Goal: Communication & Community: Answer question/provide support

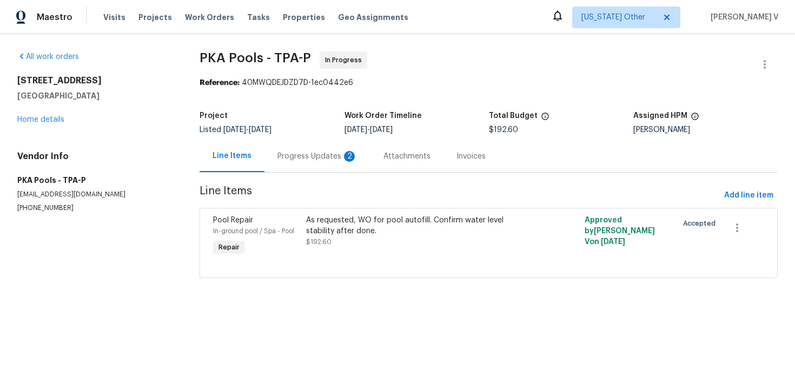
click at [343, 162] on div "Progress Updates 2" at bounding box center [318, 156] width 106 height 32
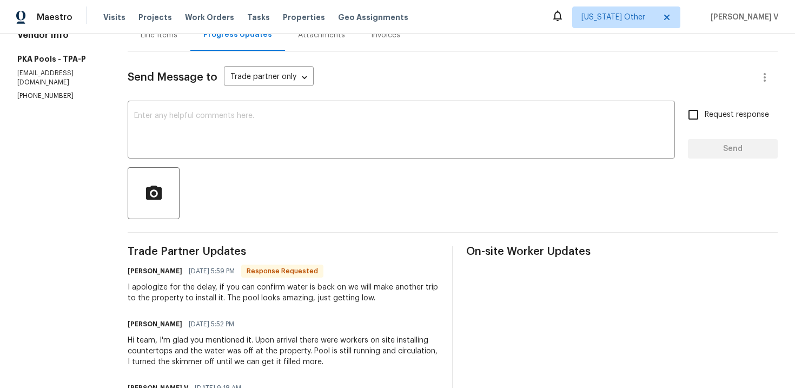
scroll to position [111, 0]
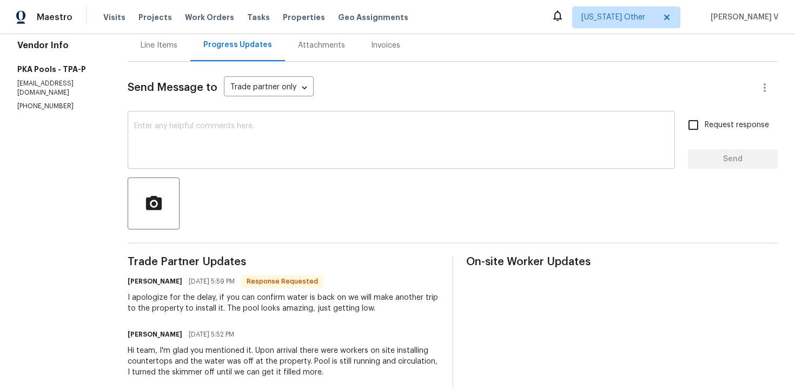
click at [255, 134] on textarea at bounding box center [401, 141] width 534 height 38
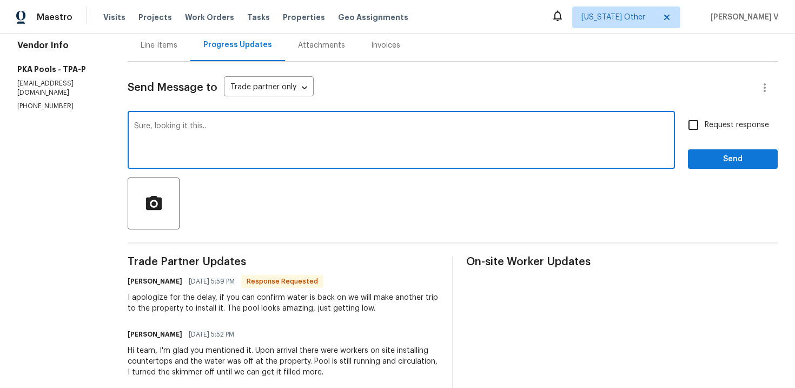
click at [180, 126] on textarea "Sure, looking it this.." at bounding box center [401, 141] width 534 height 38
click at [260, 129] on textarea "Sure, looking into this.." at bounding box center [401, 141] width 534 height 38
click at [0, 0] on span "this..." at bounding box center [0, 0] width 0 height 0
type textarea "Sure, looking into this... will get back to you!!!!"
click at [699, 130] on input "Request response" at bounding box center [693, 125] width 23 height 23
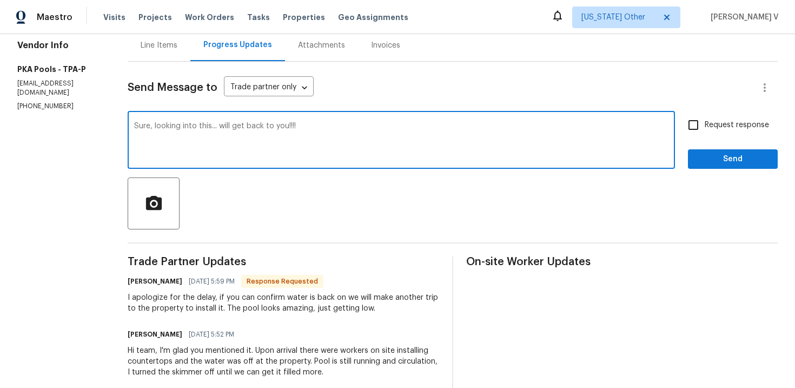
checkbox input "true"
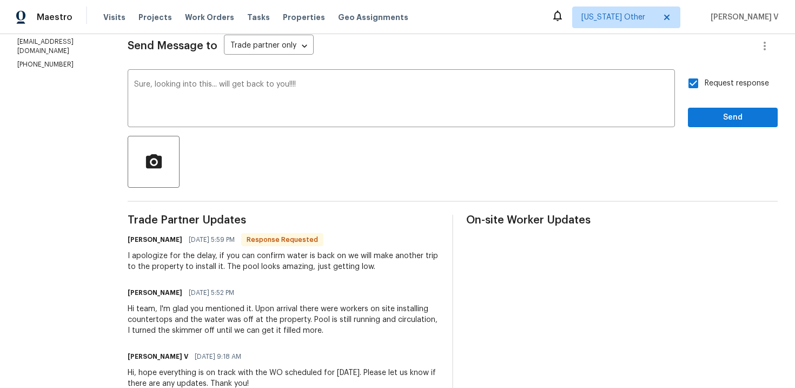
scroll to position [167, 0]
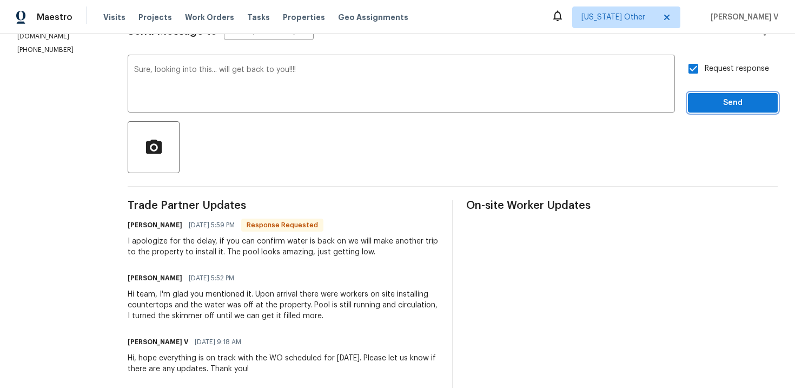
click at [724, 102] on span "Send" at bounding box center [733, 103] width 72 height 14
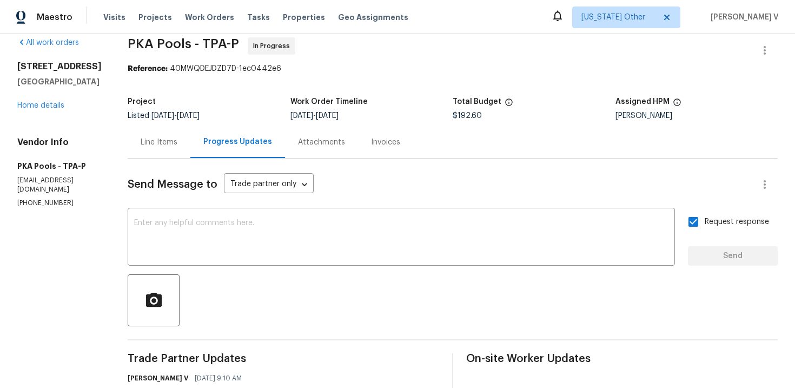
scroll to position [11, 0]
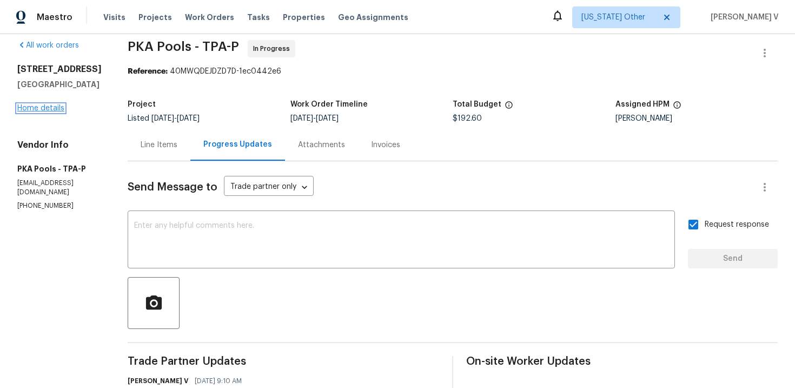
click at [52, 112] on link "Home details" at bounding box center [40, 108] width 47 height 8
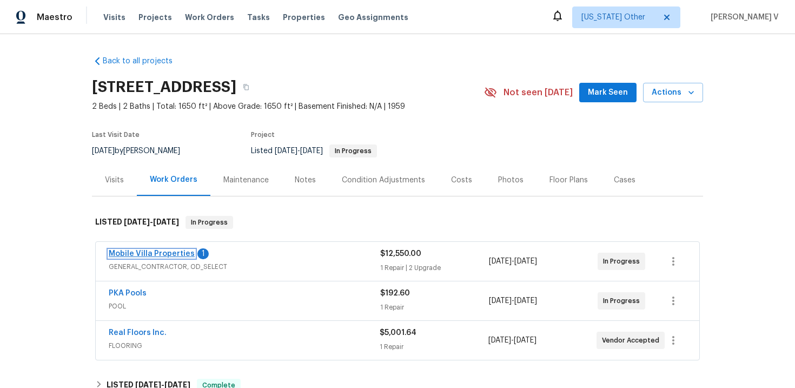
click at [148, 256] on link "Mobile Villa Properties" at bounding box center [152, 254] width 86 height 8
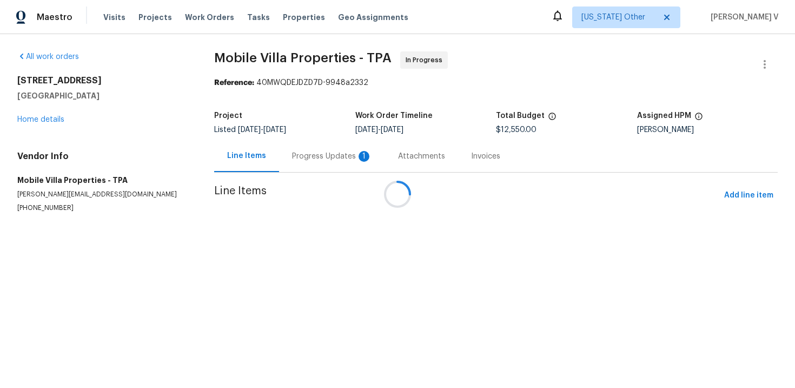
click at [289, 170] on div at bounding box center [397, 194] width 795 height 388
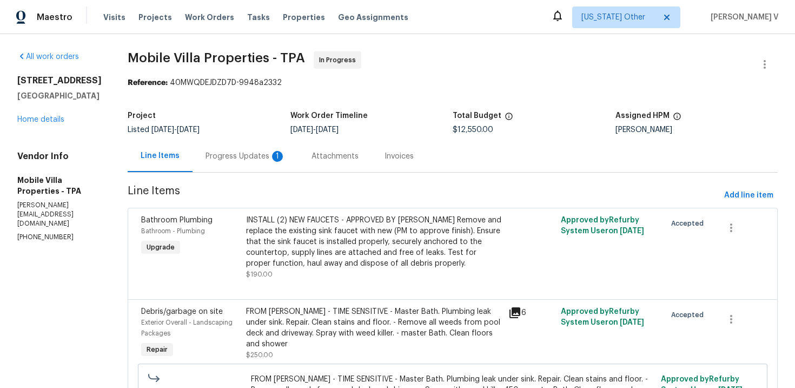
click at [299, 163] on div "Attachments" at bounding box center [335, 156] width 73 height 32
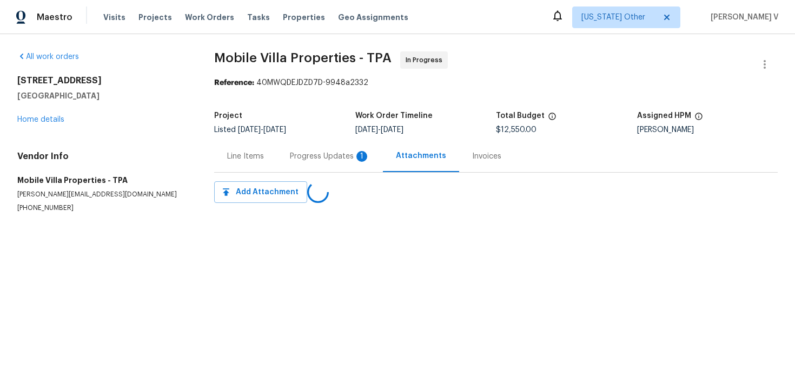
click at [269, 166] on div "Line Items" at bounding box center [245, 156] width 63 height 32
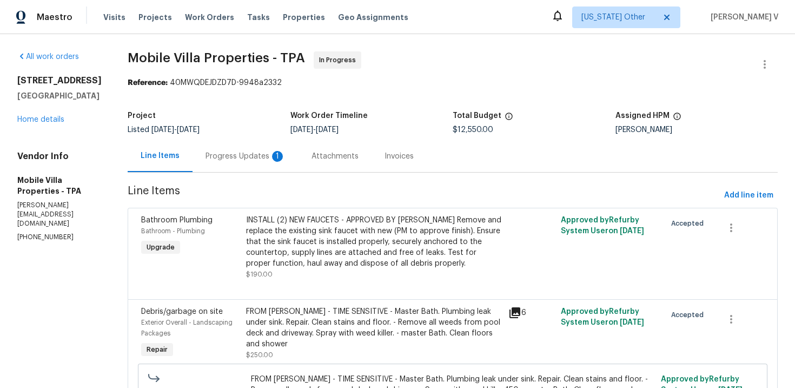
click at [272, 161] on div "1" at bounding box center [277, 156] width 11 height 11
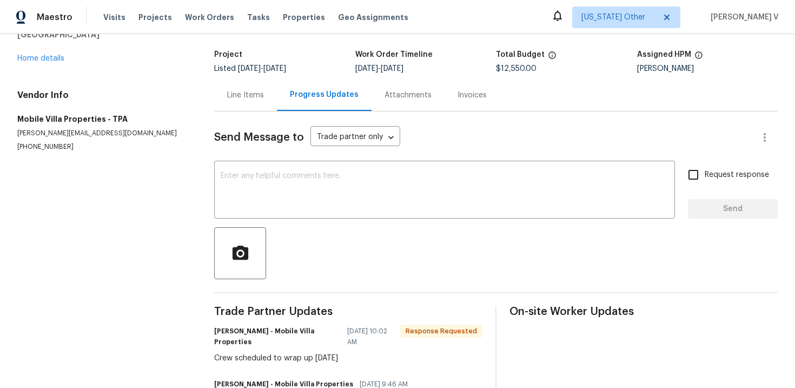
scroll to position [40, 0]
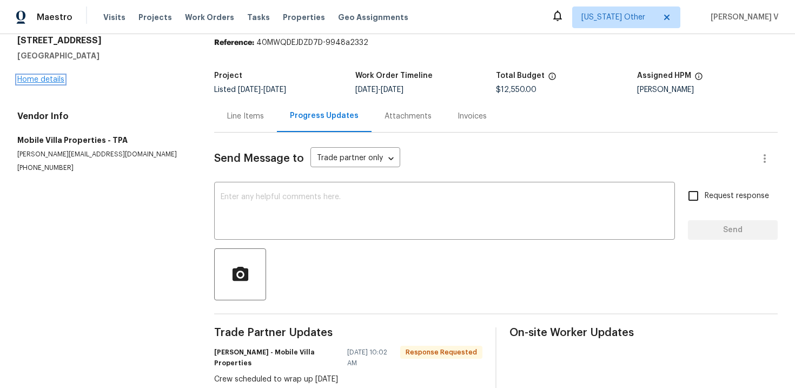
click at [52, 81] on link "Home details" at bounding box center [40, 80] width 47 height 8
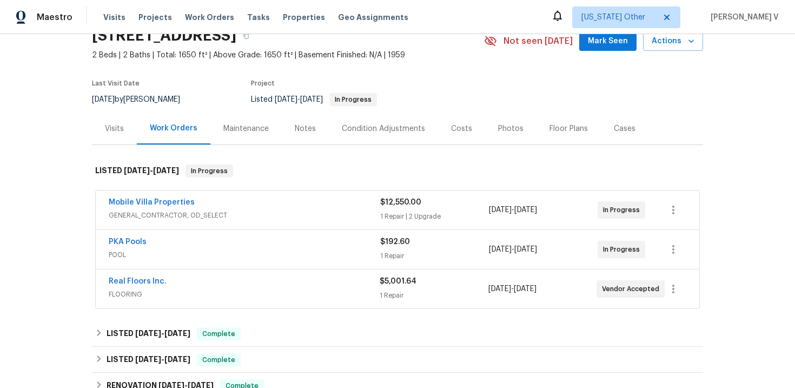
scroll to position [88, 0]
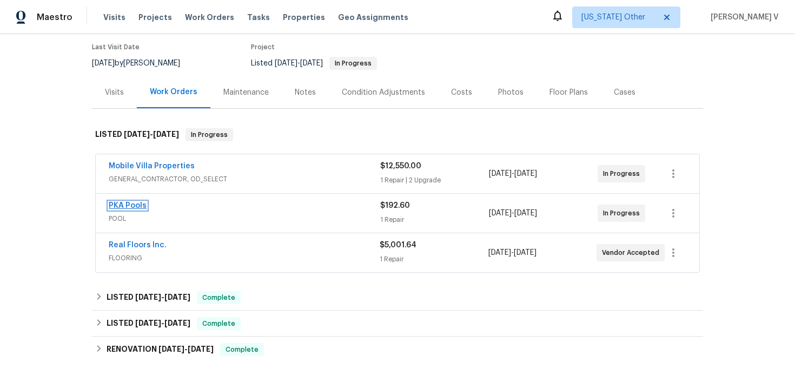
click at [120, 206] on link "PKA Pools" at bounding box center [128, 206] width 38 height 8
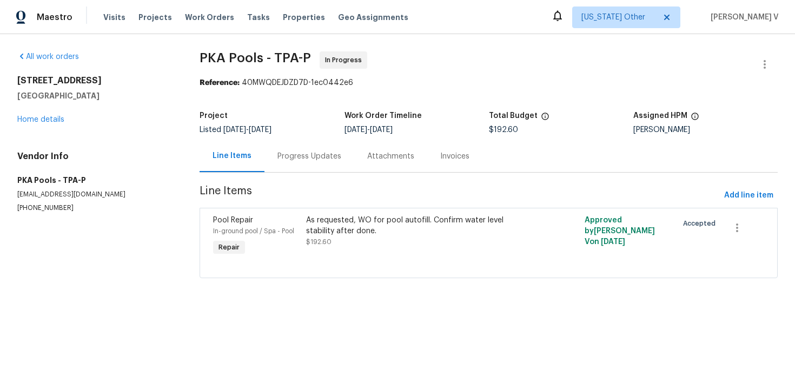
click at [275, 158] on div "Progress Updates" at bounding box center [310, 156] width 90 height 32
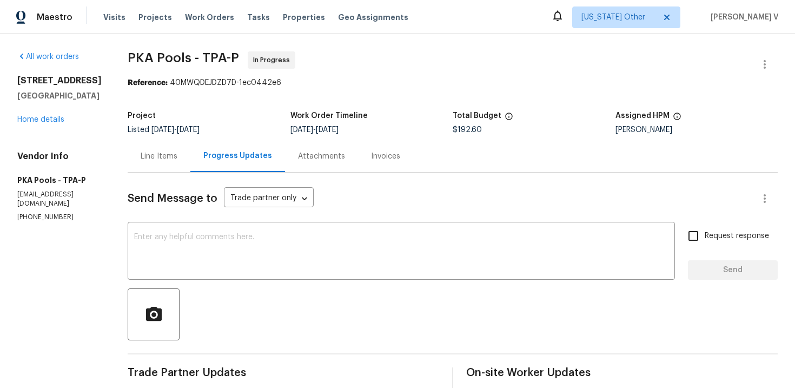
click at [633, 135] on div "Project Listed 9/10/2025 - 10/14/2025 Work Order Timeline 10/8/2025 - 10/14/202…" at bounding box center [453, 122] width 650 height 35
copy div
click at [633, 135] on div "Project Listed 9/10/2025 - 10/14/2025 Work Order Timeline 10/8/2025 - 10/14/202…" at bounding box center [453, 122] width 650 height 35
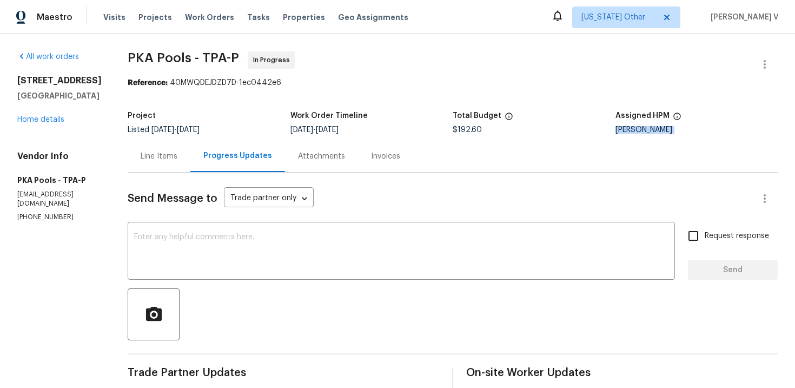
click at [633, 135] on div "Project Listed 9/10/2025 - 10/14/2025 Work Order Timeline 10/8/2025 - 10/14/202…" at bounding box center [453, 122] width 650 height 35
copy div "Paul Springer"
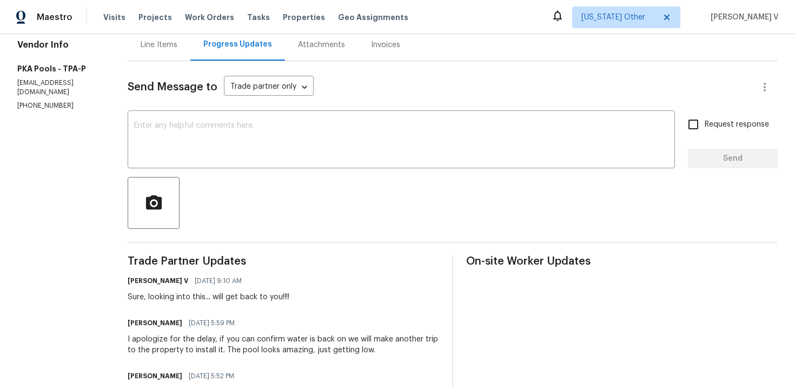
scroll to position [270, 0]
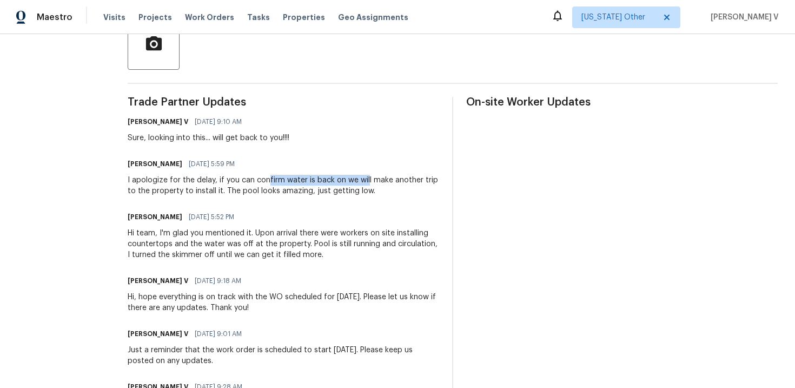
drag, startPoint x: 262, startPoint y: 184, endPoint x: 360, endPoint y: 184, distance: 97.4
click at [360, 184] on div "I apologize for the delay, if you can confirm water is back on we will make ano…" at bounding box center [284, 186] width 312 height 22
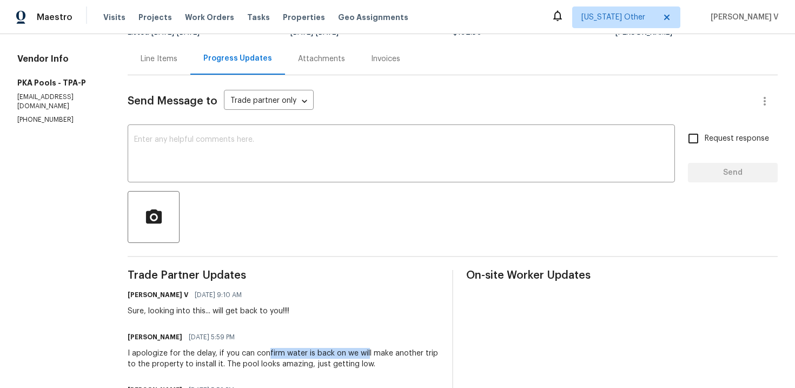
scroll to position [215, 0]
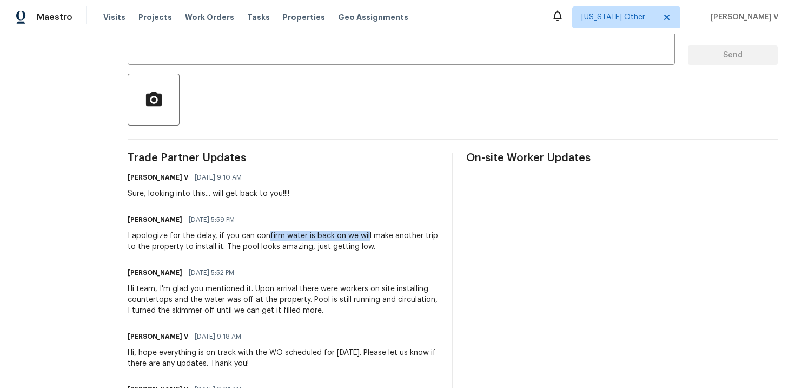
click at [177, 247] on div "I apologize for the delay, if you can confirm water is back on we will make ano…" at bounding box center [284, 241] width 312 height 22
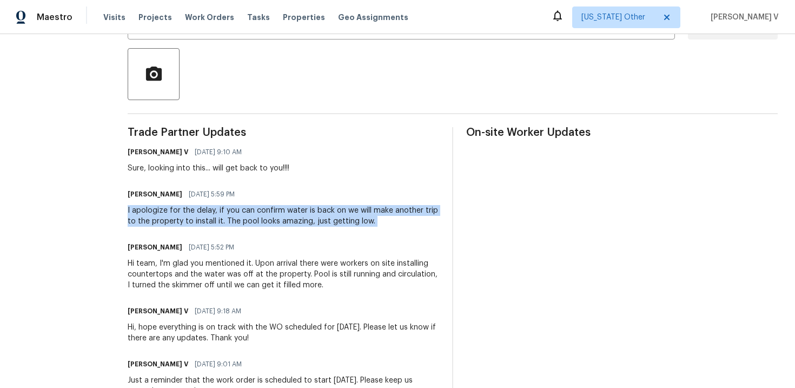
scroll to position [246, 0]
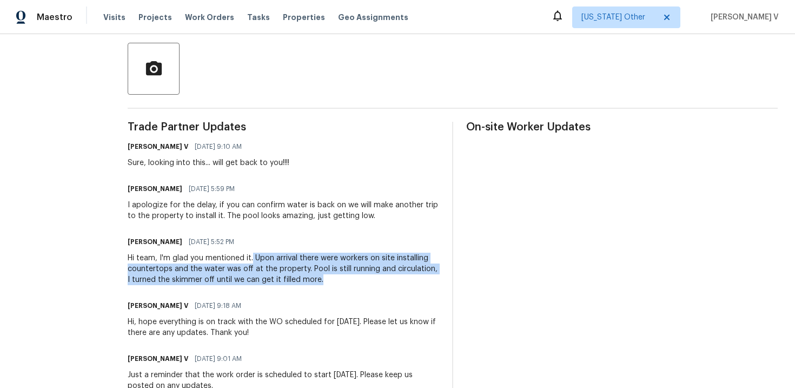
drag, startPoint x: 247, startPoint y: 256, endPoint x: 316, endPoint y: 282, distance: 73.9
click at [316, 282] on div "Hi team, I'm glad you mentioned it. Upon arrival there were workers on site ins…" at bounding box center [284, 269] width 312 height 32
copy div "Upon arrival there were workers on site installing countertops and the water wa…"
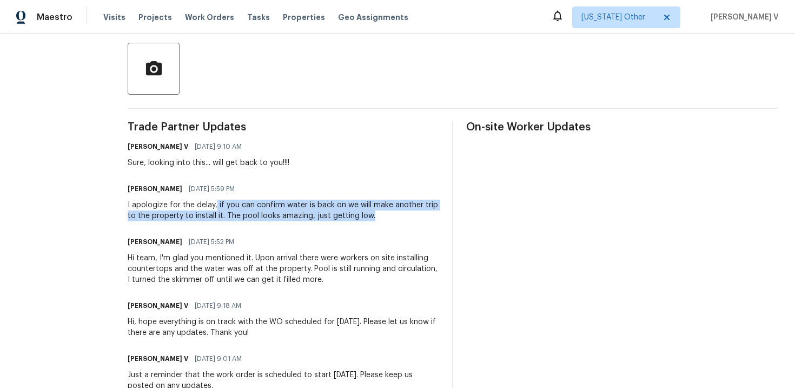
drag, startPoint x: 209, startPoint y: 204, endPoint x: 364, endPoint y: 224, distance: 156.1
copy div "if you can confirm water is back on we will make another trip to the property t…"
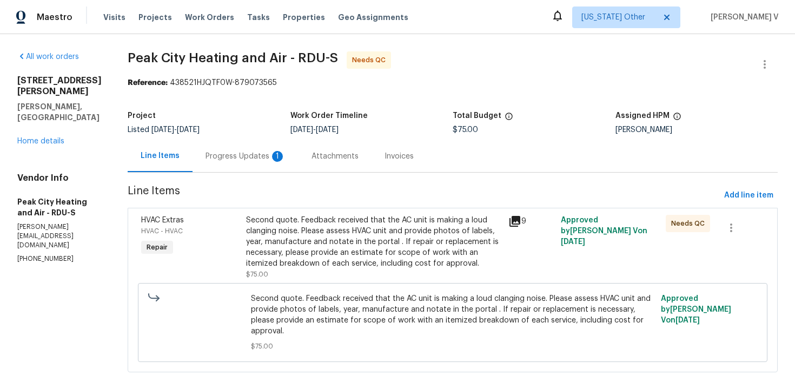
click at [339, 133] on span "10/16/2025" at bounding box center [327, 130] width 23 height 8
click at [273, 171] on div "Progress Updates 1" at bounding box center [246, 156] width 106 height 32
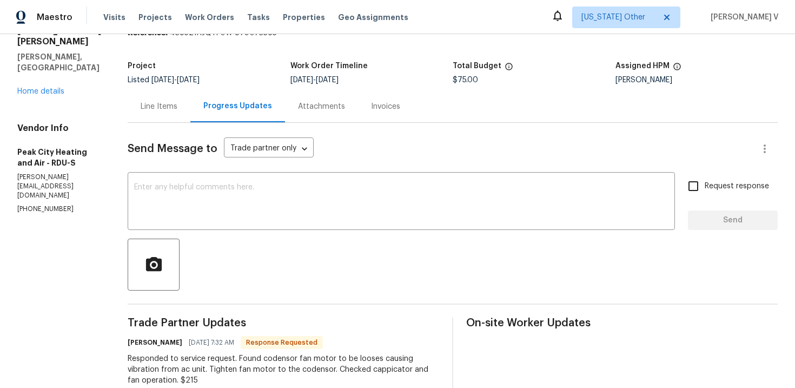
scroll to position [80, 0]
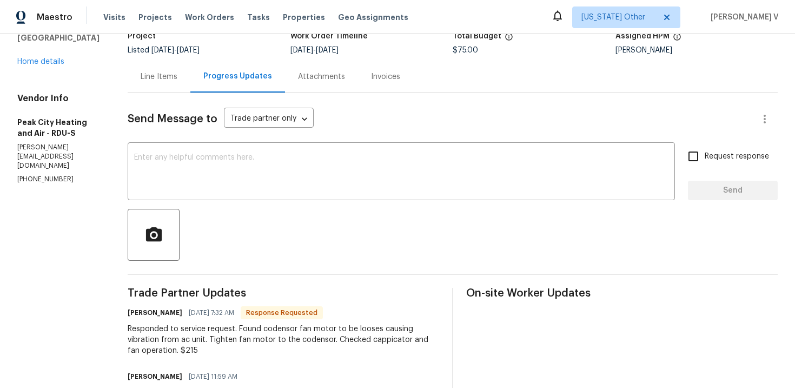
click at [156, 94] on div "Send Message to Trade partner only Trade partner only ​ x ​ Request response Se…" at bounding box center [453, 337] width 650 height 489
click at [170, 89] on div "Line Items" at bounding box center [159, 77] width 63 height 32
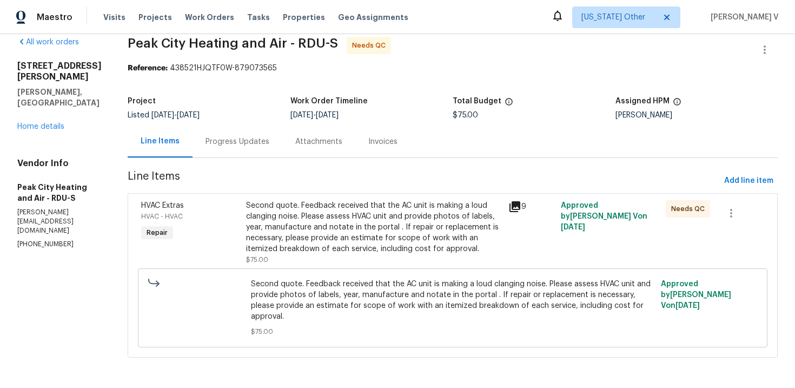
scroll to position [4, 0]
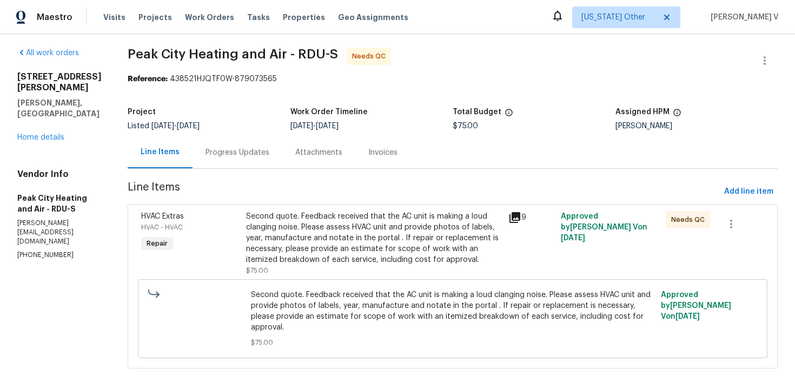
click at [308, 252] on div "Second quote. Feedback received that the AC unit is making a loud clanging nois…" at bounding box center [374, 238] width 256 height 54
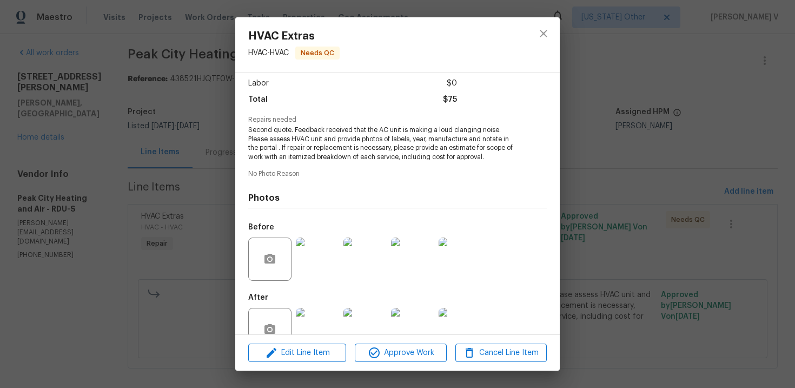
scroll to position [101, 0]
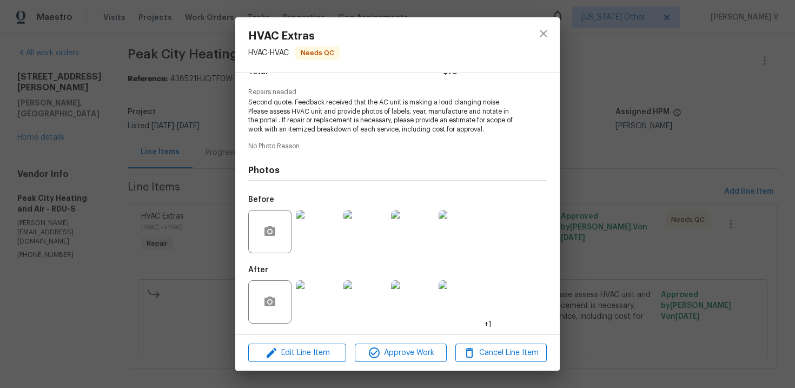
click at [200, 233] on div "HVAC Extras HVAC - HVAC Needs QC Vendor Peak City Heating and Air Account Categ…" at bounding box center [397, 194] width 795 height 388
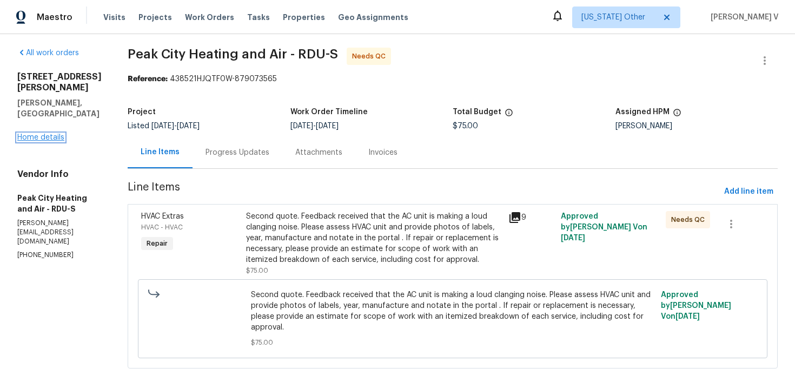
click at [35, 134] on link "Home details" at bounding box center [40, 138] width 47 height 8
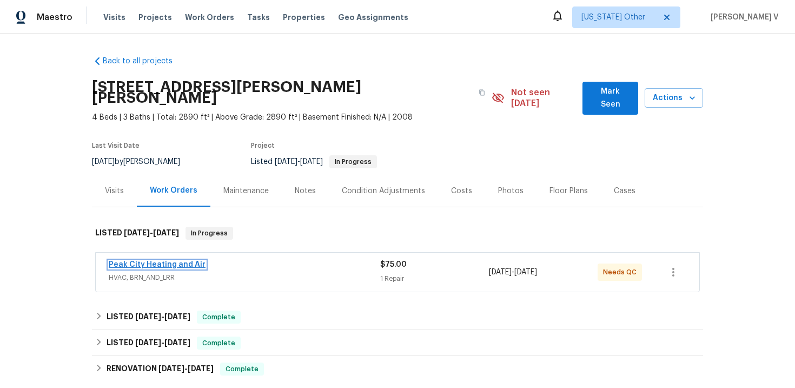
click at [145, 261] on link "Peak City Heating and Air" at bounding box center [157, 265] width 97 height 8
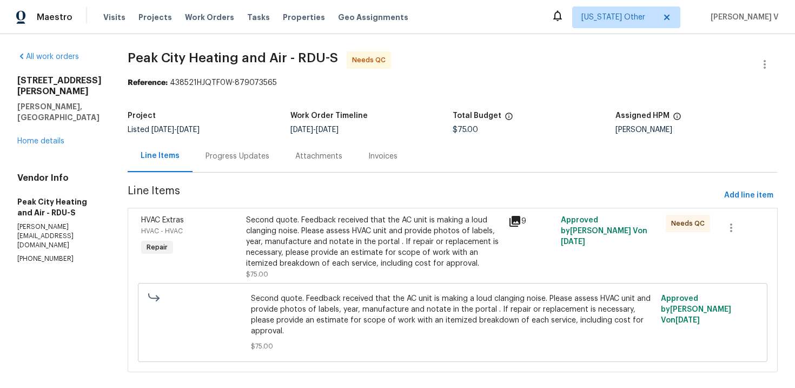
click at [230, 173] on section "Peak City Heating and Air - RDU-S Needs QC Reference: 438521HJQTF0W-879073565 P…" at bounding box center [453, 218] width 650 height 334
click at [244, 168] on div "Progress Updates" at bounding box center [238, 156] width 90 height 32
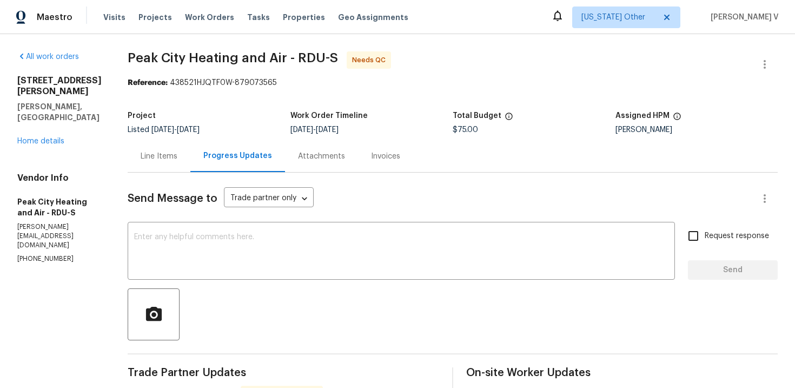
click at [178, 163] on div "Line Items" at bounding box center [159, 156] width 63 height 32
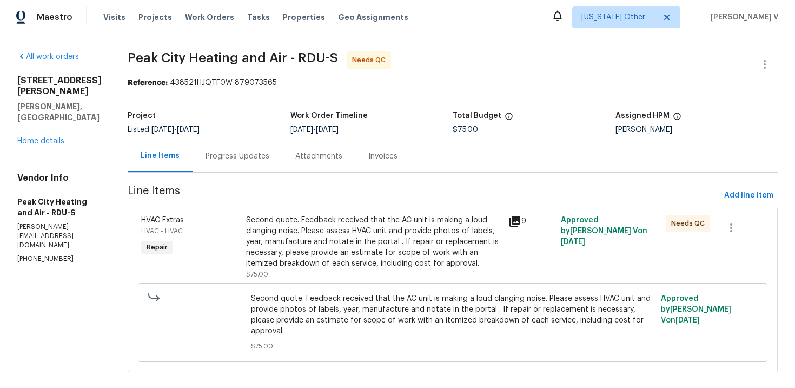
click at [294, 237] on div "Second quote. Feedback received that the AC unit is making a loud clanging nois…" at bounding box center [374, 242] width 256 height 54
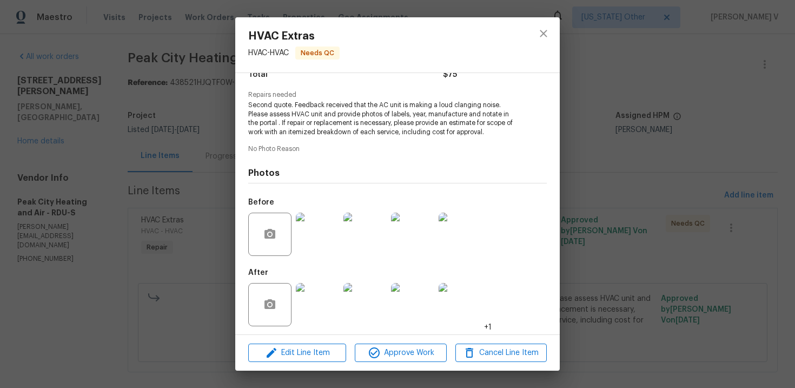
scroll to position [101, 0]
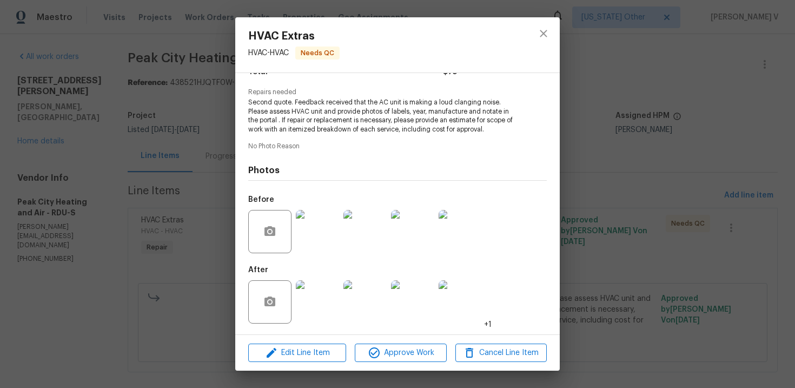
click at [307, 310] on img at bounding box center [317, 301] width 43 height 43
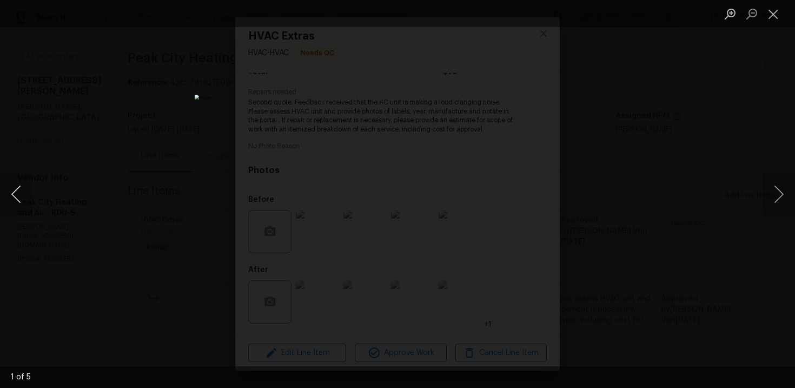
click at [9, 200] on button "Previous image" at bounding box center [16, 194] width 32 height 43
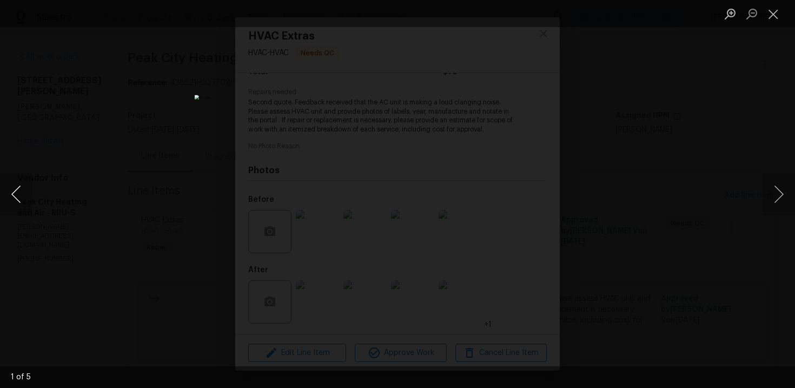
click at [9, 200] on button "Previous image" at bounding box center [16, 194] width 32 height 43
click at [48, 170] on div "Lightbox" at bounding box center [397, 194] width 795 height 388
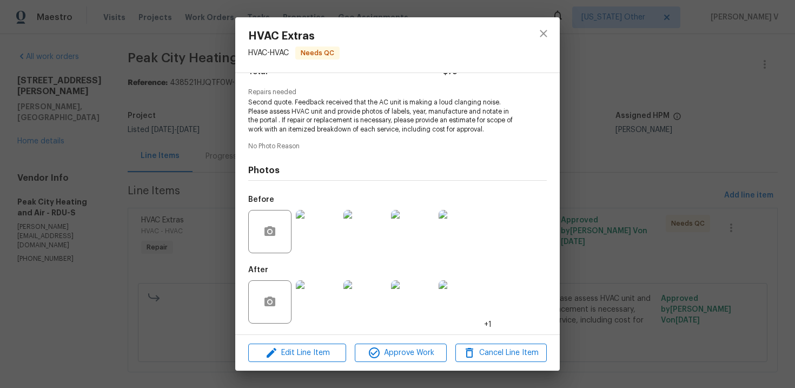
click at [48, 170] on div "HVAC Extras HVAC - HVAC Needs QC Vendor Peak City Heating and Air Account Categ…" at bounding box center [397, 194] width 795 height 388
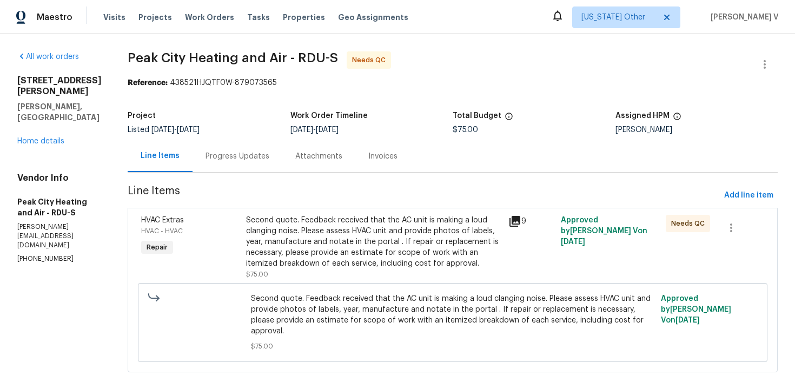
click at [149, 164] on div "Line Items" at bounding box center [160, 156] width 65 height 32
click at [230, 151] on div "Progress Updates" at bounding box center [238, 156] width 64 height 11
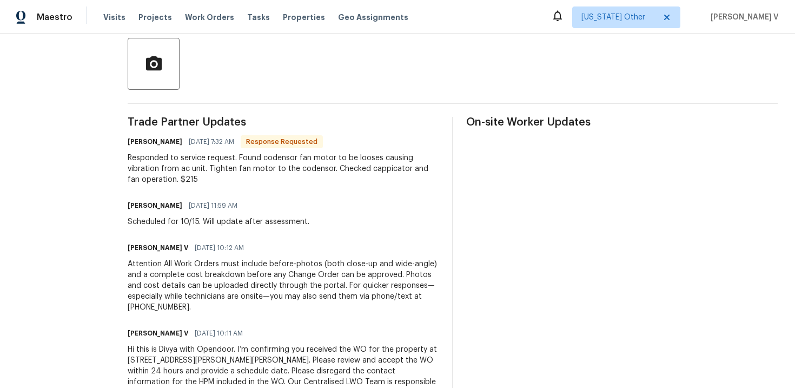
scroll to position [280, 0]
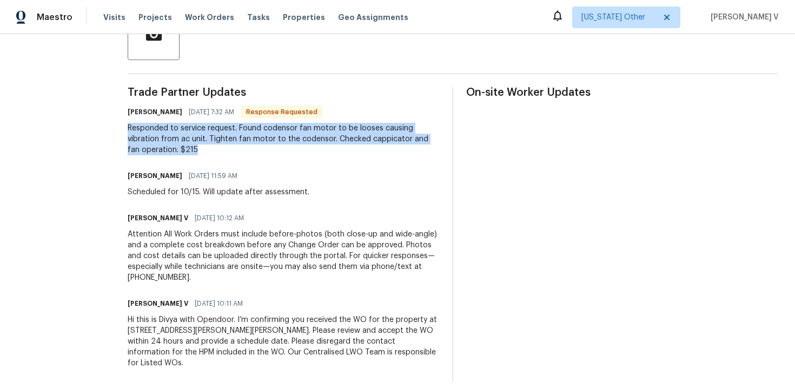
drag, startPoint x: 127, startPoint y: 125, endPoint x: 210, endPoint y: 153, distance: 87.2
click at [210, 153] on div "Responded to service request. Found codensor fan motor to be looses causing vib…" at bounding box center [284, 139] width 312 height 32
copy div "Responded to service request. Found codensor fan motor to be looses causing vib…"
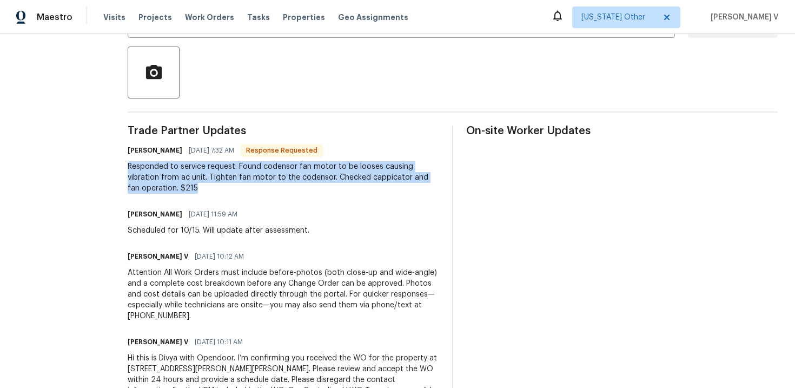
scroll to position [0, 0]
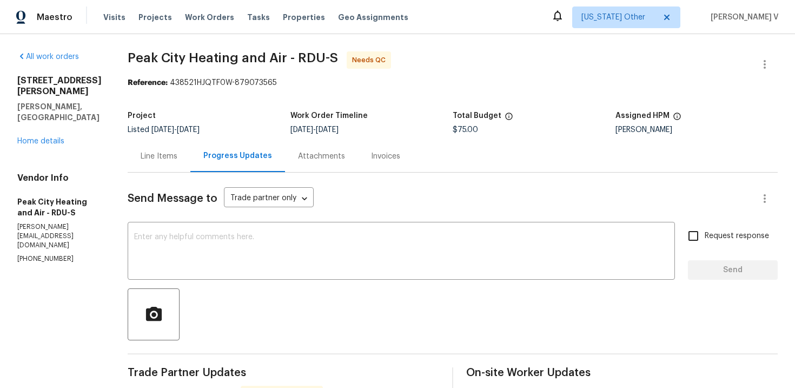
click at [169, 156] on div "Line Items" at bounding box center [159, 156] width 37 height 11
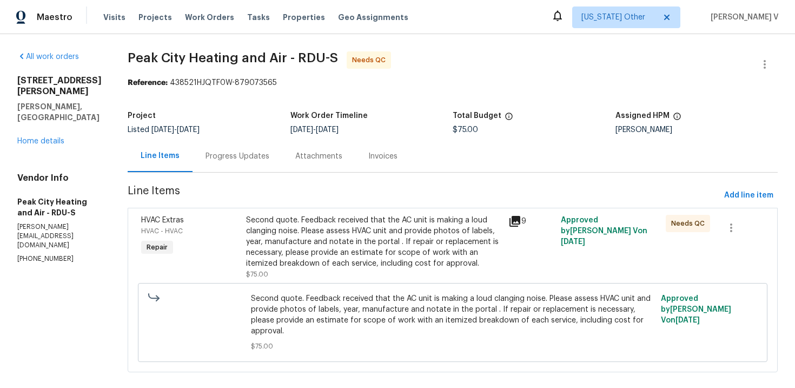
click at [339, 233] on div "Second quote. Feedback received that the AC unit is making a loud clanging nois…" at bounding box center [374, 242] width 256 height 54
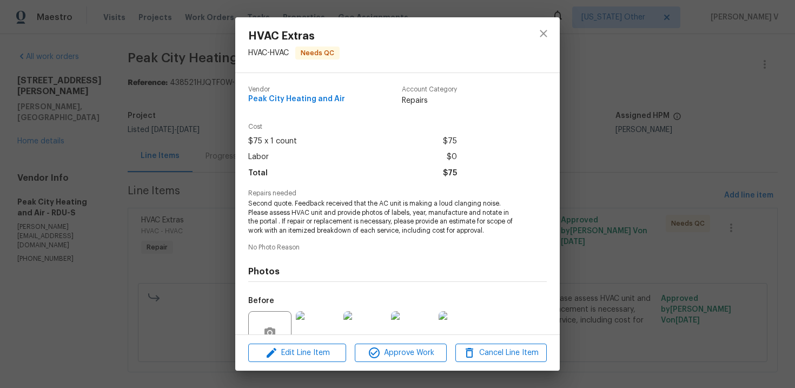
scroll to position [101, 0]
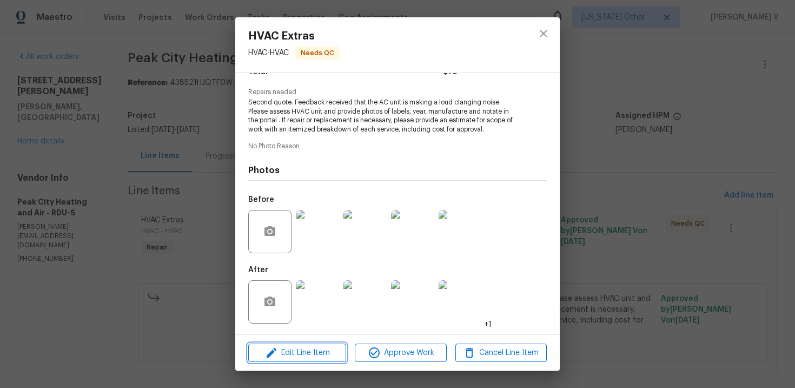
click at [298, 347] on span "Edit Line Item" at bounding box center [297, 353] width 91 height 14
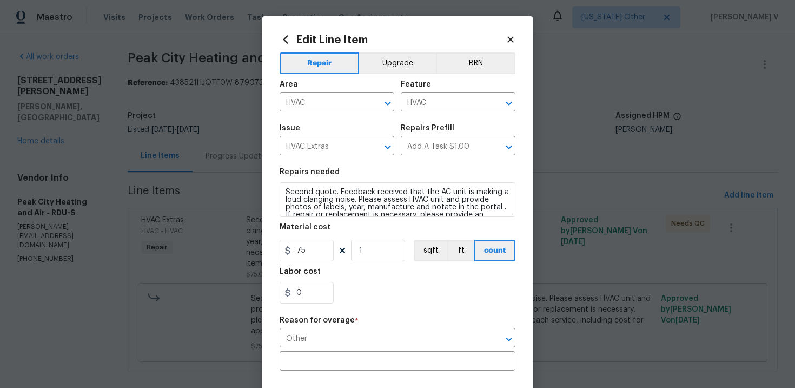
click at [310, 222] on section "Repairs needed Second quote. Feedback received that the AC unit is making a lou…" at bounding box center [398, 236] width 236 height 148
click at [309, 249] on input "75" at bounding box center [307, 251] width 54 height 22
type input "215"
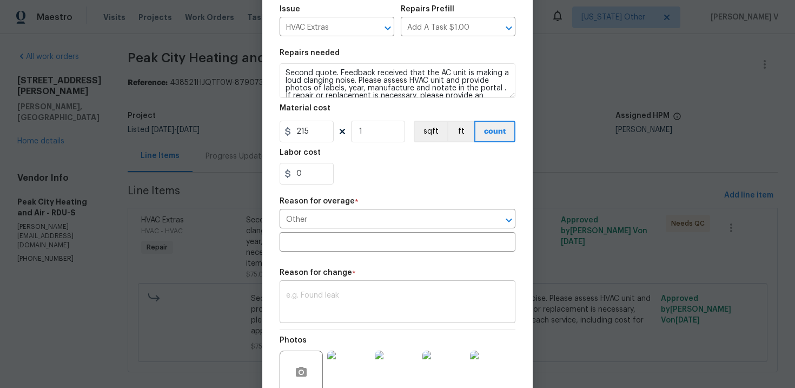
click at [333, 291] on div "x ​" at bounding box center [398, 303] width 236 height 40
paste textarea "(DV) Updated per vendor’s final cost."
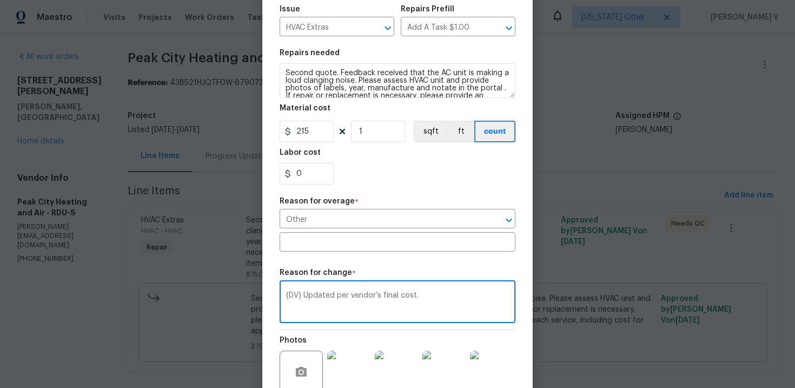
scroll to position [228, 0]
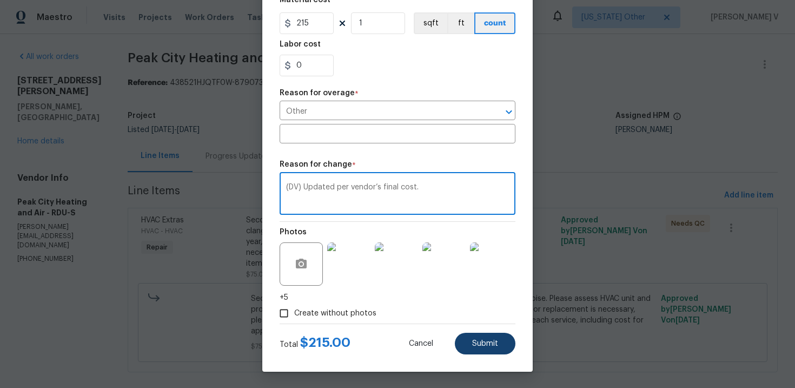
type textarea "(DV) Updated per vendor’s final cost."
click at [499, 348] on button "Submit" at bounding box center [485, 344] width 61 height 22
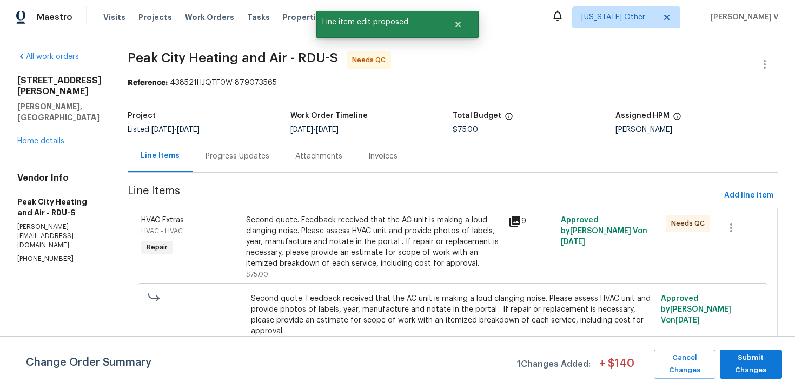
scroll to position [0, 0]
click at [741, 356] on span "Submit Changes" at bounding box center [750, 364] width 51 height 25
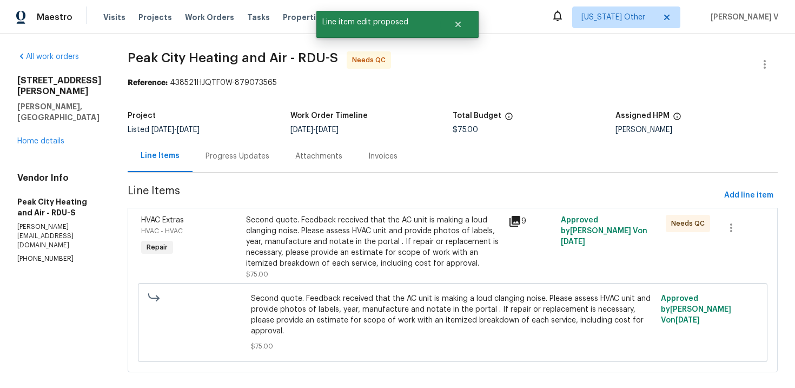
click at [263, 164] on div "Progress Updates" at bounding box center [238, 156] width 90 height 32
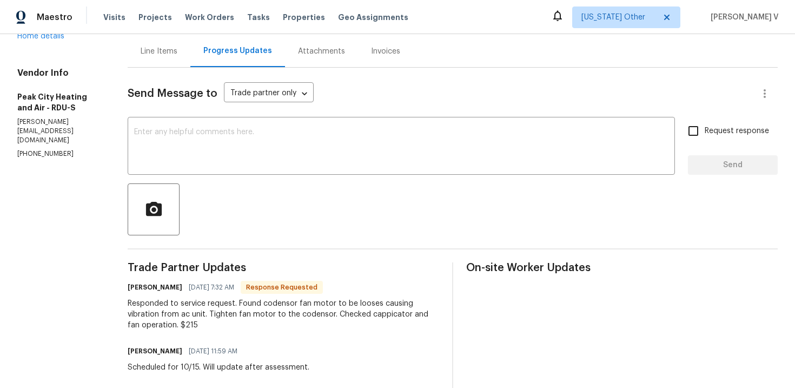
scroll to position [11, 0]
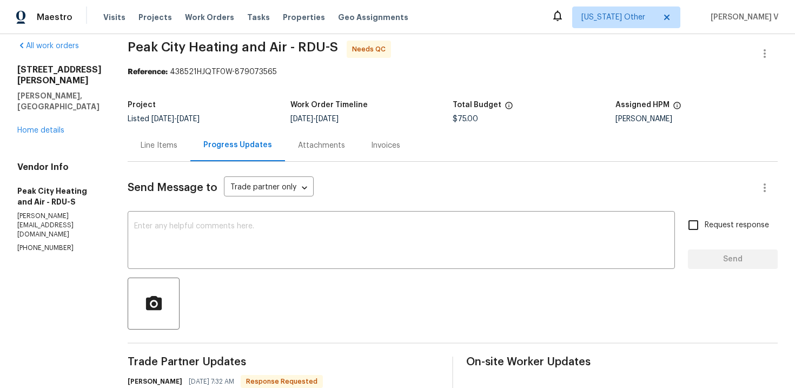
click at [163, 123] on div "Project Listed 10/14/2025 - 10/16/2025 Work Order Timeline 10/14/2025 - 10/16/2…" at bounding box center [453, 112] width 650 height 35
click at [160, 140] on div "Line Items" at bounding box center [159, 145] width 37 height 11
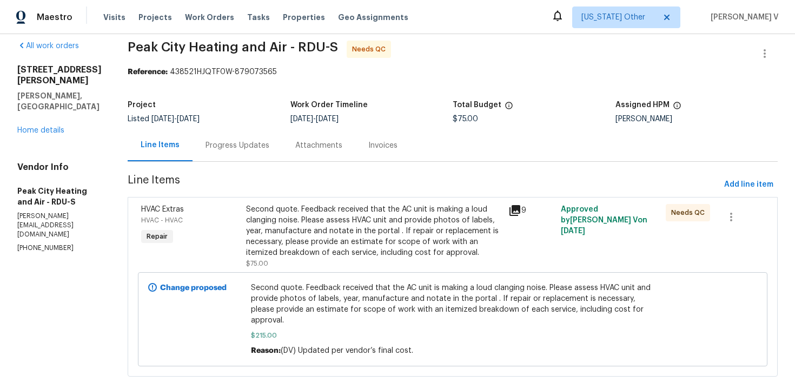
click at [364, 233] on div "Second quote. Feedback received that the AC unit is making a loud clanging nois…" at bounding box center [374, 231] width 256 height 54
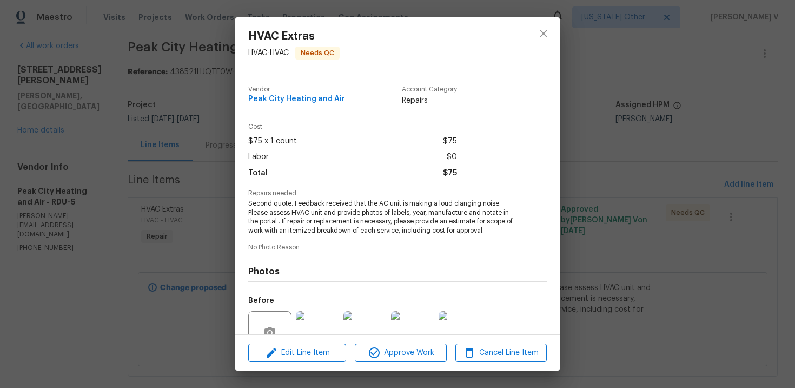
scroll to position [101, 0]
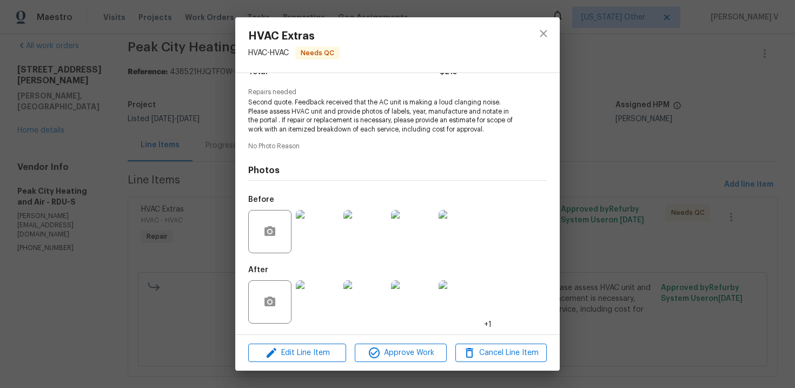
click at [326, 289] on img at bounding box center [317, 301] width 43 height 43
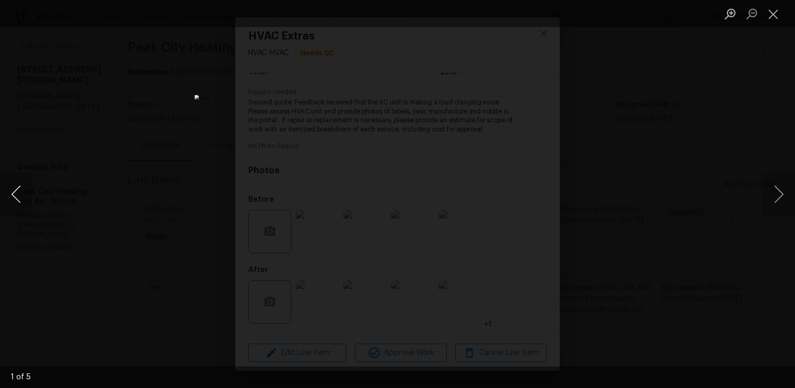
click at [18, 186] on button "Previous image" at bounding box center [16, 194] width 32 height 43
click at [91, 134] on div "Lightbox" at bounding box center [397, 194] width 795 height 388
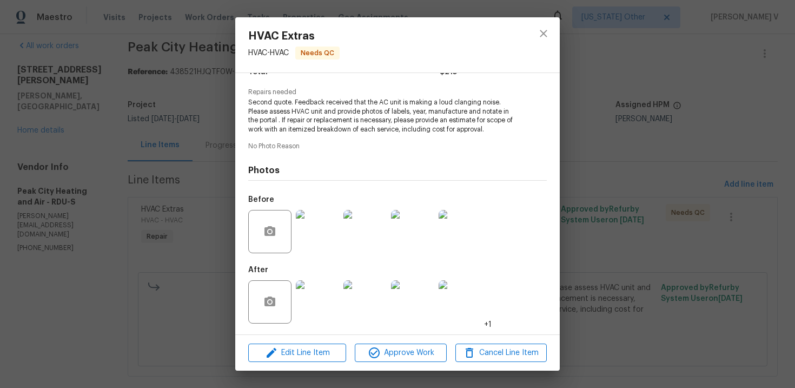
click at [91, 134] on div "HVAC Extras HVAC - HVAC Needs QC Vendor Peak City Heating and Air Account Categ…" at bounding box center [397, 194] width 795 height 388
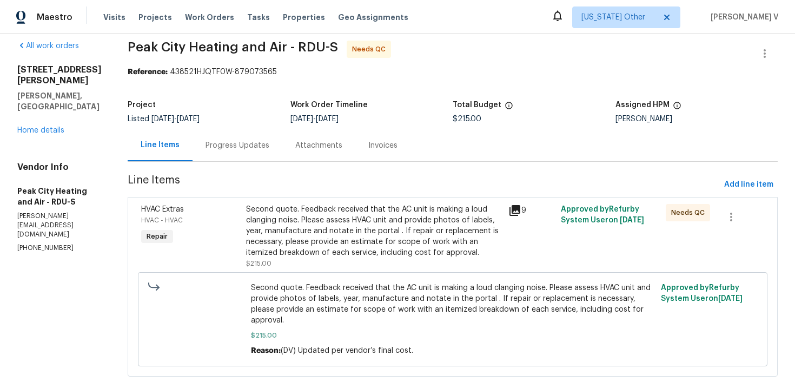
click at [248, 147] on div "Progress Updates" at bounding box center [238, 145] width 64 height 11
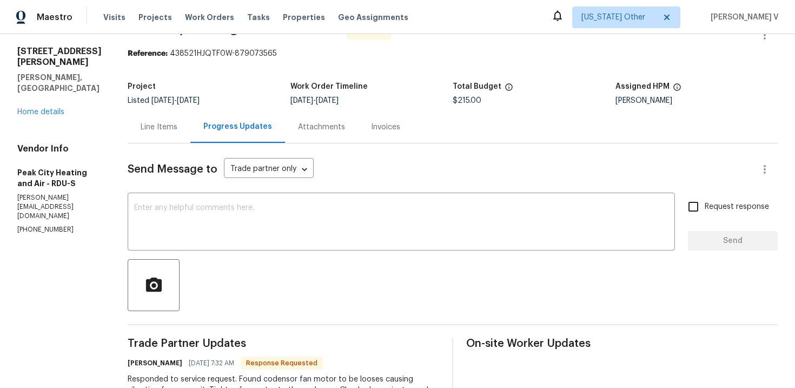
scroll to position [1, 0]
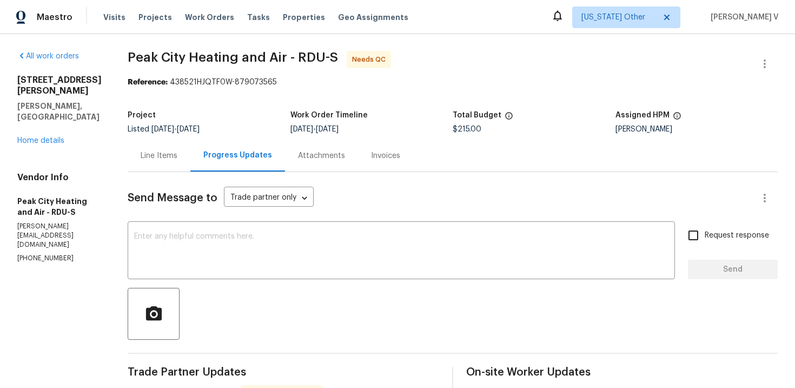
click at [163, 156] on div "Line Items" at bounding box center [159, 155] width 37 height 11
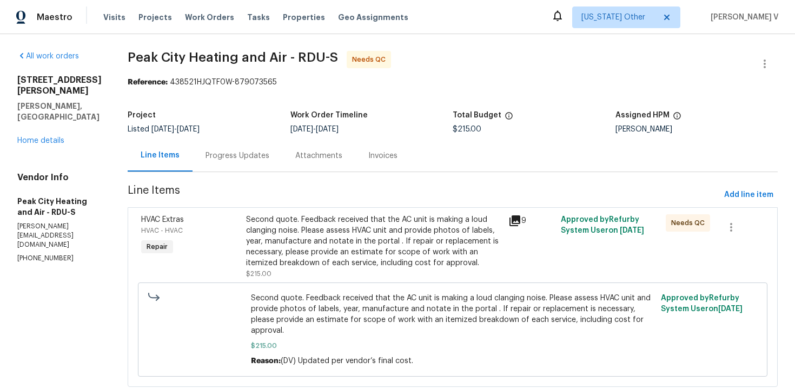
click at [193, 141] on div "Progress Updates" at bounding box center [238, 156] width 90 height 32
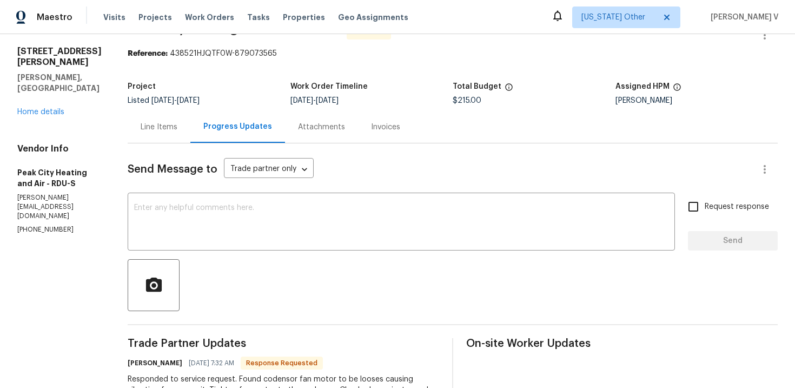
scroll to position [87, 0]
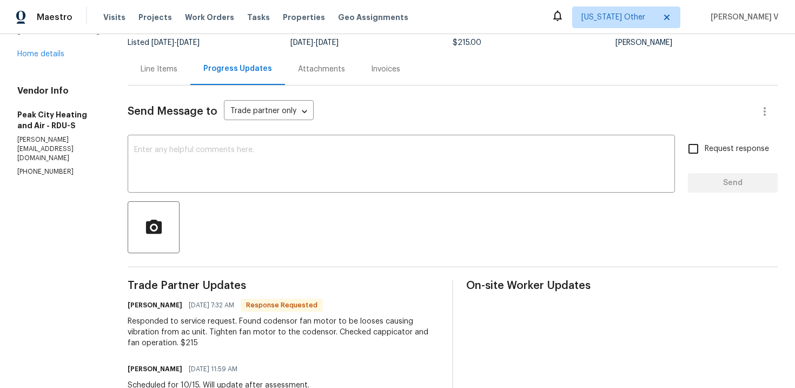
click at [160, 79] on div "Line Items" at bounding box center [159, 69] width 63 height 32
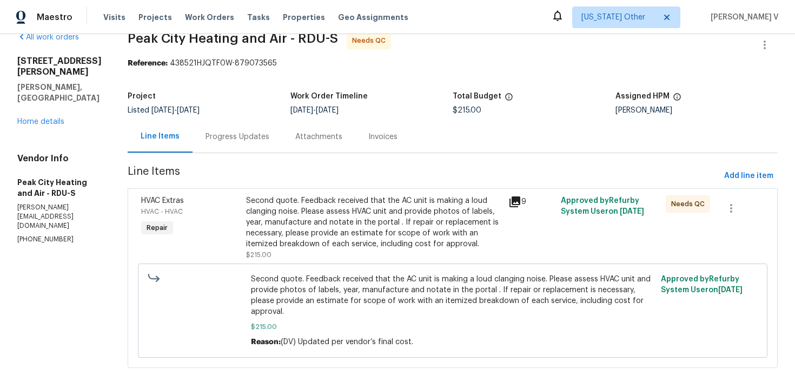
click at [294, 193] on div "Second quote. Feedback received that the AC unit is making a loud clanging nois…" at bounding box center [374, 227] width 262 height 71
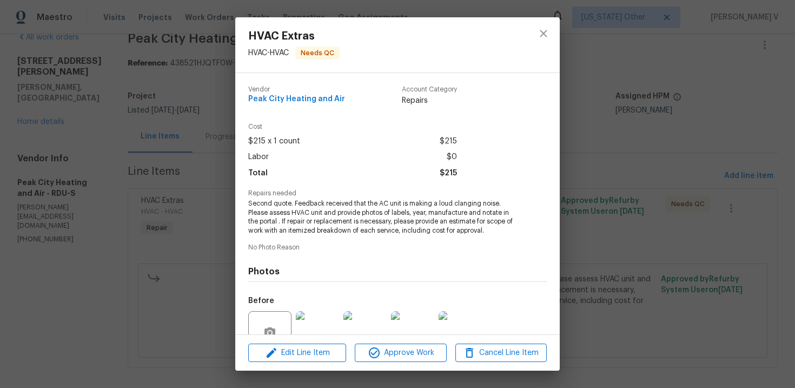
scroll to position [101, 0]
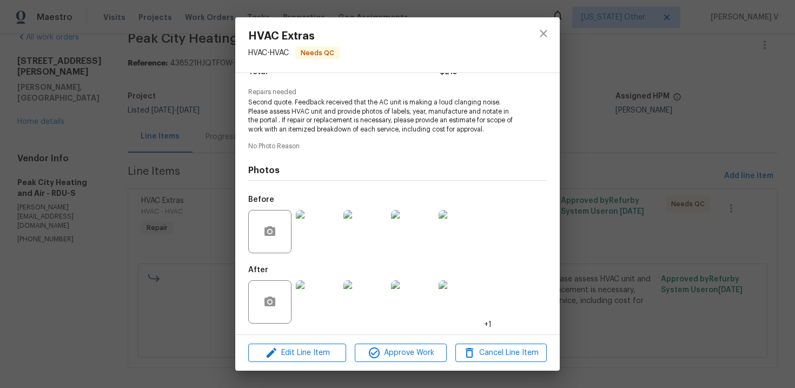
click at [131, 203] on div "HVAC Extras HVAC - HVAC Needs QC Vendor Peak City Heating and Air Account Categ…" at bounding box center [397, 194] width 795 height 388
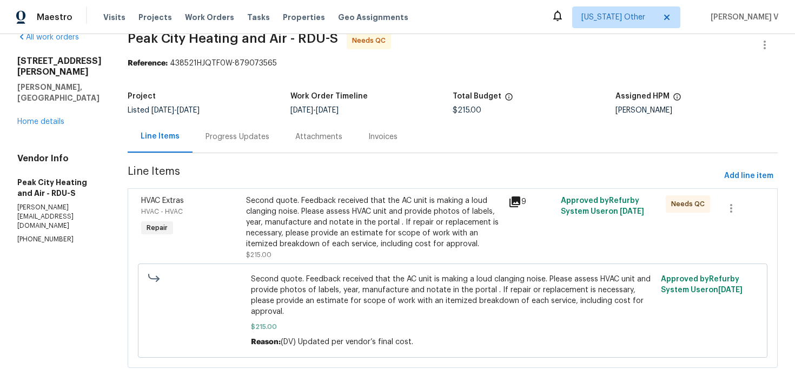
click at [33, 220] on section "All work orders 521 Lake Gaston Dr Fuquay Varina, NC 27526 Home details Vendor …" at bounding box center [59, 206] width 84 height 349
copy p "(919) 362-0020"
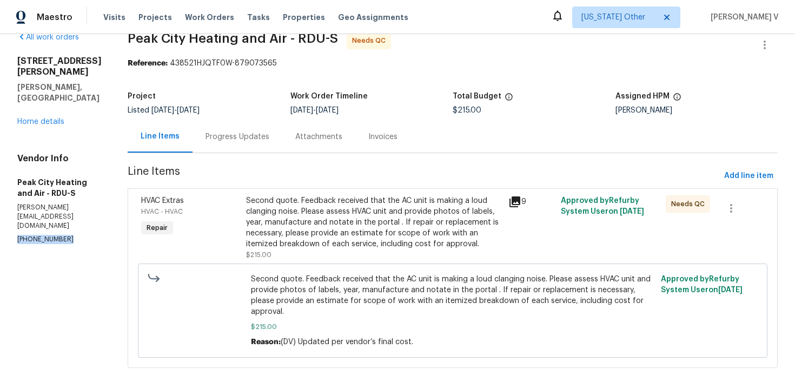
click at [228, 135] on div "Progress Updates" at bounding box center [238, 136] width 64 height 11
click at [180, 135] on div "Line Items" at bounding box center [160, 136] width 39 height 11
click at [233, 146] on div "Progress Updates" at bounding box center [238, 137] width 90 height 32
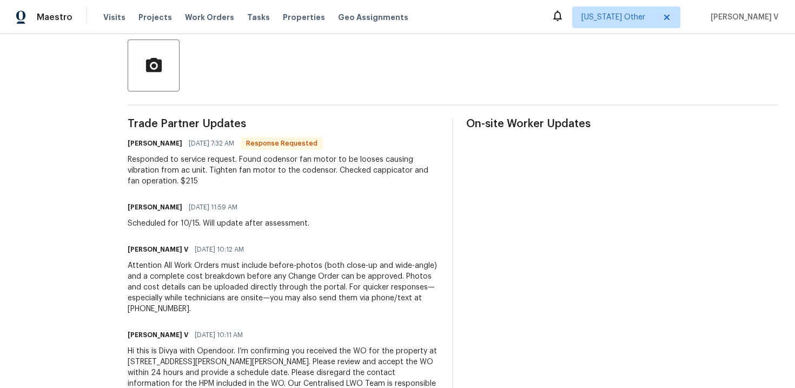
scroll to position [122, 0]
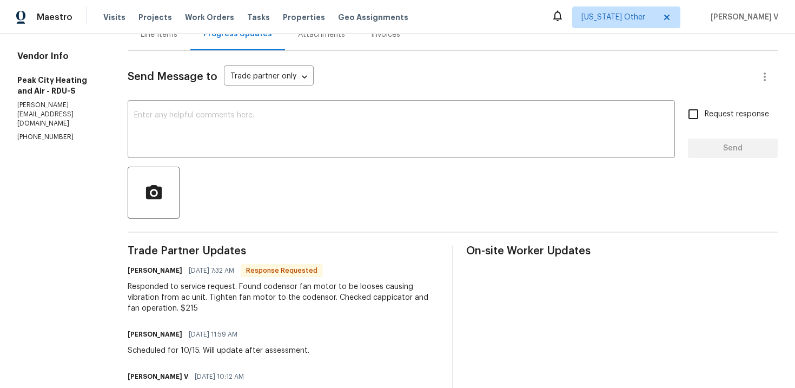
click at [207, 161] on div "Send Message to Trade partner only Trade partner only ​ x ​ Request response Se…" at bounding box center [453, 295] width 650 height 489
click at [189, 138] on textarea at bounding box center [401, 130] width 534 height 38
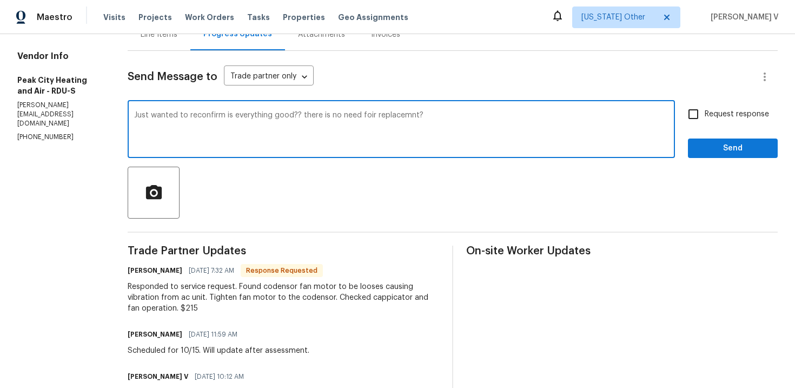
click at [189, 138] on textarea "Just wanted to reconfirm is everything good?? there is no need foir replacemnt?" at bounding box center [401, 130] width 534 height 38
paste textarea "— is everything working properly now, and no replacement is needed at this time"
type textarea "Just wanted to reconfirm — is everything working properly now, and no replaceme…"
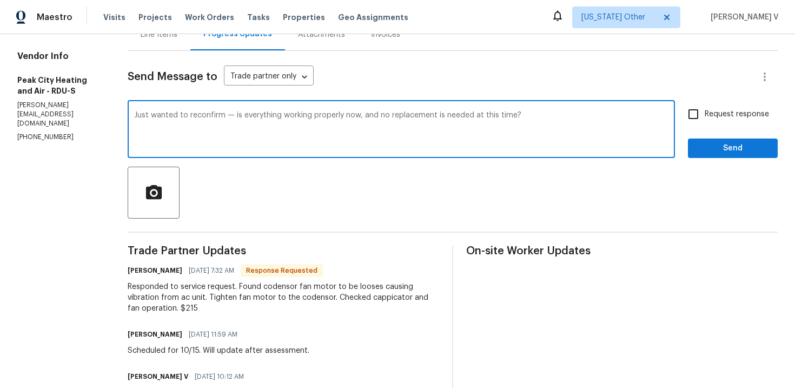
click at [714, 110] on span "Request response" at bounding box center [737, 114] width 64 height 11
click at [705, 110] on input "Request response" at bounding box center [693, 114] width 23 height 23
checkbox input "true"
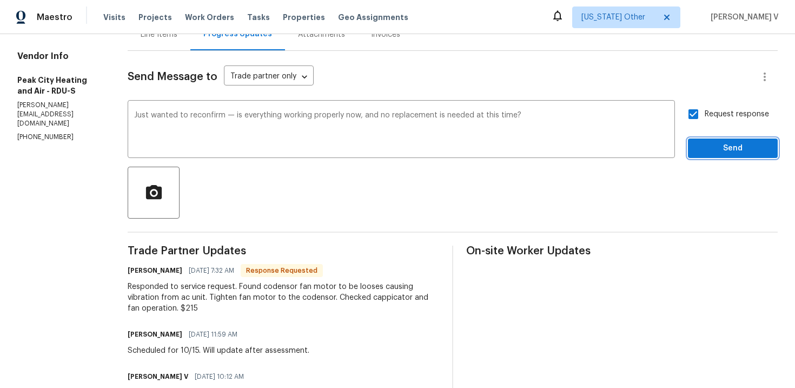
click at [722, 138] on button "Send" at bounding box center [733, 148] width 90 height 20
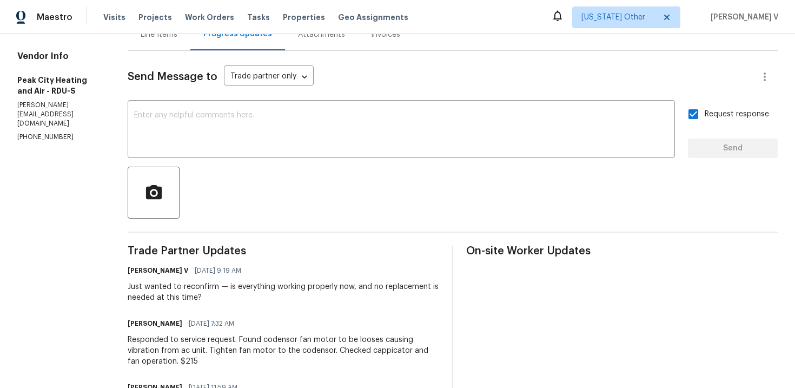
scroll to position [163, 0]
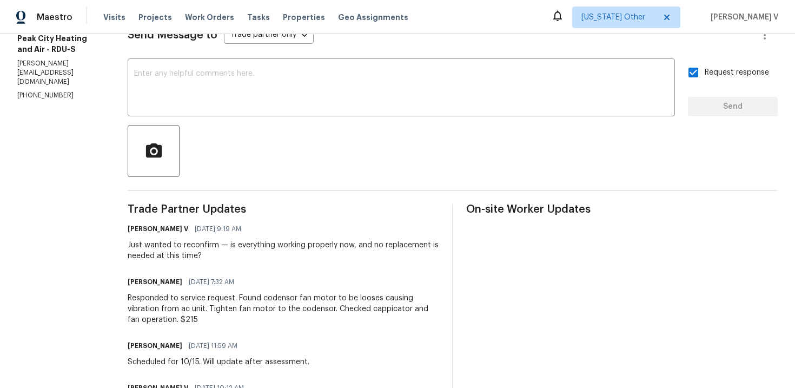
click at [180, 296] on div "Responded to service request. Found codensor fan motor to be looses causing vib…" at bounding box center [284, 309] width 312 height 32
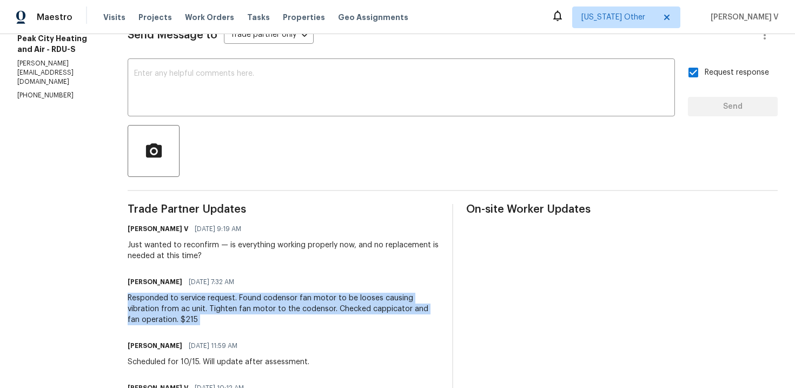
copy div "Responded to service request. Found codensor fan motor to be looses causing vib…"
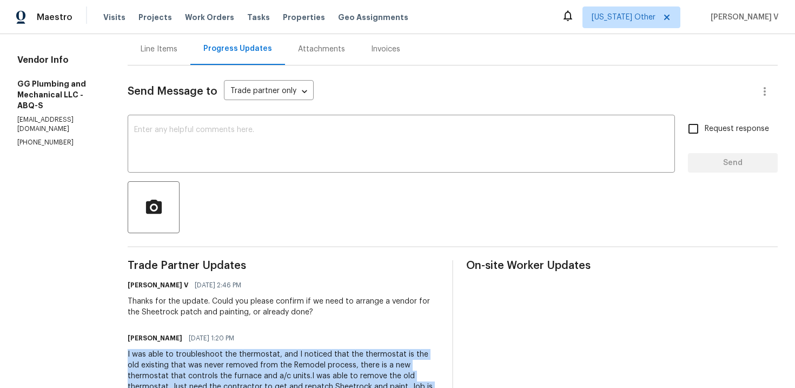
scroll to position [66, 0]
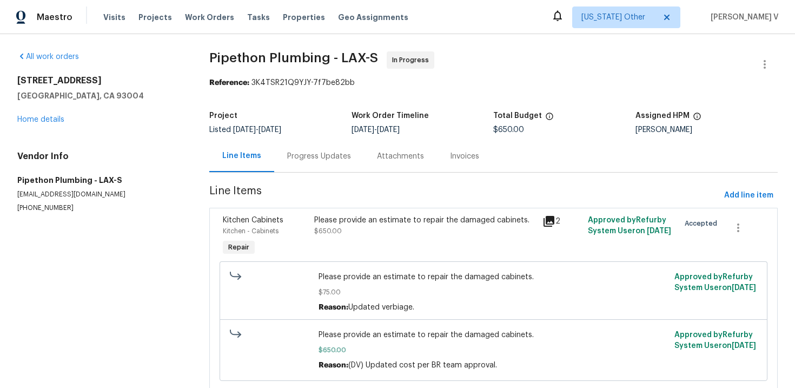
click at [341, 154] on div "Progress Updates" at bounding box center [319, 156] width 64 height 11
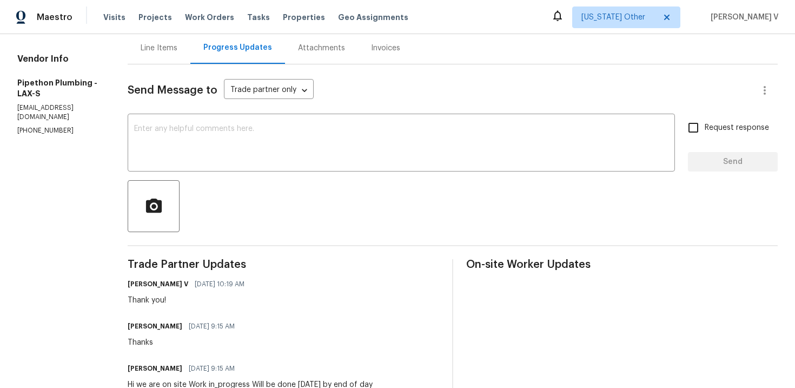
scroll to position [200, 0]
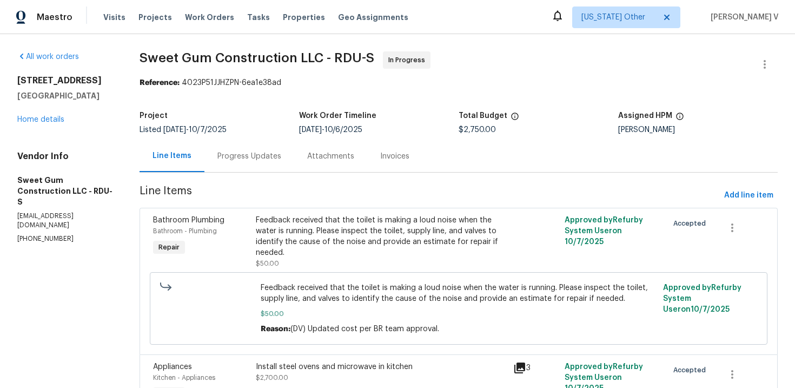
click at [278, 160] on div "Progress Updates" at bounding box center [249, 156] width 64 height 11
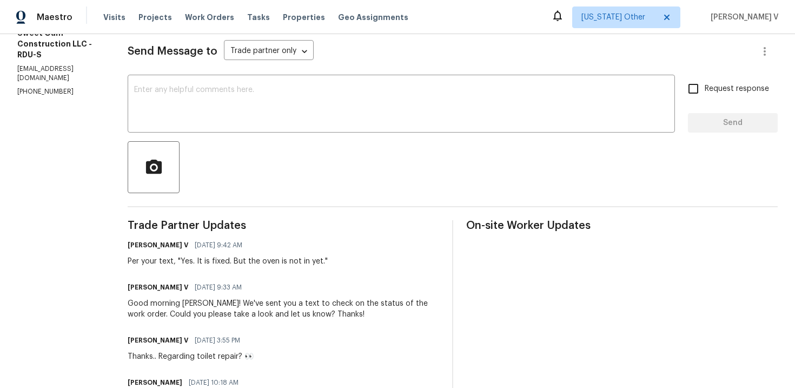
scroll to position [157, 0]
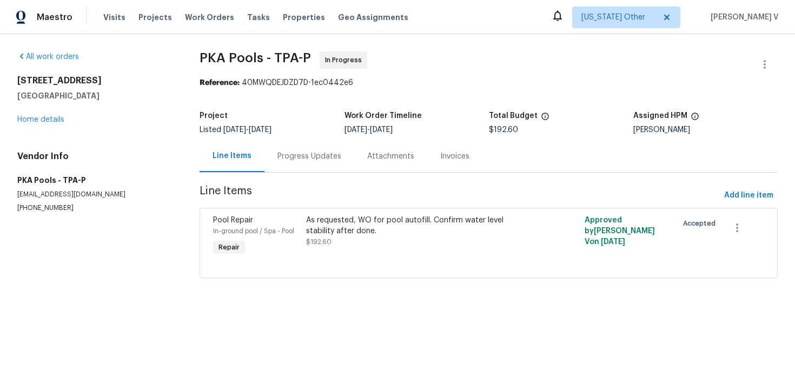
click at [286, 150] on div "Progress Updates" at bounding box center [310, 156] width 90 height 32
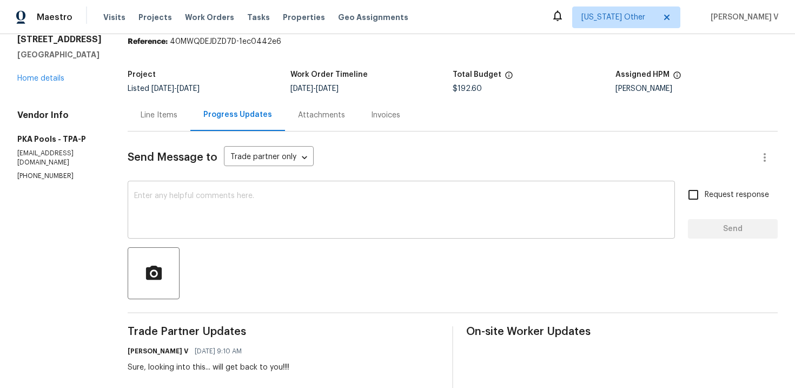
scroll to position [87, 0]
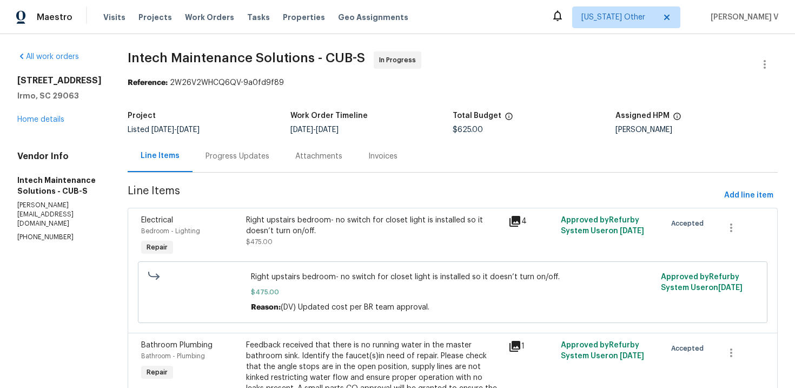
click at [230, 155] on div "Progress Updates" at bounding box center [238, 156] width 64 height 11
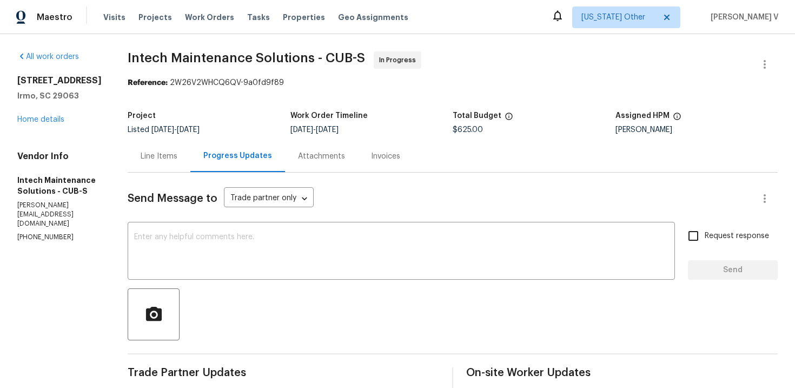
scroll to position [158, 0]
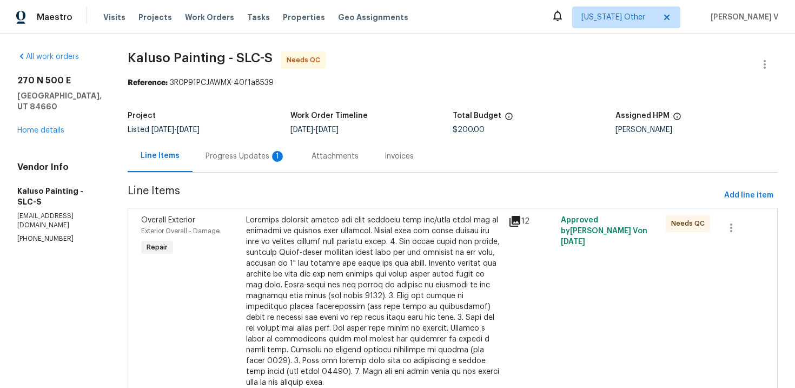
click at [275, 147] on div "Progress Updates 1" at bounding box center [246, 156] width 106 height 32
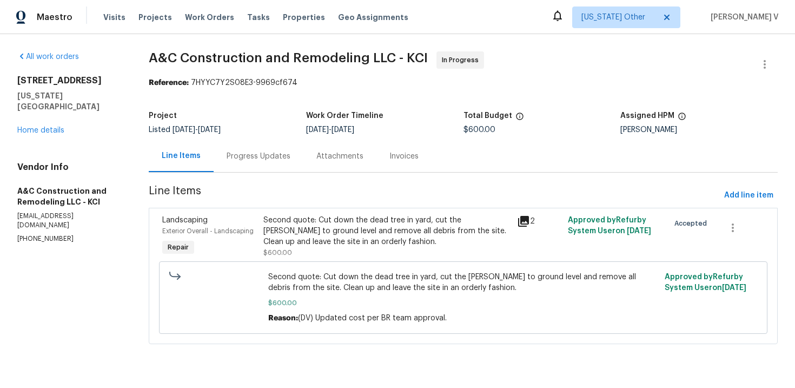
click at [259, 190] on span "Line Items" at bounding box center [434, 196] width 571 height 20
click at [291, 160] on div "Progress Updates" at bounding box center [259, 156] width 90 height 32
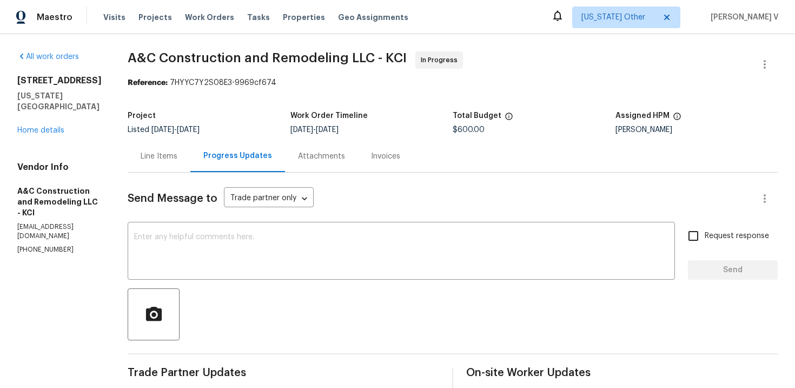
scroll to position [140, 0]
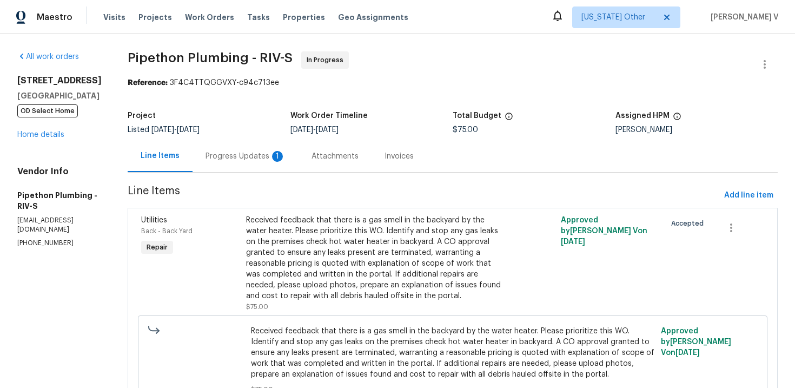
click at [280, 147] on div "Progress Updates 1" at bounding box center [246, 156] width 106 height 32
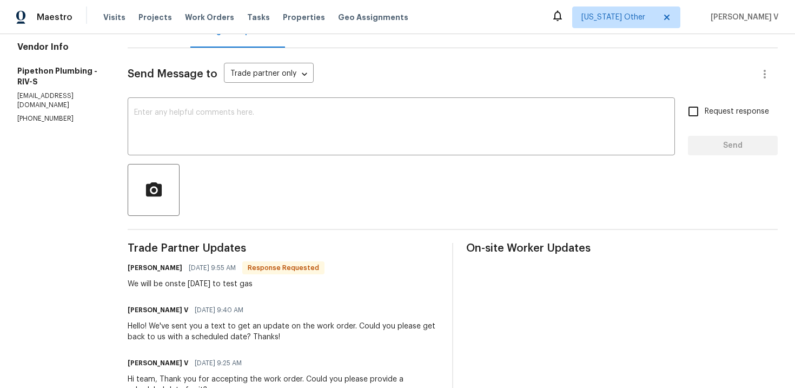
scroll to position [109, 0]
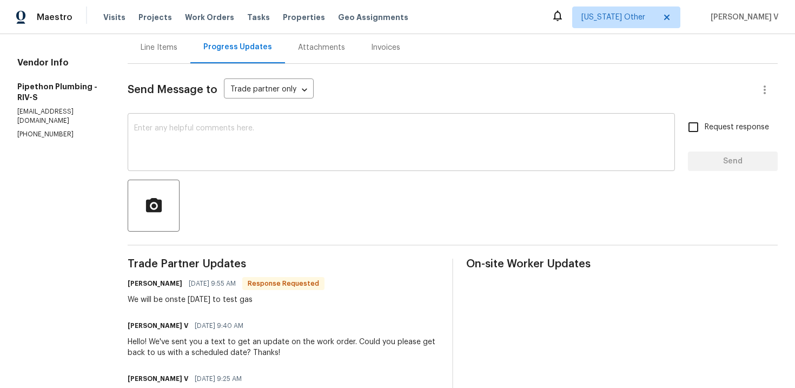
click at [228, 153] on textarea at bounding box center [401, 143] width 534 height 38
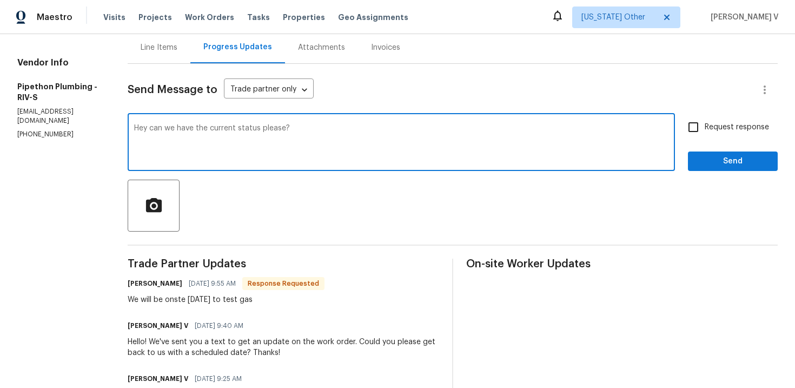
type textarea "Hey can we have the current status please?"
click at [722, 129] on span "Request response" at bounding box center [737, 127] width 64 height 11
click at [705, 129] on input "Request response" at bounding box center [693, 127] width 23 height 23
checkbox input "true"
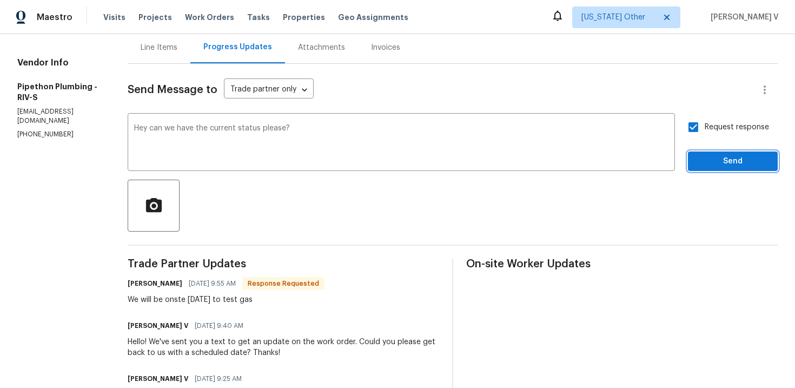
click at [739, 161] on span "Send" at bounding box center [733, 162] width 72 height 14
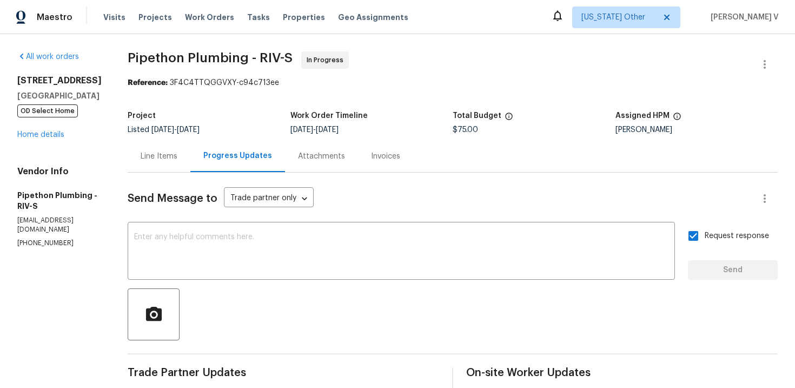
scroll to position [87, 0]
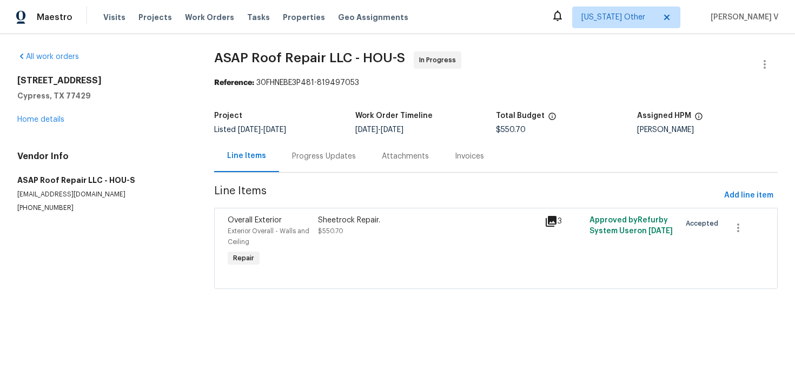
click at [306, 154] on div "Progress Updates" at bounding box center [324, 156] width 64 height 11
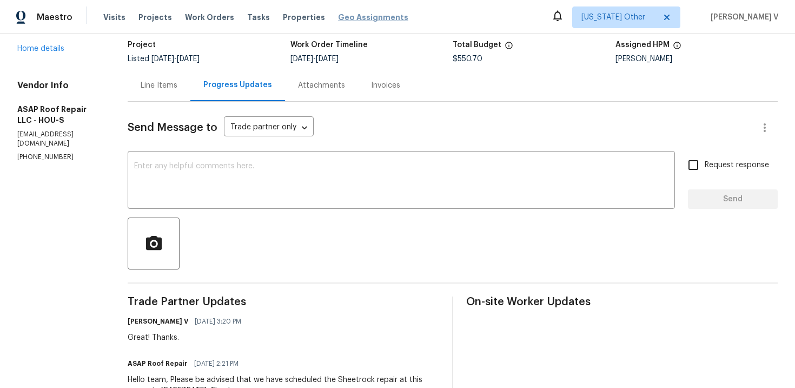
scroll to position [85, 0]
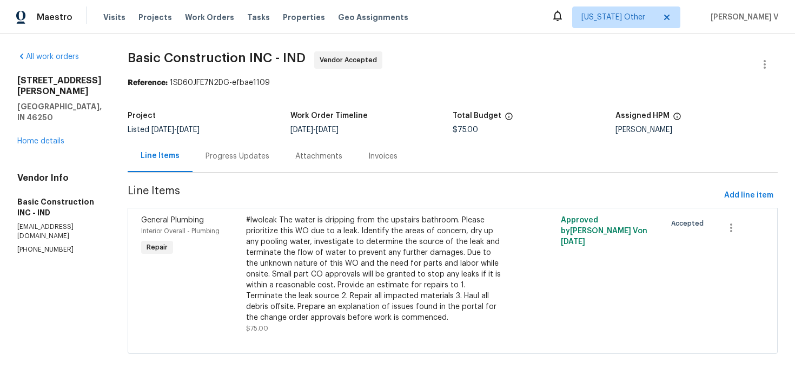
click at [232, 160] on div "Progress Updates" at bounding box center [238, 156] width 64 height 11
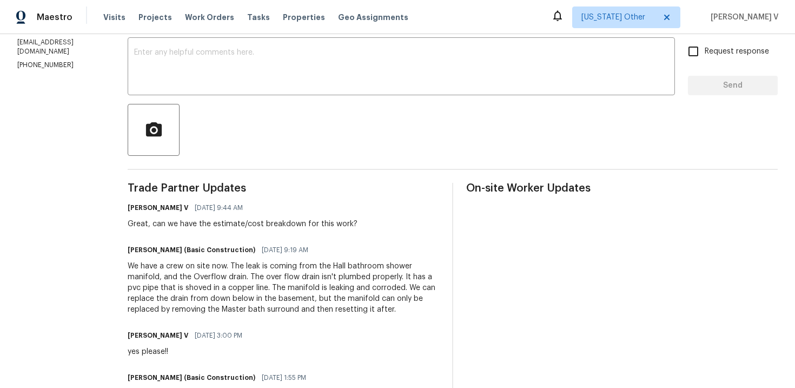
scroll to position [232, 0]
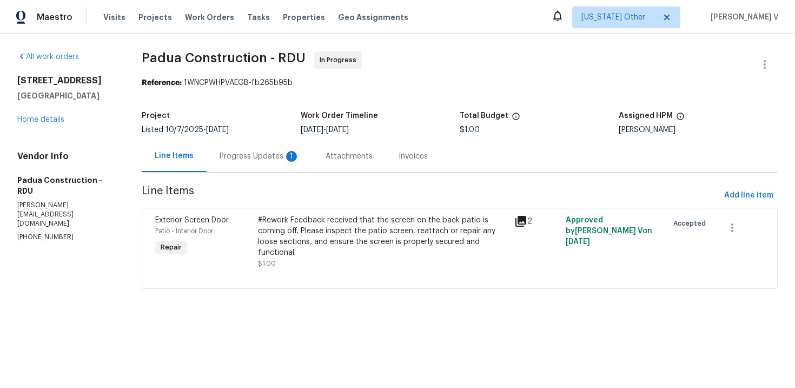
click at [244, 195] on span "Line Items" at bounding box center [431, 196] width 578 height 20
click at [280, 163] on div "Progress Updates 1" at bounding box center [260, 156] width 106 height 32
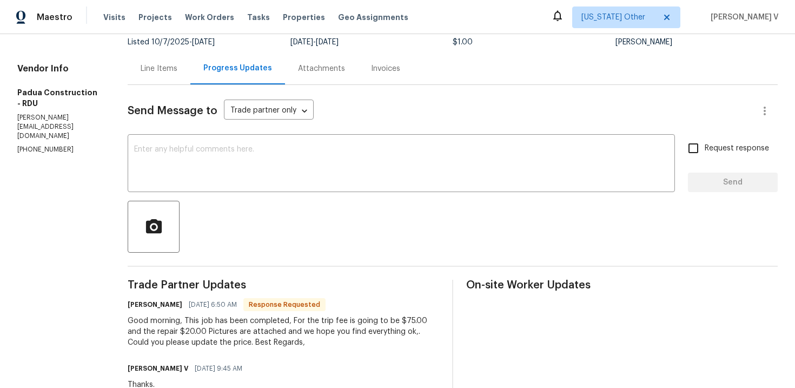
scroll to position [134, 0]
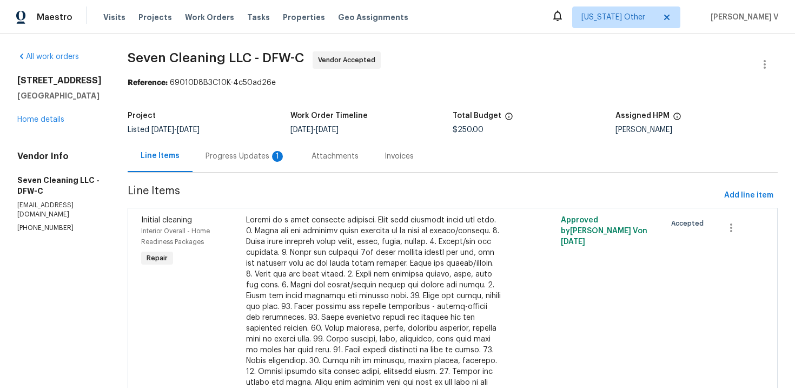
click at [264, 136] on div "Project Listed [DATE] - [DATE] Work Order Timeline [DATE] - [DATE] Total Budget…" at bounding box center [453, 122] width 650 height 35
click at [258, 154] on div "Progress Updates 1" at bounding box center [246, 156] width 80 height 11
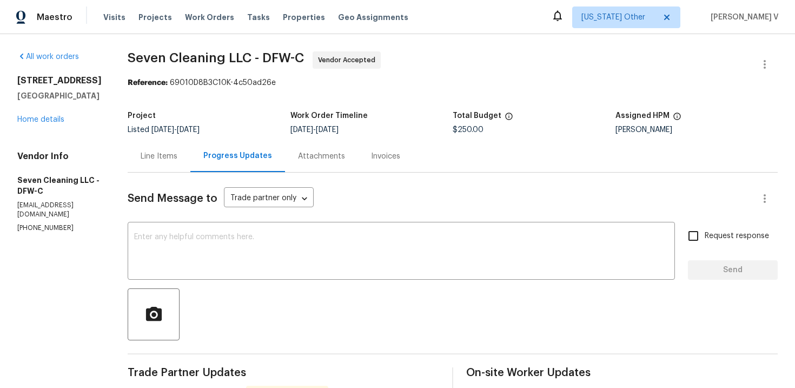
scroll to position [166, 0]
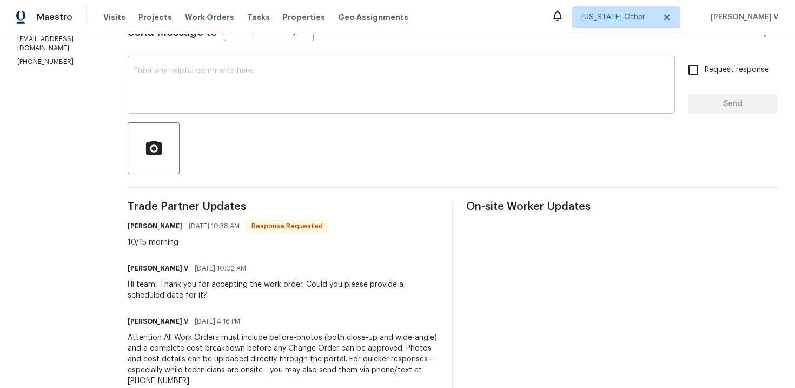
click at [312, 60] on div "x ​" at bounding box center [401, 85] width 547 height 55
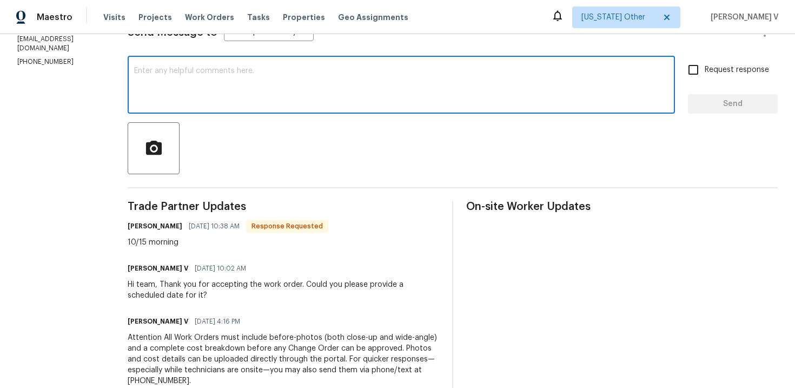
paste textarea "Hi, hope everything is on track with the WO scheduled for today. Please let us …"
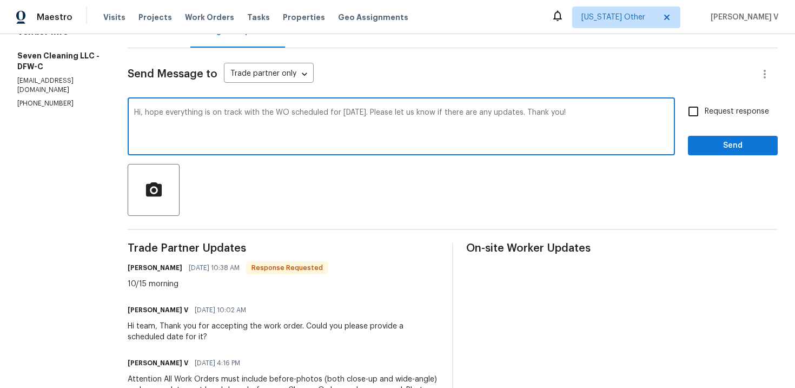
scroll to position [77, 0]
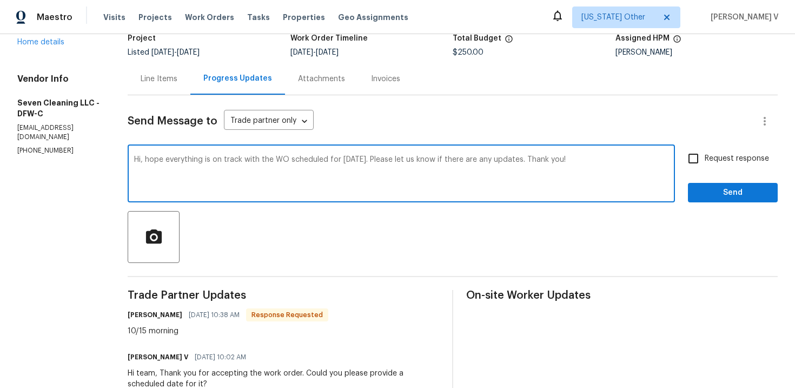
type textarea "Hi, hope everything is on track with the WO scheduled for today. Please let us …"
click at [698, 162] on input "Request response" at bounding box center [693, 158] width 23 height 23
checkbox input "true"
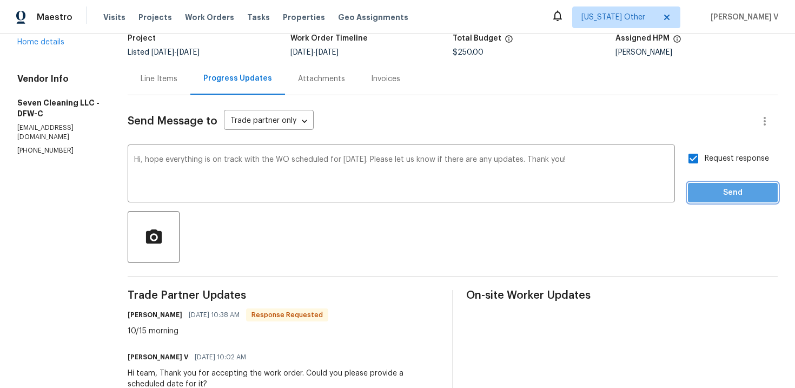
click at [720, 192] on span "Send" at bounding box center [733, 193] width 72 height 14
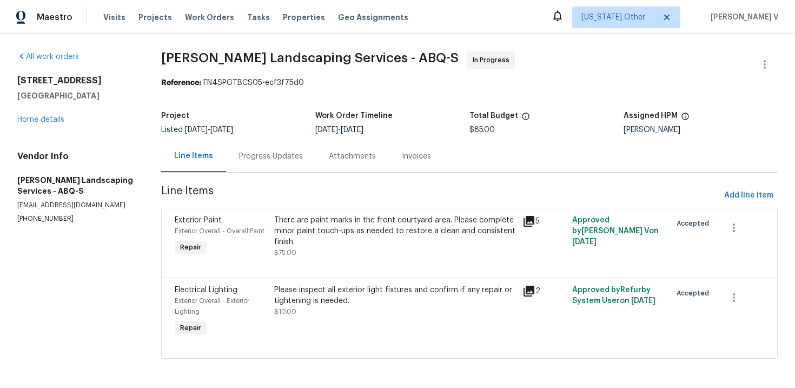
click at [259, 168] on div "Progress Updates" at bounding box center [271, 156] width 90 height 32
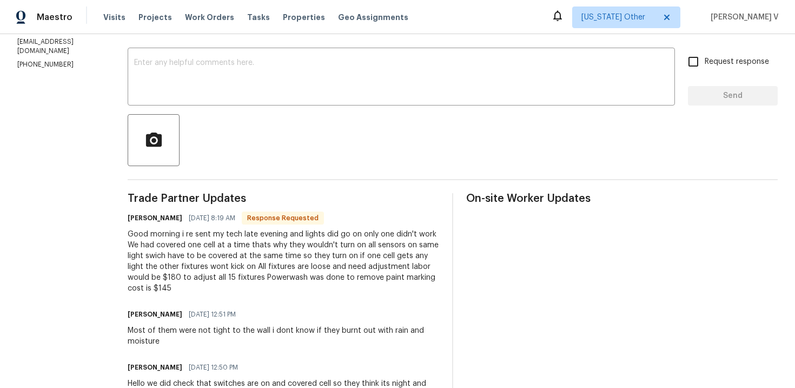
scroll to position [178, 0]
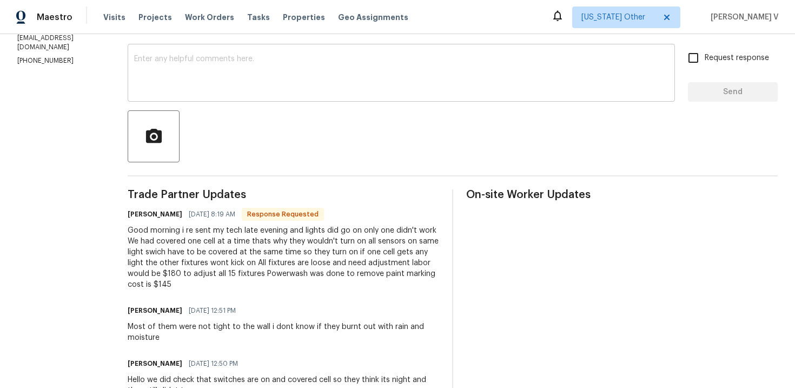
click at [259, 74] on textarea at bounding box center [401, 74] width 534 height 38
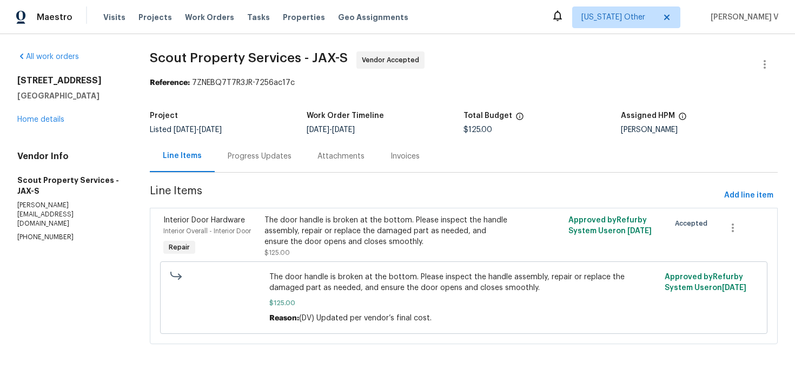
click at [257, 151] on div "Progress Updates" at bounding box center [260, 156] width 64 height 11
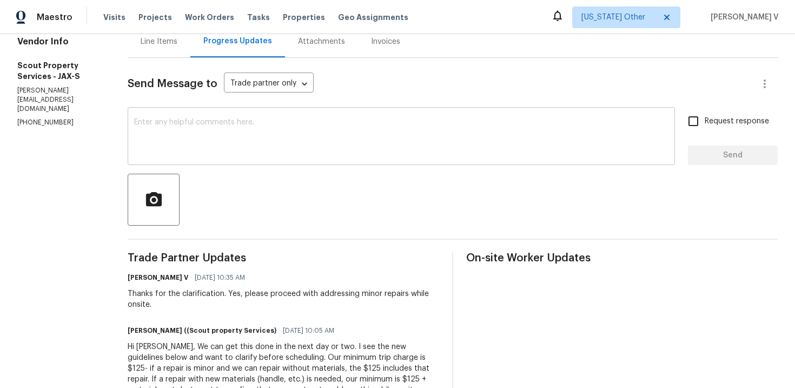
scroll to position [209, 0]
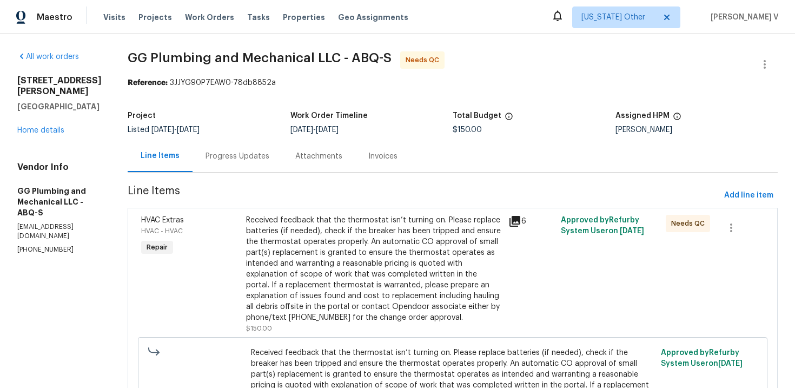
click at [282, 150] on div "Progress Updates" at bounding box center [238, 156] width 90 height 32
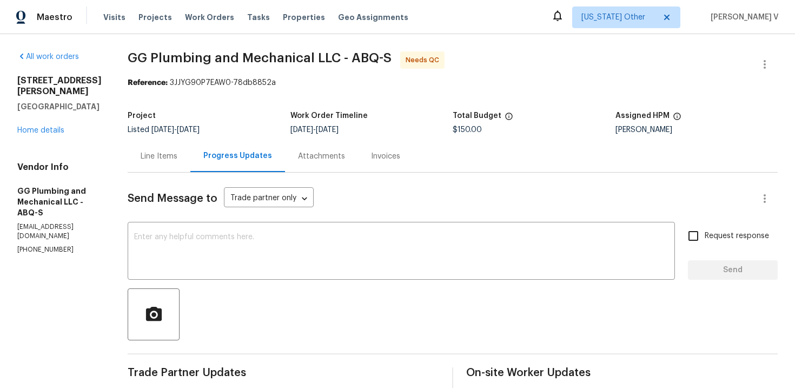
scroll to position [121, 0]
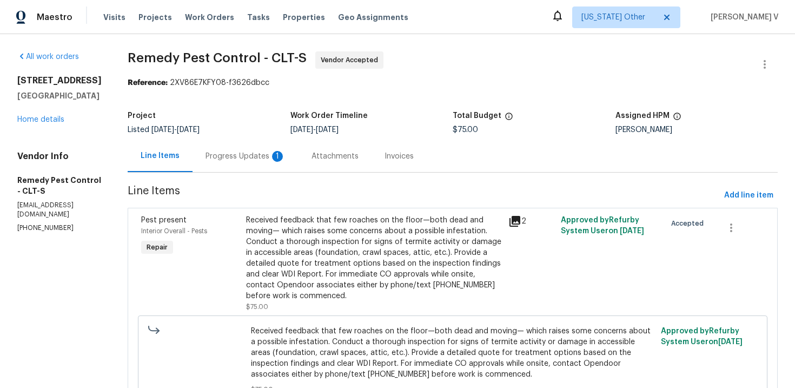
click at [270, 172] on div "Line Items Progress Updates 1 Attachments Invoices" at bounding box center [453, 156] width 650 height 32
click at [272, 159] on div "1" at bounding box center [277, 156] width 11 height 11
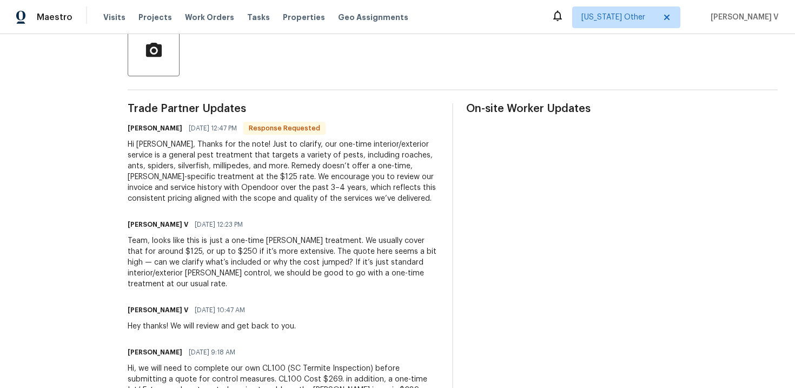
scroll to position [257, 0]
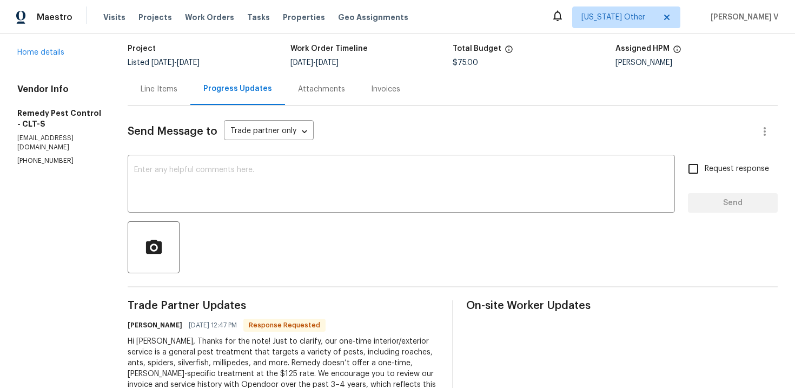
click at [149, 98] on div "Line Items" at bounding box center [159, 89] width 63 height 32
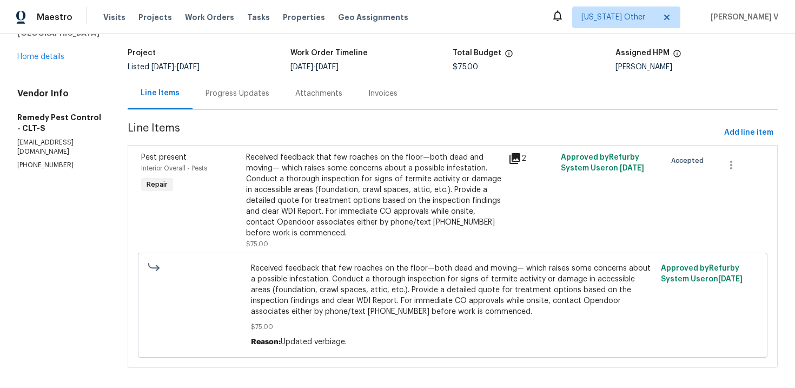
click at [246, 191] on div "Received feedback that few roaches on the floor—both dead and moving— which rai…" at bounding box center [374, 195] width 256 height 87
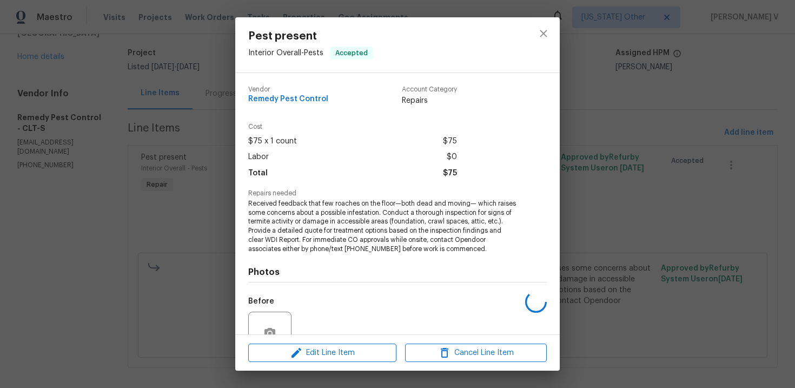
scroll to position [101, 0]
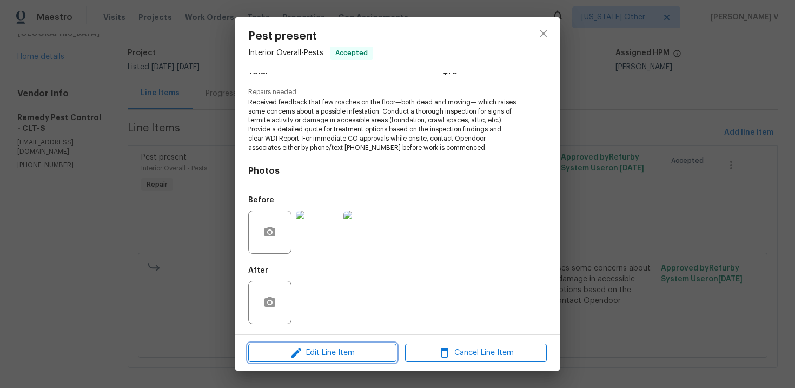
click at [281, 352] on span "Edit Line Item" at bounding box center [323, 353] width 142 height 14
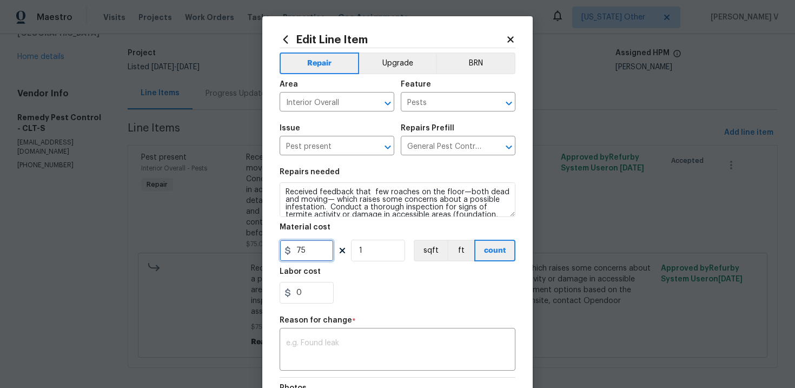
click at [296, 254] on input "75" at bounding box center [307, 251] width 54 height 22
type input "125"
click at [224, 156] on body "Maestro Visits Projects Work Orders Tasks Properties Geo Assignments Alaska Oth…" at bounding box center [397, 194] width 795 height 388
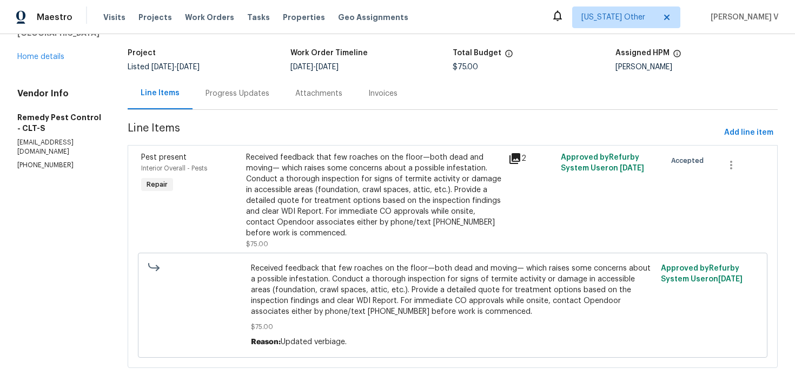
click at [224, 101] on div "Progress Updates" at bounding box center [238, 93] width 90 height 32
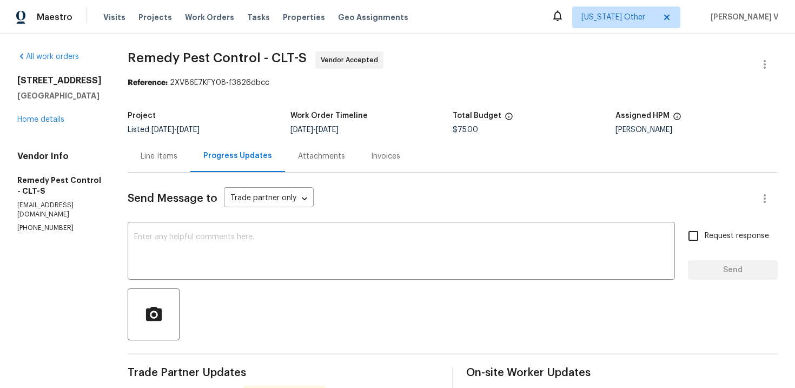
click at [305, 254] on textarea at bounding box center [401, 252] width 534 height 38
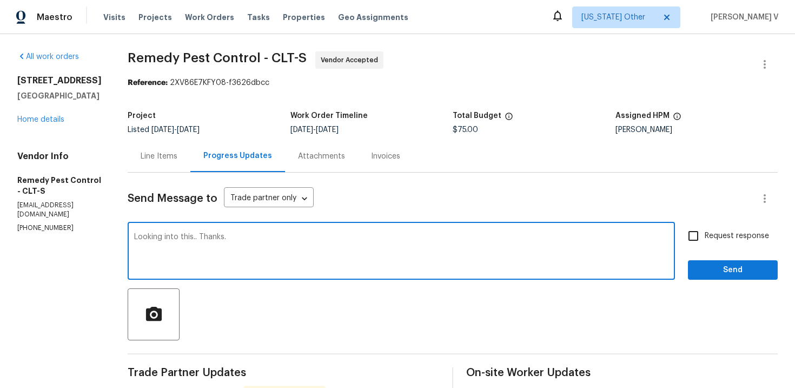
type textarea "Looking into this.. Thanks."
click at [692, 259] on div "Request response Send" at bounding box center [733, 251] width 90 height 55
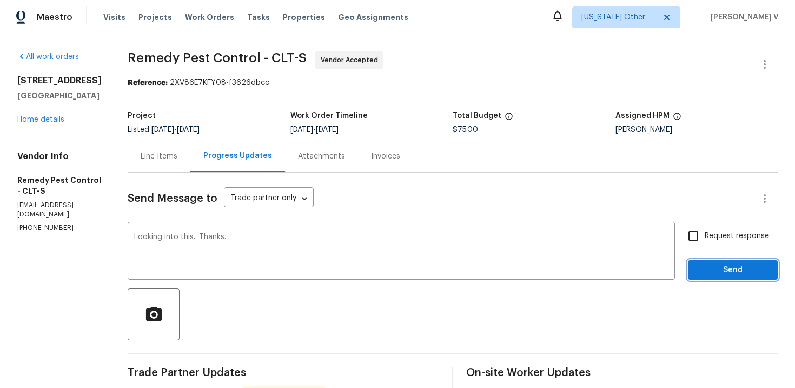
click at [721, 263] on span "Send" at bounding box center [733, 270] width 72 height 14
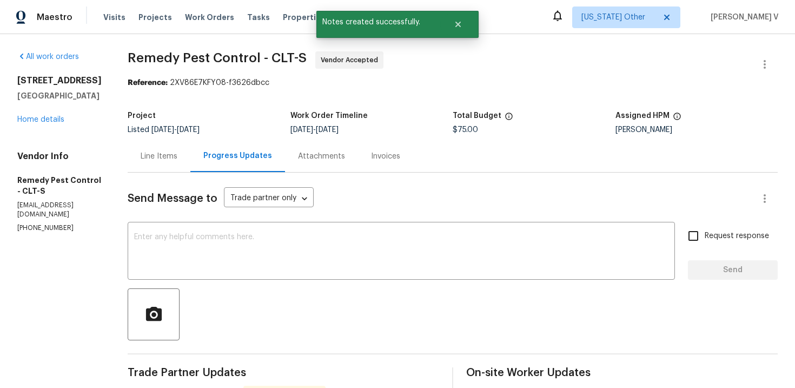
scroll to position [151, 0]
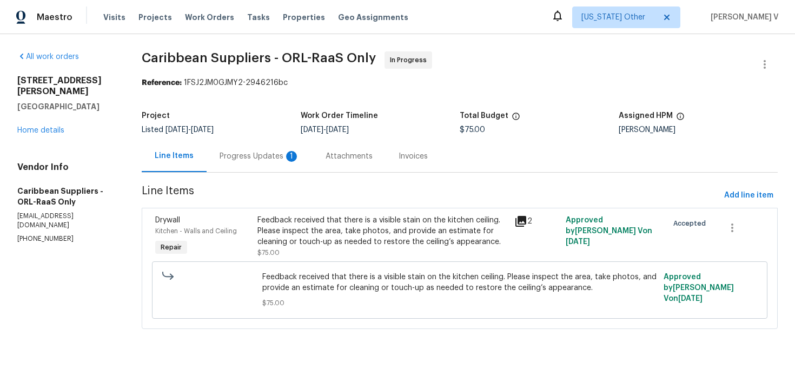
click at [271, 153] on div "Progress Updates 1" at bounding box center [260, 156] width 80 height 11
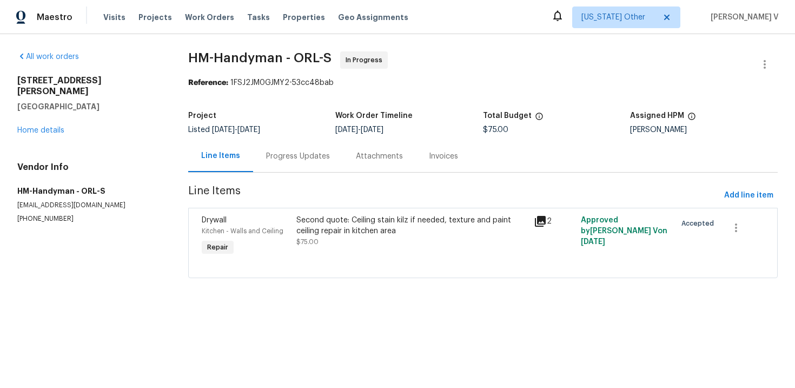
click at [312, 149] on div "Progress Updates" at bounding box center [298, 156] width 90 height 32
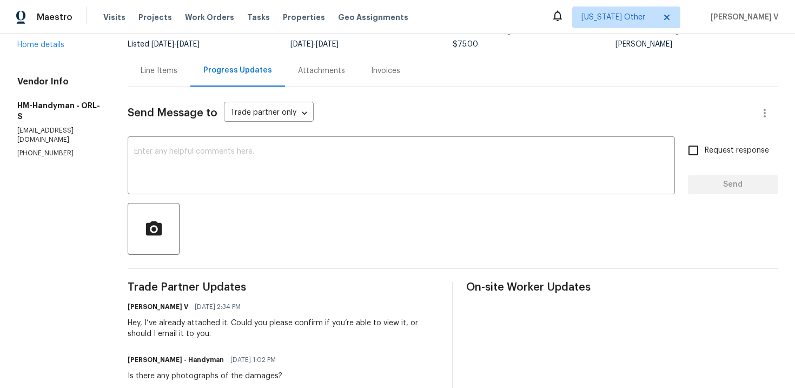
scroll to position [153, 0]
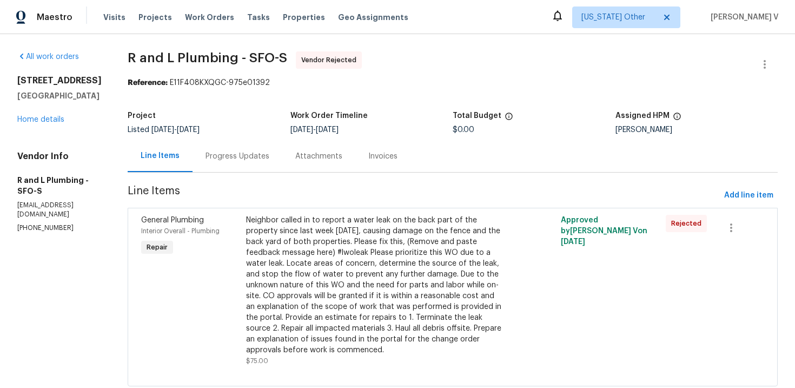
click at [238, 144] on div "Progress Updates" at bounding box center [238, 156] width 90 height 32
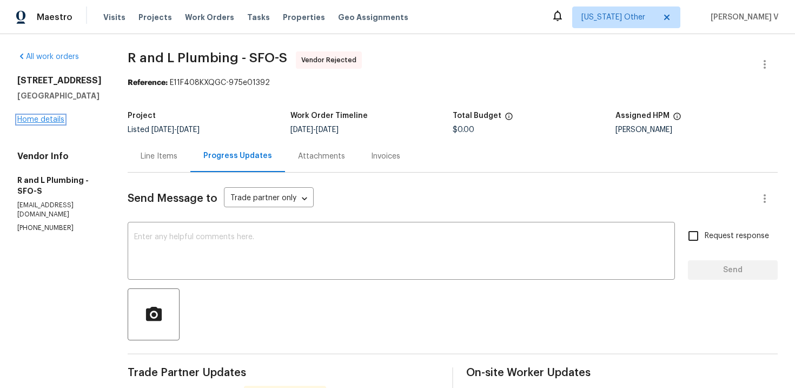
click at [44, 123] on link "Home details" at bounding box center [40, 120] width 47 height 8
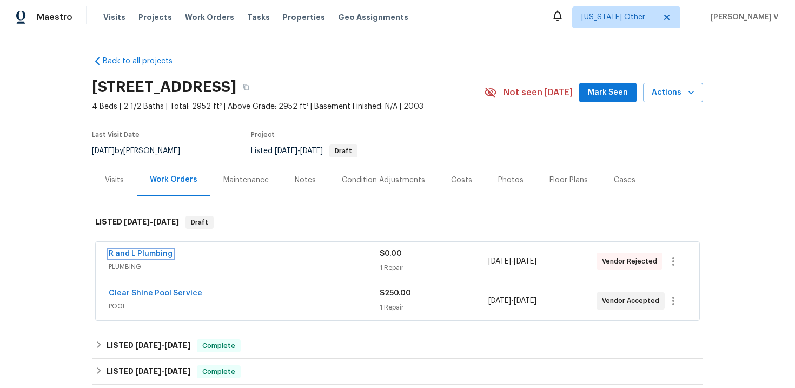
click at [147, 252] on link "R and L Plumbing" at bounding box center [141, 254] width 64 height 8
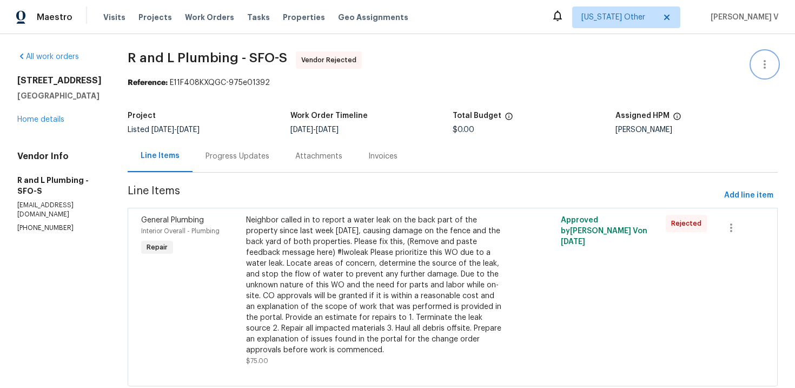
click at [772, 58] on button "button" at bounding box center [765, 64] width 26 height 26
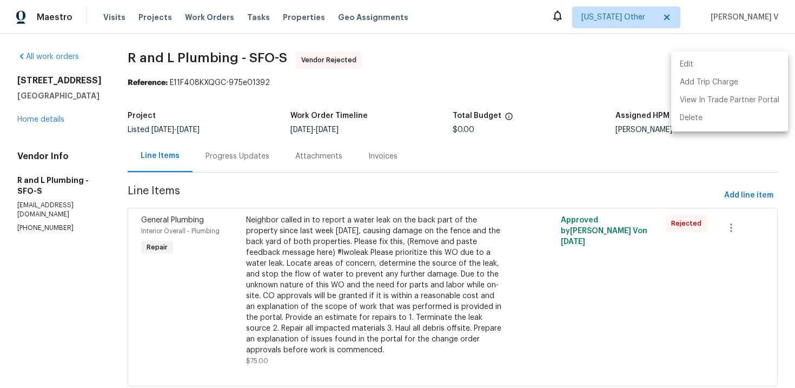
click at [772, 58] on li "Edit" at bounding box center [729, 65] width 117 height 18
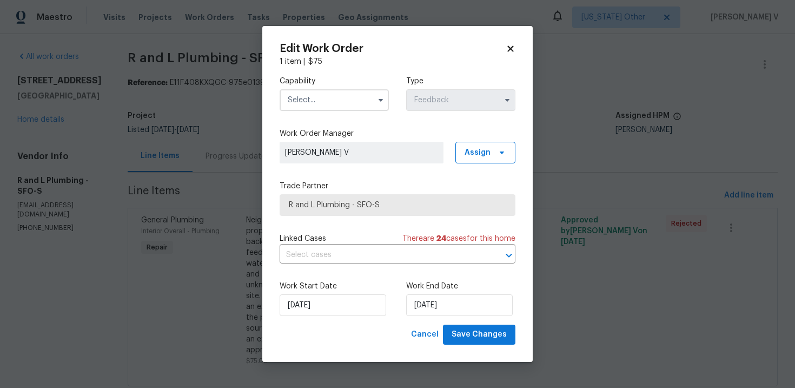
click at [338, 94] on input "text" at bounding box center [334, 100] width 109 height 22
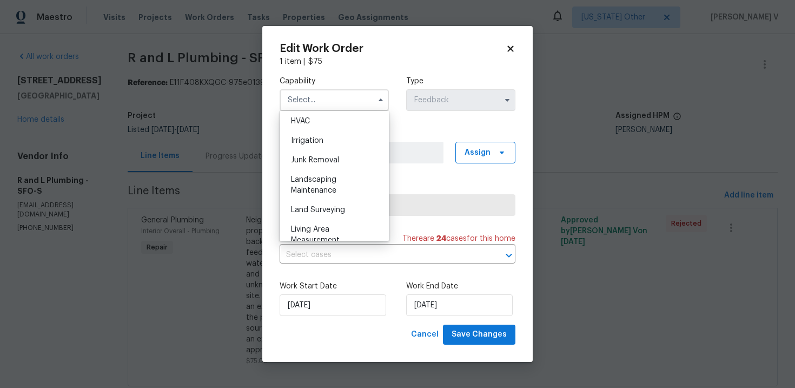
scroll to position [740, 0]
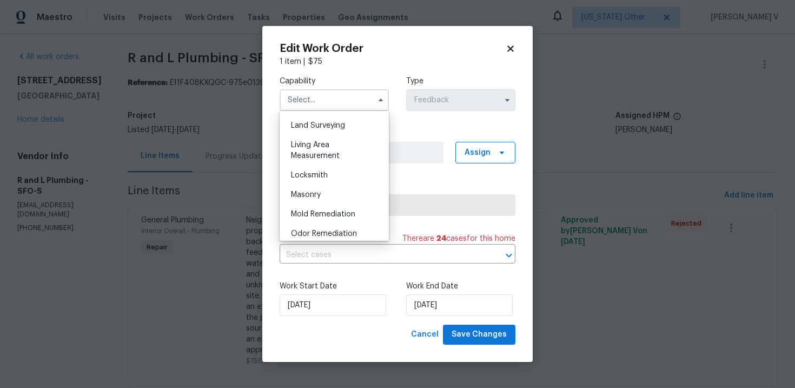
click at [203, 208] on body "Maestro Visits Projects Work Orders Tasks Properties Geo Assignments Alaska Oth…" at bounding box center [397, 194] width 795 height 388
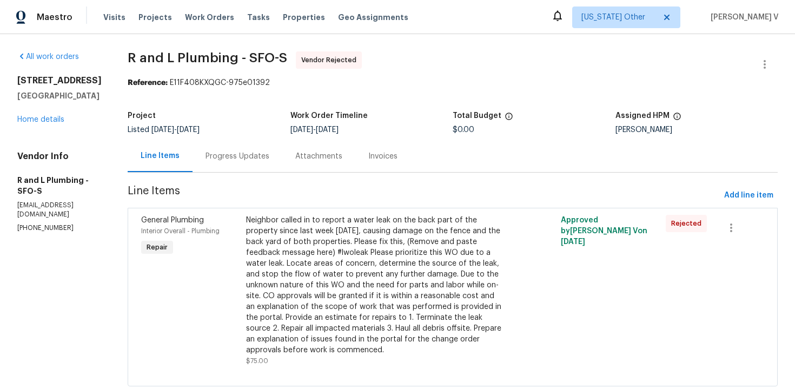
click at [206, 156] on div "Progress Updates" at bounding box center [238, 156] width 64 height 11
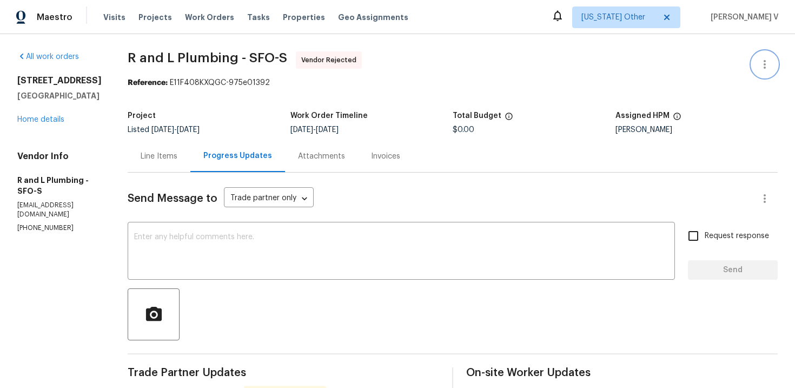
click at [767, 58] on icon "button" at bounding box center [764, 64] width 13 height 13
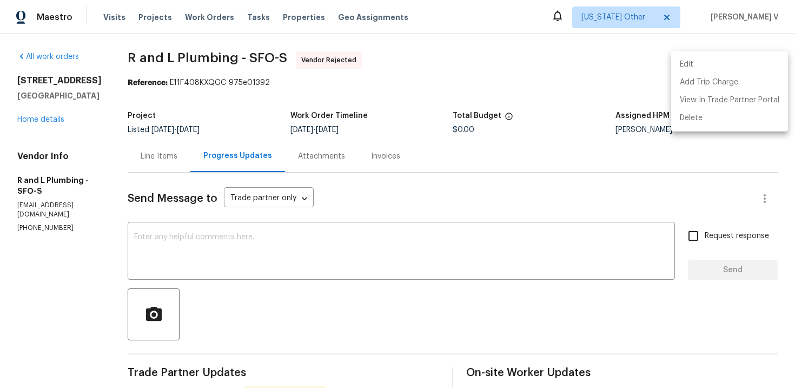
click at [767, 58] on li "Edit" at bounding box center [729, 65] width 117 height 18
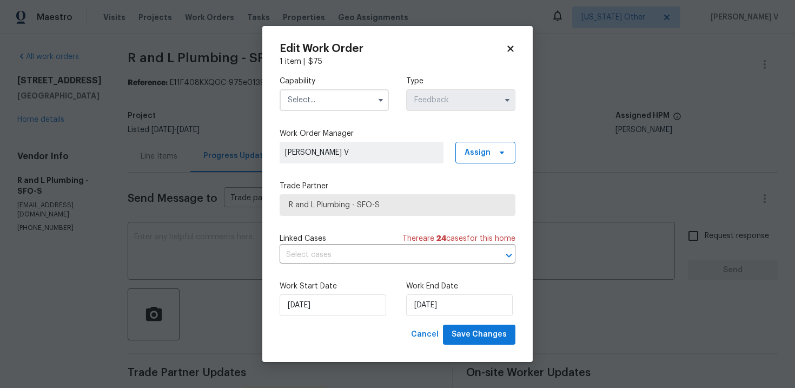
click at [348, 156] on span "[PERSON_NAME] V" at bounding box center [361, 152] width 153 height 11
click at [336, 105] on input "text" at bounding box center [334, 100] width 109 height 22
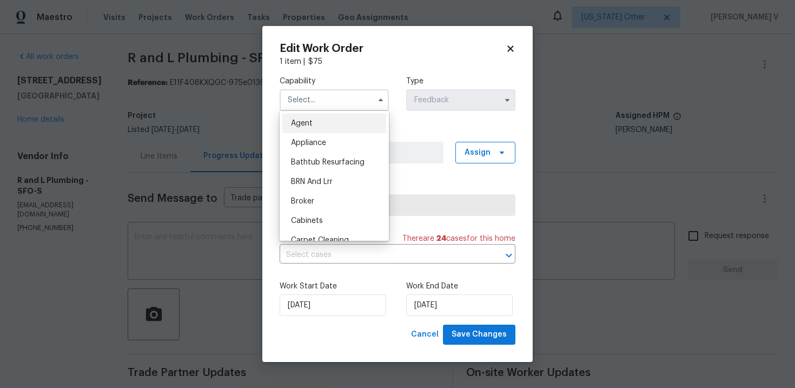
click at [306, 128] on div "Agent" at bounding box center [334, 123] width 104 height 19
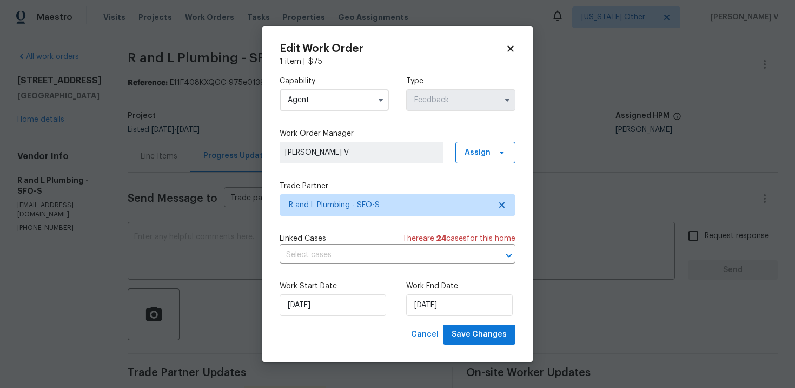
click at [332, 96] on input "Agent" at bounding box center [334, 100] width 109 height 22
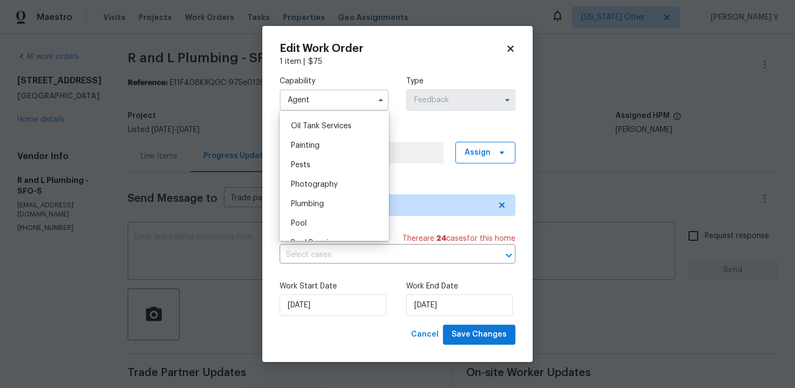
scroll to position [894, 0]
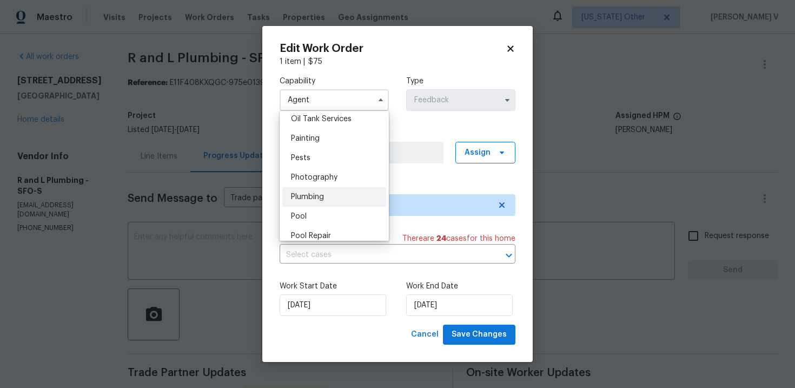
click at [319, 187] on div "Plumbing" at bounding box center [334, 196] width 104 height 19
type input "Plumbing"
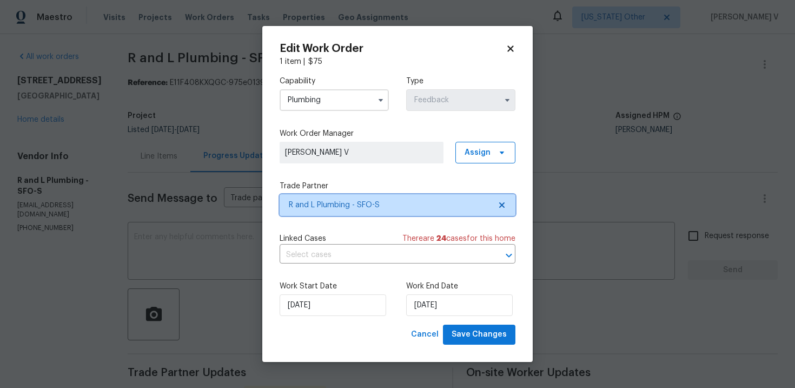
click at [500, 205] on icon at bounding box center [501, 204] width 5 height 5
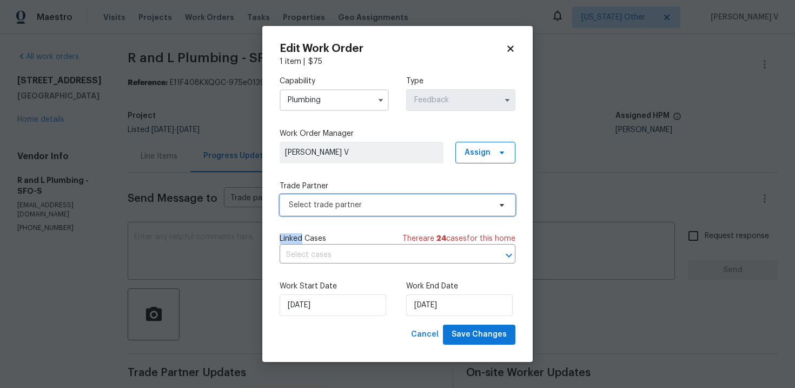
click at [500, 205] on icon at bounding box center [502, 205] width 4 height 3
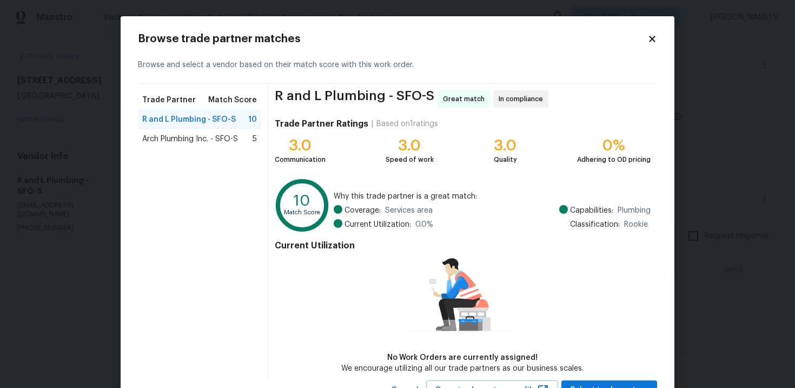
click at [180, 127] on div "R and L Plumbing - SFO-S 10" at bounding box center [199, 119] width 123 height 19
click at [175, 137] on span "Arch Plumbing Inc. - SFO-S" at bounding box center [190, 139] width 96 height 11
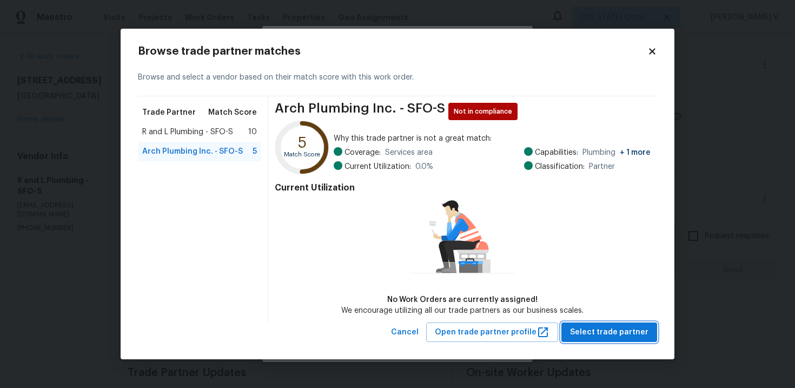
click at [596, 327] on span "Select trade partner" at bounding box center [609, 333] width 78 height 14
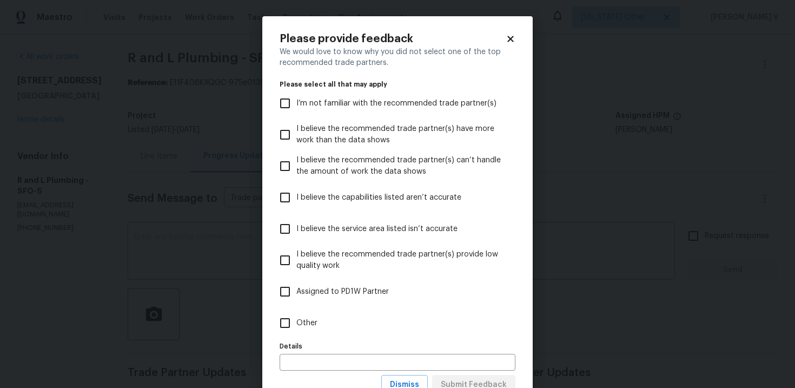
click at [394, 316] on label "Other" at bounding box center [390, 322] width 233 height 31
click at [296, 316] on input "Other" at bounding box center [285, 323] width 23 height 23
checkbox input "true"
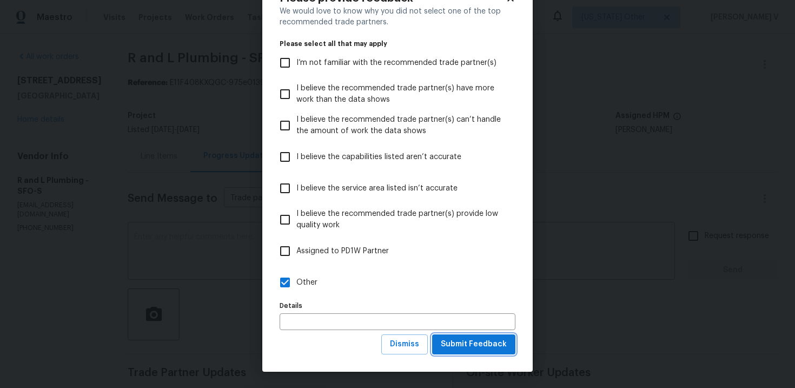
click at [462, 348] on span "Submit Feedback" at bounding box center [474, 345] width 66 height 14
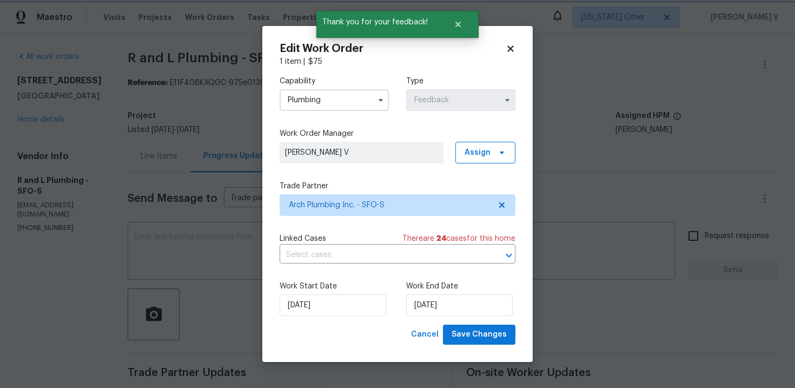
scroll to position [0, 0]
click at [424, 313] on input "16/10/2025" at bounding box center [459, 305] width 107 height 22
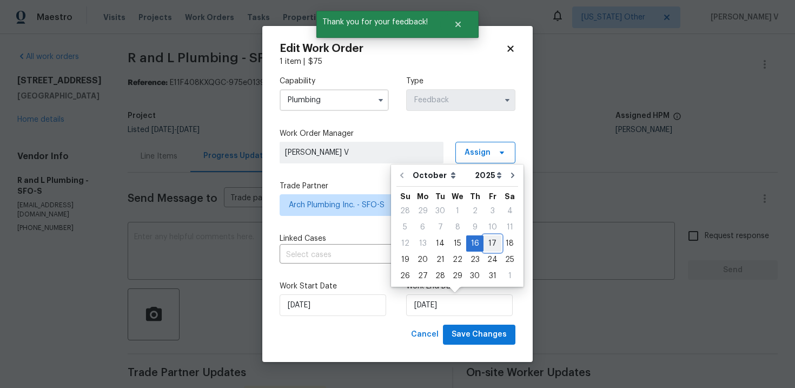
click at [485, 246] on div "17" at bounding box center [493, 243] width 18 height 15
type input "17/10/2025"
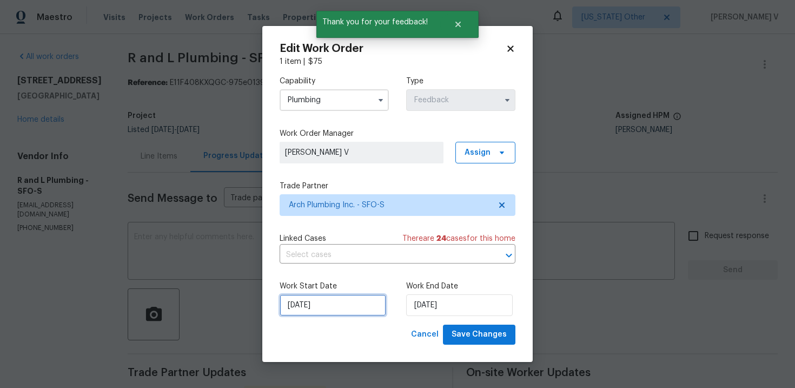
click at [326, 316] on input "14/10/2025" at bounding box center [333, 305] width 107 height 22
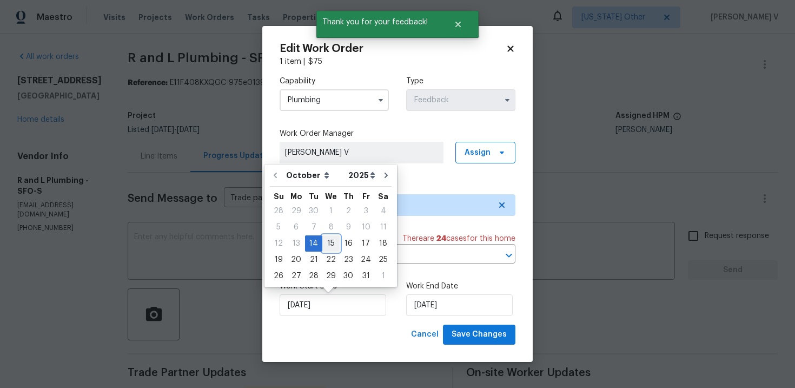
click at [328, 251] on div "15" at bounding box center [330, 243] width 17 height 16
type input "15/10/2025"
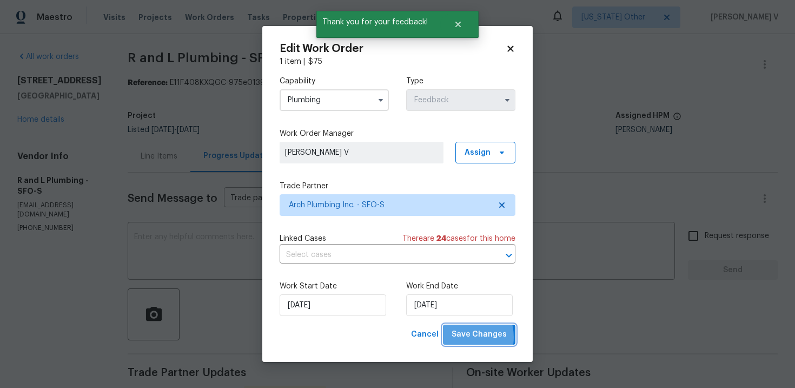
click at [464, 338] on span "Save Changes" at bounding box center [479, 335] width 55 height 14
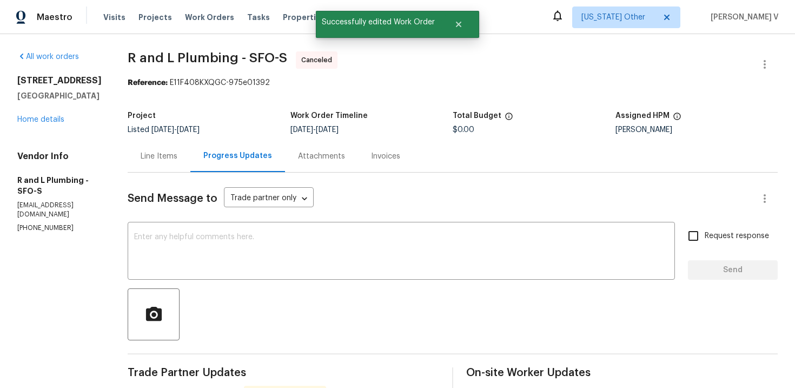
scroll to position [227, 0]
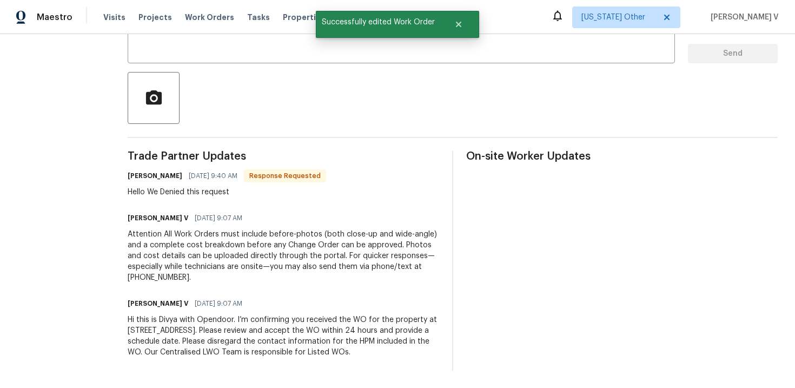
click at [221, 332] on div "Hi this is Divya with Opendoor. I’m confirming you received the WO for the prop…" at bounding box center [284, 335] width 312 height 43
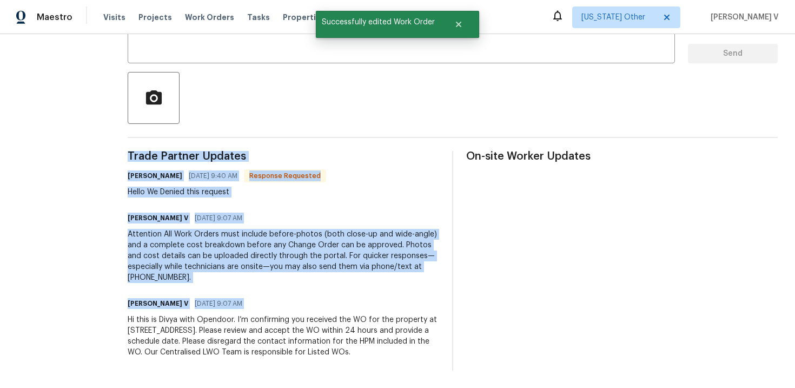
copy div "Trade Partner Updates Sabrina Palma 10/14/2025 9:40 AM Response Requested Hello…"
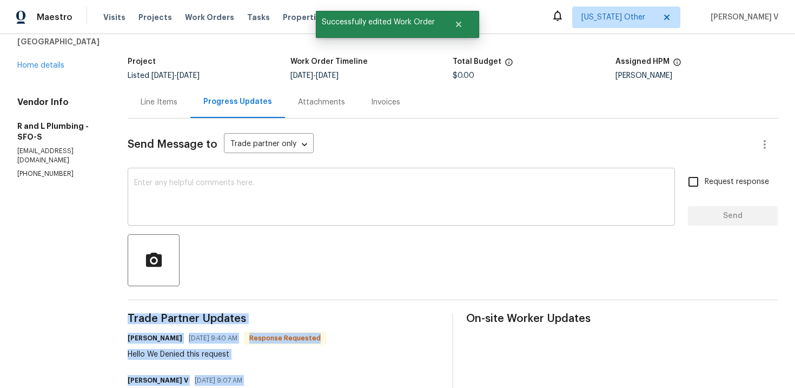
scroll to position [0, 0]
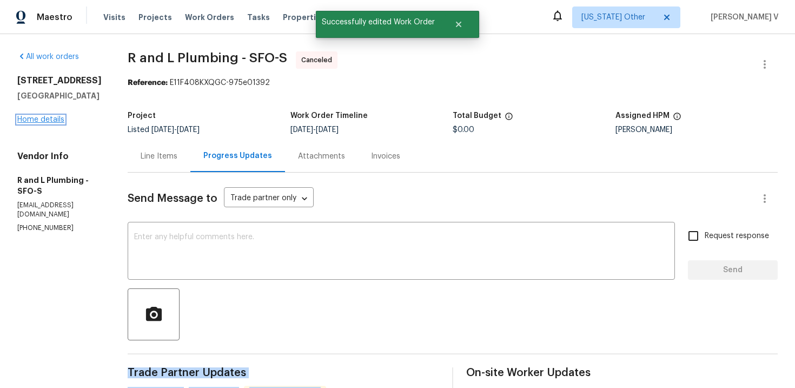
click at [54, 123] on link "Home details" at bounding box center [40, 120] width 47 height 8
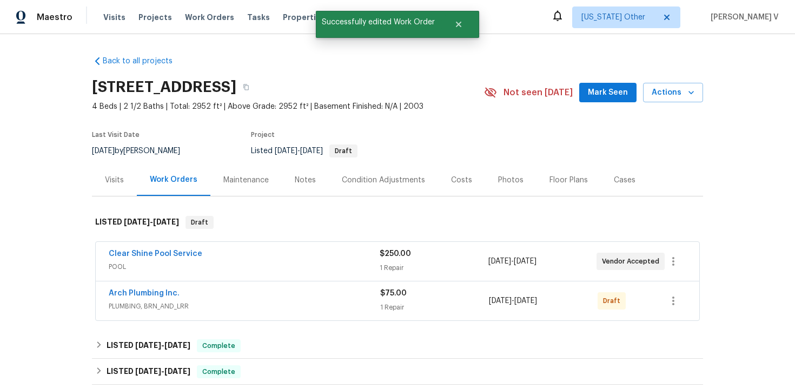
click at [146, 288] on span "Arch Plumbing Inc." at bounding box center [144, 293] width 71 height 11
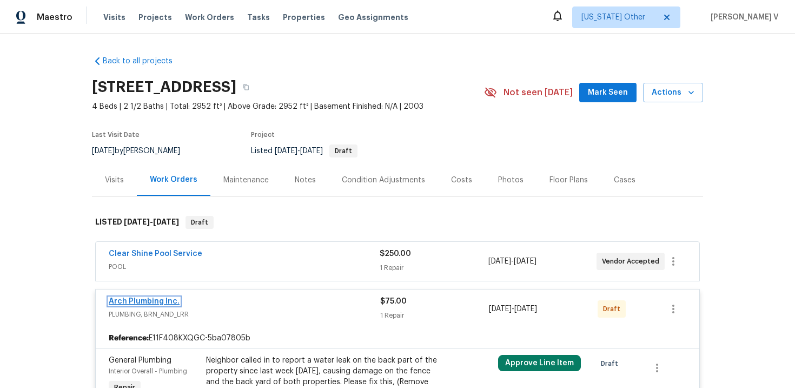
click at [134, 299] on link "Arch Plumbing Inc." at bounding box center [144, 302] width 71 height 8
click at [134, 299] on html "Maestro Visits Projects Work Orders Tasks Properties Geo Assignments Alaska Oth…" at bounding box center [397, 194] width 795 height 388
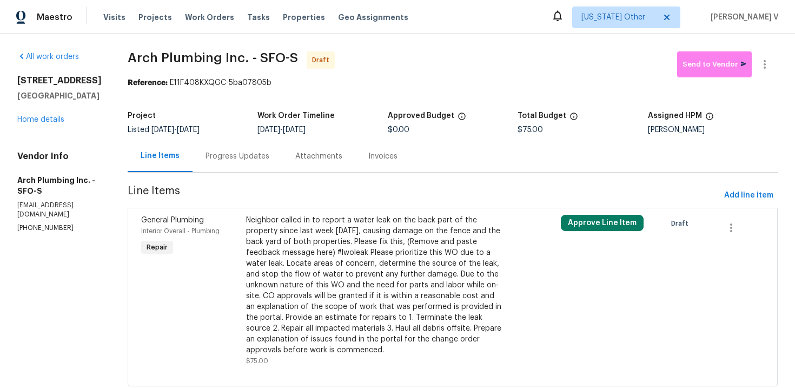
click at [245, 151] on div "Progress Updates" at bounding box center [238, 156] width 64 height 11
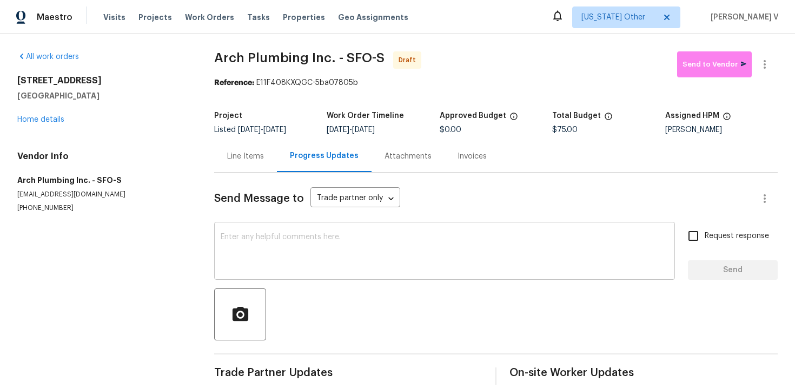
click at [278, 273] on div "x ​" at bounding box center [444, 251] width 461 height 55
paste textarea "Hi this is Divya with Opendoor. I’m confirming you received the WO for the prop…"
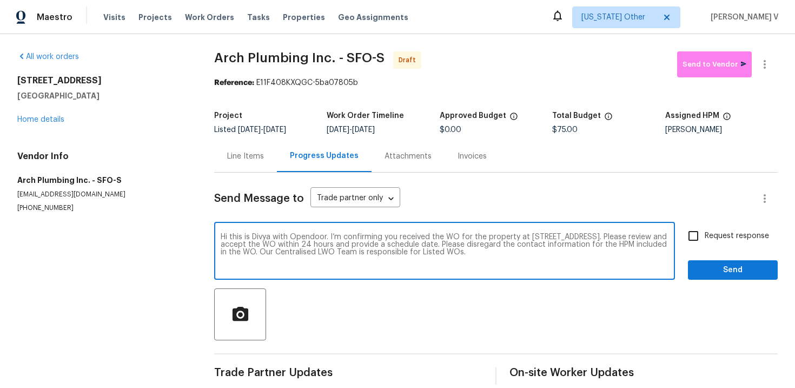
type textarea "Hi this is Divya with Opendoor. I’m confirming you received the WO for the prop…"
click at [703, 239] on input "Request response" at bounding box center [693, 235] width 23 height 23
checkbox input "true"
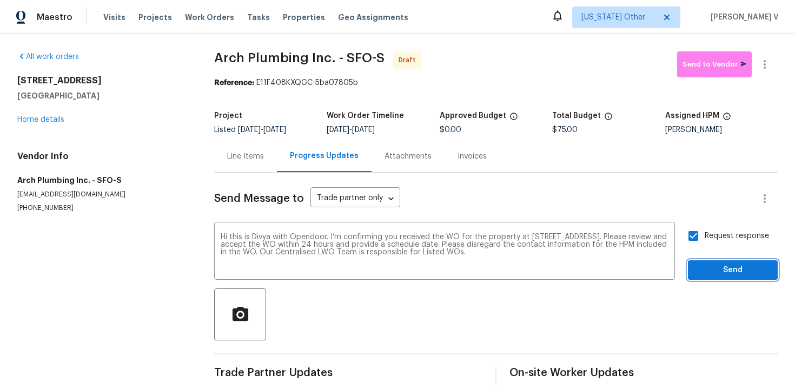
click at [713, 264] on span "Send" at bounding box center [733, 270] width 72 height 14
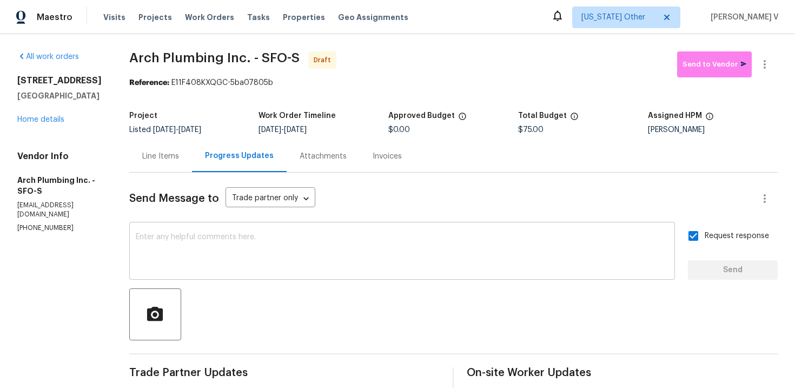
click at [244, 248] on textarea at bounding box center [402, 252] width 533 height 38
paste textarea "Attention All Work Orders must include before-photos (both close-up and wide-an…"
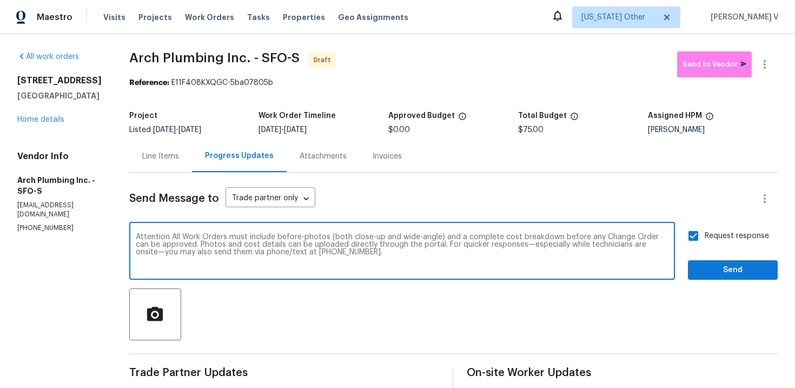
scroll to position [84, 0]
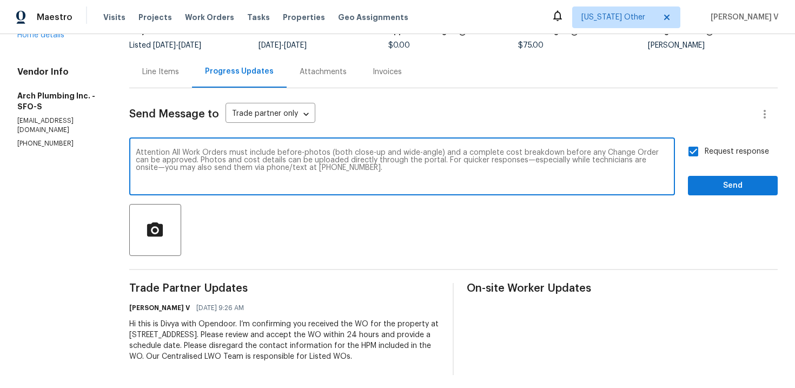
type textarea "Attention All Work Orders must include before-photos (both close-up and wide-an…"
click at [701, 174] on div "Request response Send" at bounding box center [733, 167] width 90 height 55
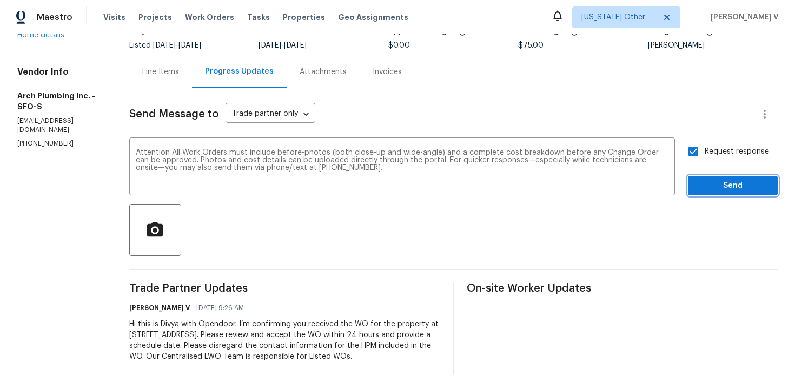
click at [711, 187] on span "Send" at bounding box center [733, 186] width 72 height 14
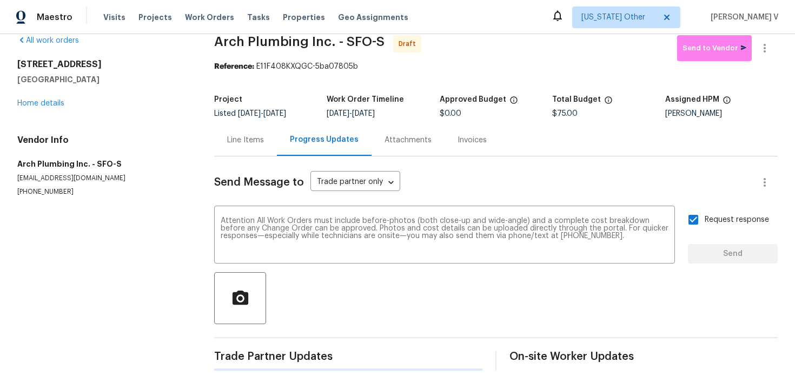
scroll to position [0, 0]
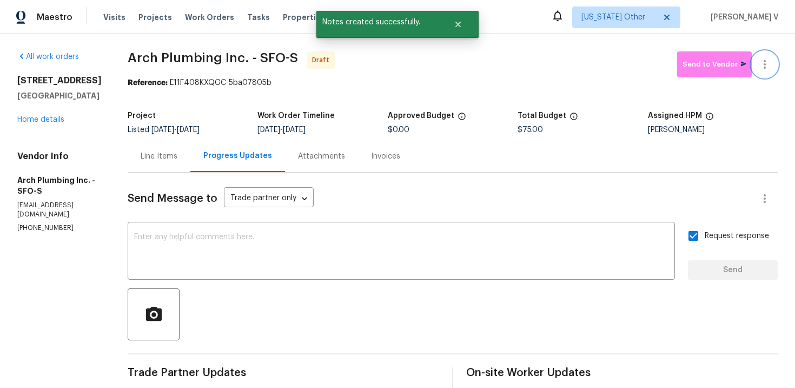
click at [765, 62] on icon "button" at bounding box center [765, 64] width 2 height 9
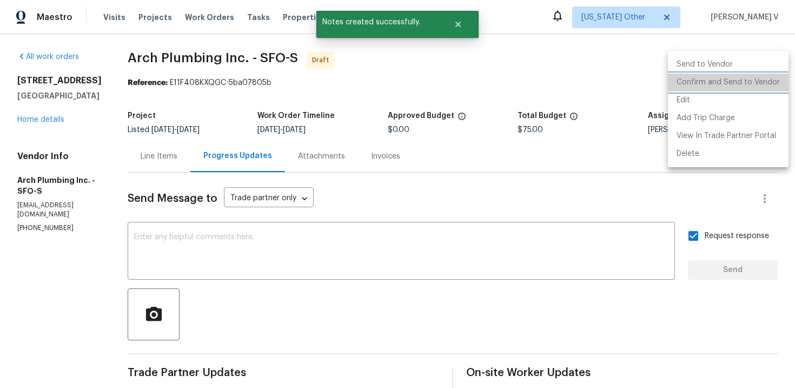
click at [731, 89] on li "Confirm and Send to Vendor" at bounding box center [728, 83] width 121 height 18
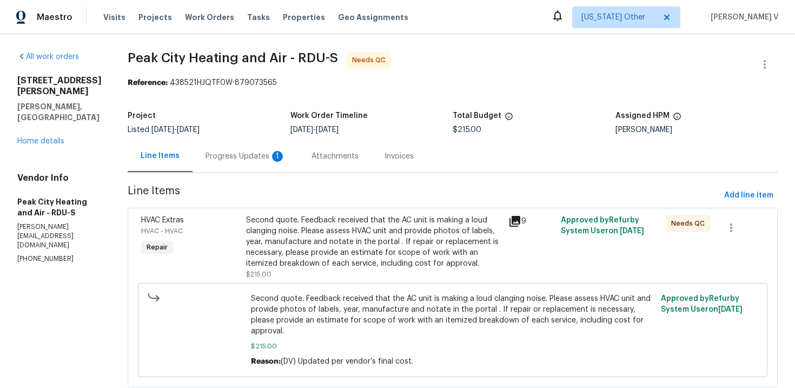
click at [227, 141] on div "Progress Updates 1" at bounding box center [246, 156] width 106 height 32
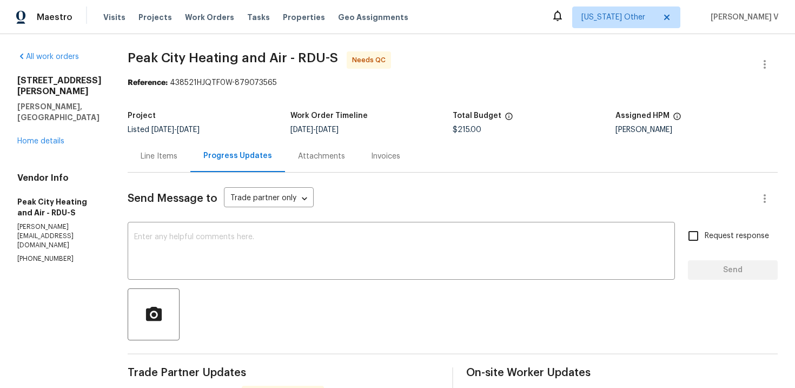
click at [777, 59] on div at bounding box center [765, 64] width 26 height 26
click at [761, 59] on icon "button" at bounding box center [764, 64] width 13 height 13
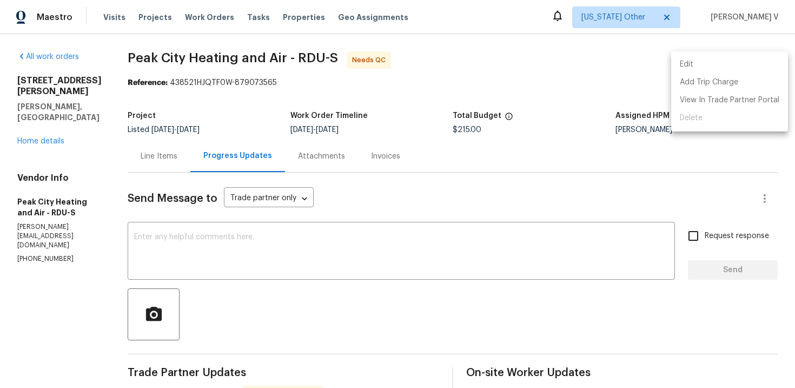
click at [761, 59] on li "Edit" at bounding box center [729, 65] width 117 height 18
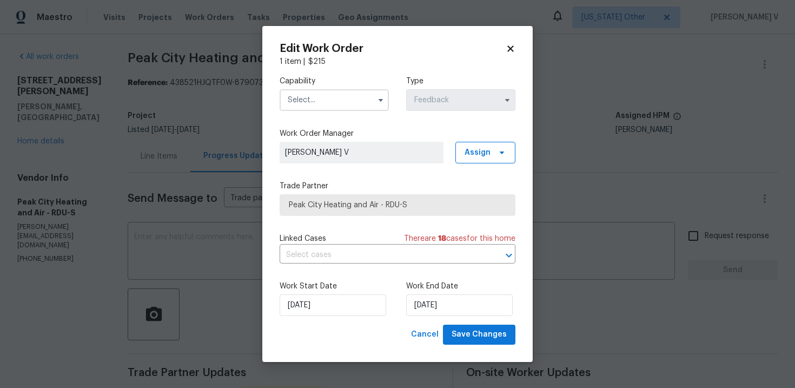
click at [342, 84] on label "Capability" at bounding box center [334, 81] width 109 height 11
click at [327, 97] on input "text" at bounding box center [334, 100] width 109 height 22
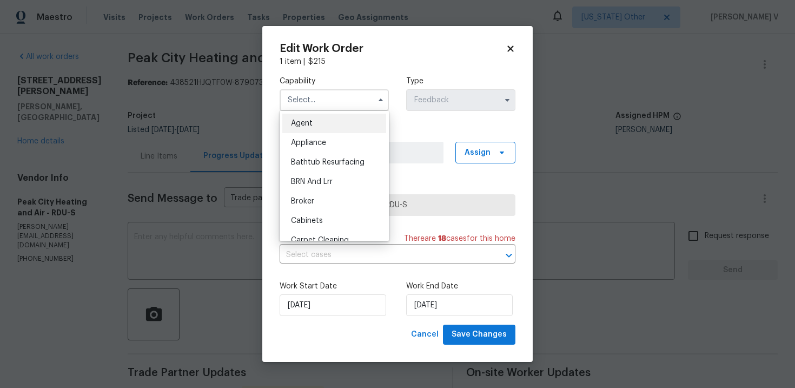
click at [296, 130] on div "Agent" at bounding box center [334, 123] width 104 height 19
type input "Agent"
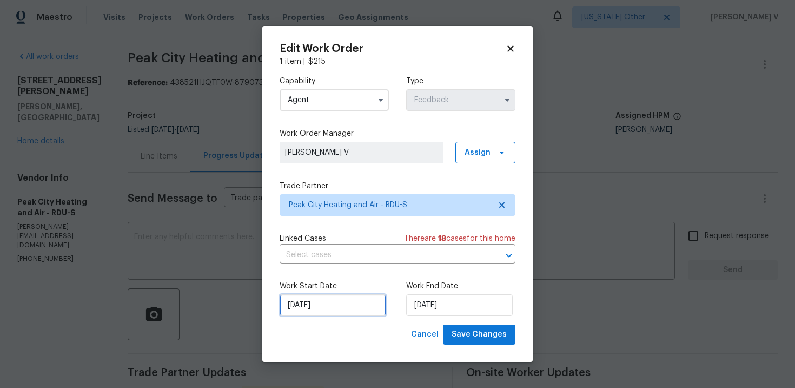
click at [318, 301] on input "14/10/2025" at bounding box center [333, 305] width 107 height 22
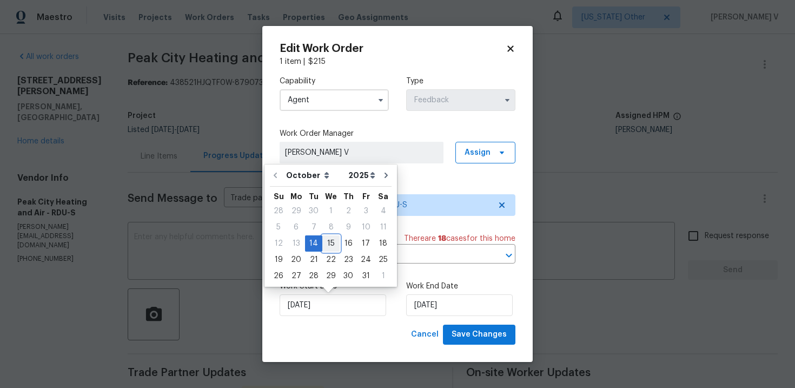
click at [329, 239] on div "15" at bounding box center [330, 243] width 17 height 15
type input "15/10/2025"
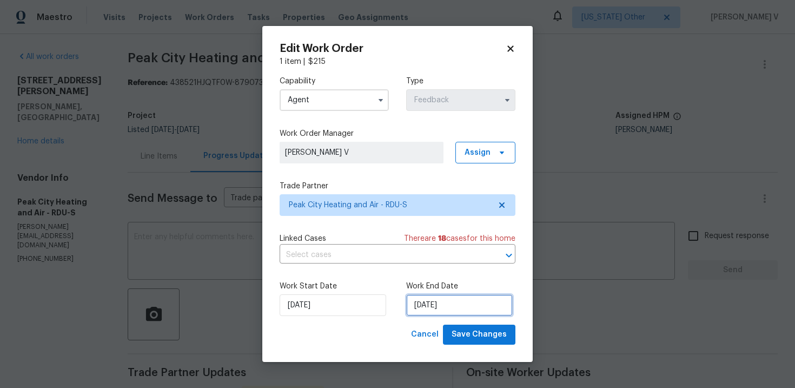
click at [444, 303] on input "16/10/2025" at bounding box center [459, 305] width 107 height 22
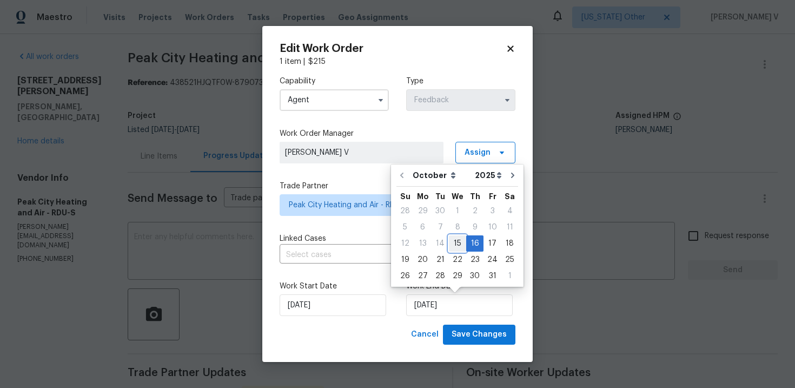
click at [456, 244] on div "15" at bounding box center [457, 243] width 17 height 15
type input "15/10/2025"
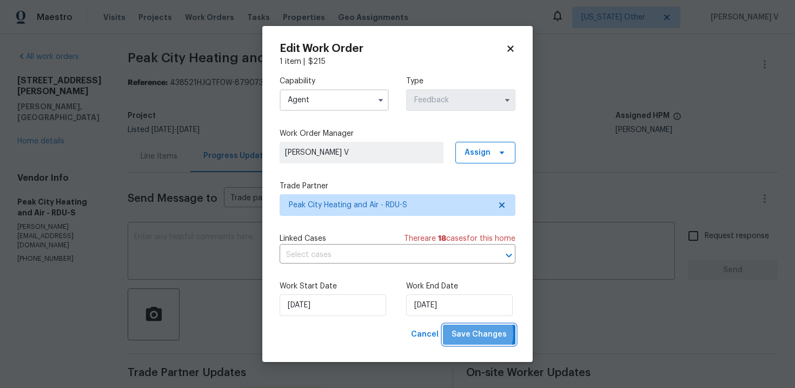
click at [464, 334] on span "Save Changes" at bounding box center [479, 335] width 55 height 14
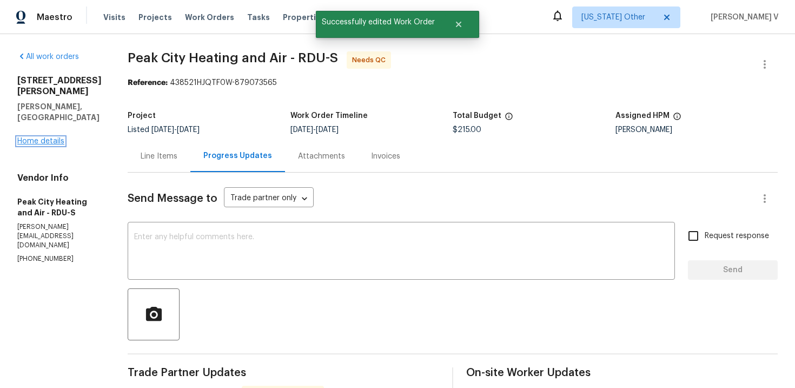
click at [45, 137] on link "Home details" at bounding box center [40, 141] width 47 height 8
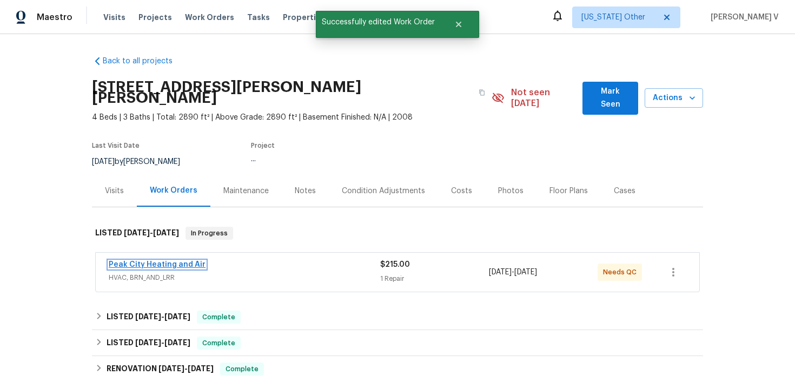
click at [133, 261] on link "Peak City Heating and Air" at bounding box center [157, 265] width 97 height 8
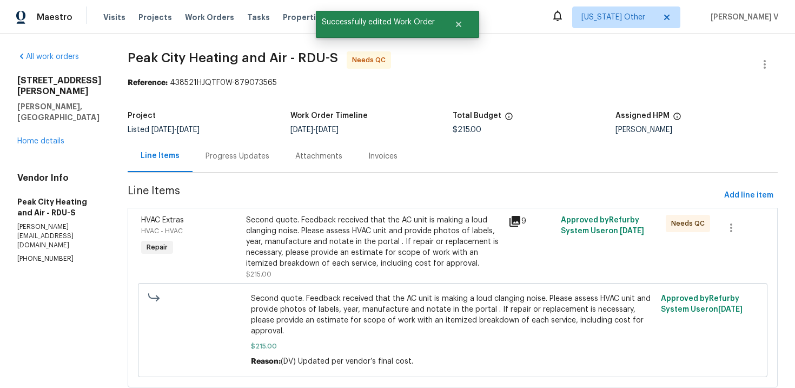
click at [285, 242] on div "Second quote. Feedback received that the AC unit is making a loud clanging nois…" at bounding box center [374, 242] width 256 height 54
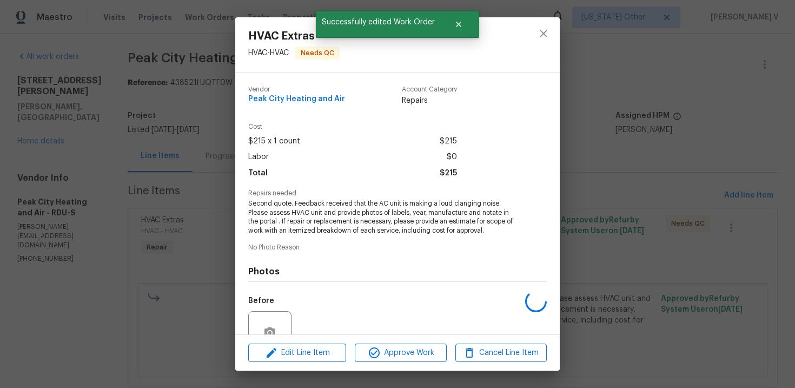
scroll to position [101, 0]
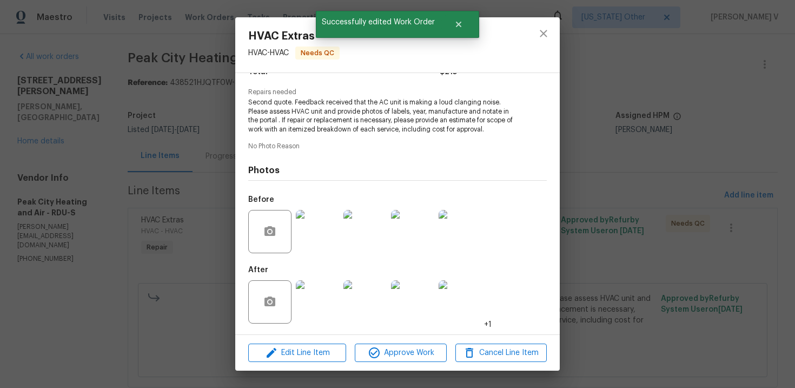
click at [180, 275] on div "HVAC Extras HVAC - HVAC Needs QC Vendor Peak City Heating and Air Account Categ…" at bounding box center [397, 194] width 795 height 388
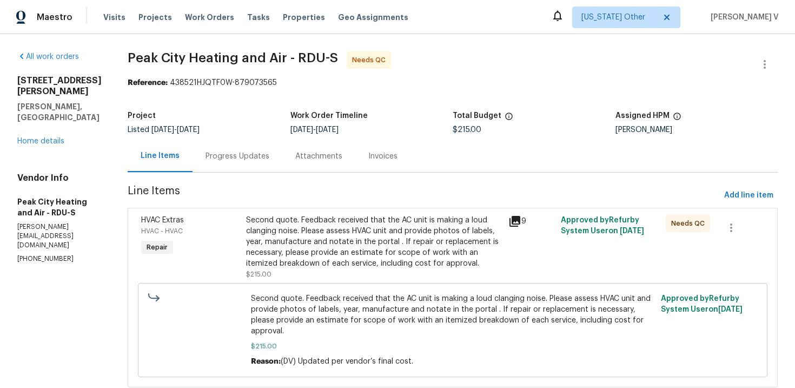
click at [227, 152] on div "Progress Updates" at bounding box center [238, 156] width 64 height 11
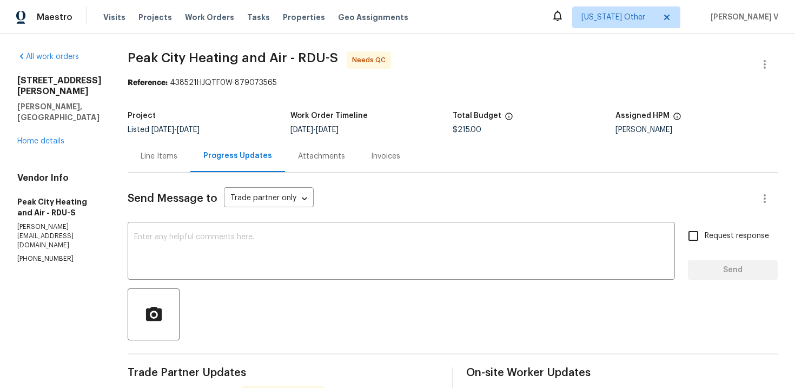
click at [150, 142] on div "Line Items" at bounding box center [159, 156] width 63 height 32
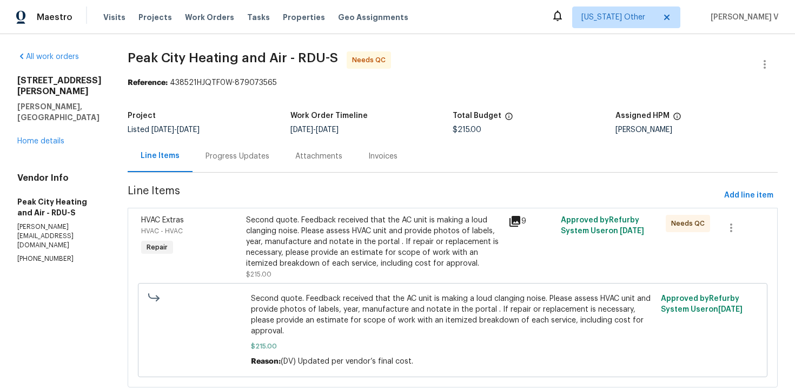
click at [315, 230] on div "Second quote. Feedback received that the AC unit is making a loud clanging nois…" at bounding box center [374, 242] width 256 height 54
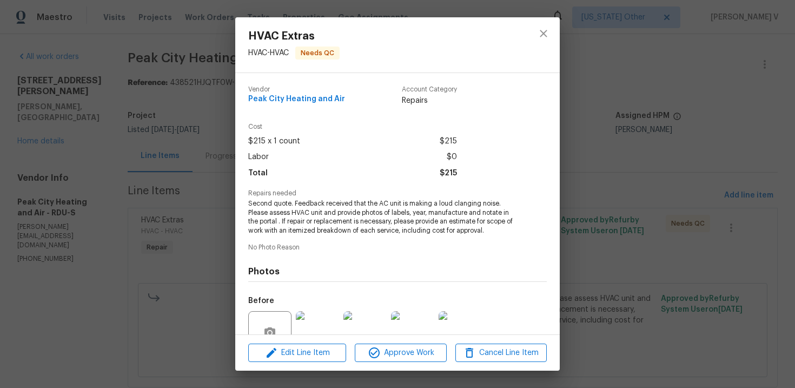
scroll to position [101, 0]
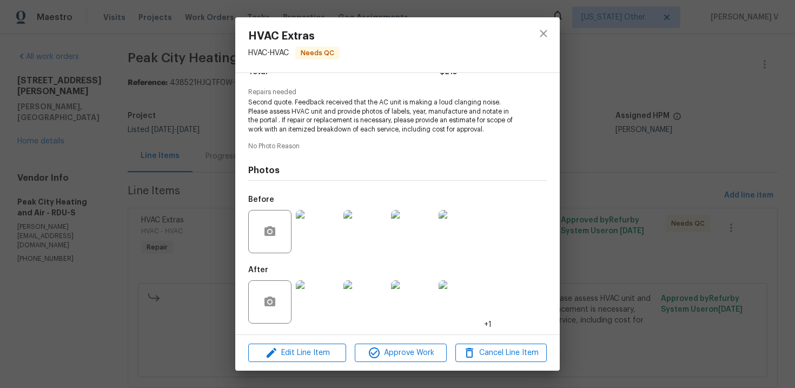
click at [399, 362] on div "Edit Line Item Approve Work Cancel Line Item" at bounding box center [397, 353] width 325 height 36
click at [411, 356] on span "Approve Work" at bounding box center [400, 353] width 85 height 14
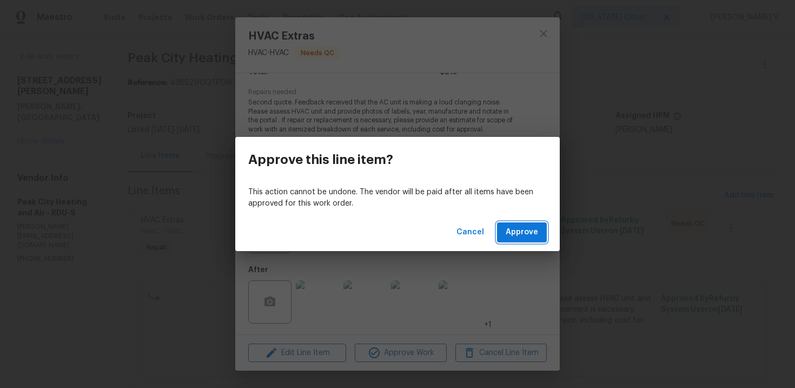
click at [527, 234] on span "Approve" at bounding box center [522, 233] width 32 height 14
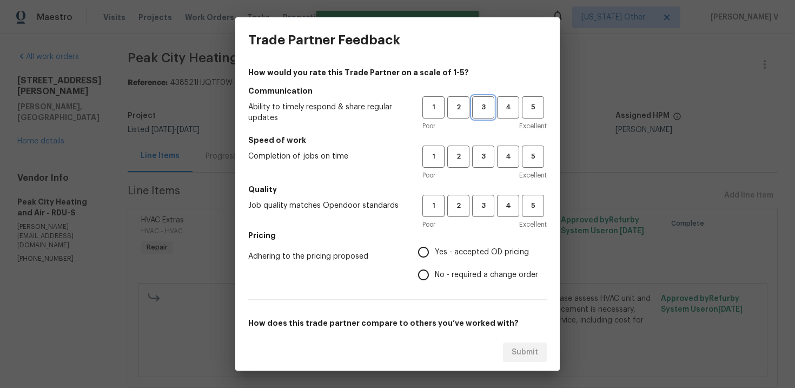
click at [487, 108] on span "3" at bounding box center [483, 107] width 20 height 12
click at [486, 153] on span "3" at bounding box center [483, 156] width 20 height 12
click at [481, 206] on span "3" at bounding box center [483, 206] width 20 height 12
click at [446, 265] on label "No - required a change order" at bounding box center [475, 274] width 126 height 23
click at [435, 265] on input "No - required a change order" at bounding box center [423, 274] width 23 height 23
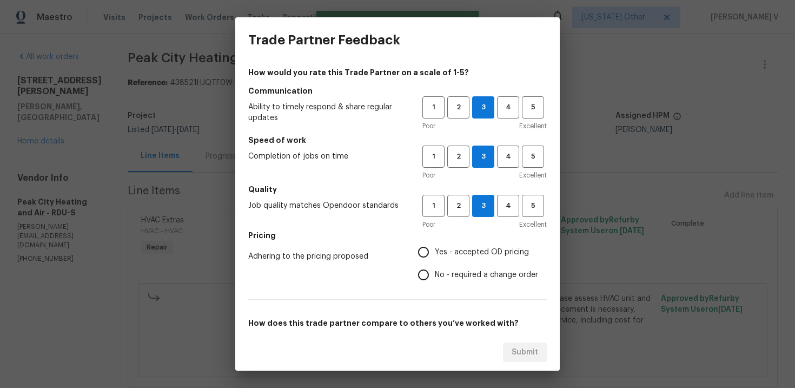
radio input "true"
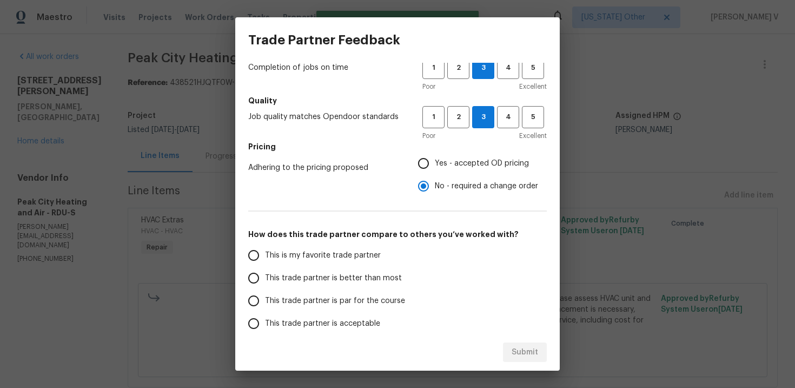
click at [379, 266] on label "This is my favorite trade partner" at bounding box center [327, 255] width 171 height 23
click at [265, 266] on input "This is my favorite trade partner" at bounding box center [253, 255] width 23 height 23
radio input "false"
drag, startPoint x: 436, startPoint y: 275, endPoint x: 450, endPoint y: 289, distance: 19.5
click at [436, 275] on div "This is my favorite trade partner This trade partner is better than most This t…" at bounding box center [397, 301] width 299 height 114
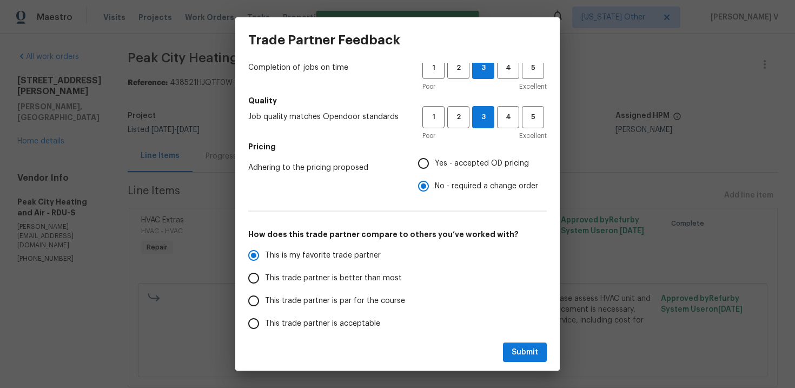
click at [308, 273] on span "This trade partner is better than most" at bounding box center [333, 278] width 137 height 11
click at [265, 273] on input "This trade partner is better than most" at bounding box center [253, 278] width 23 height 23
click at [525, 351] on span "Submit" at bounding box center [525, 353] width 27 height 14
radio input "true"
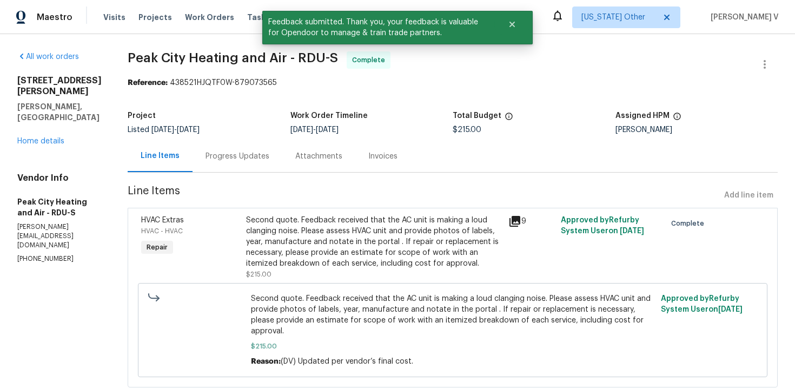
click at [232, 158] on div "Progress Updates" at bounding box center [238, 156] width 64 height 11
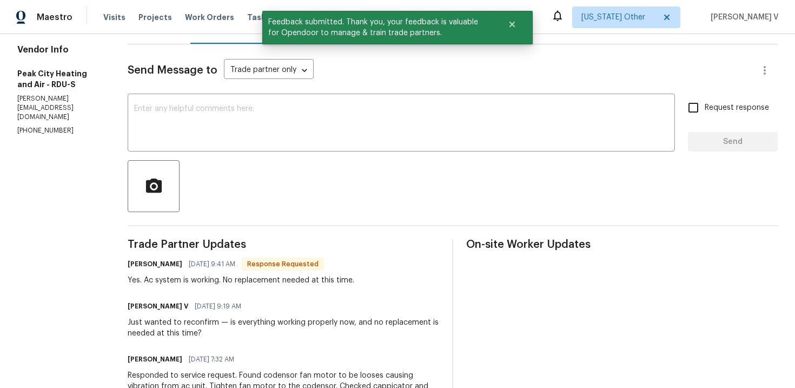
scroll to position [138, 0]
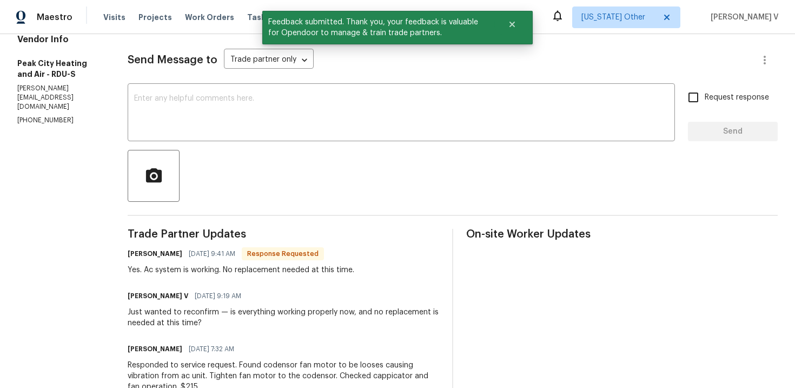
click at [219, 159] on div at bounding box center [453, 176] width 650 height 52
click at [232, 143] on div "Send Message to Trade partner only Trade partner only ​ x ​ Request response Se…" at bounding box center [453, 326] width 650 height 584
click at [224, 115] on textarea at bounding box center [401, 114] width 534 height 38
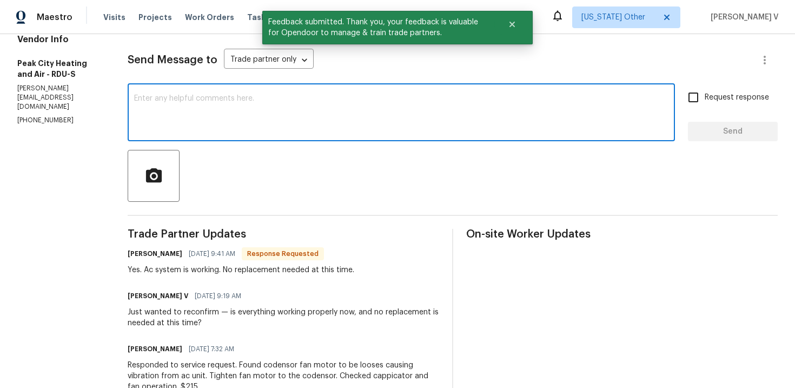
scroll to position [12, 0]
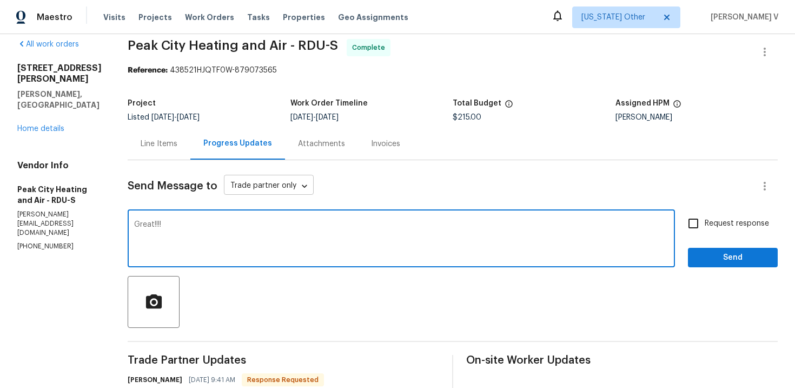
paste textarea "the work order has been approved. Thanks for the job :)"
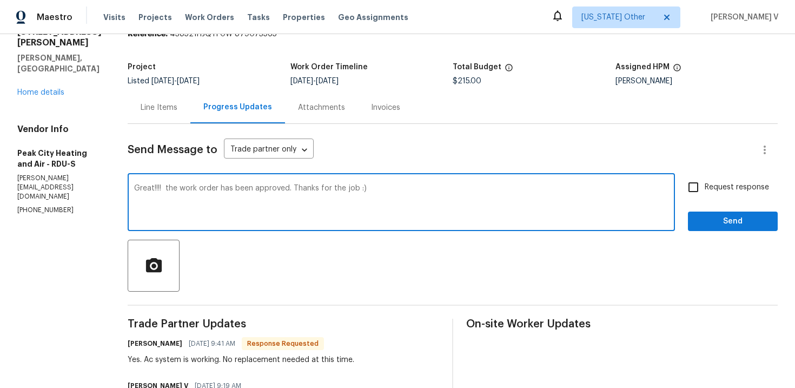
scroll to position [68, 0]
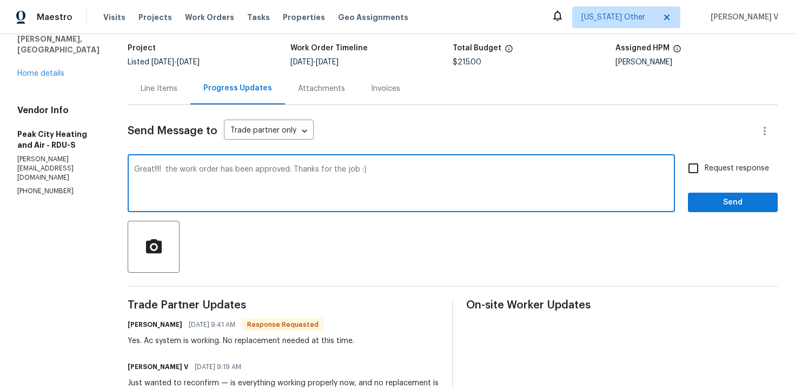
type textarea "Great!!!! the work order has been approved. Thanks for the job :)"
click at [728, 201] on span "Send" at bounding box center [733, 203] width 72 height 14
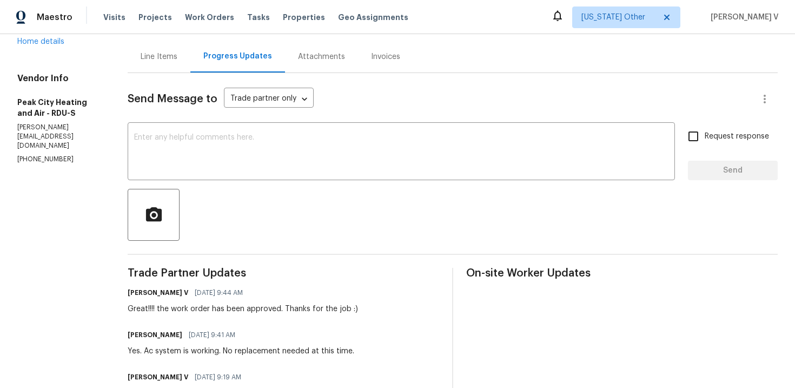
scroll to position [104, 0]
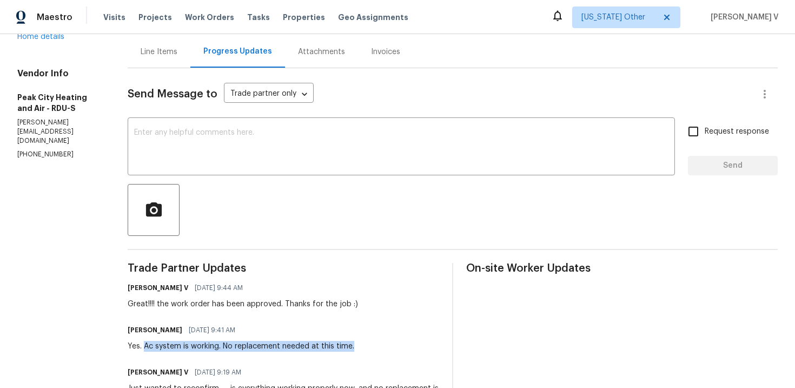
drag, startPoint x: 142, startPoint y: 345, endPoint x: 379, endPoint y: 346, distance: 236.9
click at [379, 346] on div "Jody Conner 10/15/2025 9:41 AM Yes. Ac system is working. No replacement needed…" at bounding box center [284, 336] width 312 height 29
copy div "Ac system is working. No replacement needed at this time."
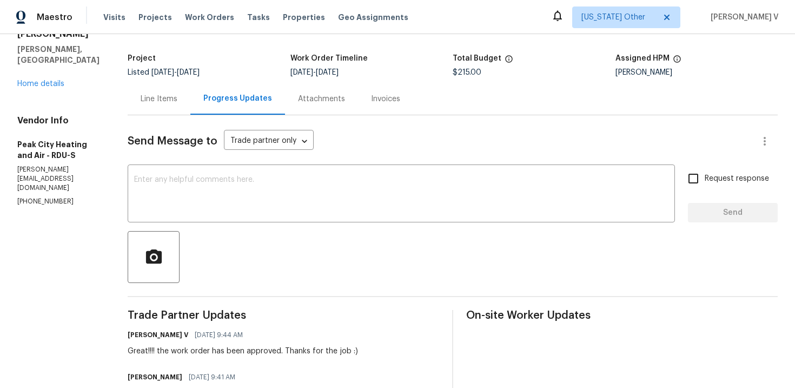
scroll to position [23, 0]
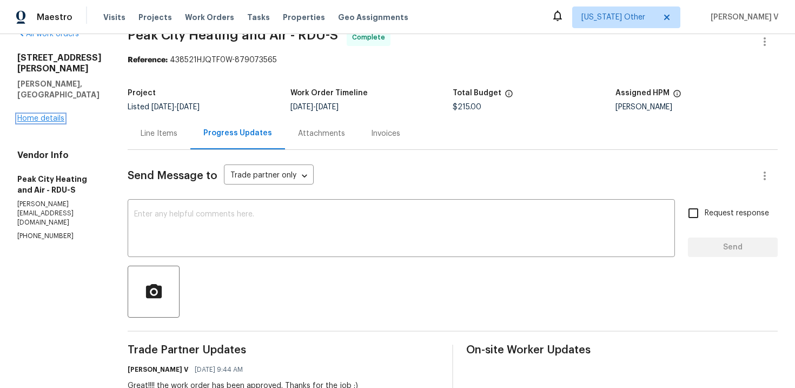
click at [39, 115] on link "Home details" at bounding box center [40, 119] width 47 height 8
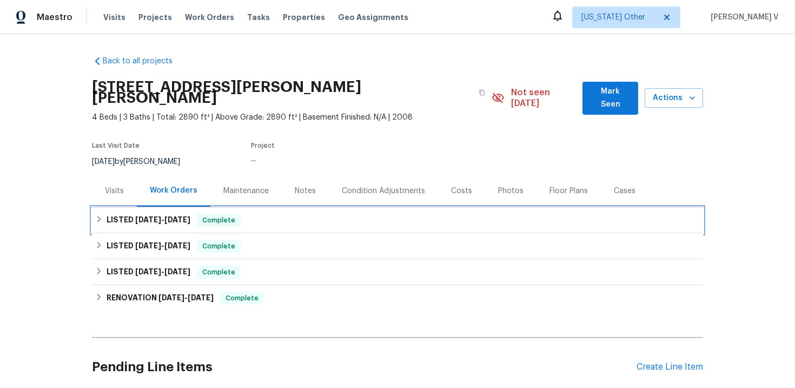
click at [190, 215] on h6 "LISTED 10/14/25 - 10/15/25" at bounding box center [149, 220] width 84 height 13
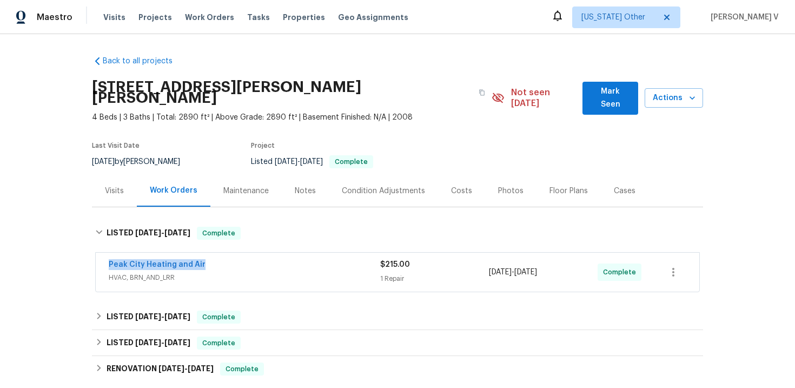
drag, startPoint x: 129, startPoint y: 250, endPoint x: 302, endPoint y: 250, distance: 173.1
click at [302, 253] on div "Peak City Heating and Air HVAC, BRN_AND_LRR $215.00 1 Repair 10/15/2025 - 10/15…" at bounding box center [398, 272] width 604 height 39
copy link "Peak City Heating and Air"
click at [479, 90] on icon "button" at bounding box center [482, 92] width 6 height 6
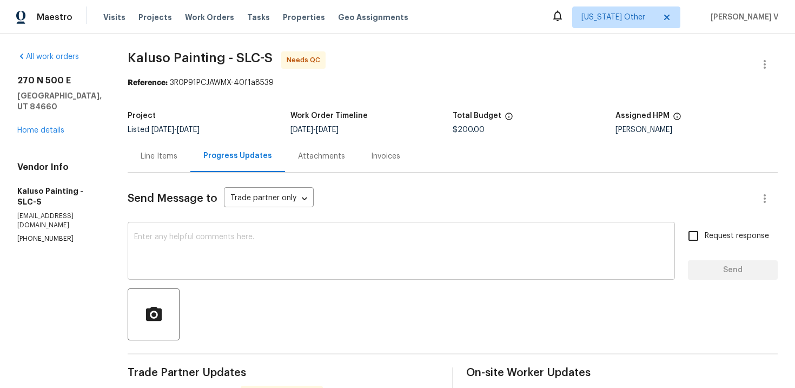
scroll to position [86, 0]
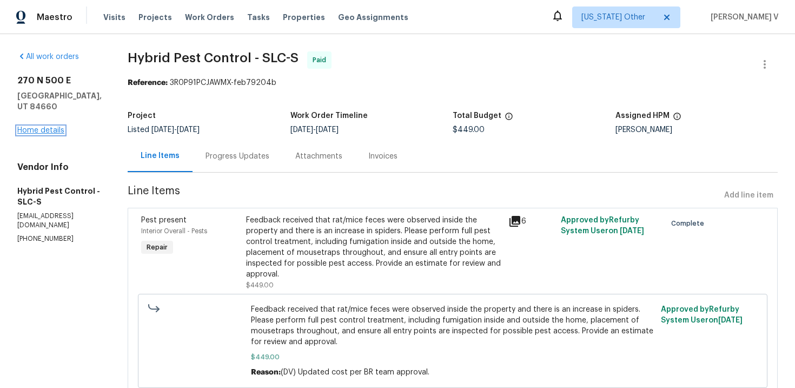
click at [41, 127] on link "Home details" at bounding box center [40, 131] width 47 height 8
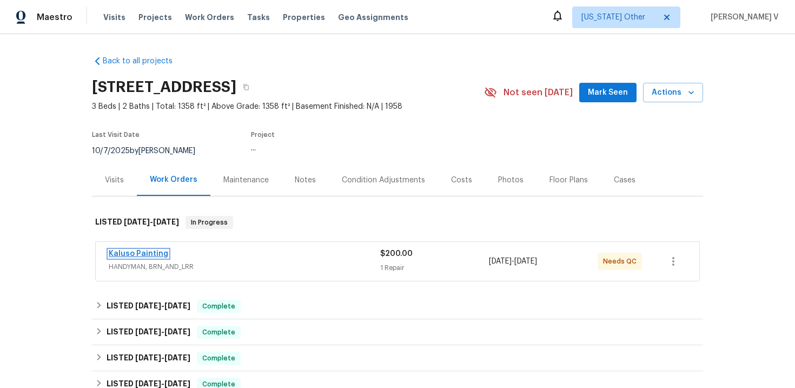
click at [148, 255] on link "Kaluso Painting" at bounding box center [139, 254] width 60 height 8
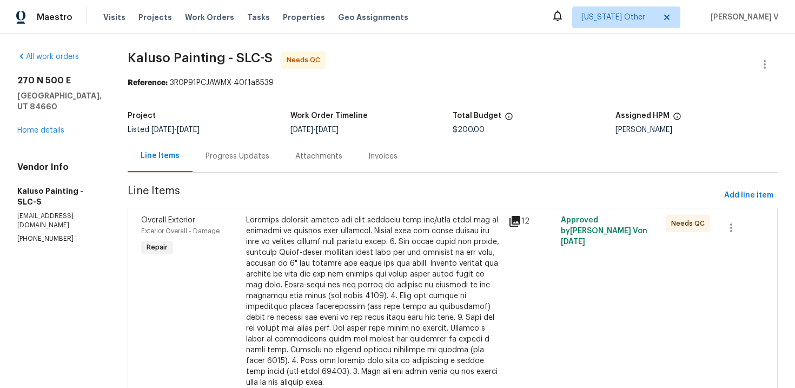
click at [217, 154] on div "Progress Updates" at bounding box center [238, 156] width 64 height 11
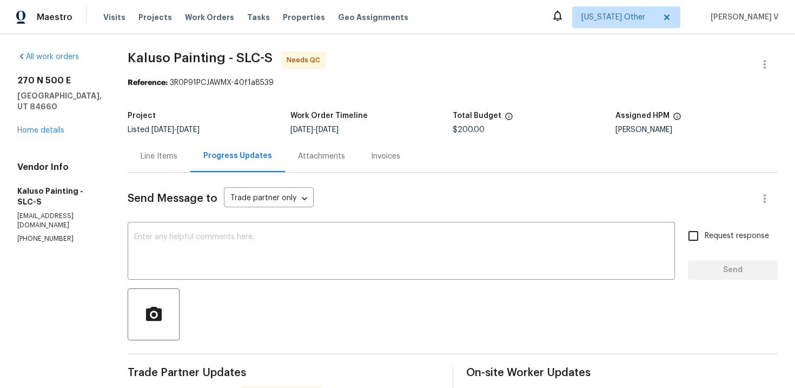
click at [154, 162] on div "Line Items" at bounding box center [159, 156] width 63 height 32
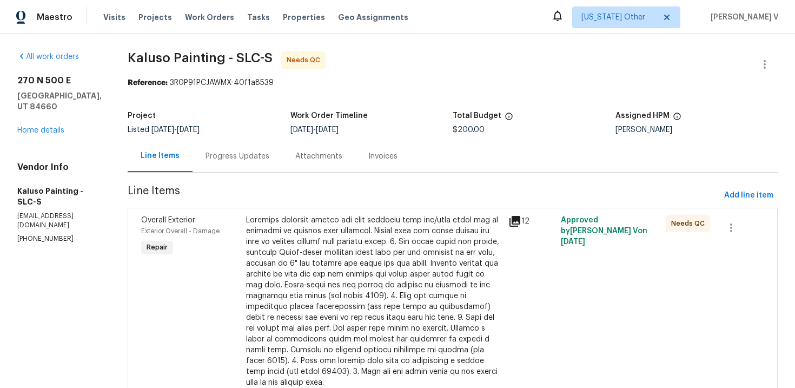
click at [335, 267] on div at bounding box center [374, 301] width 256 height 173
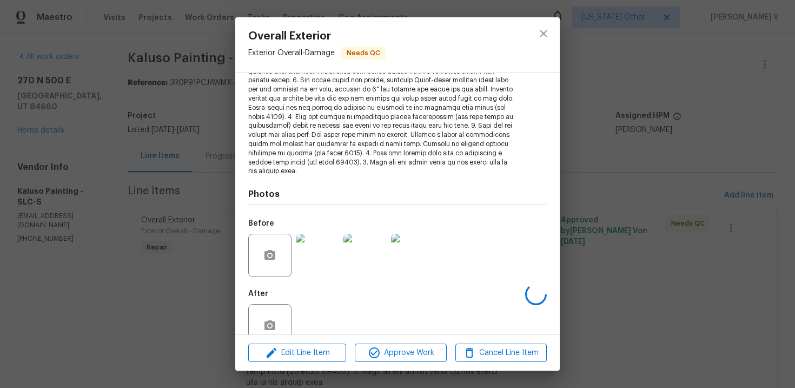
scroll to position [165, 0]
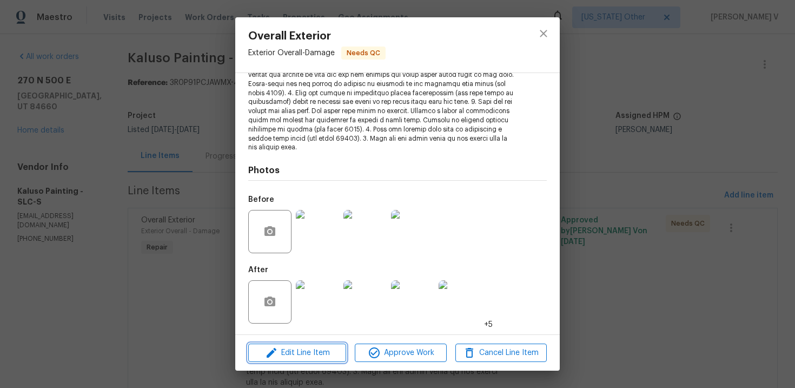
click at [305, 357] on span "Edit Line Item" at bounding box center [297, 353] width 91 height 14
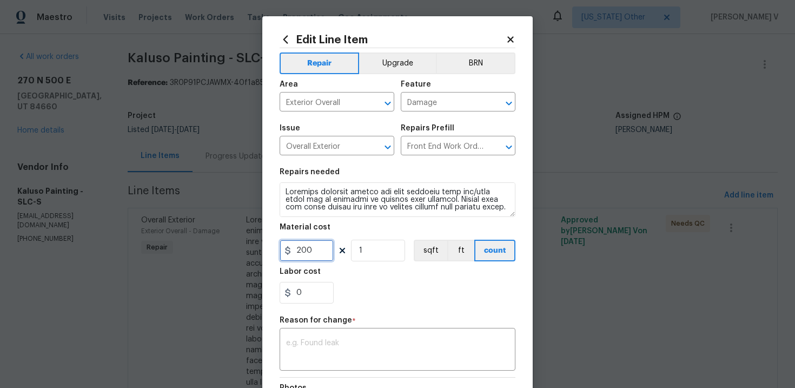
click at [307, 253] on input "200" at bounding box center [307, 251] width 54 height 22
type input "280"
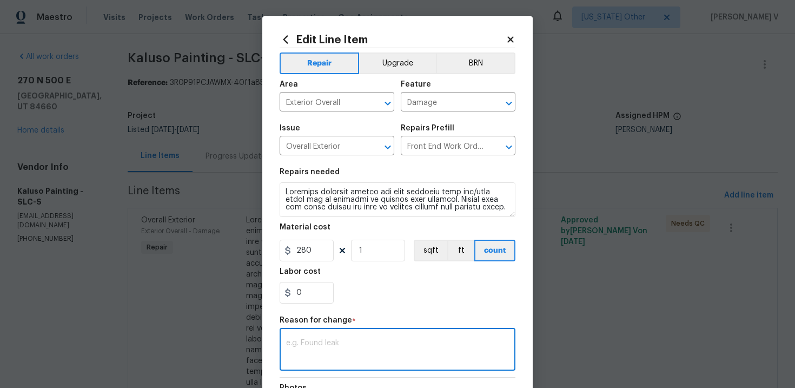
click at [354, 352] on textarea at bounding box center [397, 350] width 223 height 23
paste textarea "(DV) Updated per vendor’s final cost."
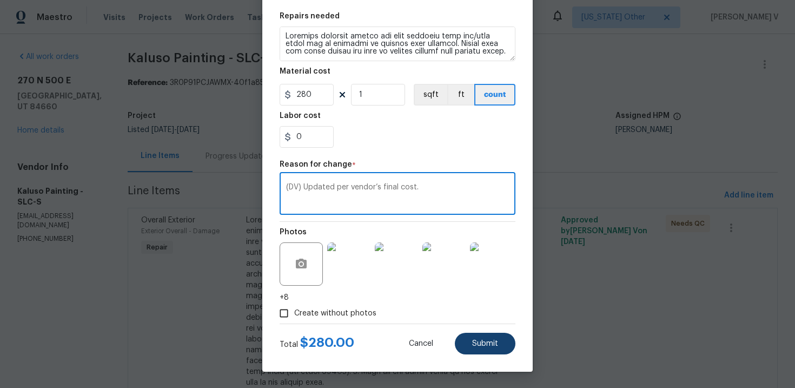
type textarea "(DV) Updated per vendor’s final cost."
click at [484, 335] on button "Submit" at bounding box center [485, 344] width 61 height 22
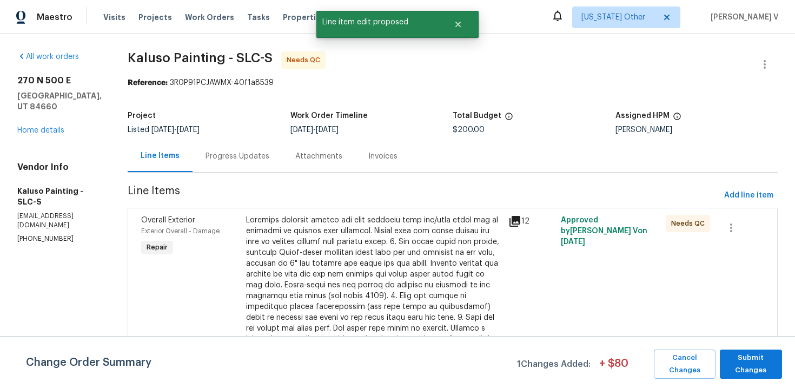
scroll to position [0, 0]
click at [738, 359] on span "Submit Changes" at bounding box center [750, 364] width 51 height 25
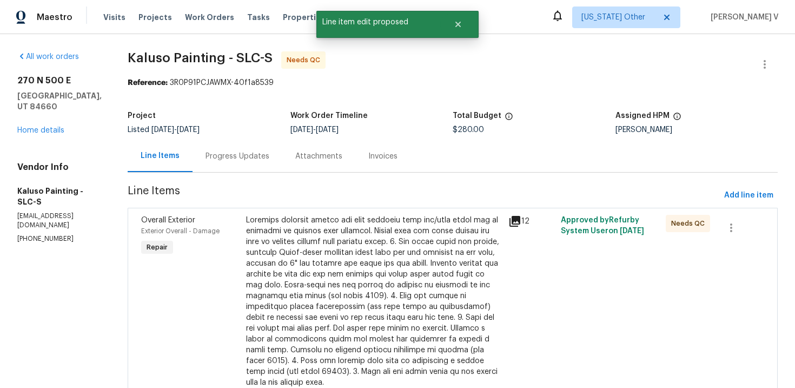
click at [231, 157] on div "Progress Updates" at bounding box center [238, 156] width 64 height 11
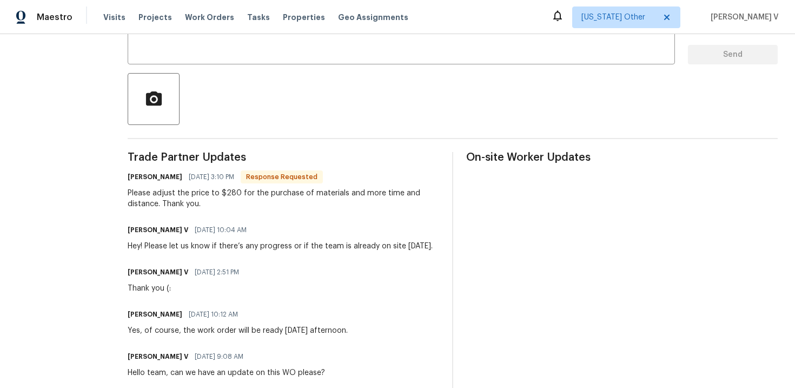
scroll to position [38, 0]
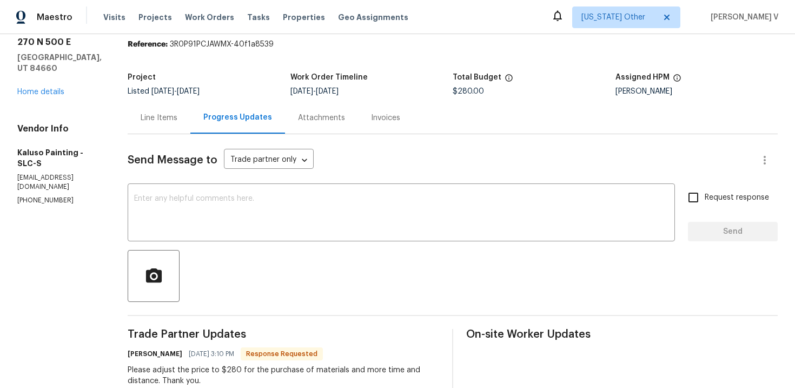
click at [164, 121] on div "Line Items" at bounding box center [159, 118] width 37 height 11
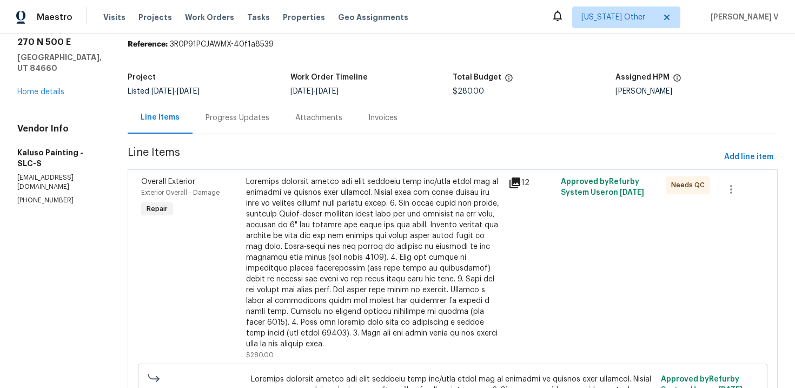
click at [345, 246] on div at bounding box center [374, 262] width 256 height 173
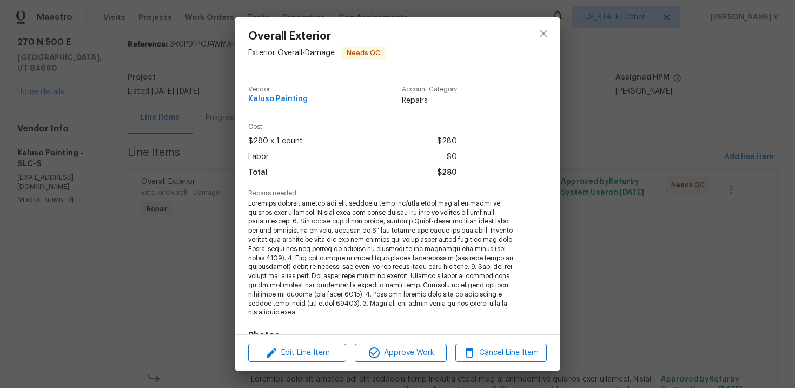
scroll to position [165, 0]
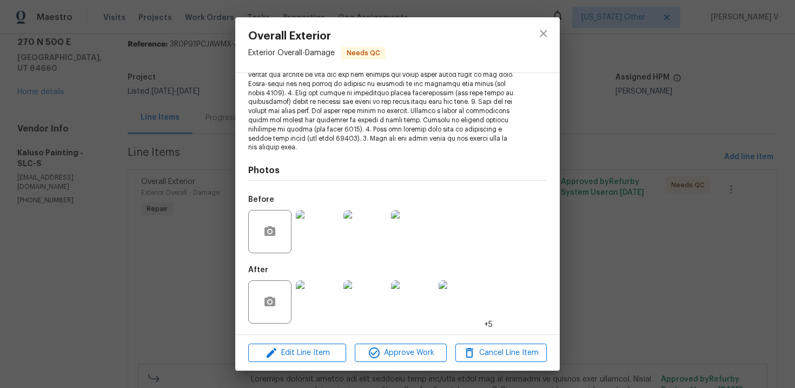
click at [334, 307] on img at bounding box center [317, 301] width 43 height 43
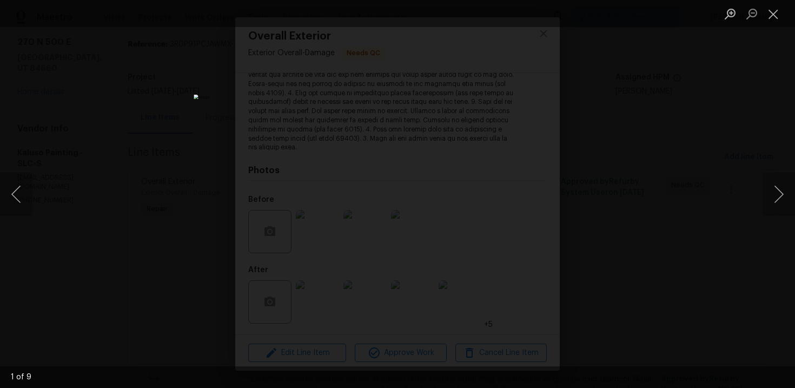
click at [669, 183] on div "Lightbox" at bounding box center [397, 194] width 795 height 388
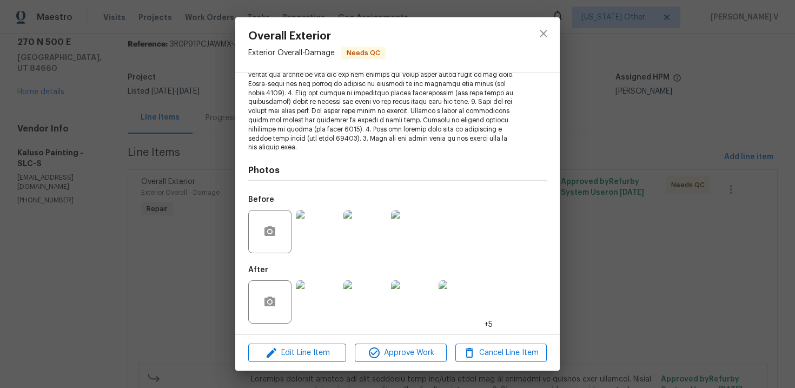
click at [333, 238] on img at bounding box center [317, 231] width 43 height 43
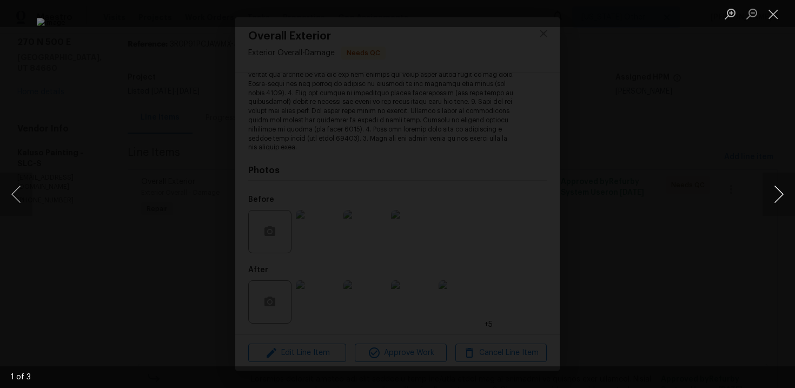
click at [768, 193] on button "Next image" at bounding box center [779, 194] width 32 height 43
click at [746, 134] on div "Lightbox" at bounding box center [397, 194] width 795 height 388
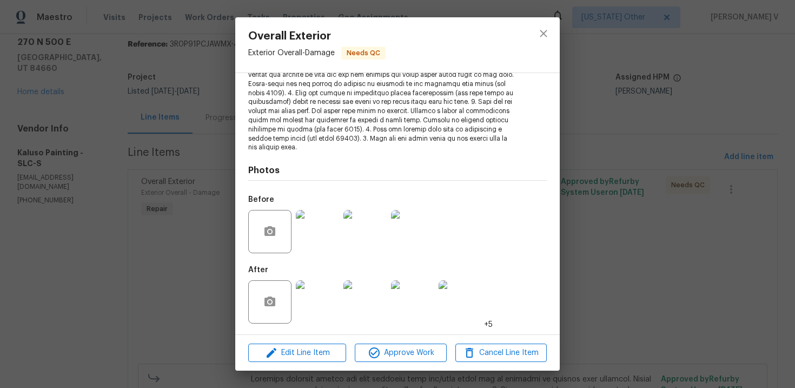
click at [299, 314] on img at bounding box center [317, 301] width 43 height 43
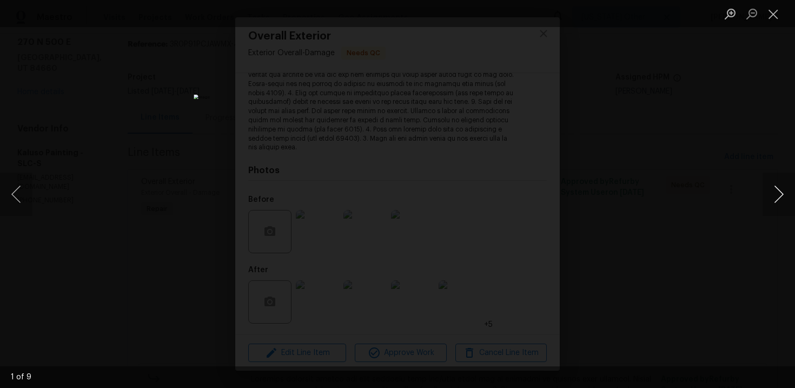
click at [776, 197] on button "Next image" at bounding box center [779, 194] width 32 height 43
click at [787, 194] on button "Next image" at bounding box center [779, 194] width 32 height 43
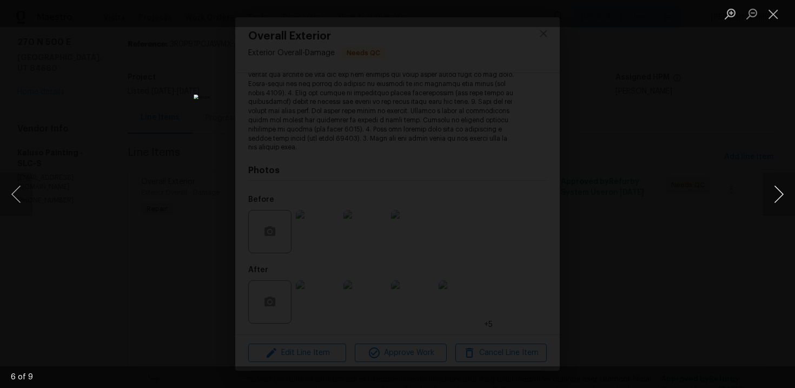
click at [787, 194] on button "Next image" at bounding box center [779, 194] width 32 height 43
click at [735, 76] on div "Lightbox" at bounding box center [397, 194] width 795 height 388
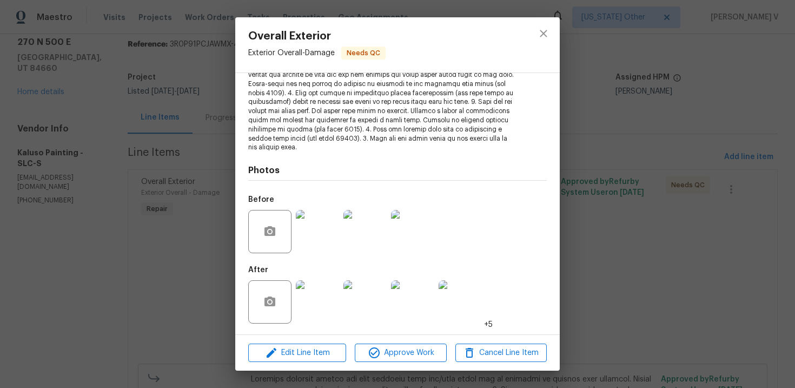
click at [735, 76] on div "Lightbox" at bounding box center [397, 194] width 795 height 388
click at [735, 76] on div "Overall Exterior Exterior Overall - Damage Needs QC Vendor Kaluso Painting Acco…" at bounding box center [397, 194] width 795 height 388
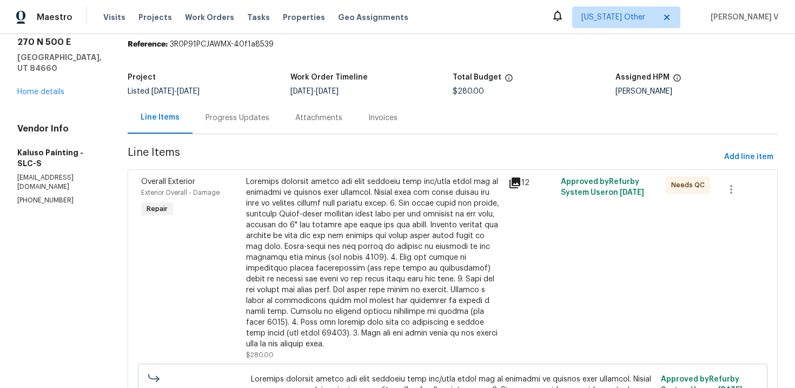
scroll to position [0, 0]
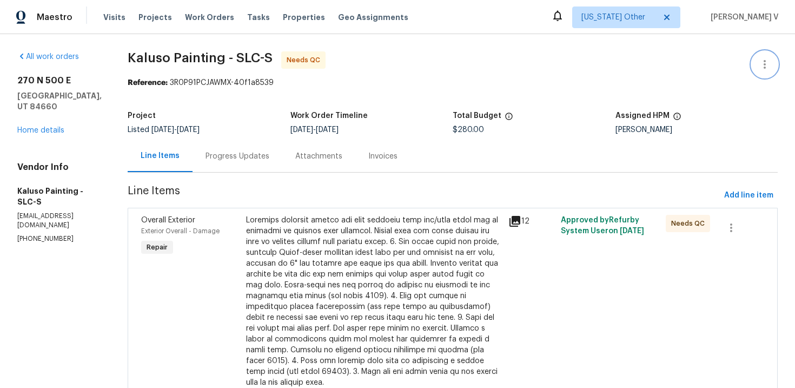
click at [758, 58] on icon "button" at bounding box center [764, 64] width 13 height 13
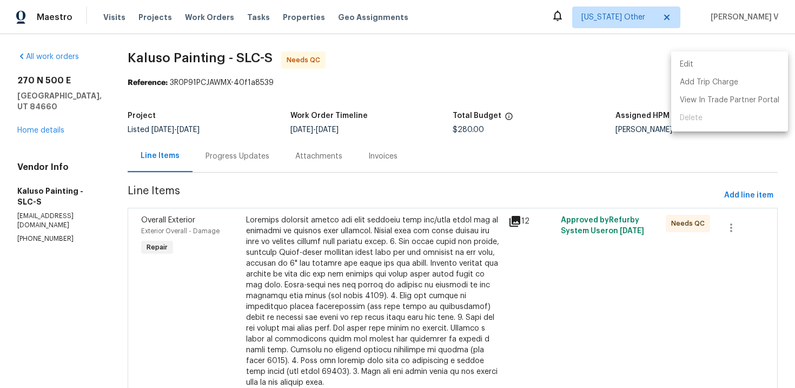
click at [758, 58] on li "Edit" at bounding box center [729, 65] width 117 height 18
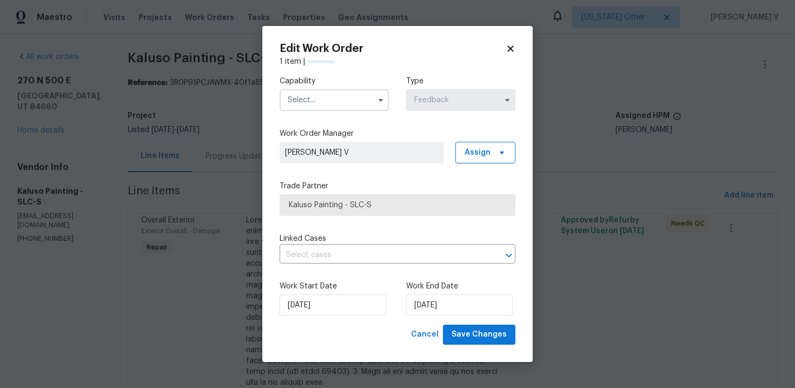
click at [330, 90] on input "text" at bounding box center [334, 100] width 109 height 22
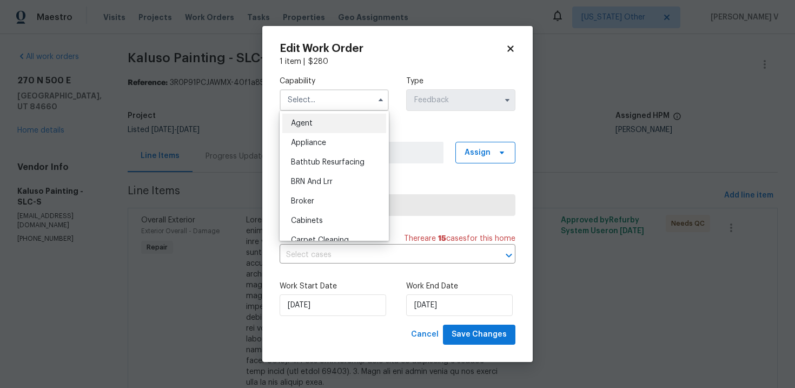
click at [299, 118] on div "Agent" at bounding box center [334, 123] width 104 height 19
type input "Agent"
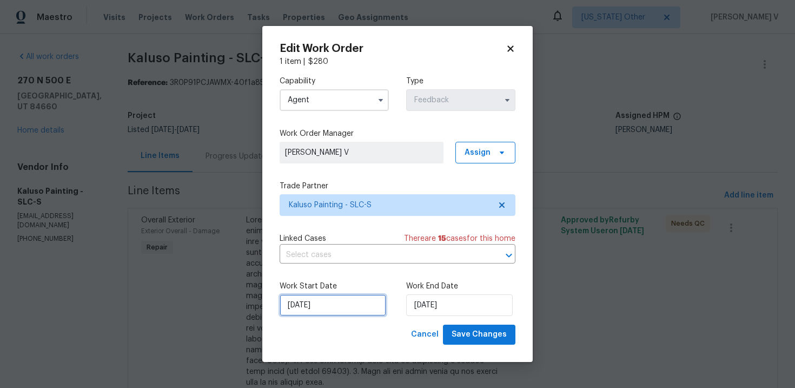
click at [334, 305] on input "09/10/2025" at bounding box center [333, 305] width 107 height 22
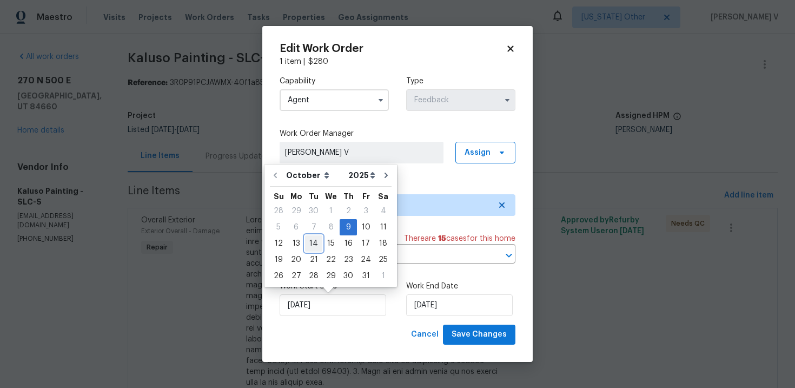
click at [313, 247] on div "14" at bounding box center [313, 243] width 17 height 15
type input "14/10/2025"
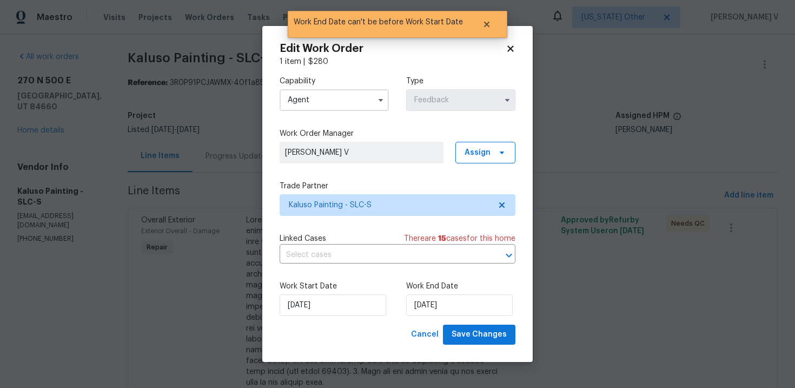
click at [477, 350] on div "Edit Work Order 1 item | $ 280 Capability Agent Type Feedback Work Order Manage…" at bounding box center [397, 194] width 270 height 336
click at [474, 336] on span "Save Changes" at bounding box center [479, 335] width 55 height 14
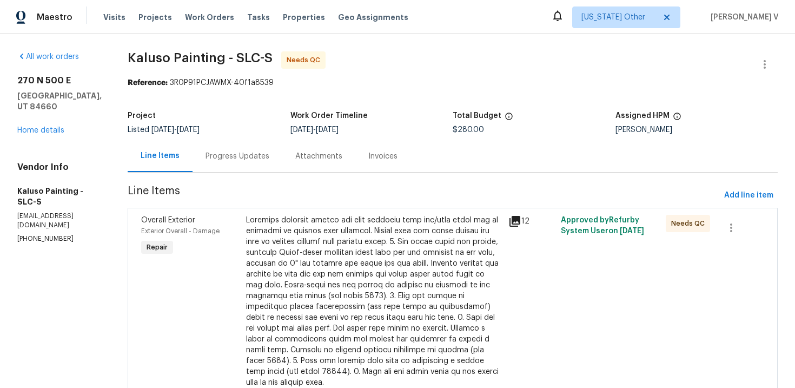
click at [208, 155] on div "Progress Updates" at bounding box center [238, 156] width 64 height 11
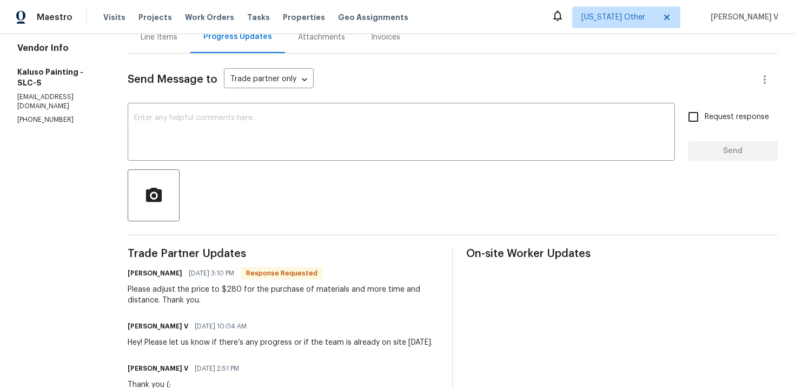
scroll to position [73, 0]
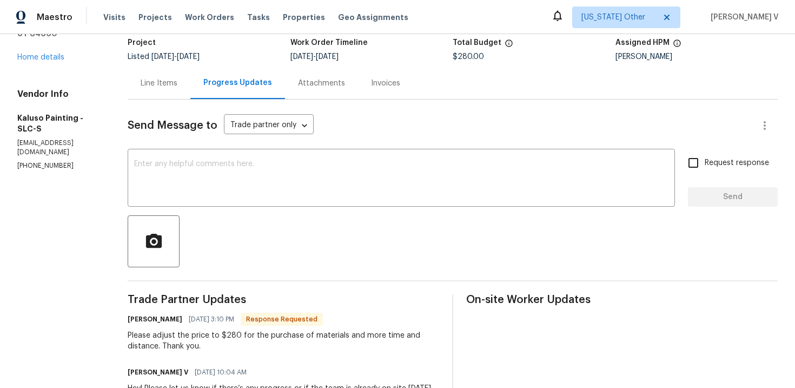
click at [144, 93] on div "Line Items" at bounding box center [159, 83] width 63 height 32
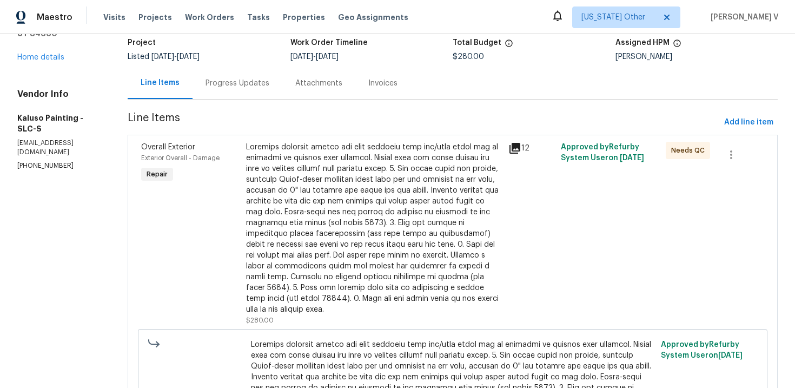
click at [288, 217] on div at bounding box center [374, 228] width 256 height 173
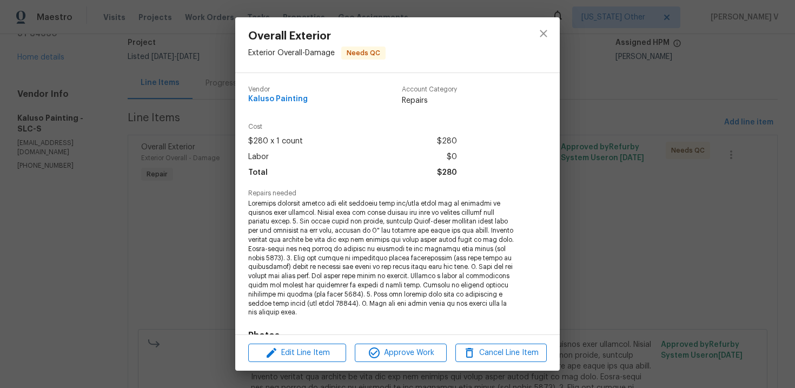
scroll to position [165, 0]
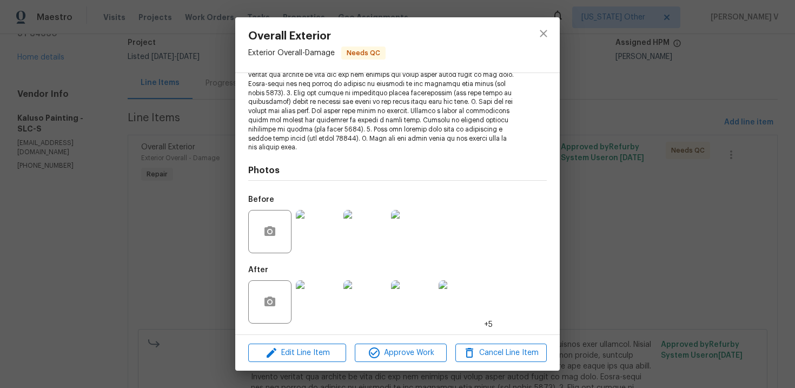
click at [166, 239] on div "Overall Exterior Exterior Overall - Damage Needs QC Vendor Kaluso Painting Acco…" at bounding box center [397, 194] width 795 height 388
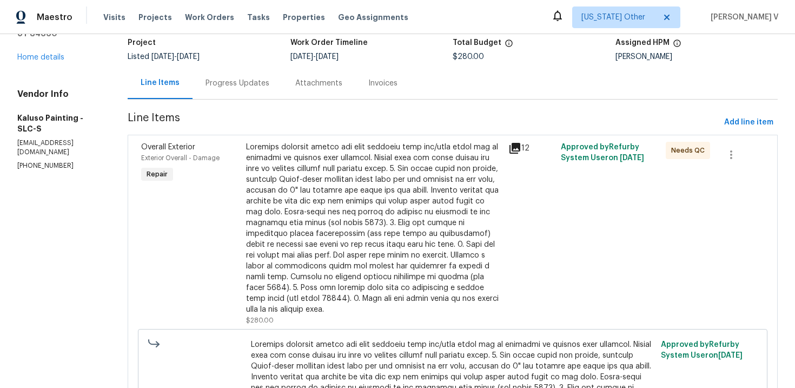
click at [366, 248] on div at bounding box center [374, 228] width 256 height 173
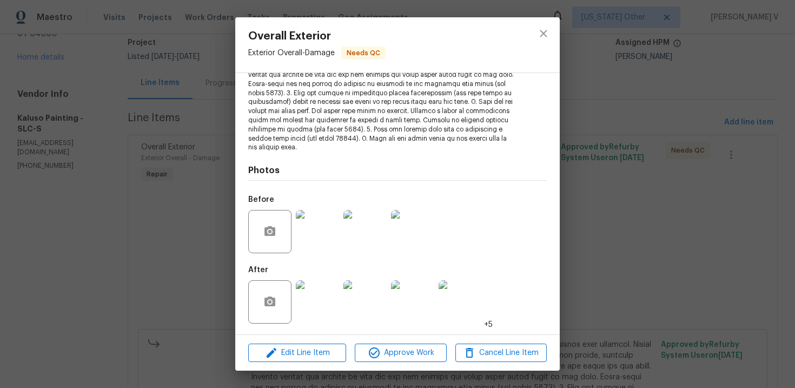
click at [177, 249] on div "Overall Exterior Exterior Overall - Damage Needs QC Vendor Kaluso Painting Acco…" at bounding box center [397, 194] width 795 height 388
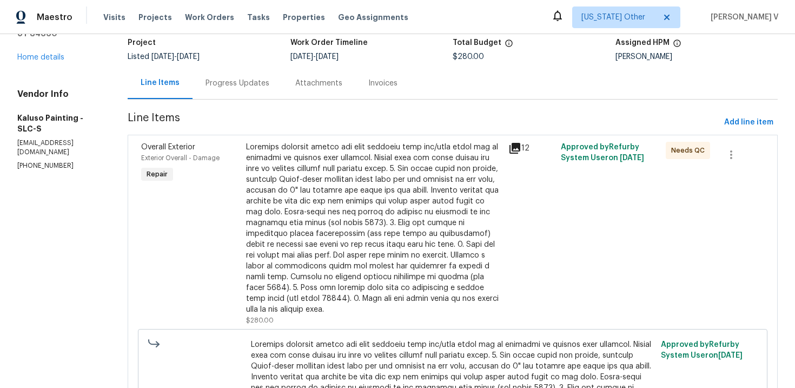
click at [219, 77] on div "Progress Updates" at bounding box center [238, 83] width 90 height 32
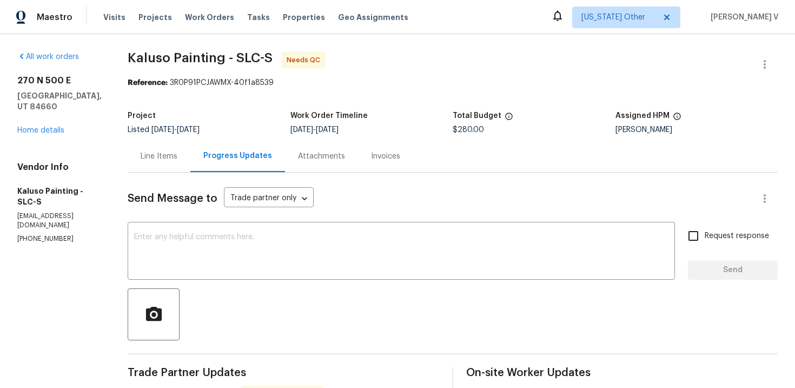
click at [153, 138] on div "Project Listed 10/9/2025 - 10/15/2025 Work Order Timeline 10/14/2025 - 10/14/20…" at bounding box center [453, 122] width 650 height 35
click at [162, 160] on div "Line Items" at bounding box center [159, 156] width 37 height 11
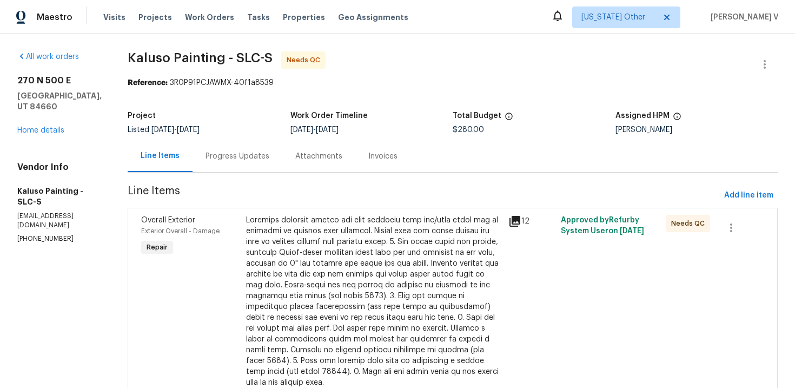
click at [362, 245] on div at bounding box center [374, 301] width 256 height 173
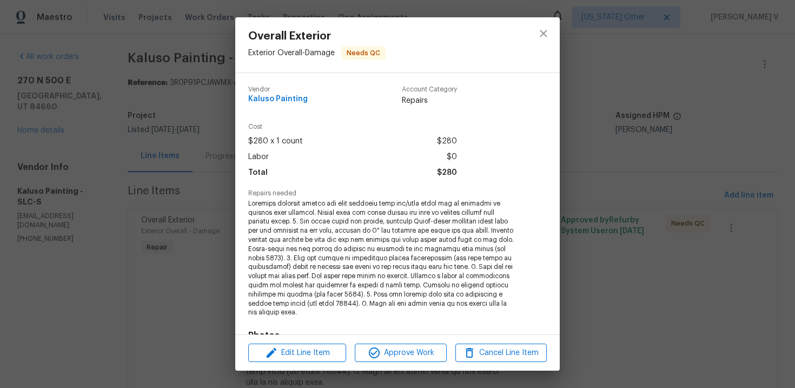
scroll to position [165, 0]
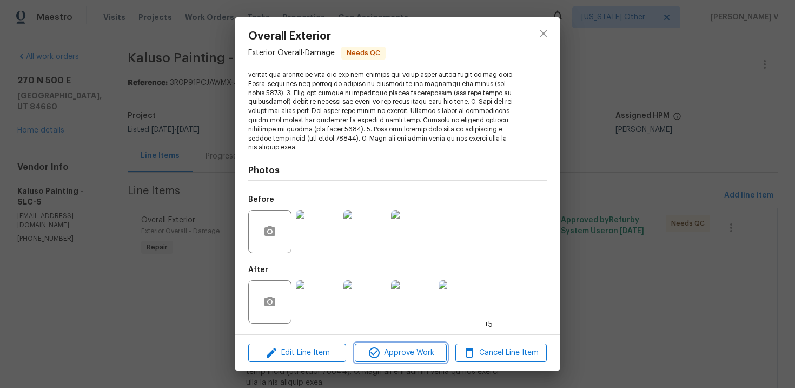
click at [411, 351] on span "Approve Work" at bounding box center [400, 353] width 85 height 14
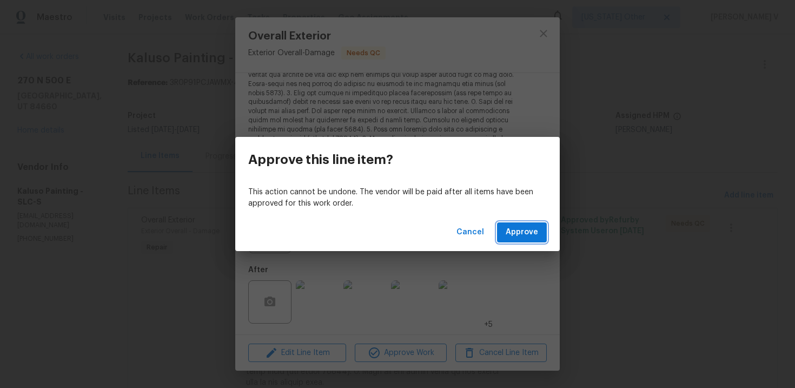
click at [529, 226] on span "Approve" at bounding box center [522, 233] width 32 height 14
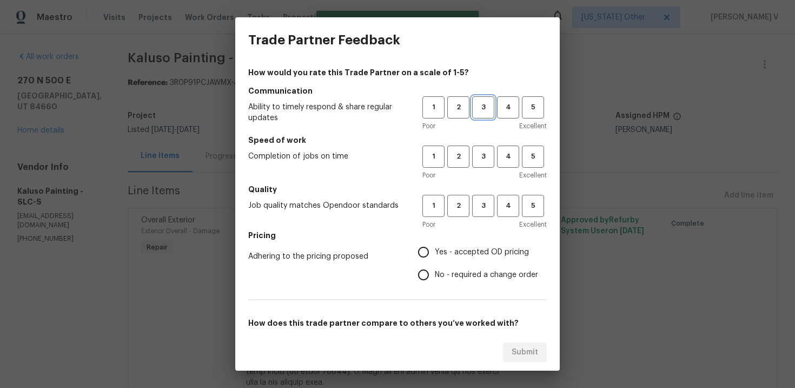
click at [479, 111] on span "3" at bounding box center [483, 107] width 20 height 12
click at [485, 161] on span "3" at bounding box center [483, 156] width 20 height 12
click at [474, 217] on div "1 2 3 4 5 Poor Excellent" at bounding box center [484, 212] width 124 height 35
click at [484, 212] on button "3" at bounding box center [483, 206] width 22 height 22
click at [438, 278] on span "No - required a change order" at bounding box center [486, 274] width 103 height 11
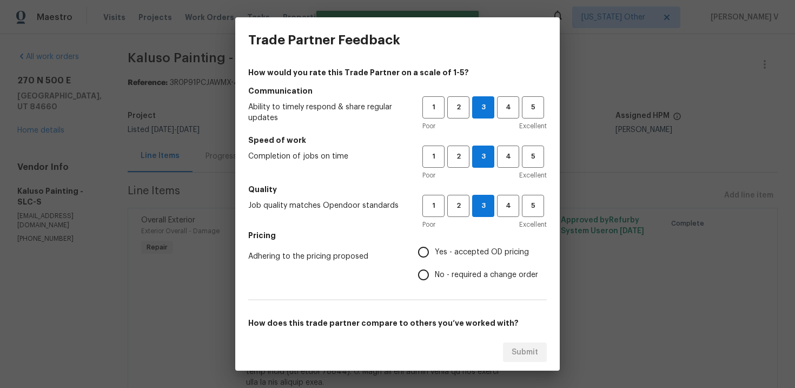
click at [435, 278] on input "No - required a change order" at bounding box center [423, 274] width 23 height 23
radio input "true"
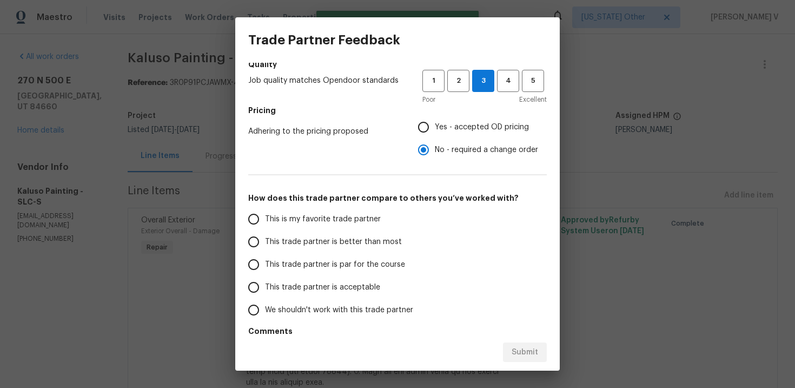
click at [356, 272] on label "This trade partner is par for the course" at bounding box center [327, 264] width 171 height 23
click at [265, 272] on input "This trade partner is par for the course" at bounding box center [253, 264] width 23 height 23
radio input "false"
click at [402, 243] on label "This trade partner is better than most" at bounding box center [327, 241] width 171 height 23
click at [265, 243] on input "This trade partner is better than most" at bounding box center [253, 241] width 23 height 23
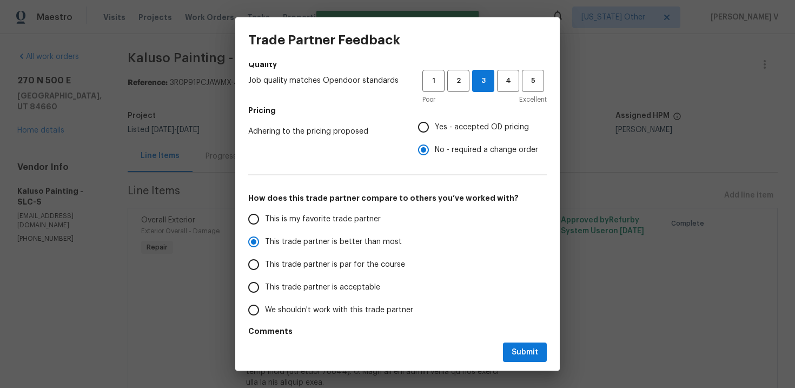
click at [521, 336] on div "Submit" at bounding box center [397, 352] width 325 height 37
click at [521, 349] on span "Submit" at bounding box center [525, 353] width 27 height 14
radio input "true"
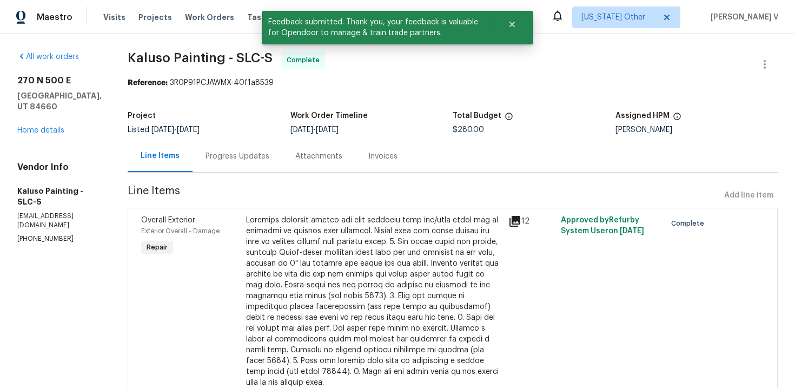
click at [229, 157] on div "Progress Updates" at bounding box center [238, 156] width 64 height 11
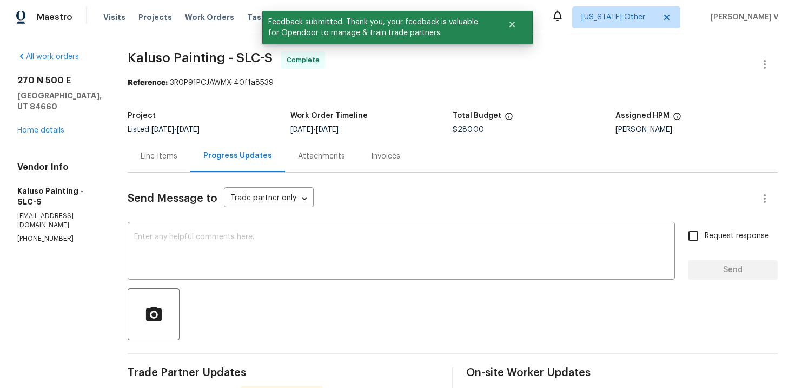
scroll to position [133, 0]
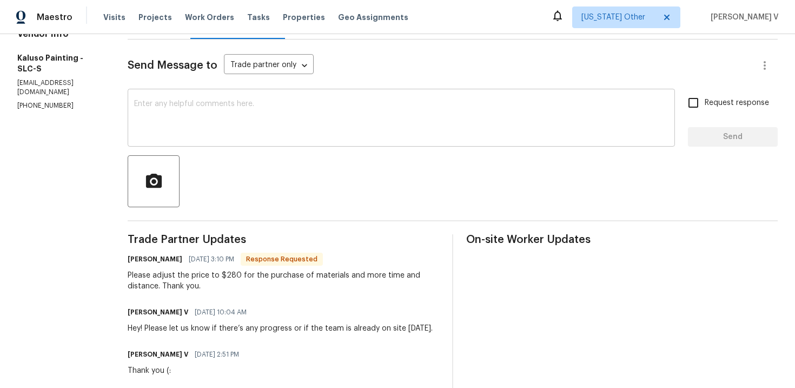
click at [223, 138] on div "x ​" at bounding box center [401, 118] width 547 height 55
paste textarea "Hey, we have updated the cost to $ and the work order has been approved. Thanks…"
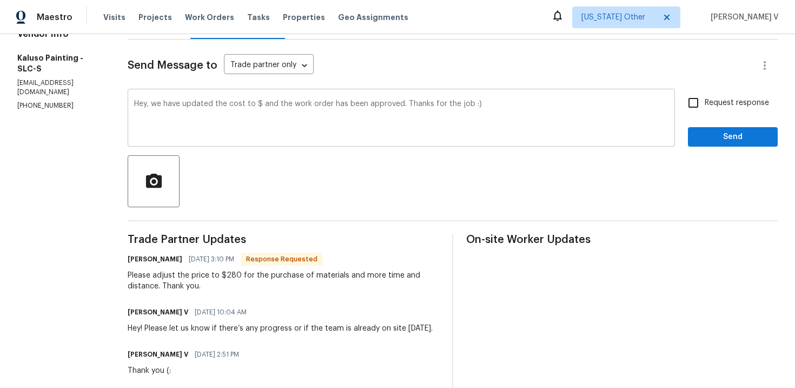
click at [255, 99] on div "Hey, we have updated the cost to $ and the work order has been approved. Thanks…" at bounding box center [401, 118] width 547 height 55
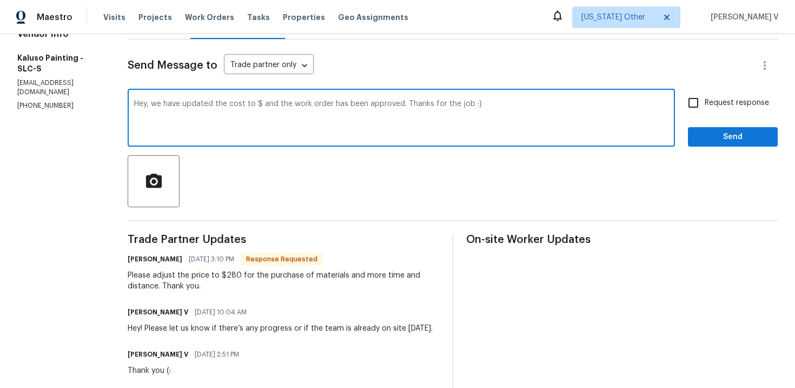
click at [255, 103] on textarea "Hey, we have updated the cost to $ and the work order has been approved. Thanks…" at bounding box center [401, 119] width 534 height 38
type textarea "Hey, we have updated the cost to $280 and the work order has been approved. Tha…"
click at [711, 135] on span "Send" at bounding box center [733, 137] width 72 height 14
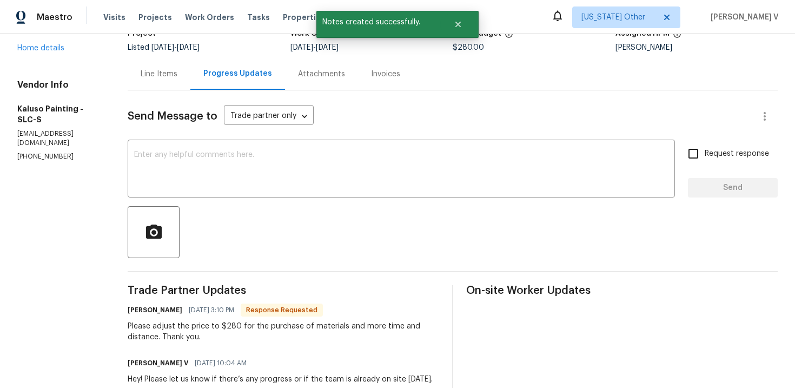
scroll to position [50, 0]
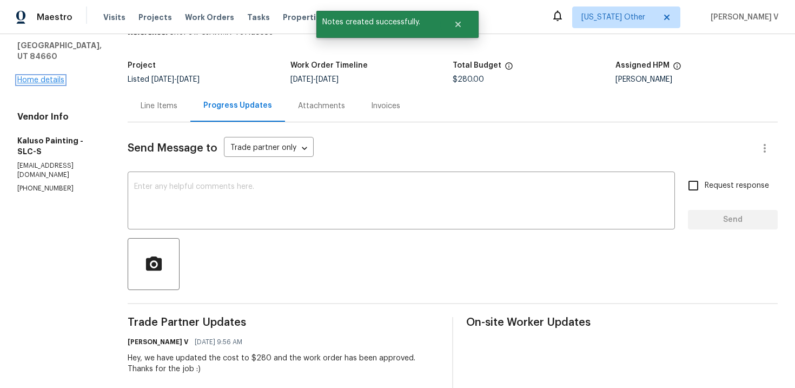
click at [60, 77] on link "Home details" at bounding box center [40, 80] width 47 height 8
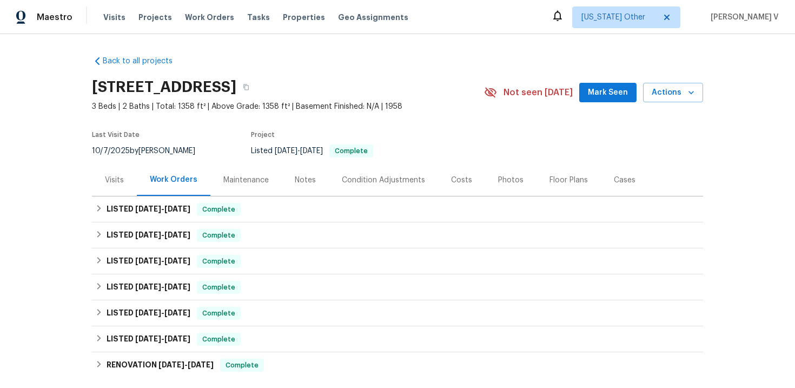
scroll to position [153, 0]
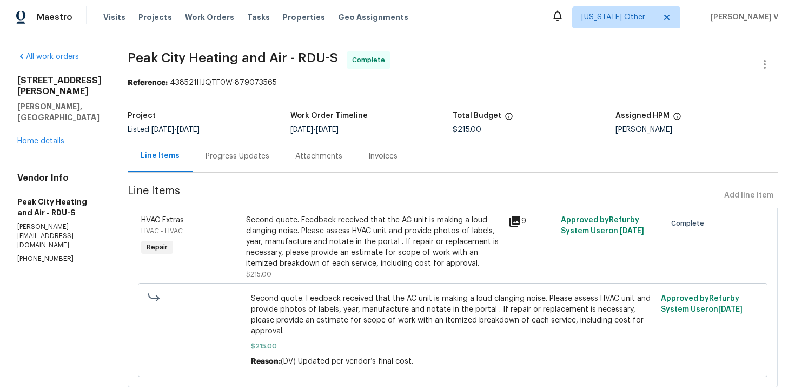
click at [245, 148] on div "Progress Updates" at bounding box center [238, 156] width 90 height 32
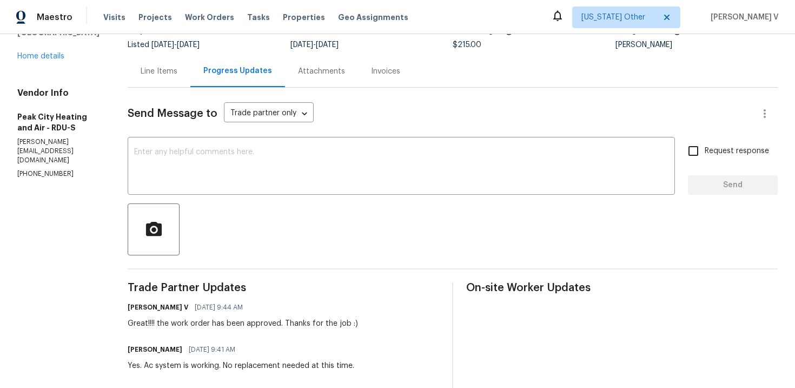
scroll to position [203, 0]
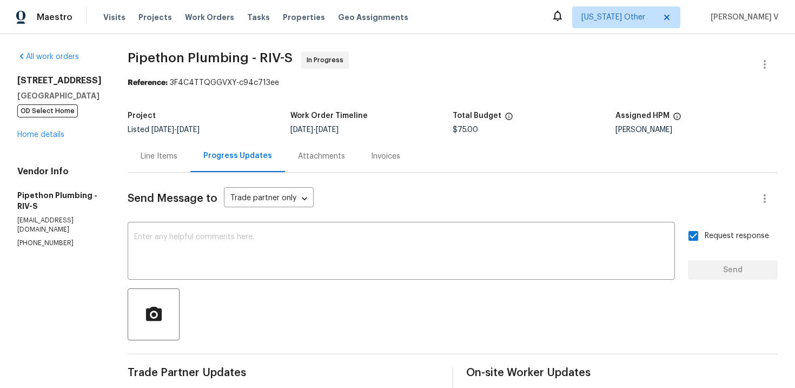
scroll to position [87, 0]
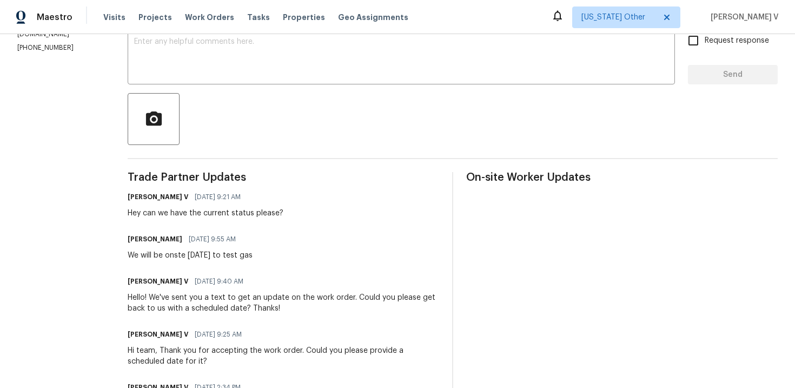
click at [130, 90] on div "All work orders [STREET_ADDRESS][PERSON_NAME] OD Select Home Home details Vendo…" at bounding box center [397, 198] width 795 height 718
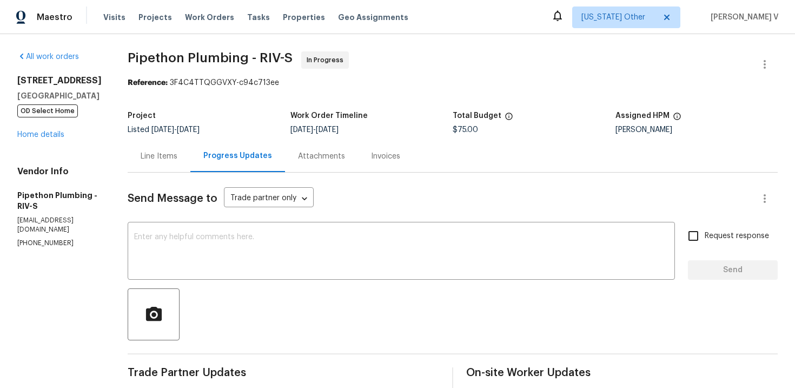
scroll to position [156, 0]
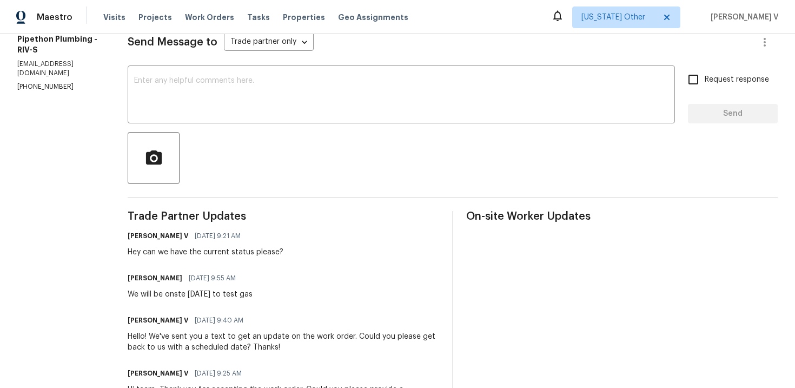
click at [50, 82] on p "[PHONE_NUMBER]" at bounding box center [59, 86] width 84 height 9
copy p "[PHONE_NUMBER]"
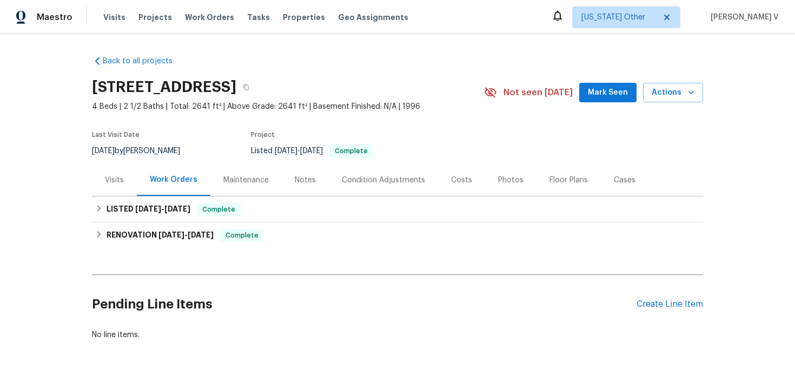
scroll to position [26, 0]
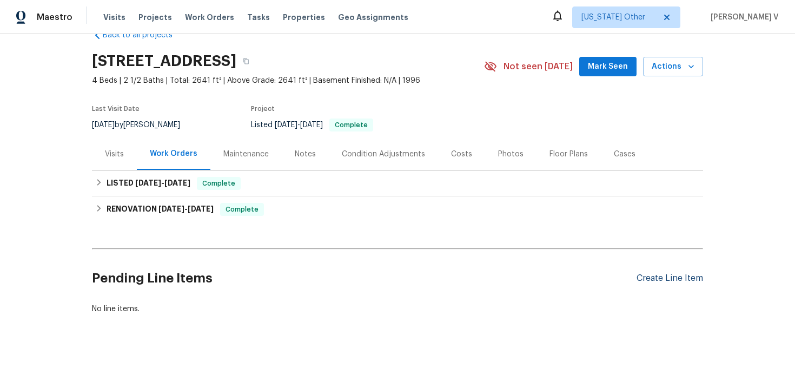
click at [674, 277] on div "Create Line Item" at bounding box center [670, 278] width 67 height 10
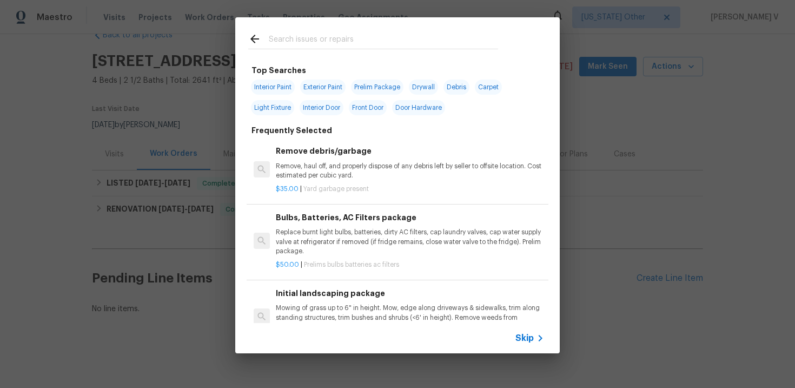
click at [522, 331] on div "Skip" at bounding box center [397, 338] width 325 height 30
click at [527, 333] on span "Skip" at bounding box center [525, 338] width 18 height 11
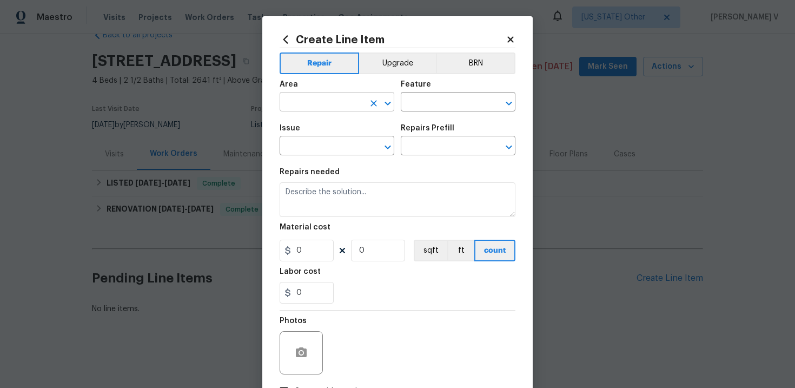
click at [311, 102] on input "text" at bounding box center [322, 103] width 84 height 17
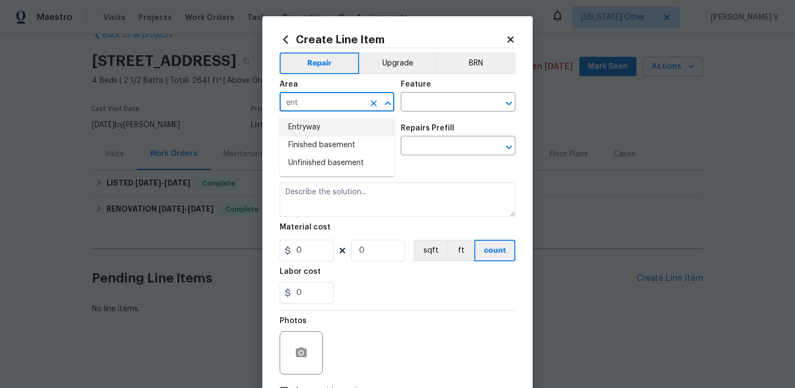
click at [323, 128] on li "Entryway" at bounding box center [337, 127] width 115 height 18
type input "Entryway"
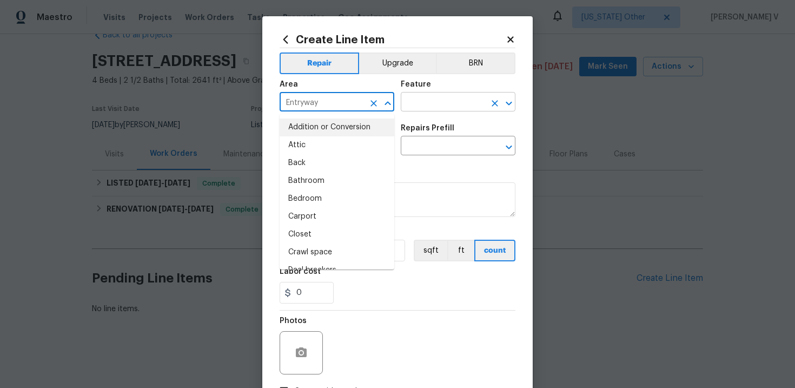
click at [457, 109] on input "text" at bounding box center [443, 103] width 84 height 17
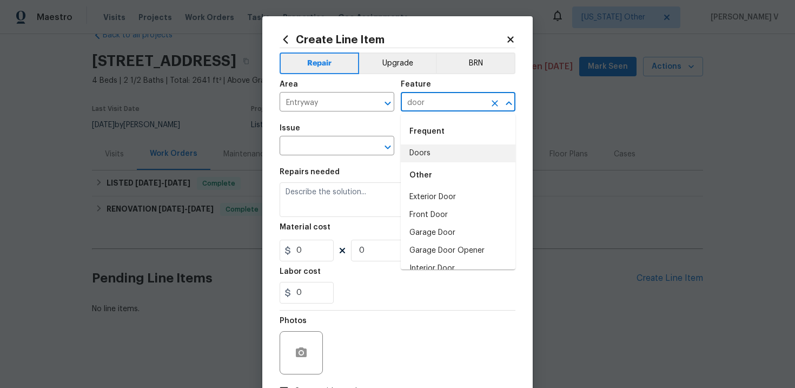
click at [439, 156] on li "Doors" at bounding box center [458, 153] width 115 height 18
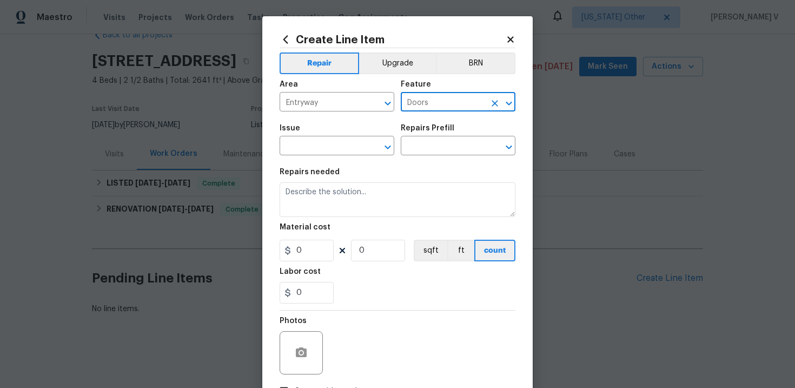
click at [342, 156] on span "Issue ​" at bounding box center [337, 140] width 115 height 44
click at [338, 151] on input "text" at bounding box center [322, 146] width 84 height 17
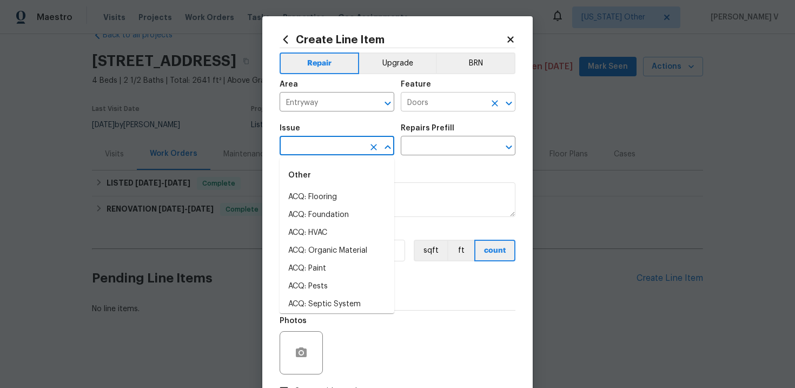
click at [436, 105] on input "Doors" at bounding box center [443, 103] width 84 height 17
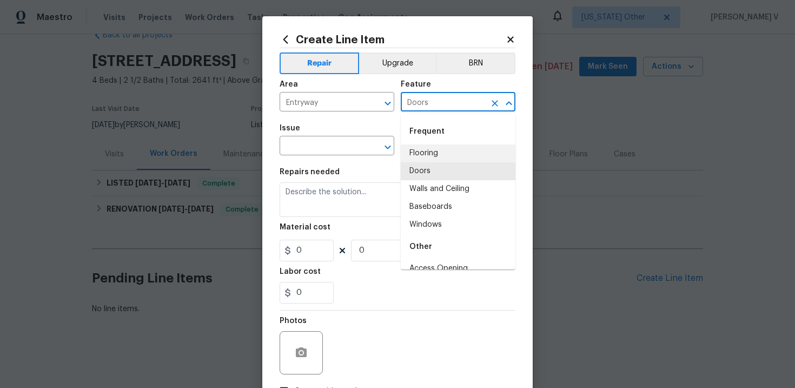
click at [436, 105] on input "Doors" at bounding box center [443, 103] width 84 height 17
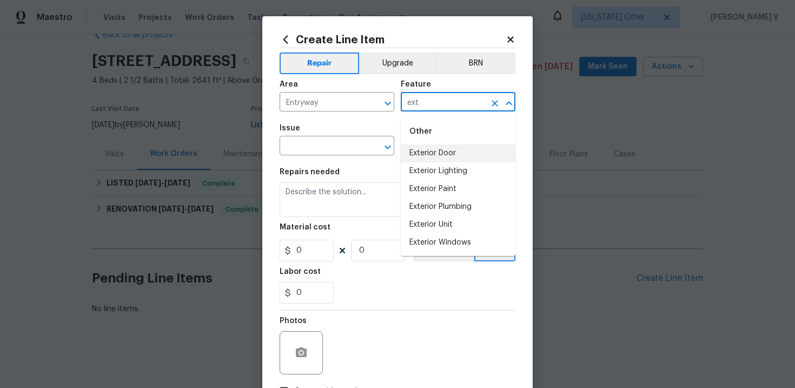
click at [438, 149] on li "Exterior Door" at bounding box center [458, 153] width 115 height 18
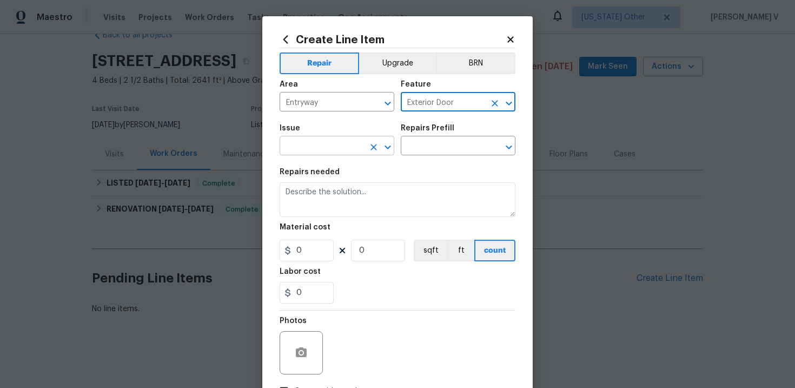
type input "Exterior Door"
click at [340, 148] on input "text" at bounding box center [322, 146] width 84 height 17
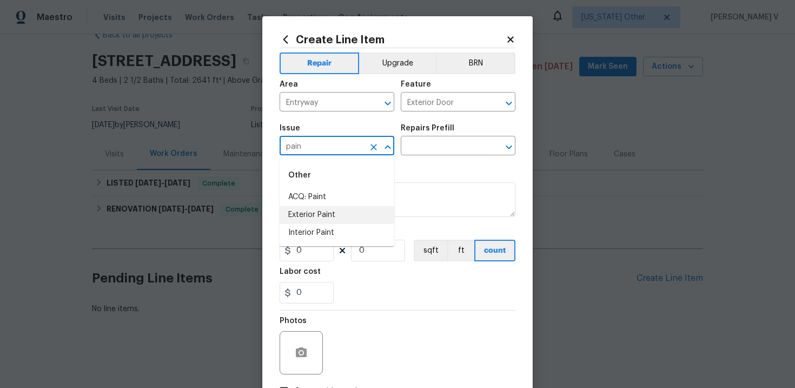
click at [321, 239] on li "Interior Paint" at bounding box center [337, 233] width 115 height 18
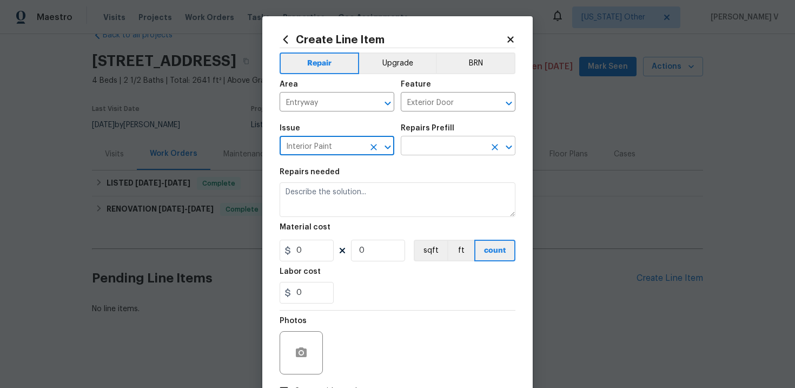
type input "Interior Paint"
click at [446, 150] on input "text" at bounding box center [443, 146] width 84 height 17
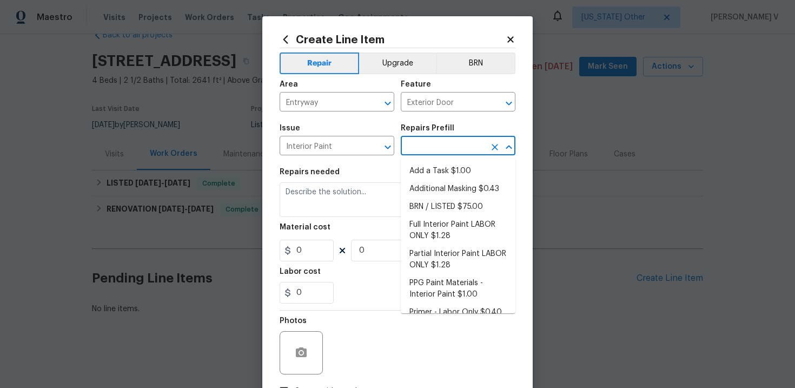
click at [426, 162] on ul "Add a Task $1.00 Additional Masking $0.43 BRN / LISTED $75.00 Full Interior Pai…" at bounding box center [458, 235] width 115 height 155
click at [411, 168] on li "Add a Task $1.00" at bounding box center [458, 171] width 115 height 18
type input "Overall Paint"
type input "Add a Task $1.00"
type textarea "HPM to detail"
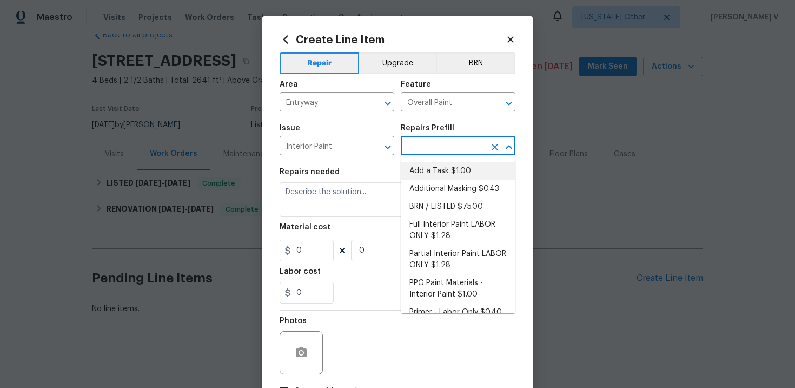
type input "1"
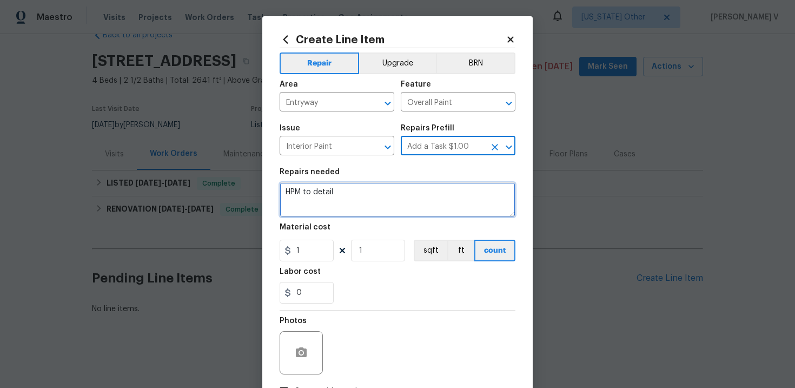
click at [353, 196] on textarea "HPM to detail" at bounding box center [398, 199] width 236 height 35
paste textarea "Please seal and paint the interior side of the front door to ensure a clean and…"
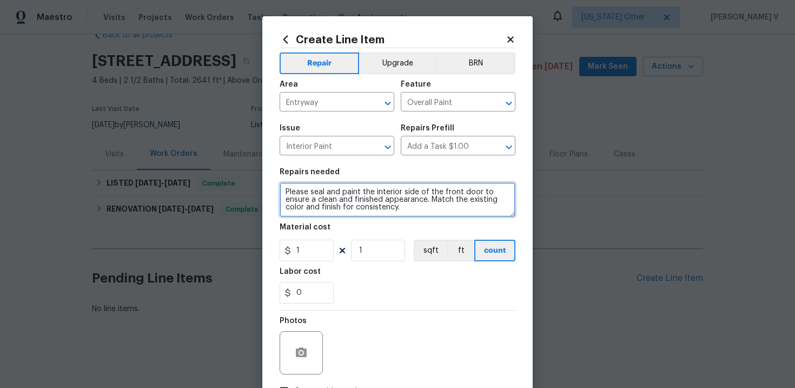
scroll to position [2, 0]
type textarea "Please seal and paint the interior side of the front door to ensure a clean and…"
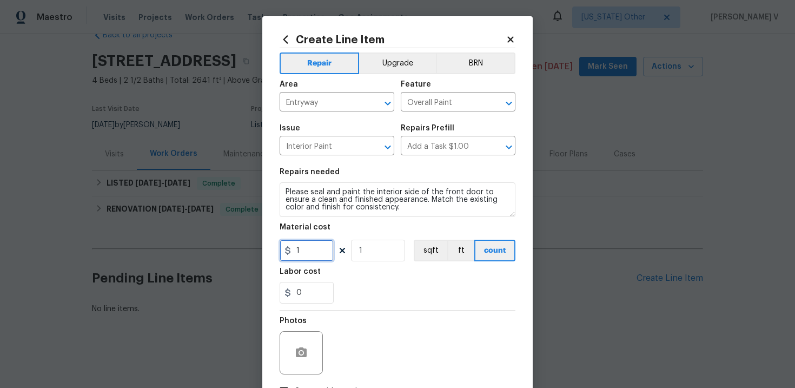
click at [318, 256] on input "1" at bounding box center [307, 251] width 54 height 22
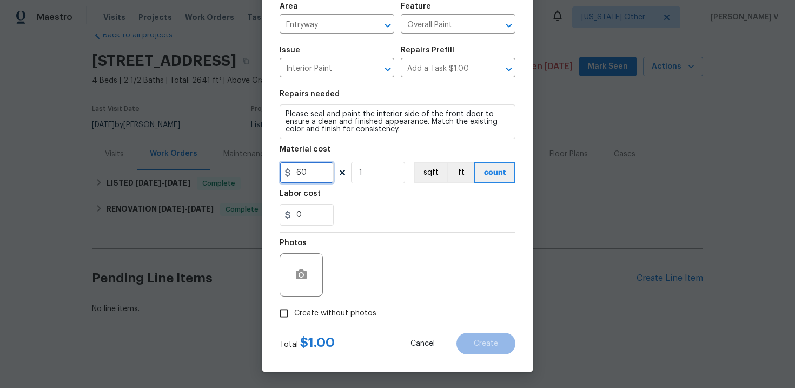
type input "60"
click at [311, 267] on button "button" at bounding box center [301, 275] width 26 height 26
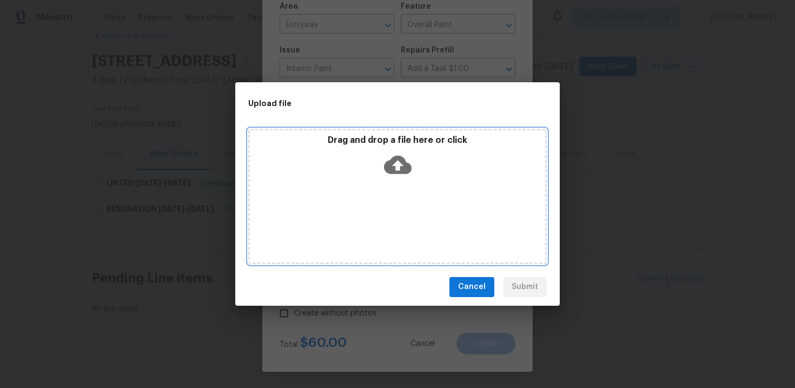
click at [392, 151] on icon at bounding box center [398, 165] width 28 height 28
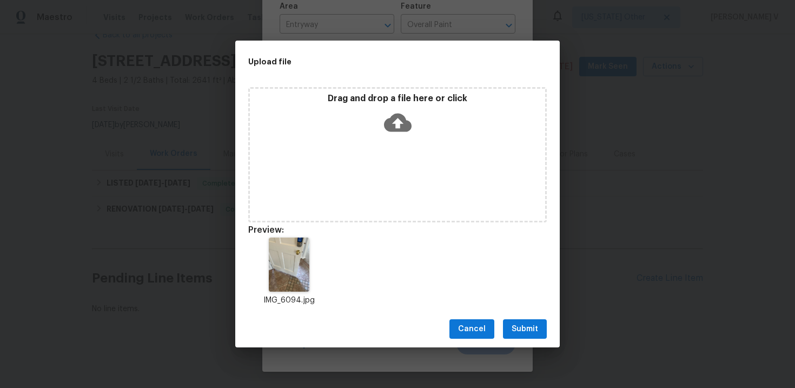
click at [524, 325] on span "Submit" at bounding box center [525, 329] width 27 height 14
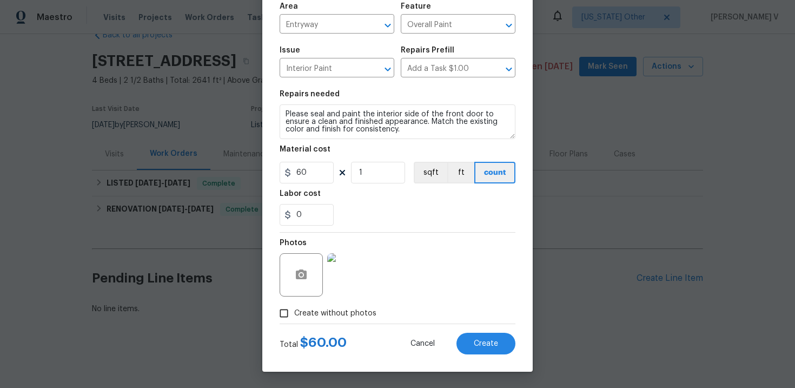
click at [483, 332] on div "Total $ 60.00 Cancel Create" at bounding box center [398, 339] width 236 height 30
click at [481, 346] on span "Create" at bounding box center [486, 344] width 24 height 8
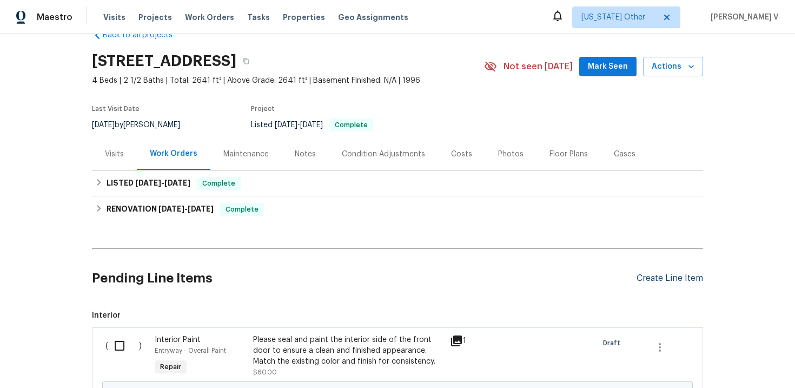
click at [645, 279] on div "Create Line Item" at bounding box center [670, 278] width 67 height 10
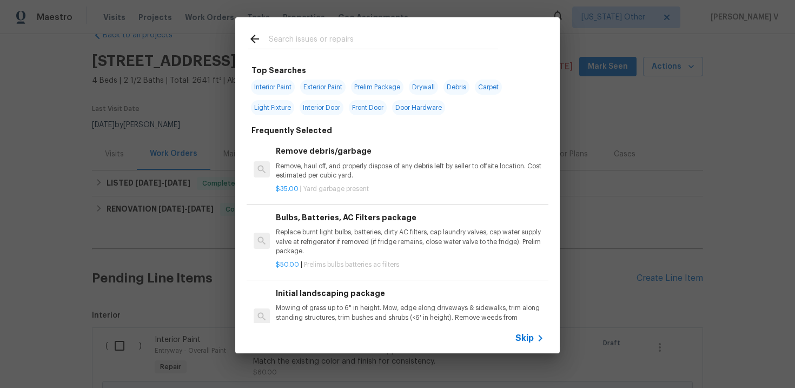
click at [531, 339] on span "Skip" at bounding box center [525, 338] width 18 height 11
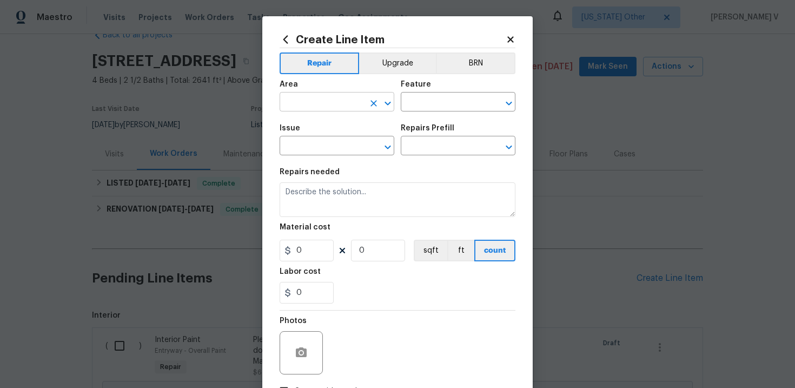
click at [300, 110] on input "text" at bounding box center [322, 103] width 84 height 17
click at [309, 147] on li "Exterior Overall" at bounding box center [337, 145] width 115 height 18
type input "Exterior Overall"
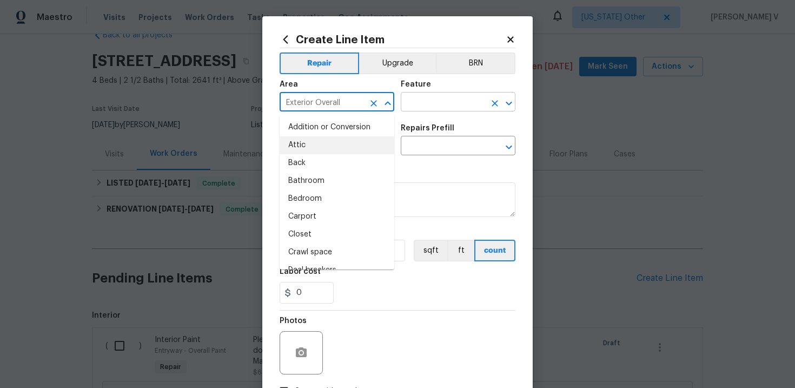
click at [439, 105] on input "text" at bounding box center [443, 103] width 84 height 17
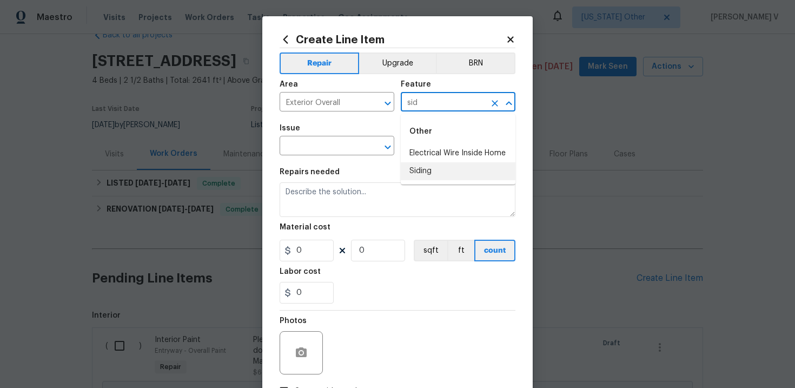
click at [450, 169] on li "Siding" at bounding box center [458, 171] width 115 height 18
type input "Siding"
click at [343, 153] on input "text" at bounding box center [322, 146] width 84 height 17
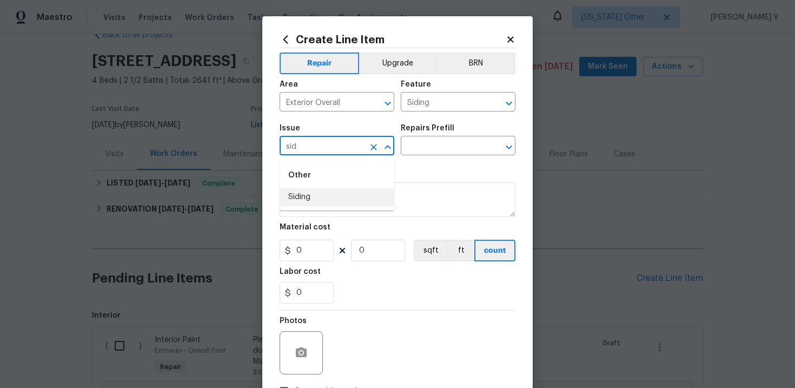
click at [336, 201] on li "Siding" at bounding box center [337, 197] width 115 height 18
type input "Siding"
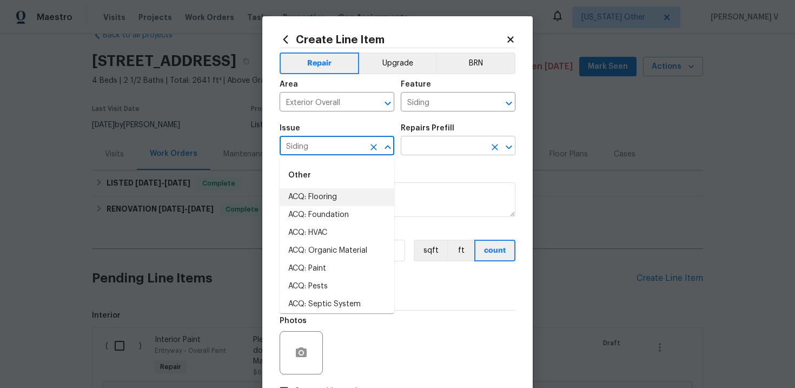
click at [447, 144] on input "text" at bounding box center [443, 146] width 84 height 17
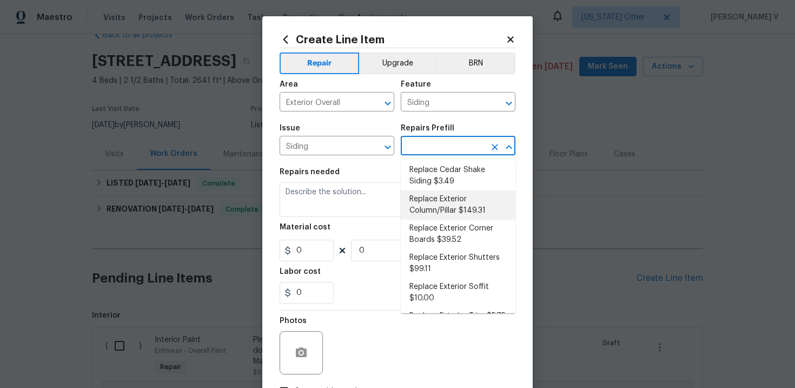
scroll to position [135, 0]
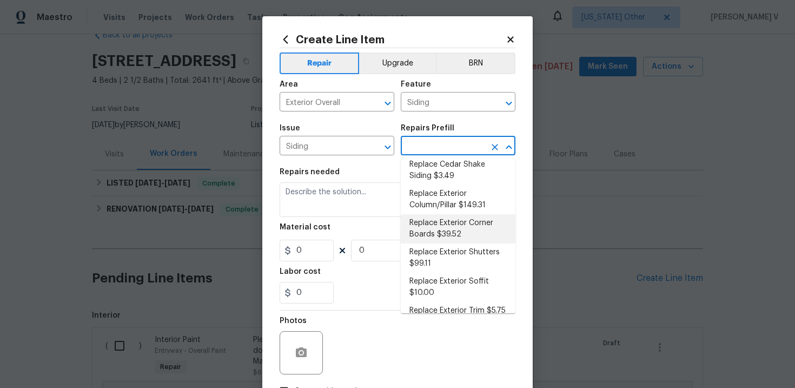
click at [465, 225] on li "Replace Exterior Corner Boards $39.52" at bounding box center [458, 228] width 115 height 29
type input "Replace Exterior Corner Boards $39.52"
type textarea "Remove the existing/damaged wood corner boards. Prep the substrate ensuring the…"
type input "39.52"
type input "1"
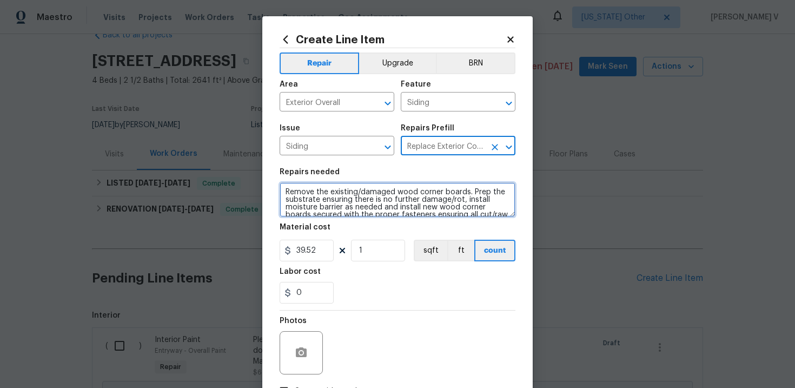
click at [383, 216] on textarea "Remove the existing/damaged wood corner boards. Prep the substrate ensuring the…" at bounding box center [398, 199] width 236 height 35
paste textarea "Please replace the damaged piece of siding on the shed and touch up paint to ma…"
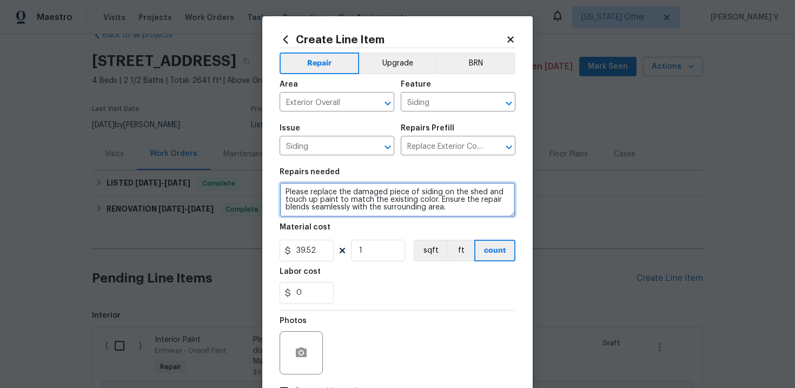
type textarea "Please replace the damaged piece of siding on the shed and touch up paint to ma…"
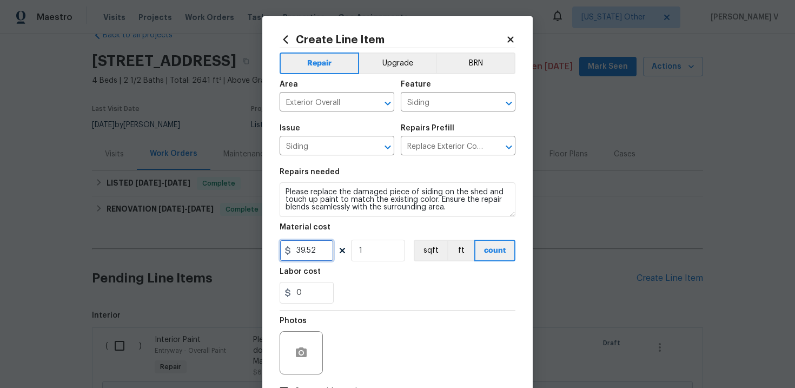
click at [311, 249] on input "39.52" at bounding box center [307, 251] width 54 height 22
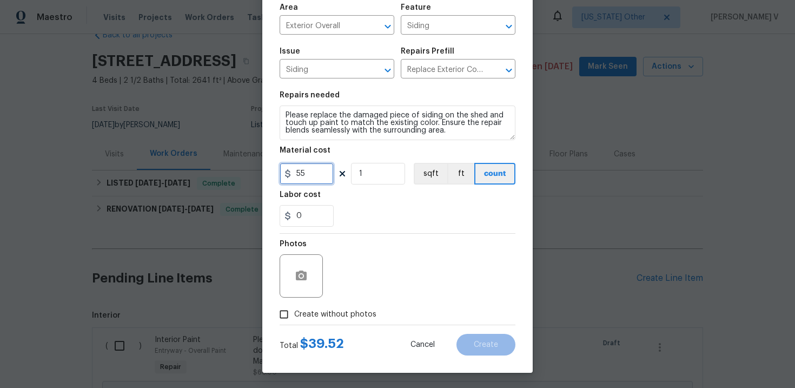
scroll to position [78, 0]
type input "55"
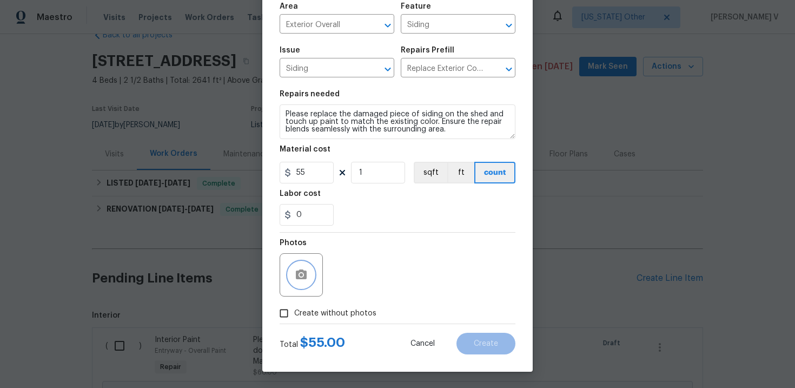
click at [309, 277] on button "button" at bounding box center [301, 275] width 26 height 26
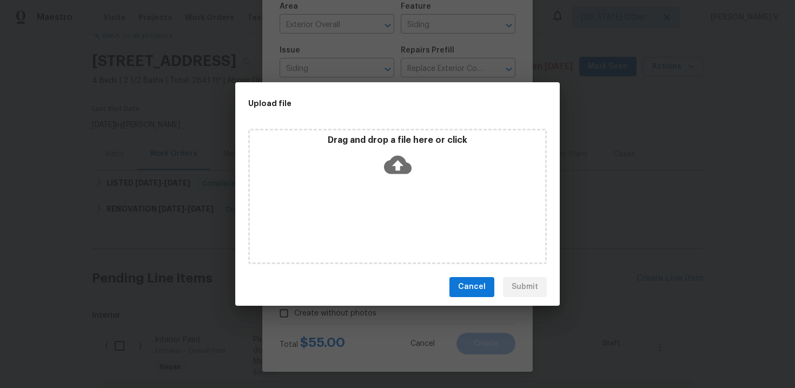
click at [398, 176] on icon at bounding box center [398, 165] width 28 height 28
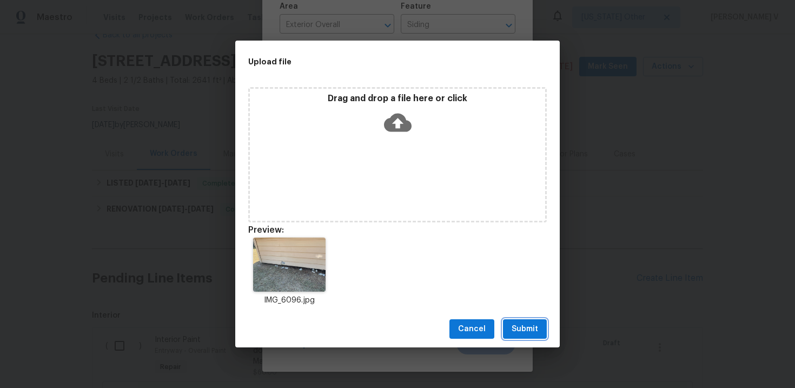
click at [525, 327] on span "Submit" at bounding box center [525, 329] width 27 height 14
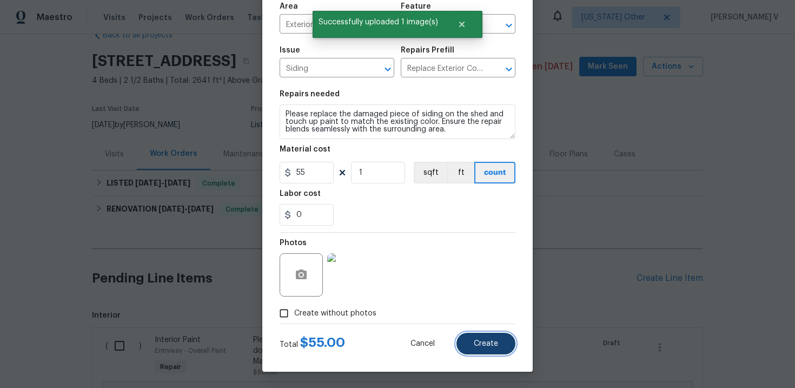
click at [481, 348] on button "Create" at bounding box center [486, 344] width 59 height 22
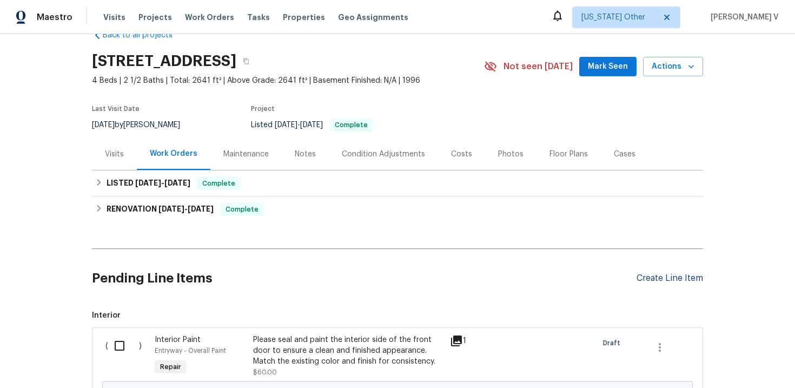
click at [664, 274] on div "Create Line Item" at bounding box center [670, 278] width 67 height 10
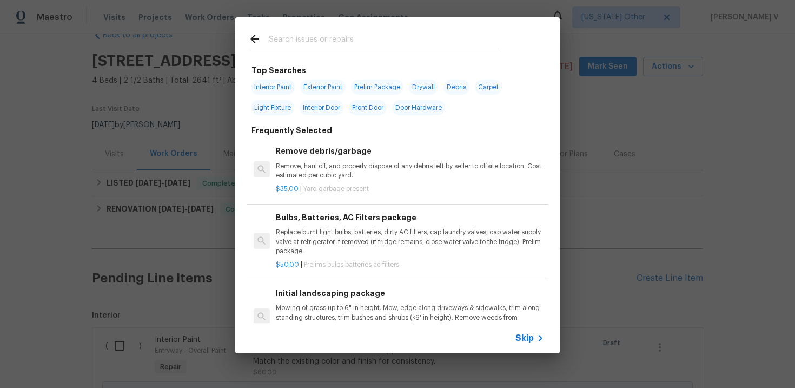
click at [524, 343] on span "Skip" at bounding box center [525, 338] width 18 height 11
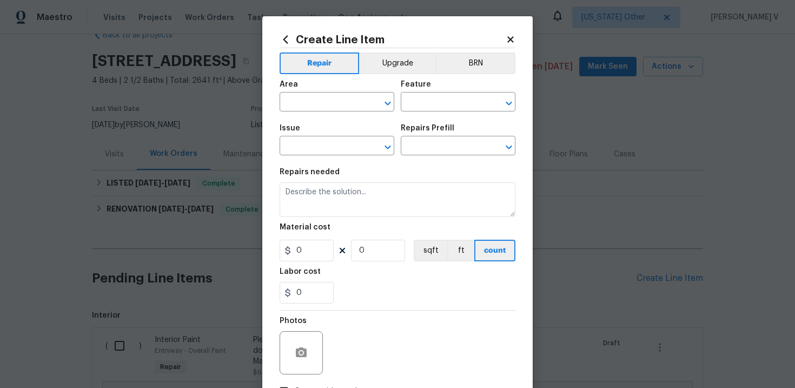
click at [317, 89] on div "Area" at bounding box center [337, 88] width 115 height 14
click at [312, 100] on input "text" at bounding box center [322, 103] width 84 height 17
type input "over"
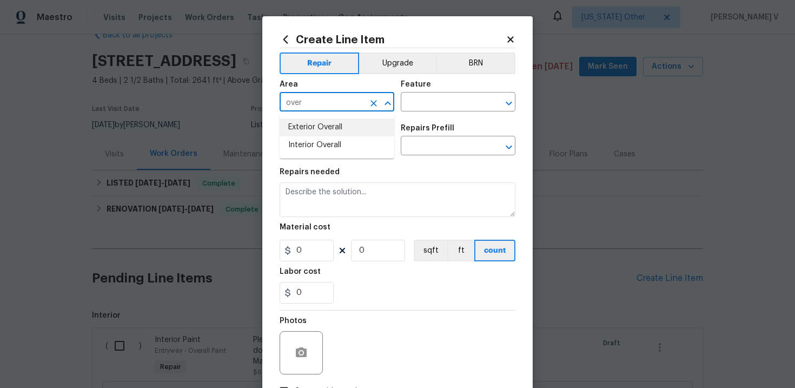
click at [296, 127] on li "Exterior Overall" at bounding box center [337, 127] width 115 height 18
type input "Exterior Overall"
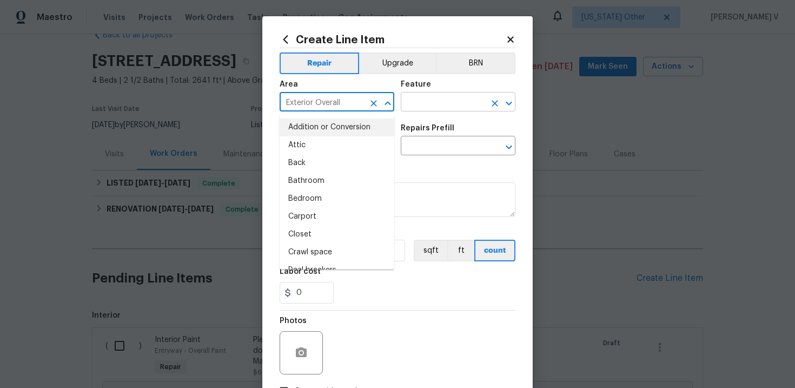
click at [435, 100] on input "text" at bounding box center [443, 103] width 84 height 17
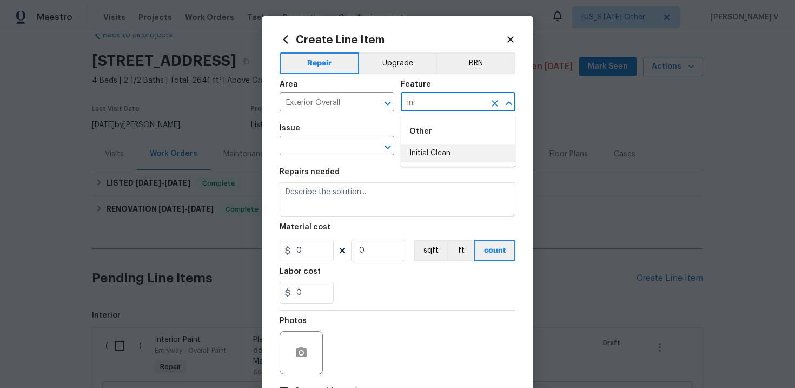
click at [443, 156] on li "Initial Clean" at bounding box center [458, 153] width 115 height 18
type input "Initial Clean"
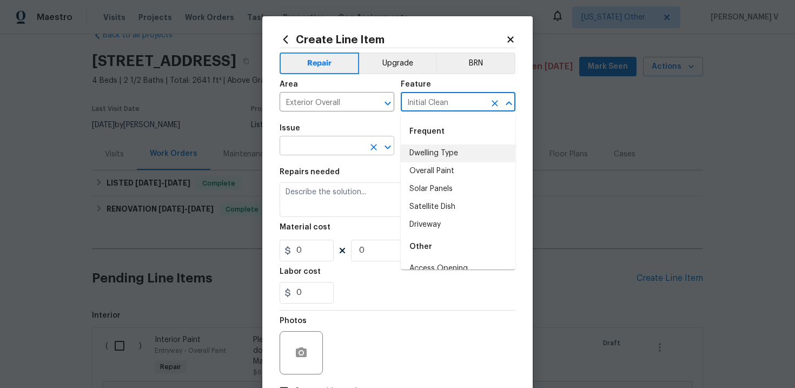
click at [301, 143] on input "text" at bounding box center [322, 146] width 84 height 17
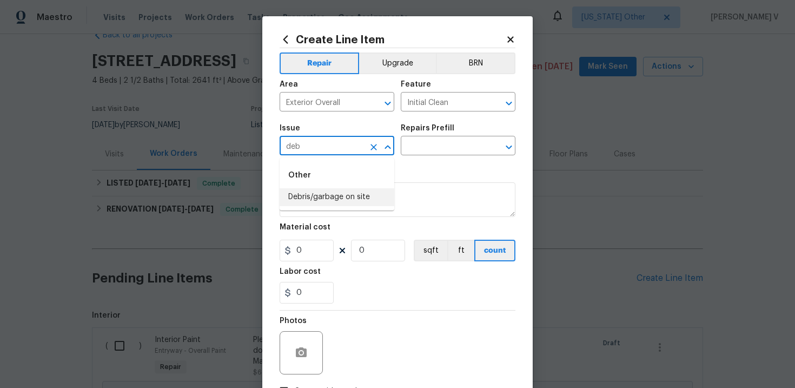
click at [325, 197] on li "Debris/garbage on site" at bounding box center [337, 197] width 115 height 18
type input "Debris/garbage on site"
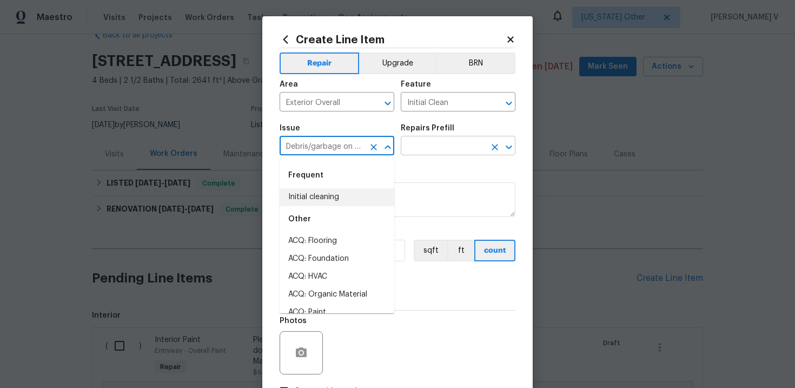
click at [457, 142] on input "text" at bounding box center [443, 146] width 84 height 17
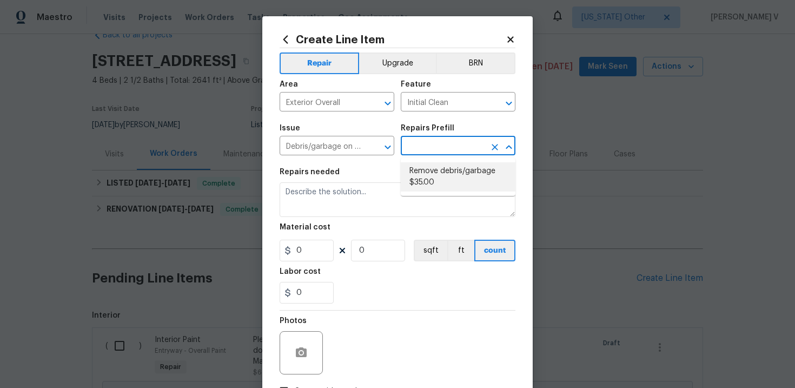
click at [457, 163] on li "Remove debris/garbage $35.00" at bounding box center [458, 176] width 115 height 29
type input "Remove debris/garbage $35.00"
type textarea "Remove, haul off, and properly dispose of any debris left by seller to offsite …"
type input "35"
type input "1"
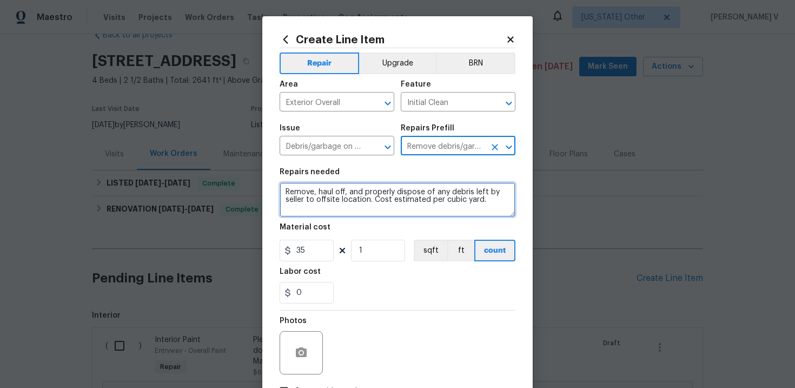
click at [378, 187] on textarea "Remove, haul off, and properly dispose of any debris left by seller to offsite …" at bounding box center [398, 199] width 236 height 35
paste textarea "Please remove all debris, including stones, concrete pieces, and waste material…"
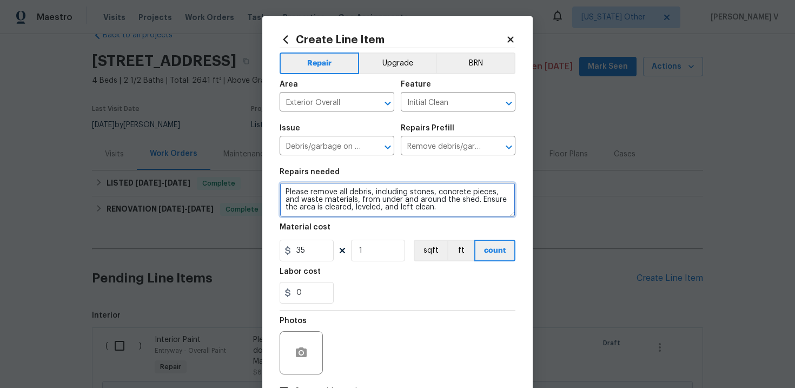
type textarea "Please remove all debris, including stones, concrete pieces, and waste material…"
click at [307, 236] on div "Material cost" at bounding box center [398, 230] width 236 height 14
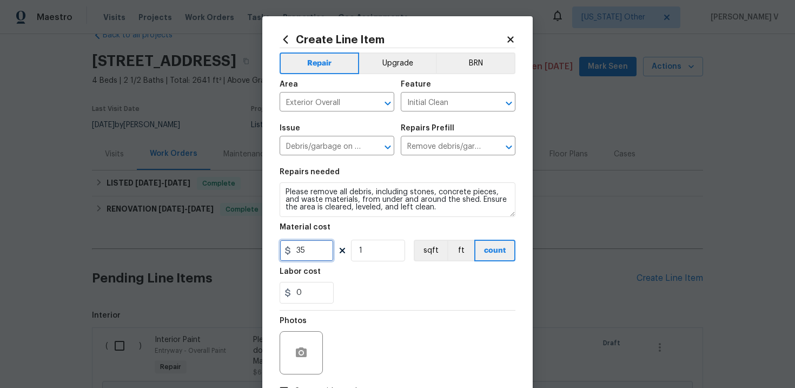
click at [307, 251] on input "35" at bounding box center [307, 251] width 54 height 22
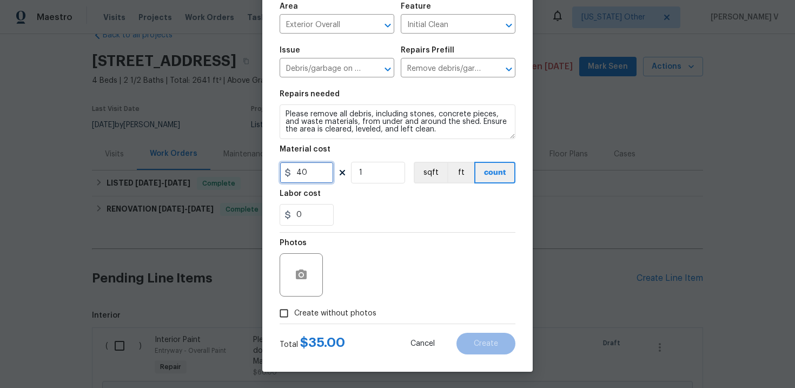
type input "40"
click at [307, 278] on icon "button" at bounding box center [301, 274] width 13 height 13
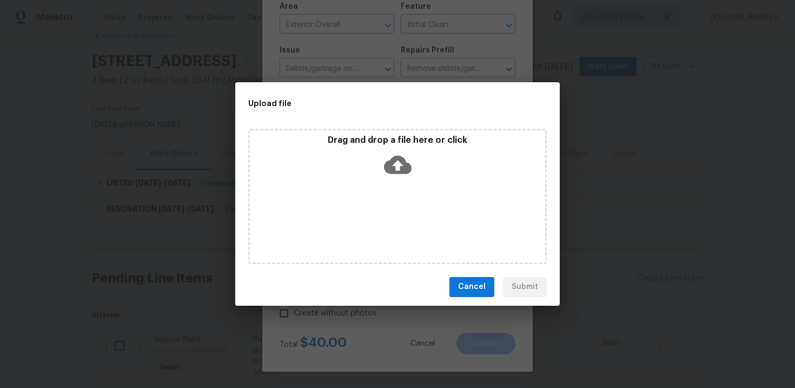
click at [395, 179] on div "Drag and drop a file here or click" at bounding box center [397, 158] width 295 height 47
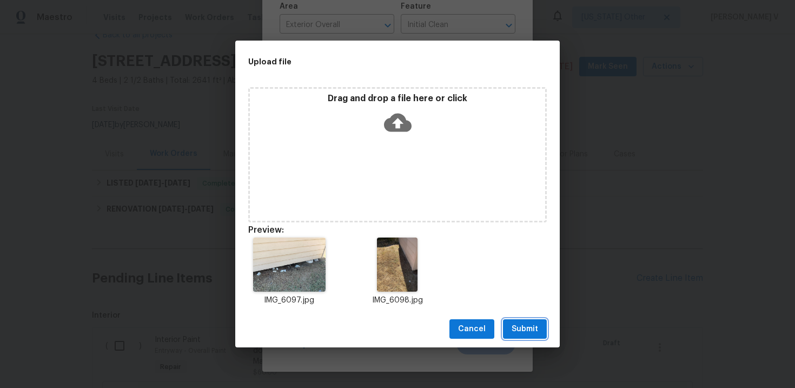
click at [518, 324] on span "Submit" at bounding box center [525, 329] width 27 height 14
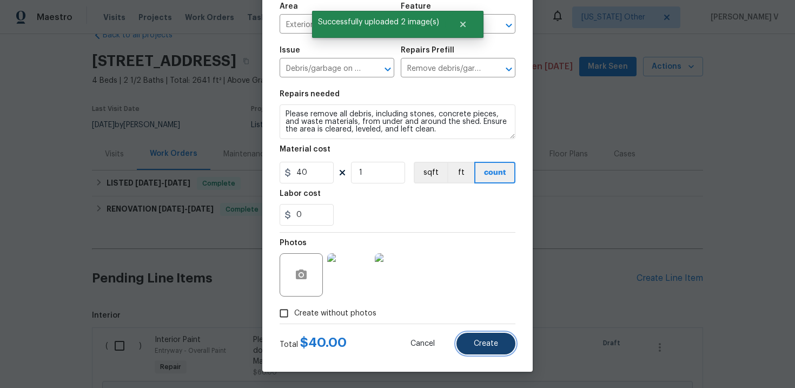
click at [500, 351] on button "Create" at bounding box center [486, 344] width 59 height 22
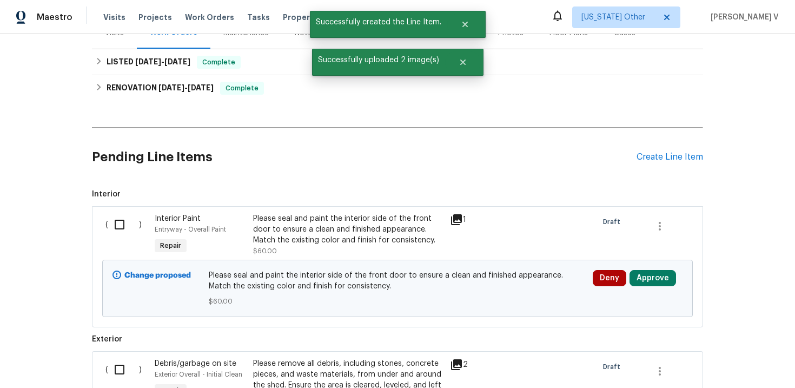
scroll to position [162, 0]
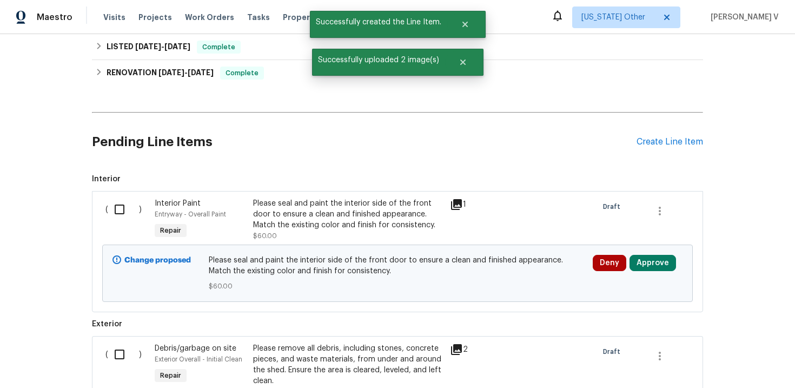
click at [107, 204] on div "( )" at bounding box center [126, 220] width 49 height 50
click at [120, 207] on input "checkbox" at bounding box center [123, 209] width 31 height 23
checkbox input "true"
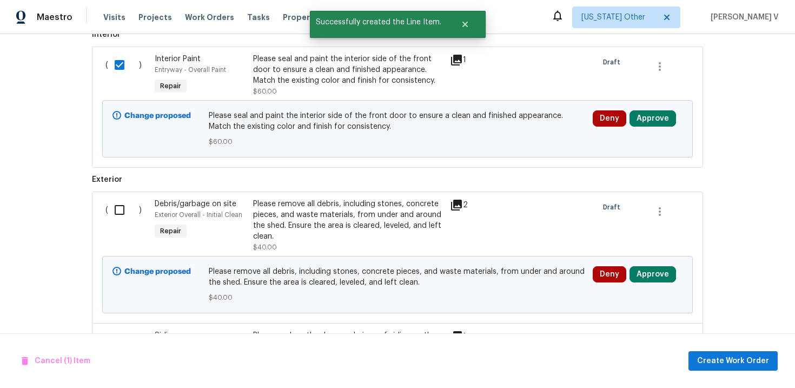
click at [115, 196] on div "( )" at bounding box center [126, 225] width 49 height 61
click at [117, 211] on input "checkbox" at bounding box center [123, 210] width 31 height 23
checkbox input "true"
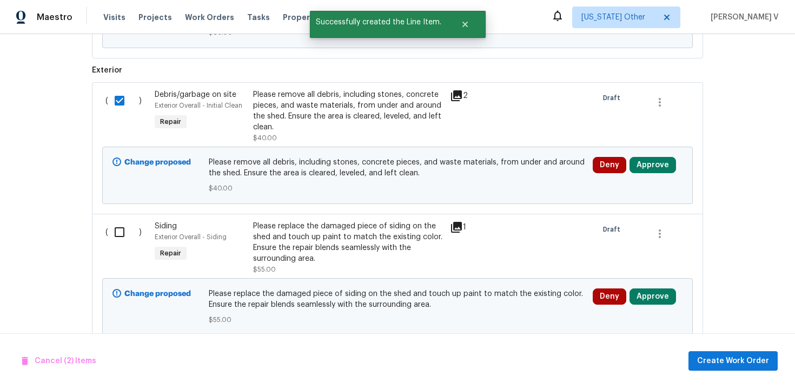
click at [115, 234] on input "checkbox" at bounding box center [123, 232] width 31 height 23
checkbox input "true"
click at [716, 367] on span "Create Work Order" at bounding box center [733, 361] width 72 height 14
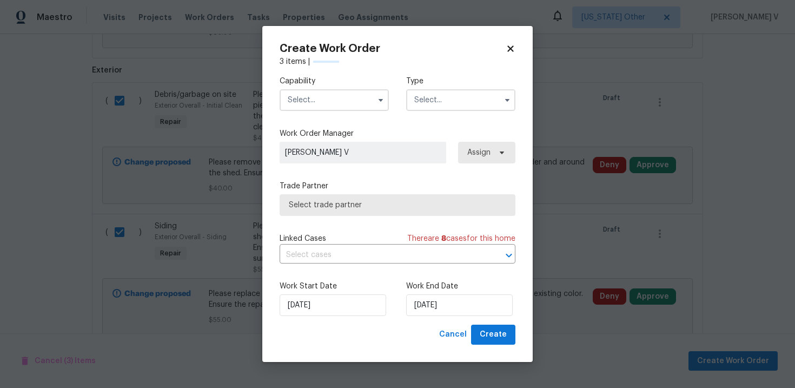
checkbox input "false"
click at [331, 102] on input "text" at bounding box center [334, 100] width 109 height 22
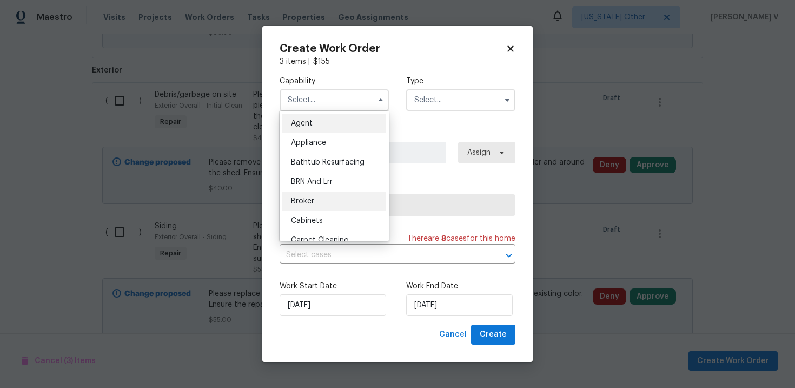
scroll to position [204, 0]
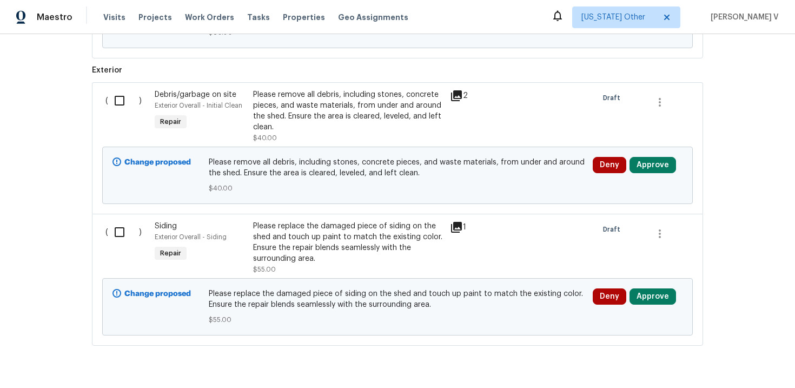
click at [126, 107] on input "checkbox" at bounding box center [123, 100] width 31 height 23
checkbox input "true"
click at [123, 228] on input "checkbox" at bounding box center [123, 232] width 31 height 23
checkbox input "true"
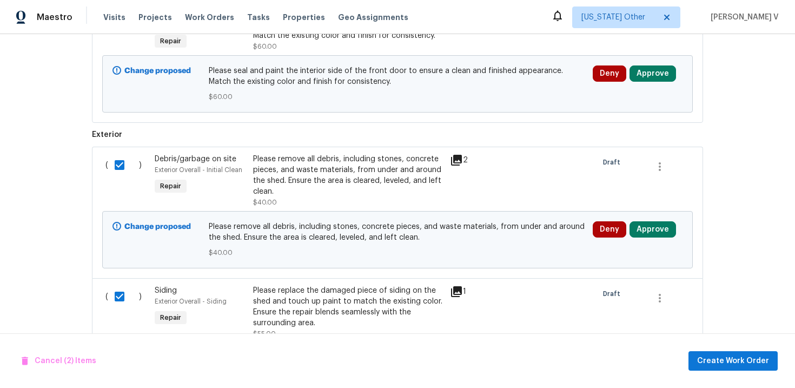
scroll to position [320, 0]
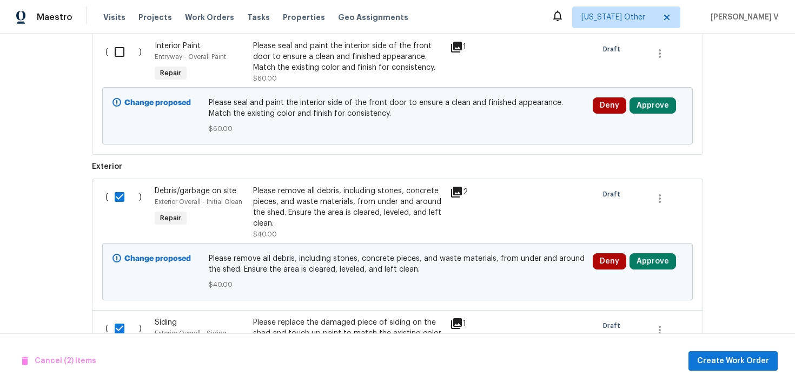
click at [123, 41] on input "checkbox" at bounding box center [123, 52] width 31 height 23
checkbox input "true"
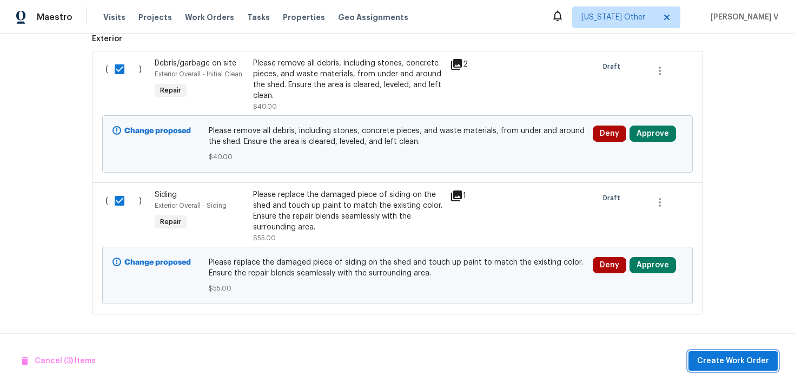
click at [719, 360] on span "Create Work Order" at bounding box center [733, 361] width 72 height 14
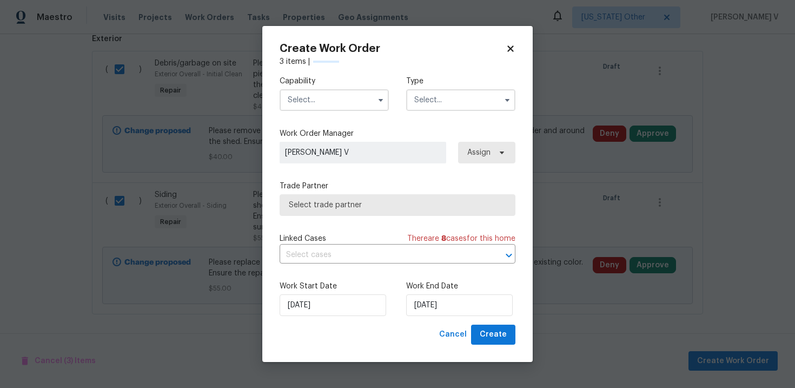
click at [343, 102] on input "text" at bounding box center [334, 100] width 109 height 22
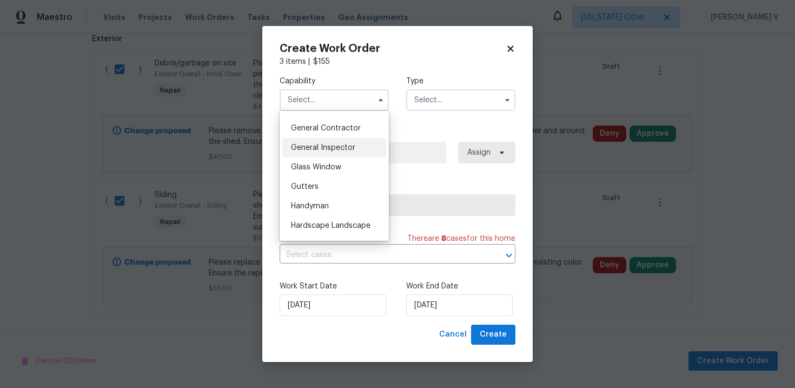
scroll to position [554, 0]
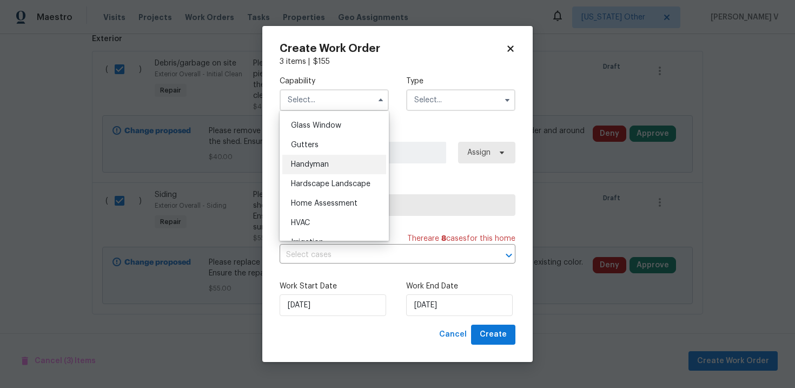
click at [342, 163] on div "Handyman" at bounding box center [334, 164] width 104 height 19
type input "Handyman"
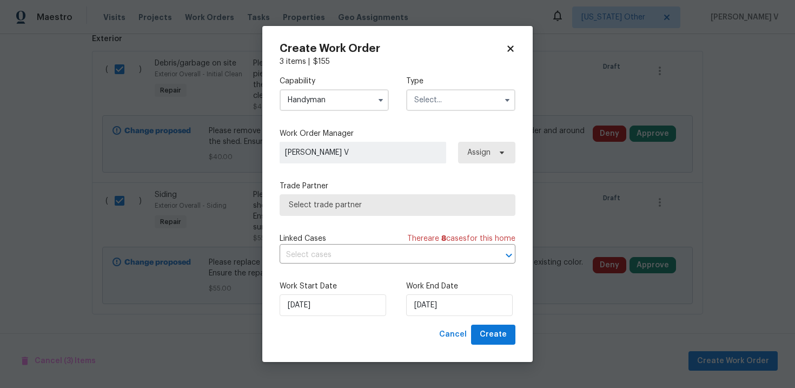
click at [440, 113] on div "Capability Handyman Agent Appliance Bathtub Resurfacing BRN And Lrr Broker Cabi…" at bounding box center [398, 93] width 236 height 52
click at [464, 108] on input "text" at bounding box center [460, 100] width 109 height 22
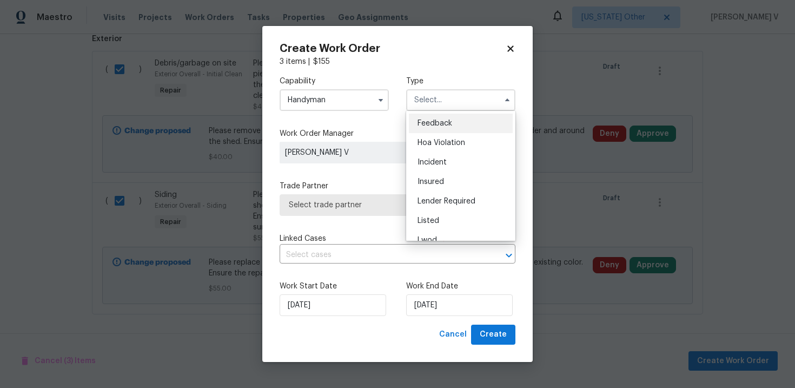
click at [430, 126] on span "Feedback" at bounding box center [435, 124] width 35 height 8
type input "Feedback"
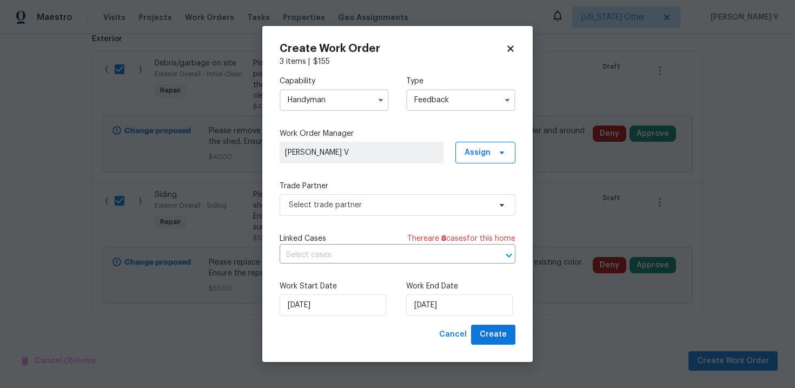
click at [332, 192] on div "Trade Partner Select trade partner" at bounding box center [398, 198] width 236 height 35
click at [312, 200] on span "Select trade partner" at bounding box center [390, 205] width 202 height 11
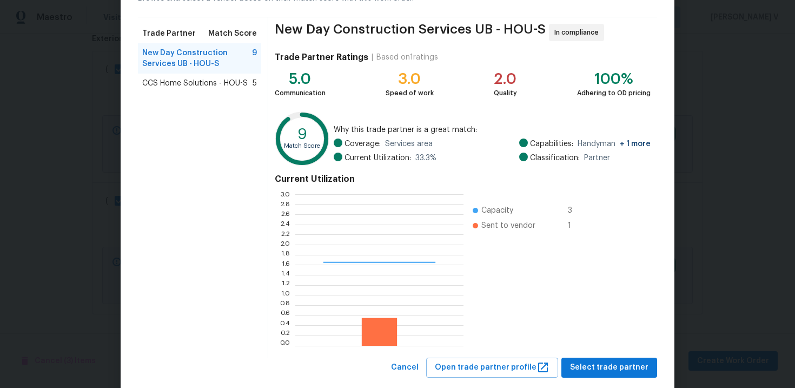
scroll to position [89, 0]
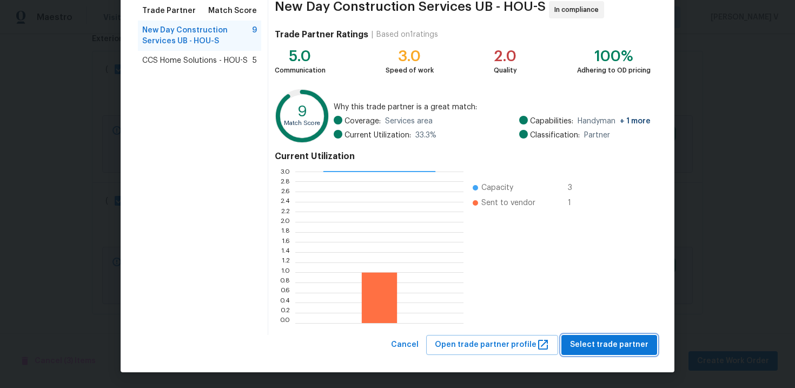
click at [611, 339] on span "Select trade partner" at bounding box center [609, 345] width 78 height 14
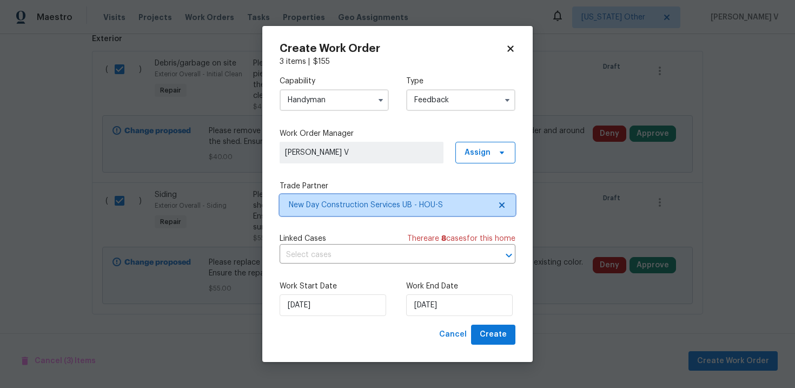
scroll to position [0, 0]
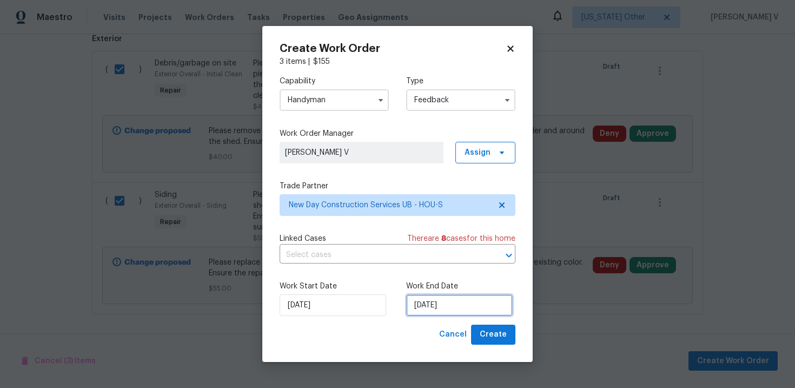
click at [490, 308] on input "15/10/2025" at bounding box center [459, 305] width 107 height 22
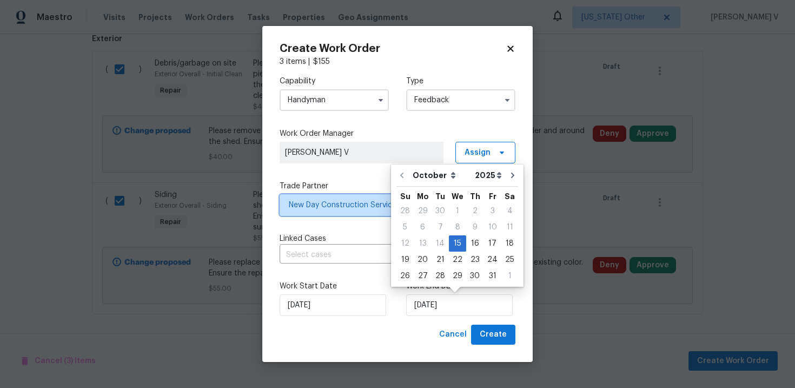
click at [349, 215] on span "New Day Construction Services UB - HOU-S" at bounding box center [398, 205] width 236 height 22
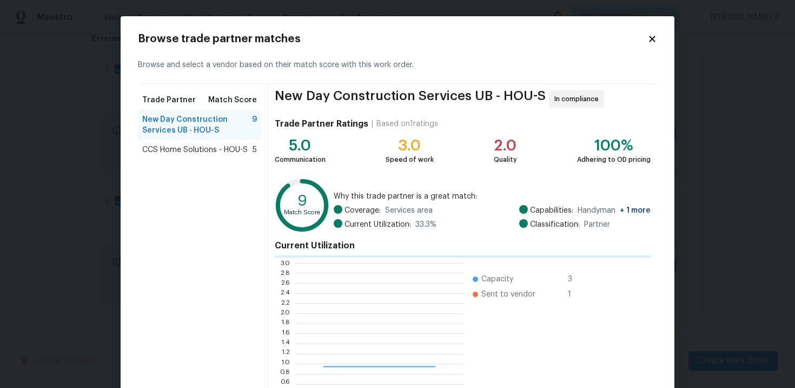
scroll to position [151, 168]
click at [222, 146] on span "CCS Home Solutions - HOU-S" at bounding box center [194, 149] width 105 height 11
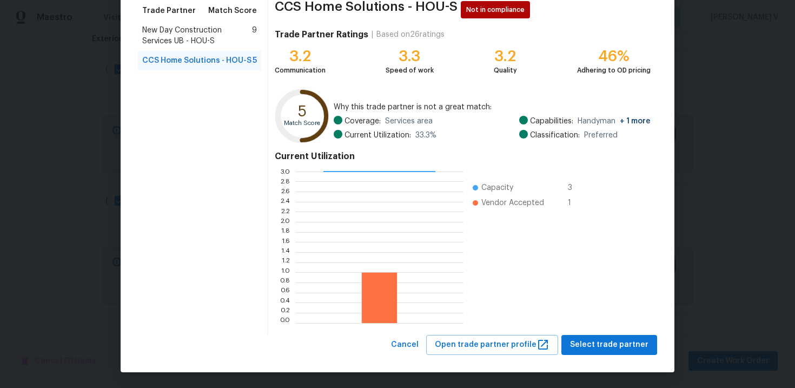
click at [216, 36] on span "New Day Construction Services UB - HOU-S" at bounding box center [197, 36] width 110 height 22
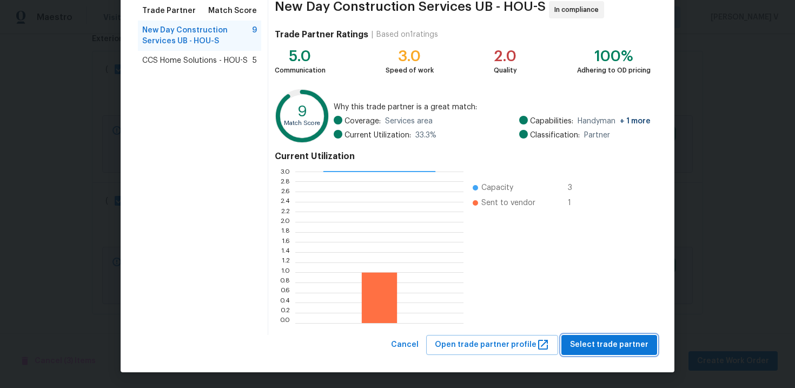
click at [618, 349] on span "Select trade partner" at bounding box center [609, 345] width 78 height 14
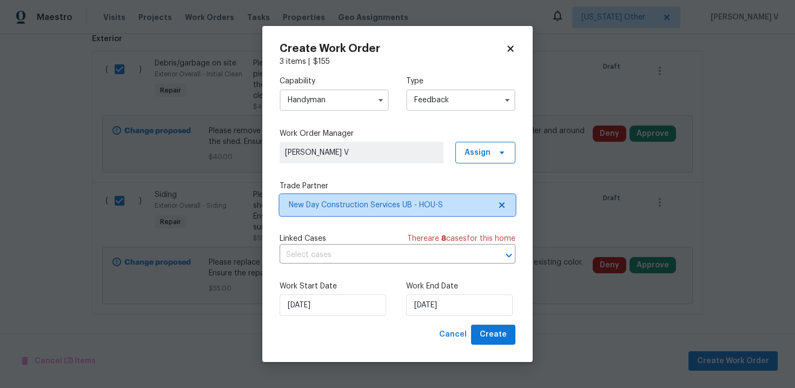
scroll to position [0, 0]
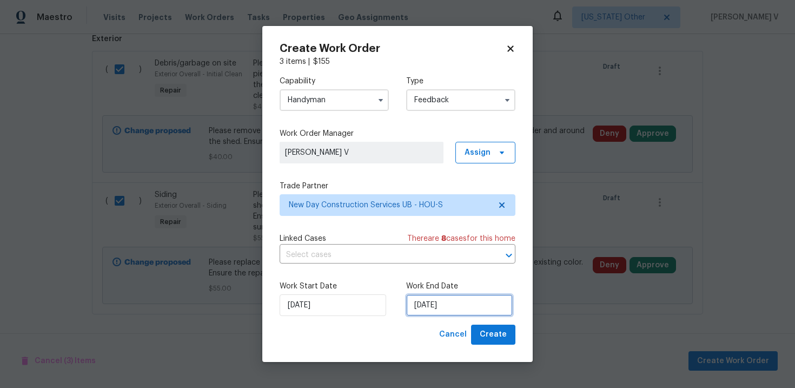
click at [478, 316] on input "15/10/2025" at bounding box center [459, 305] width 107 height 22
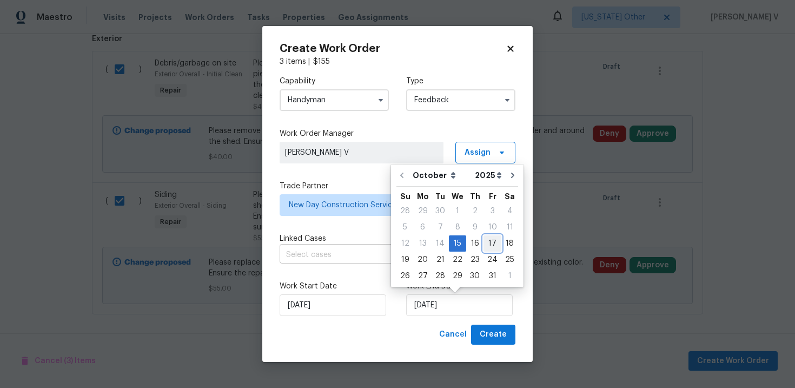
click at [487, 251] on div "17" at bounding box center [493, 243] width 18 height 16
type input "17/10/2025"
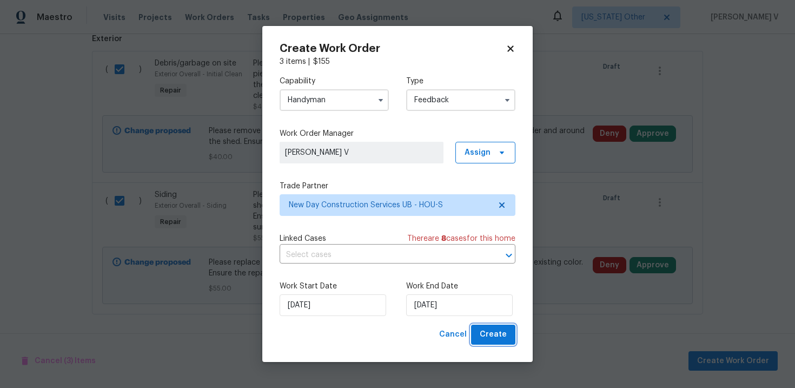
click at [506, 335] on span "Create" at bounding box center [493, 335] width 27 height 14
checkbox input "false"
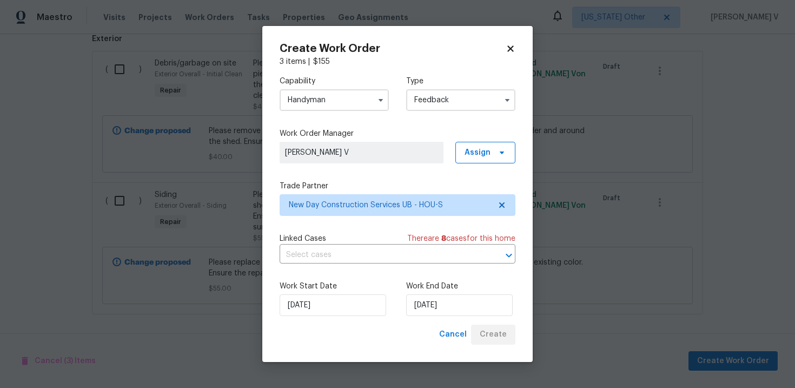
scroll to position [52, 0]
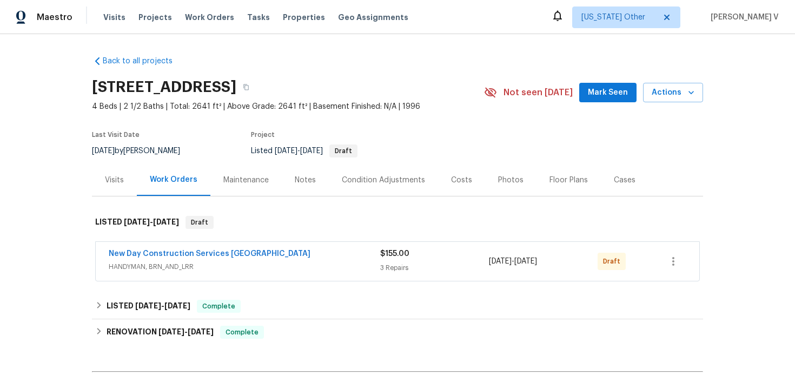
click at [143, 249] on span "New Day Construction Services [GEOGRAPHIC_DATA]" at bounding box center [210, 253] width 202 height 11
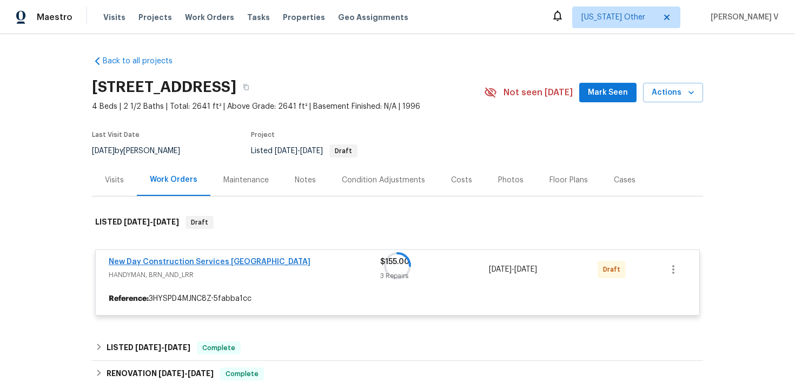
click at [143, 259] on div at bounding box center [397, 265] width 611 height 121
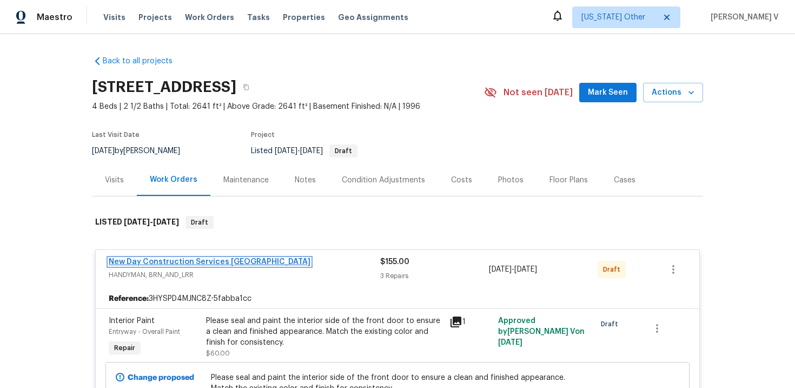
click at [143, 262] on link "New Day Construction Services [GEOGRAPHIC_DATA]" at bounding box center [210, 262] width 202 height 8
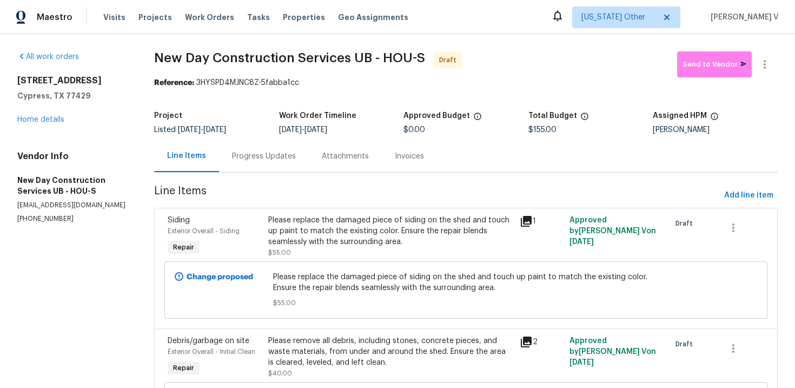
click at [278, 156] on div "Progress Updates" at bounding box center [264, 156] width 64 height 11
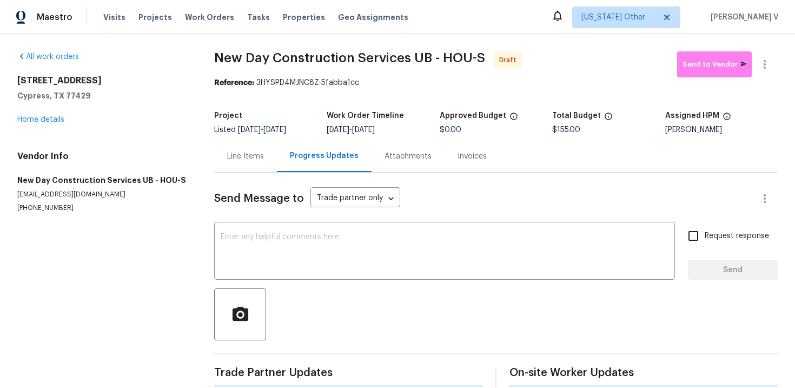
click at [290, 263] on textarea at bounding box center [445, 252] width 448 height 38
paste textarea "Hi this is Divya with Opendoor. I’m confirming you received the WO for the prop…"
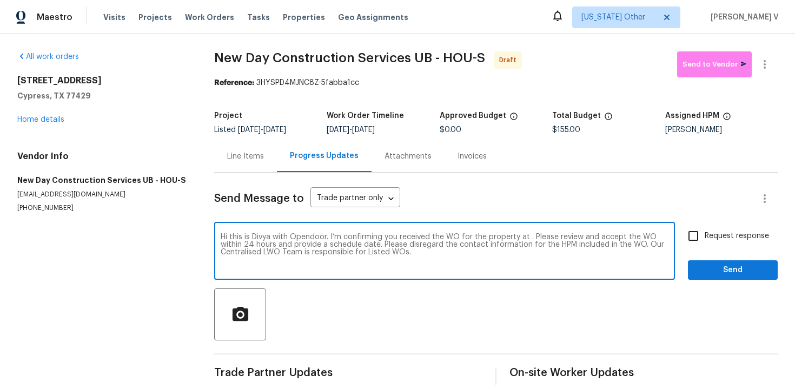
click at [527, 238] on textarea "Hi this is Divya with Opendoor. I’m confirming you received the WO for the prop…" at bounding box center [445, 252] width 448 height 38
paste textarea "[STREET_ADDRESS]"
type textarea "Hi this is Divya with Opendoor. I’m confirming you received the WO for the prop…"
click at [710, 231] on span "Request response" at bounding box center [737, 235] width 64 height 11
click at [705, 231] on input "Request response" at bounding box center [693, 235] width 23 height 23
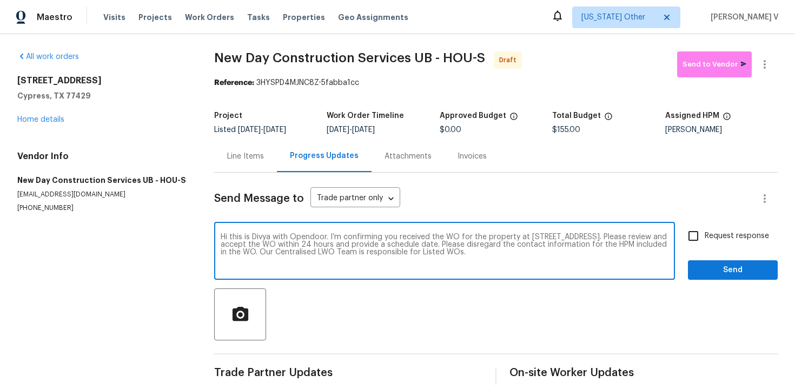
checkbox input "true"
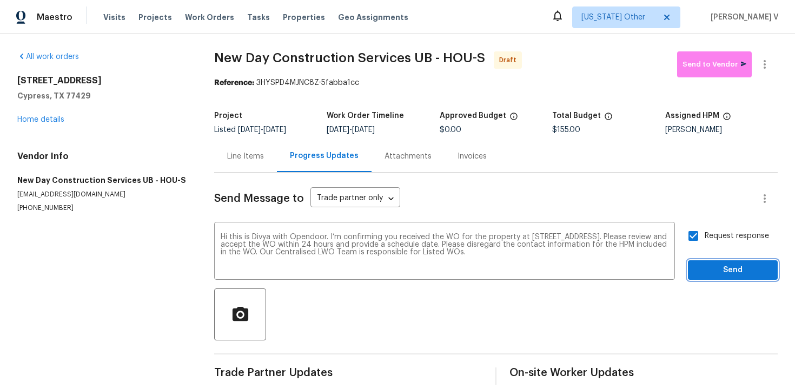
click at [716, 273] on span "Send" at bounding box center [733, 270] width 72 height 14
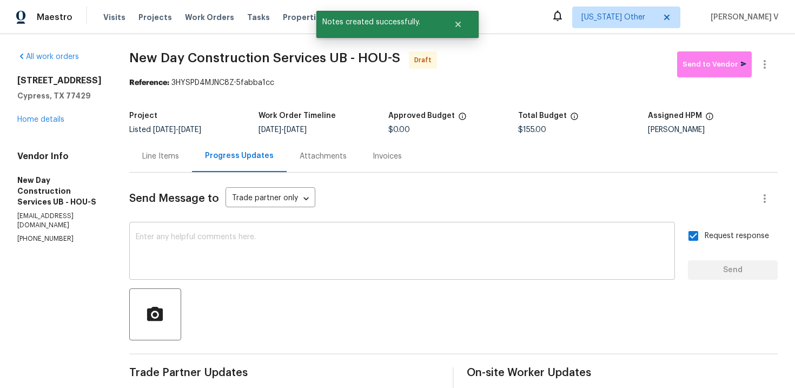
click at [252, 229] on div "x ​" at bounding box center [402, 251] width 546 height 55
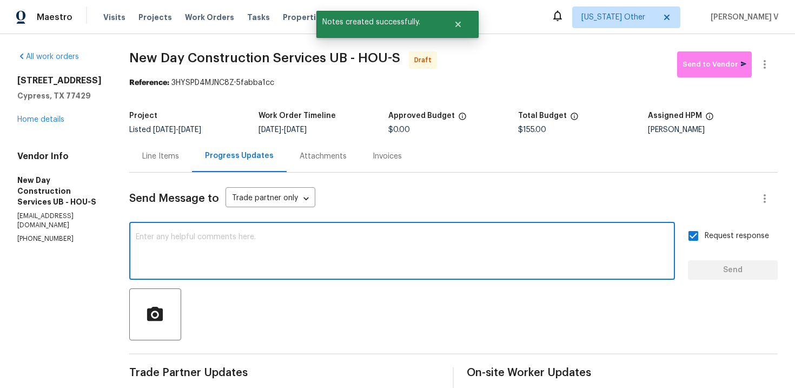
click at [252, 229] on div "x ​" at bounding box center [402, 251] width 546 height 55
paste textarea "Attention All Work Orders must include before-photos (both close-up and wide-an…"
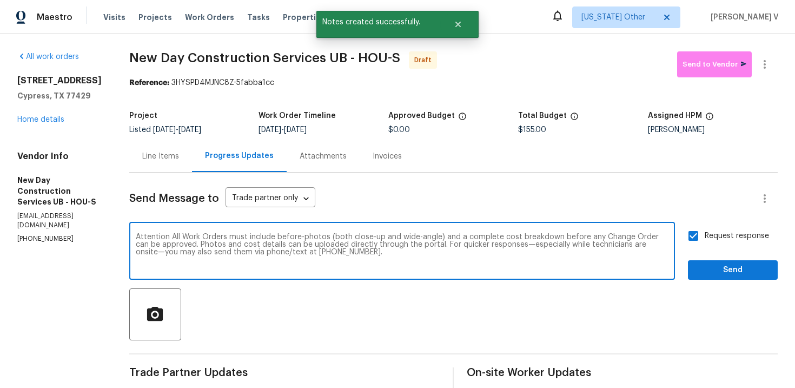
type textarea "Attention All Work Orders must include before-photos (both close-up and wide-an…"
click at [762, 274] on span "Send" at bounding box center [733, 270] width 72 height 14
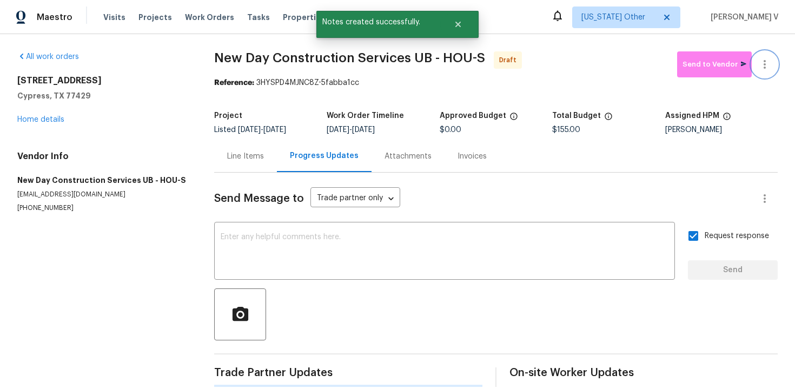
click at [772, 62] on button "button" at bounding box center [765, 64] width 26 height 26
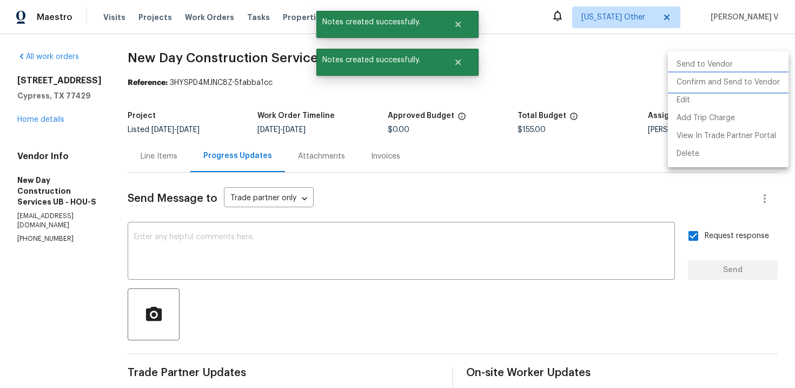
click at [720, 75] on li "Confirm and Send to Vendor" at bounding box center [728, 83] width 121 height 18
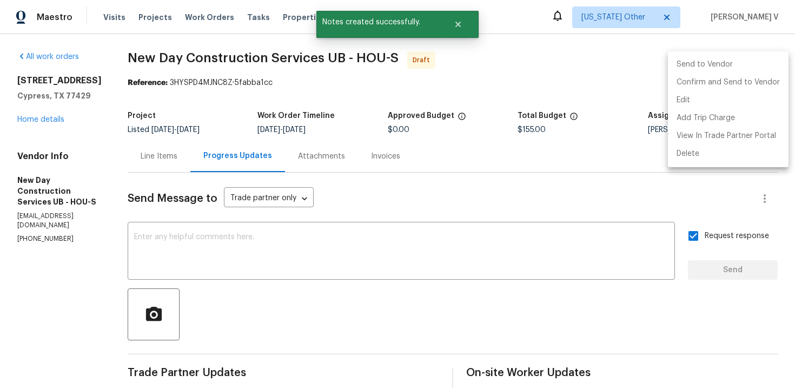
click at [205, 72] on div at bounding box center [397, 194] width 795 height 388
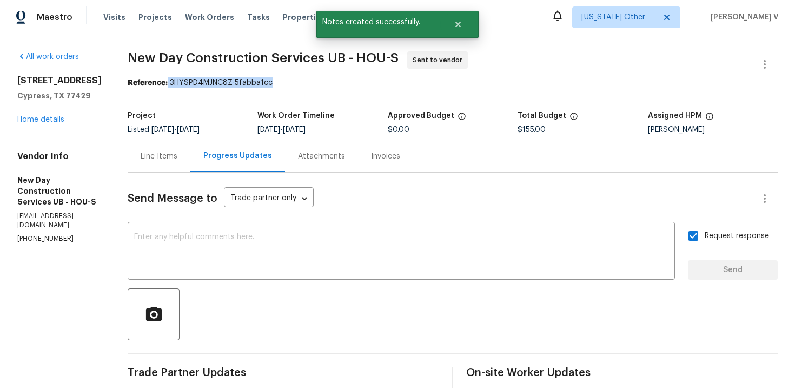
drag, startPoint x: 178, startPoint y: 83, endPoint x: 363, endPoint y: 79, distance: 185.1
click at [369, 83] on div "Reference: 3HYSPD4MJNC8Z-5fabba1cc" at bounding box center [453, 82] width 650 height 11
copy div "3HYSPD4MJNC8Z-5fabba1cc"
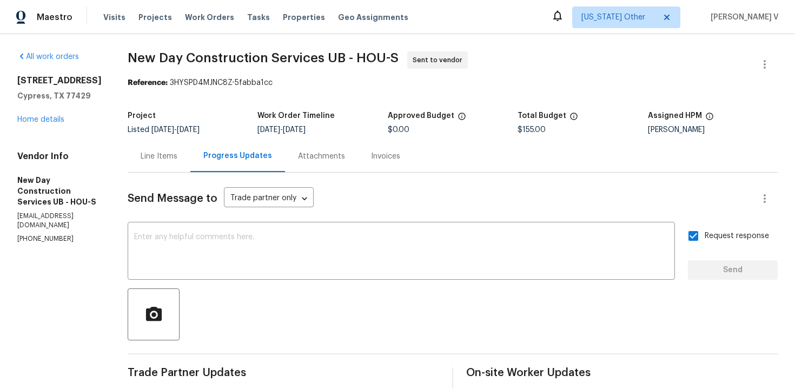
click at [74, 118] on div "[STREET_ADDRESS] Home details" at bounding box center [59, 100] width 84 height 50
click at [62, 118] on link "Home details" at bounding box center [40, 120] width 47 height 8
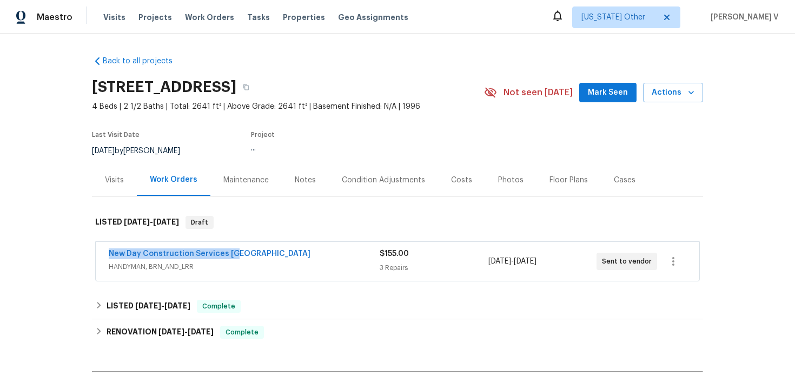
drag, startPoint x: 174, startPoint y: 254, endPoint x: 343, endPoint y: 254, distance: 169.3
click at [343, 254] on div "New Day Construction Services UB HANDYMAN, BRN_AND_LRR $155.00 3 Repairs [DATE]…" at bounding box center [398, 261] width 604 height 39
copy link "New Day Construction Services [GEOGRAPHIC_DATA]"
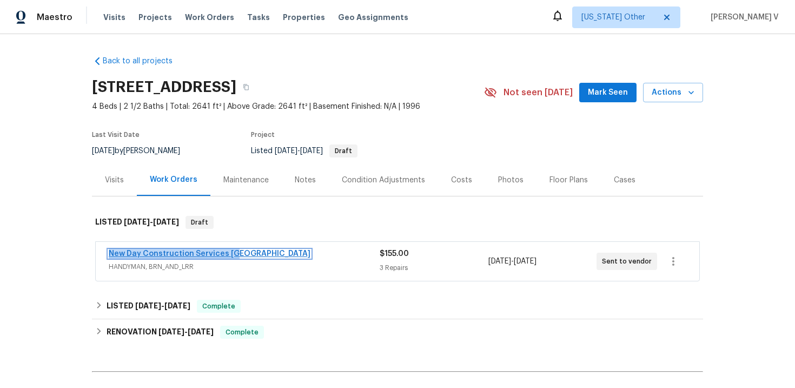
click at [182, 250] on link "New Day Construction Services [GEOGRAPHIC_DATA]" at bounding box center [210, 254] width 202 height 8
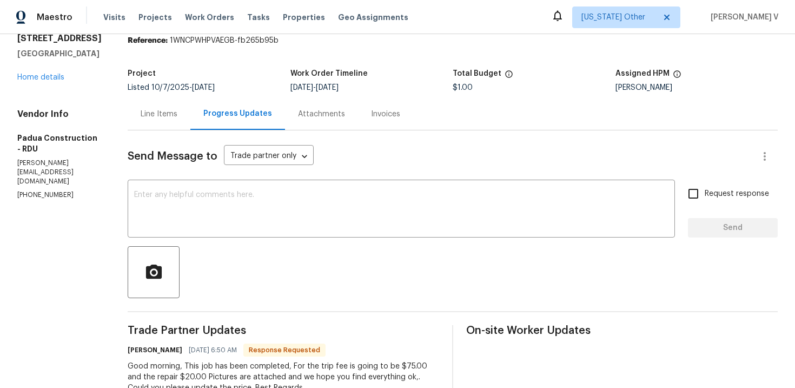
scroll to position [9, 0]
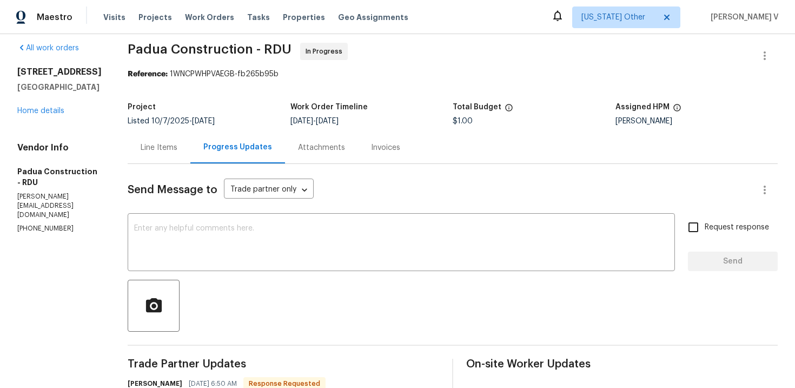
click at [166, 162] on div "Line Items" at bounding box center [159, 147] width 63 height 32
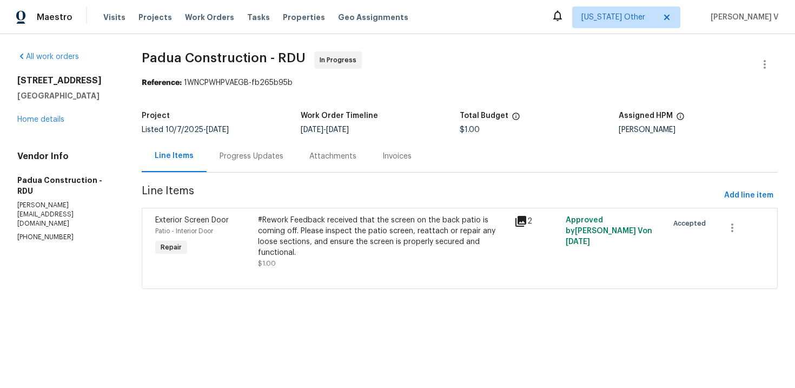
click at [346, 253] on div "#Rework Feedback received that the screen on the back patio is coming off. Plea…" at bounding box center [383, 236] width 250 height 43
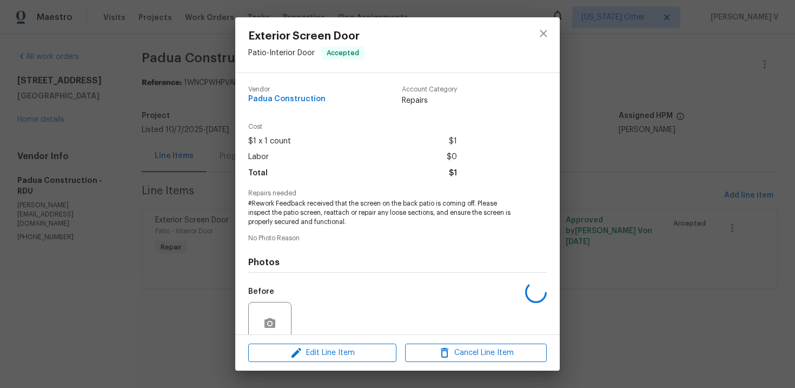
scroll to position [92, 0]
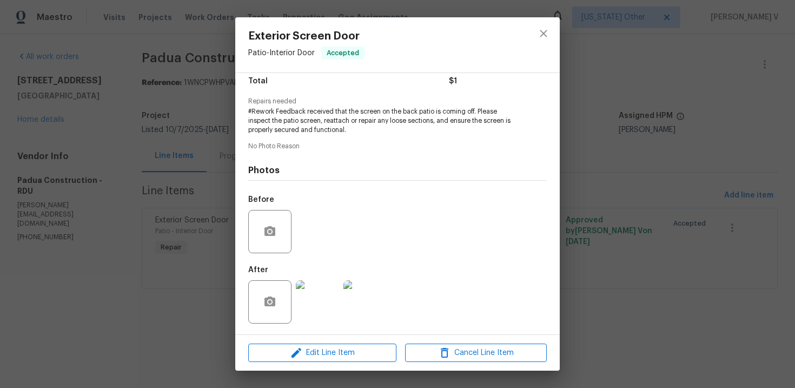
click at [328, 279] on div at bounding box center [318, 302] width 48 height 56
click at [315, 302] on img at bounding box center [317, 301] width 43 height 43
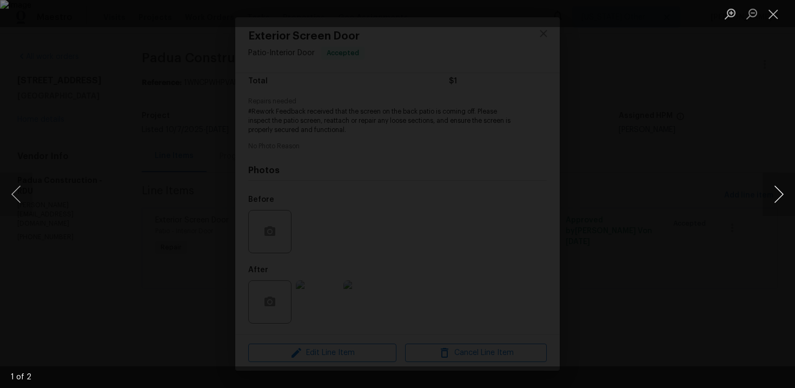
click at [777, 194] on button "Next image" at bounding box center [779, 194] width 32 height 43
click at [756, 109] on div "Lightbox" at bounding box center [397, 194] width 795 height 388
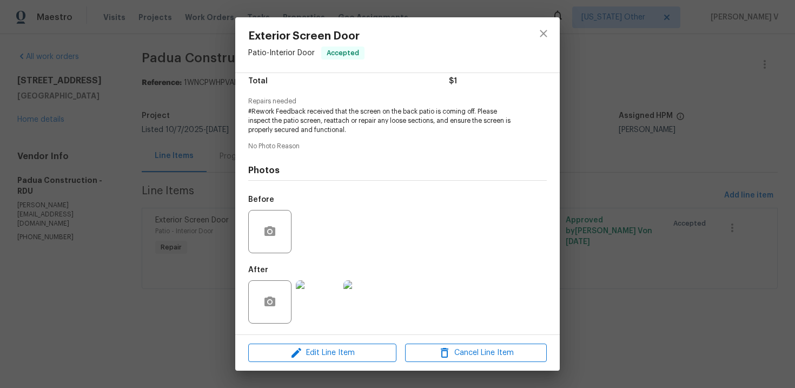
click at [756, 109] on div "Exterior Screen Door Patio - Interior Door Accepted Vendor Padua Construction A…" at bounding box center [397, 194] width 795 height 388
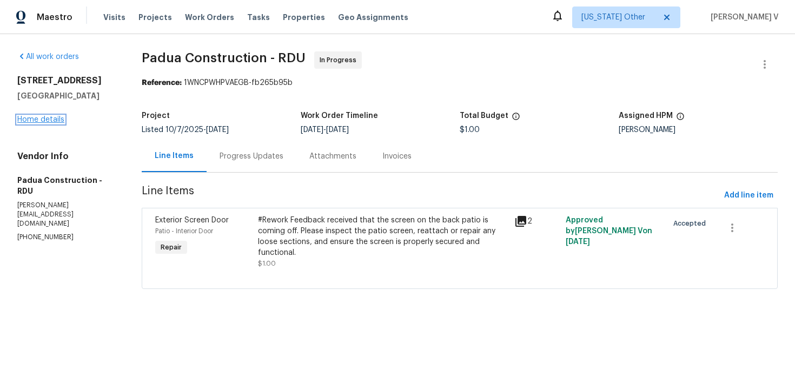
click at [46, 118] on link "Home details" at bounding box center [40, 120] width 47 height 8
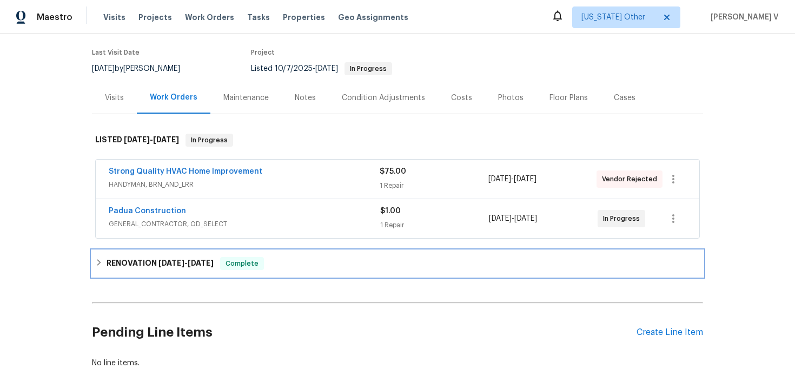
click at [247, 272] on div "RENOVATION [DATE] - [DATE] Complete" at bounding box center [397, 263] width 611 height 26
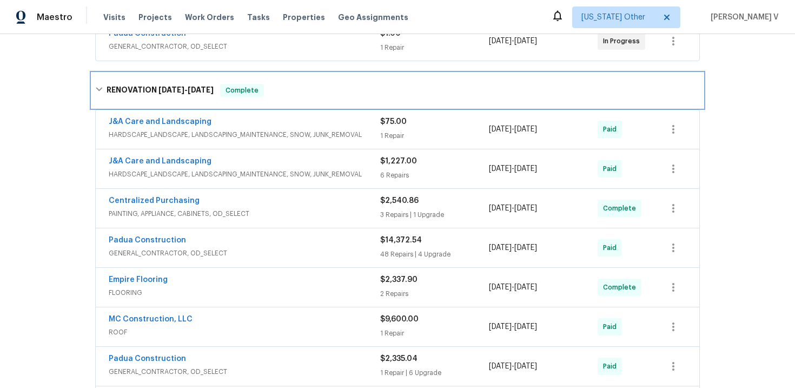
scroll to position [292, 0]
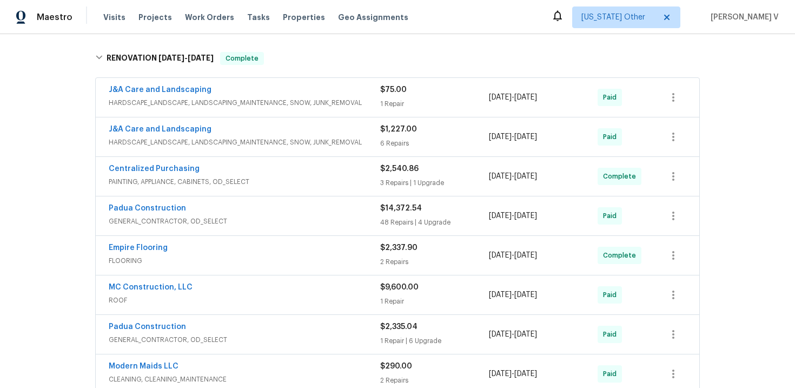
click at [248, 224] on span "GENERAL_CONTRACTOR, OD_SELECT" at bounding box center [245, 221] width 272 height 11
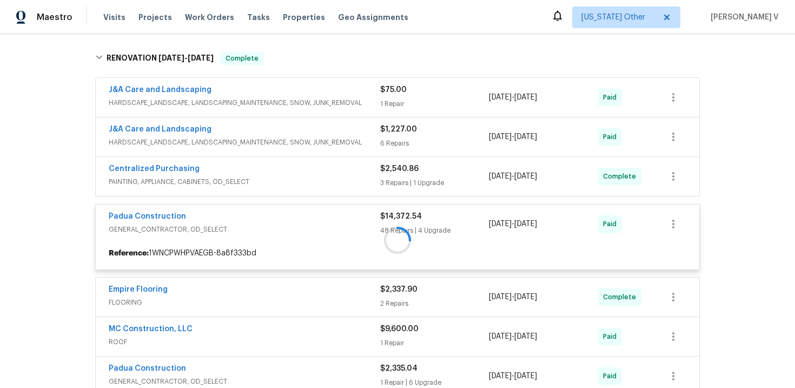
scroll to position [174, 0]
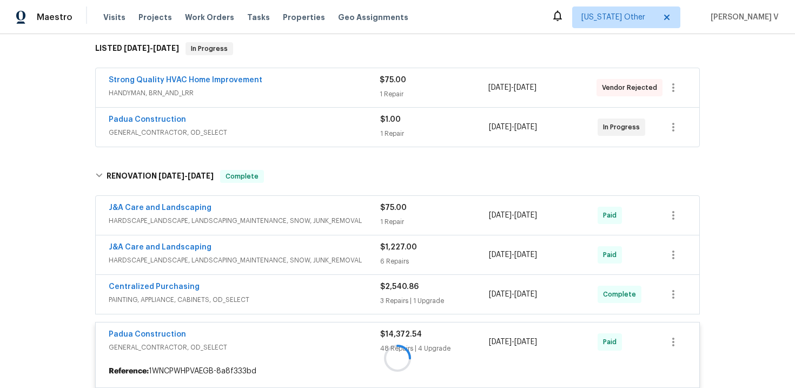
click at [273, 132] on span "GENERAL_CONTRACTOR, OD_SELECT" at bounding box center [245, 132] width 272 height 11
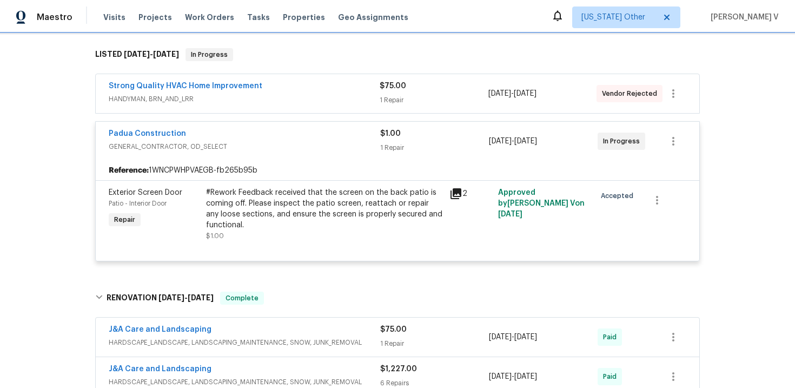
scroll to position [164, 0]
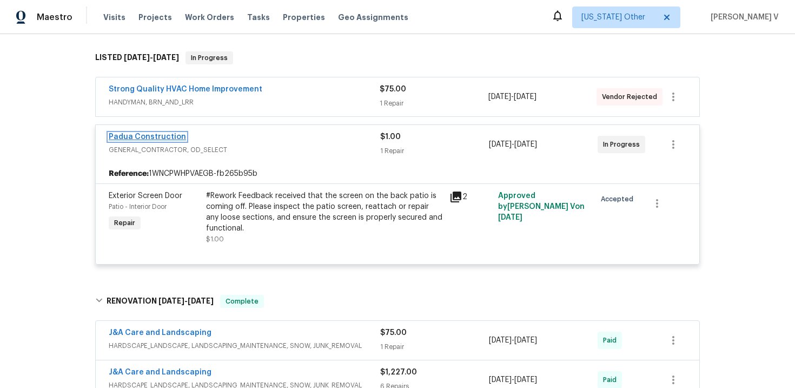
click at [153, 140] on link "Padua Construction" at bounding box center [147, 137] width 77 height 8
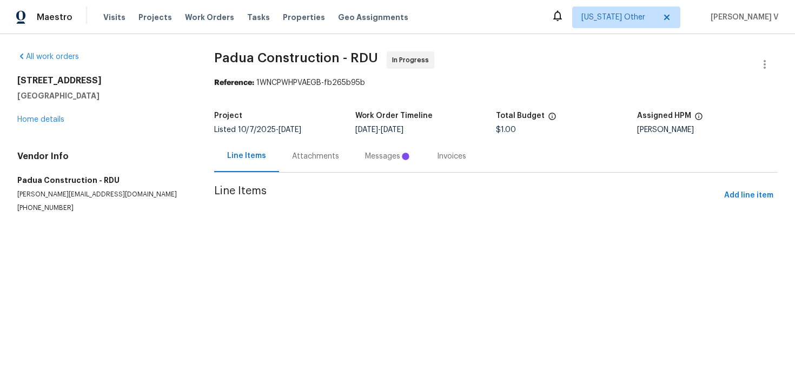
click at [295, 154] on div "Attachments" at bounding box center [315, 156] width 73 height 32
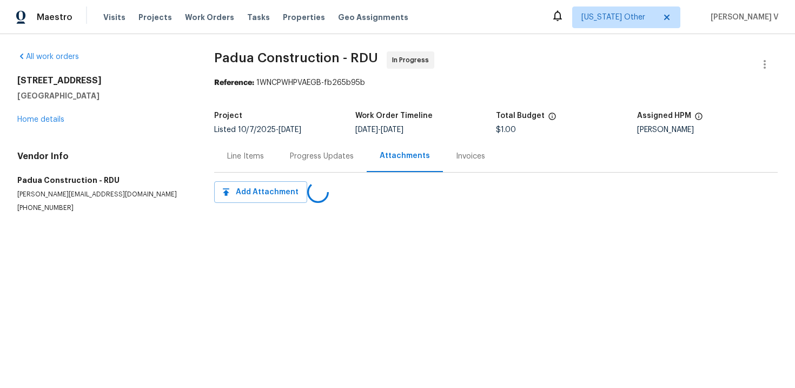
click at [295, 154] on div "Progress Updates" at bounding box center [322, 156] width 64 height 11
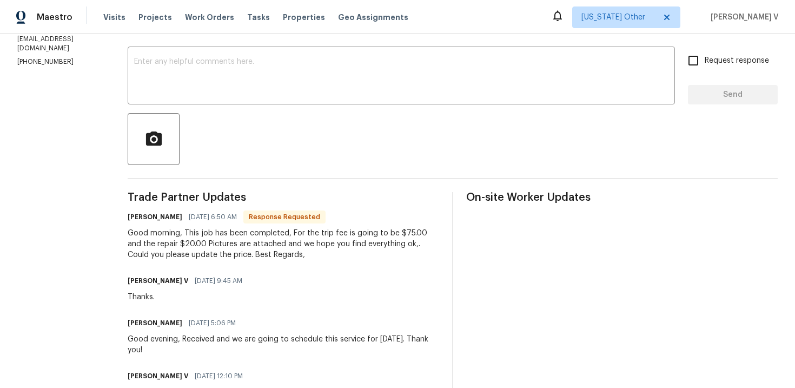
scroll to position [15, 0]
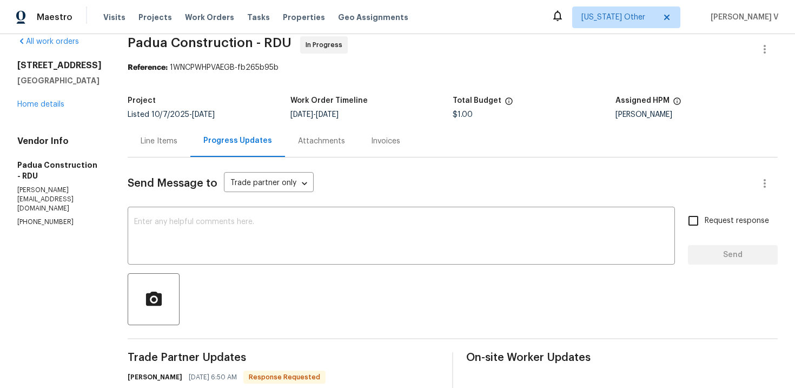
click at [149, 136] on div "Line Items" at bounding box center [159, 141] width 37 height 11
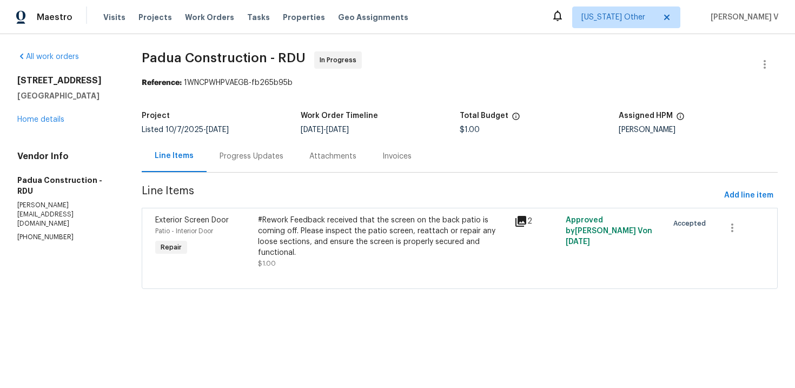
click at [226, 166] on div "Progress Updates" at bounding box center [252, 156] width 90 height 32
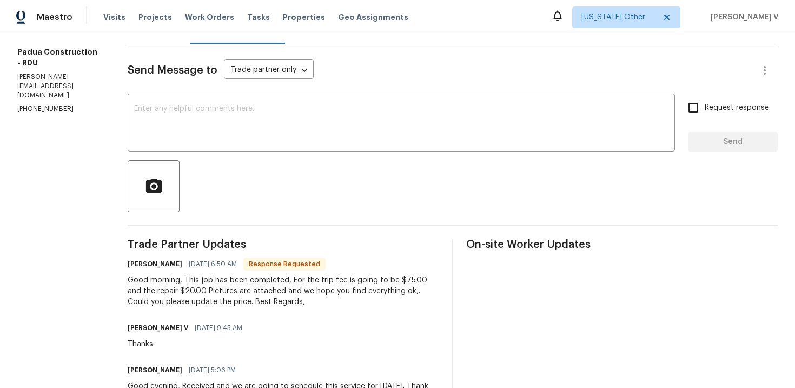
scroll to position [148, 0]
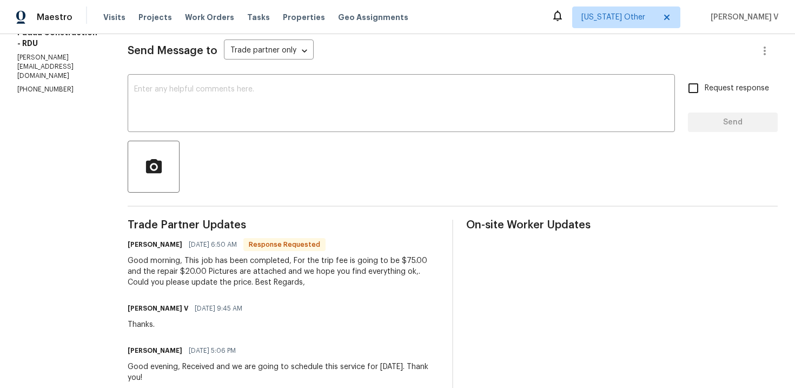
click at [230, 272] on div "Good morning, This job has been completed, For the trip fee is going to be $75.…" at bounding box center [284, 271] width 312 height 32
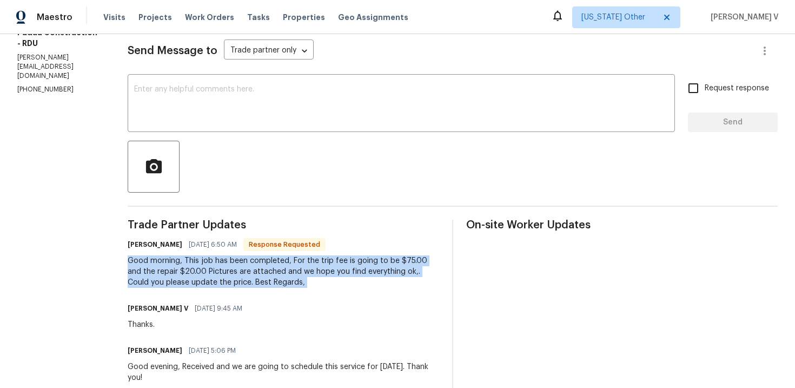
copy div "Good morning, This job has been completed, For the trip fee is going to be $75.…"
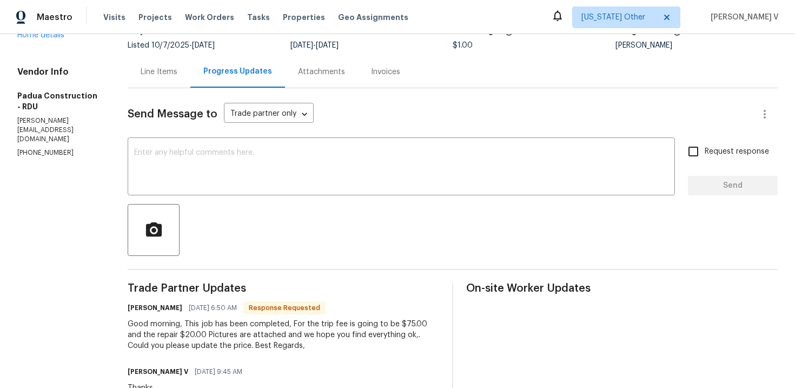
click at [150, 87] on div "Line Items" at bounding box center [159, 72] width 63 height 32
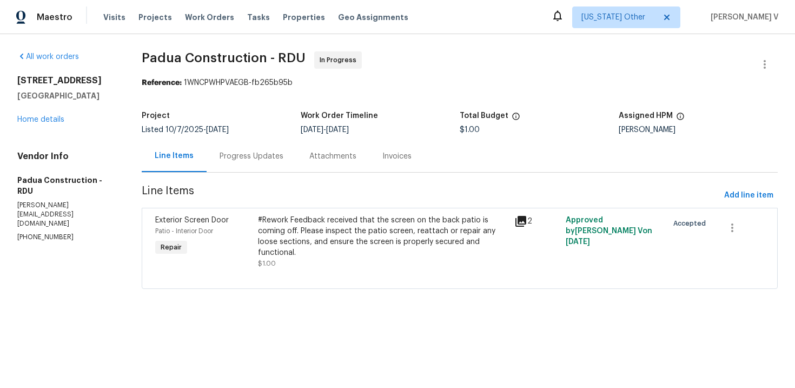
click at [333, 236] on div "#Rework Feedback received that the screen on the back patio is coming off. Plea…" at bounding box center [383, 236] width 250 height 43
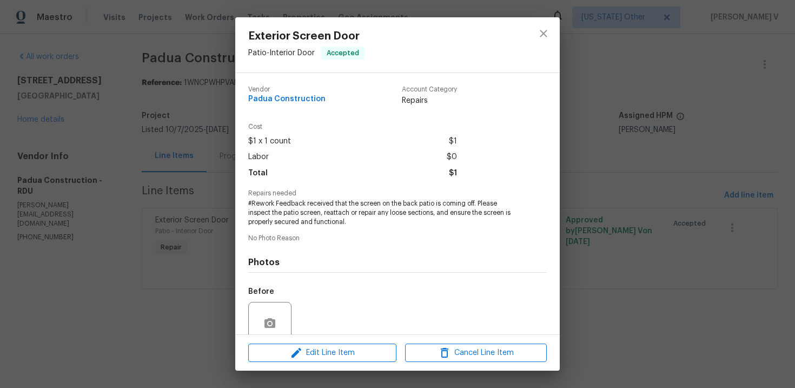
scroll to position [92, 0]
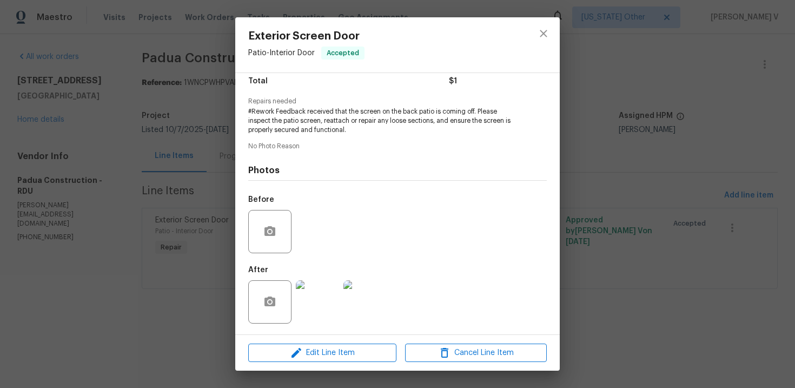
click at [319, 280] on img at bounding box center [317, 301] width 43 height 43
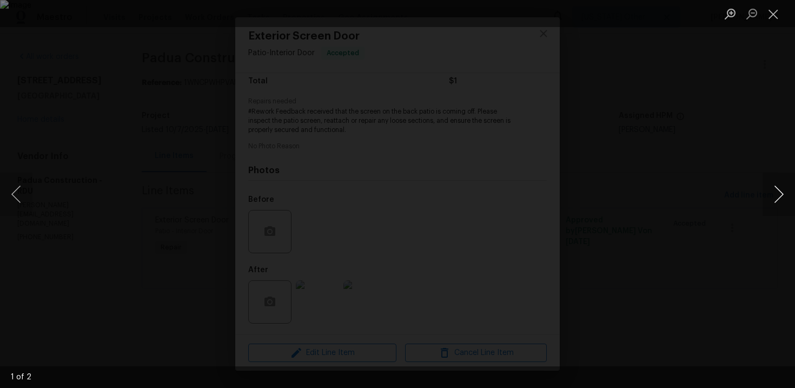
click at [775, 188] on button "Next image" at bounding box center [779, 194] width 32 height 43
click at [775, 189] on button "Next image" at bounding box center [779, 194] width 32 height 43
click at [752, 141] on div "Lightbox" at bounding box center [397, 194] width 795 height 388
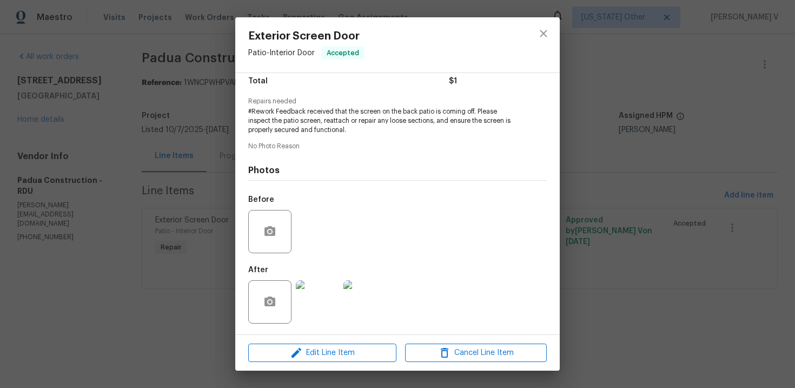
click at [752, 141] on div "Exterior Screen Door Patio - Interior Door Accepted Vendor Padua Construction A…" at bounding box center [397, 194] width 795 height 388
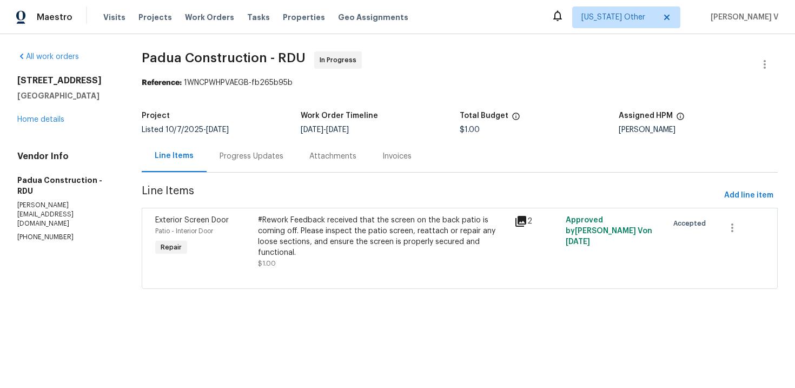
click at [216, 144] on div "Progress Updates" at bounding box center [252, 156] width 90 height 32
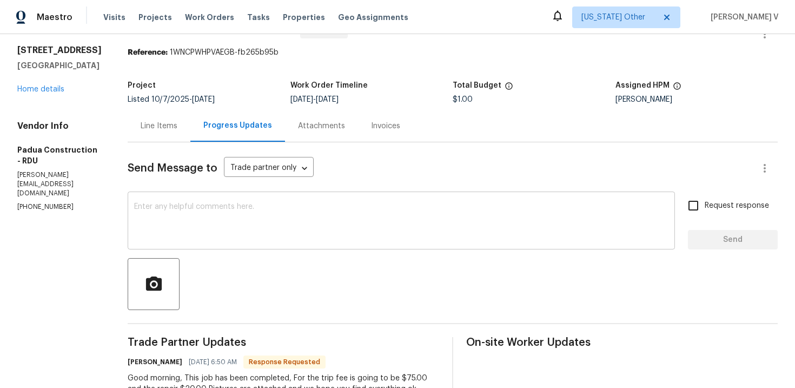
scroll to position [50, 0]
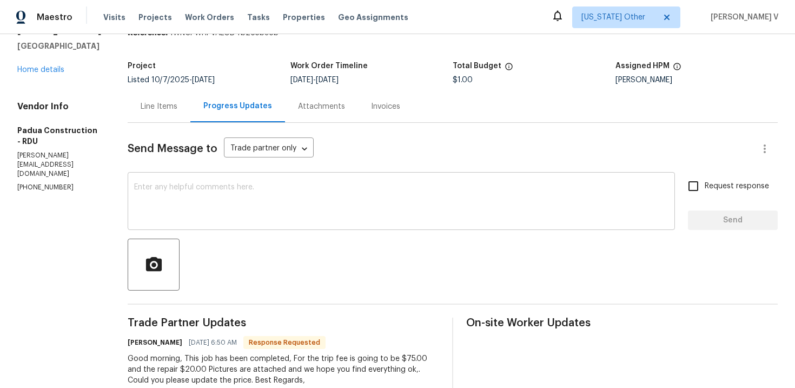
click at [242, 201] on textarea at bounding box center [401, 202] width 534 height 38
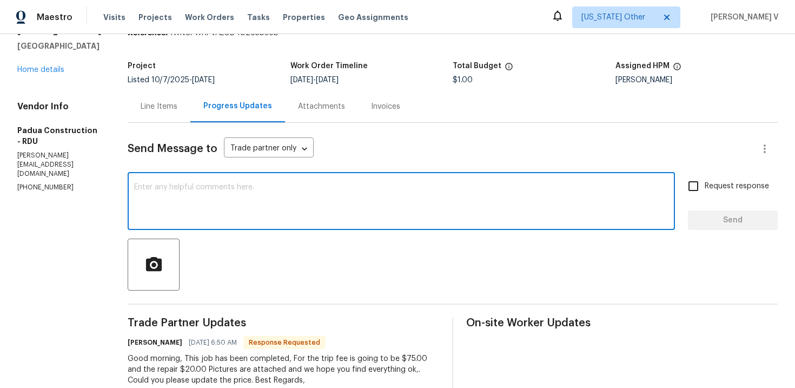
paste textarea "Appreciate the update and attached photos. As this is a rework, could you pleas…"
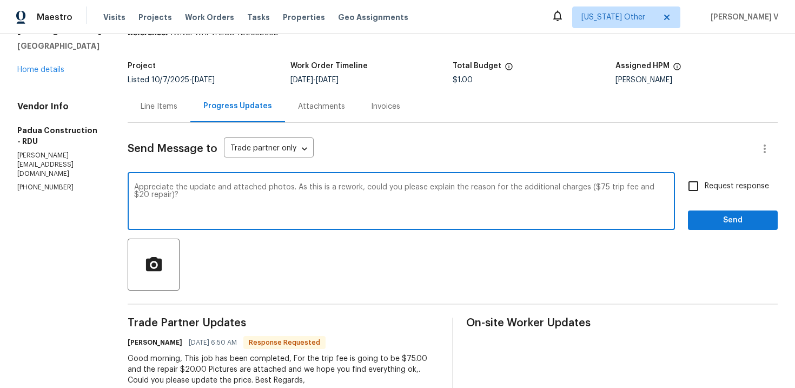
click at [155, 354] on div "Good morning, This job has been completed, For the trip fee is going to be $75.…" at bounding box center [284, 369] width 312 height 32
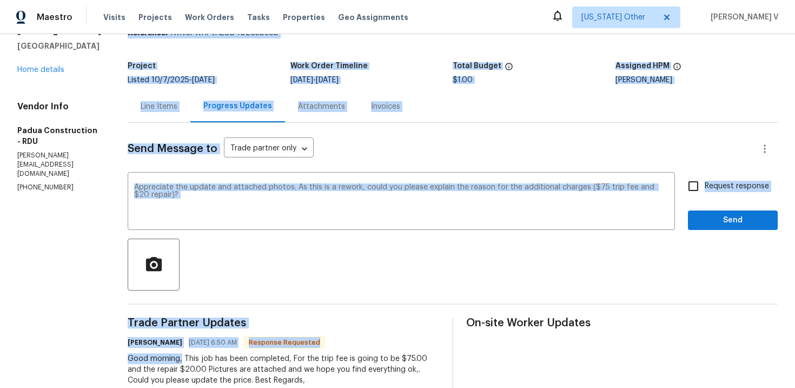
drag, startPoint x: 176, startPoint y: 361, endPoint x: 95, endPoint y: 360, distance: 81.7
click at [95, 360] on div "All work orders 5019 Woodspring Dr Hope Mills, NC 28348 Home details Vendor Inf…" at bounding box center [397, 327] width 795 height 687
click at [115, 355] on div "All work orders 5019 Woodspring Dr Hope Mills, NC 28348 Home details Vendor Inf…" at bounding box center [397, 327] width 795 height 687
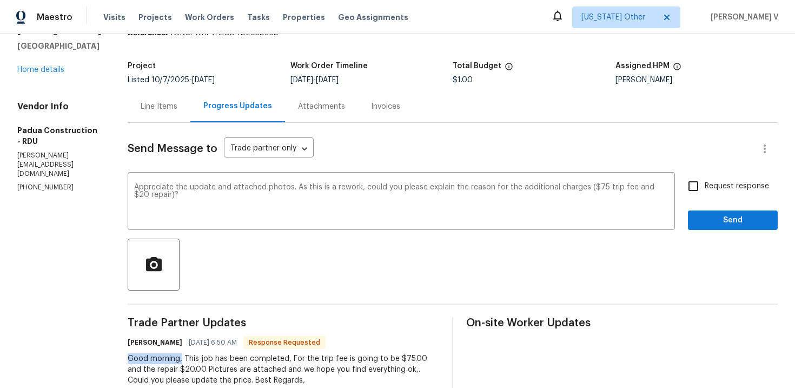
drag, startPoint x: 176, startPoint y: 357, endPoint x: 122, endPoint y: 354, distance: 54.7
click at [122, 354] on div "All work orders 5019 Woodspring Dr Hope Mills, NC 28348 Home details Vendor Inf…" at bounding box center [397, 327] width 795 height 687
copy div "Good morning,"
click at [134, 191] on textarea "Appreciate the update and attached photos. As this is a rework, could you pleas…" at bounding box center [401, 202] width 534 height 38
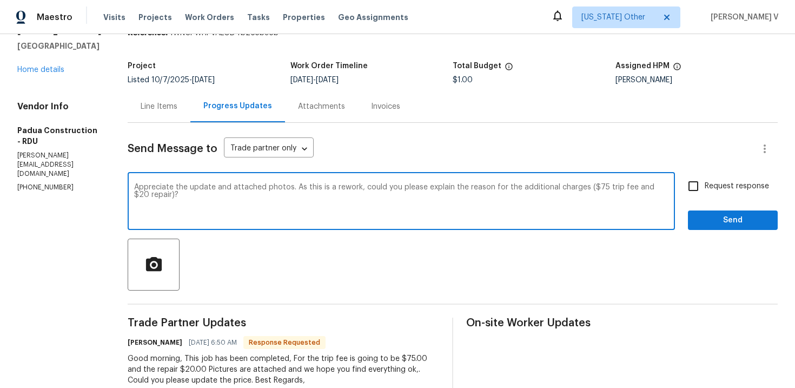
click at [134, 186] on textarea "Appreciate the update and attached photos. As this is a rework, could you pleas…" at bounding box center [401, 202] width 534 height 38
paste textarea "Good morning,"
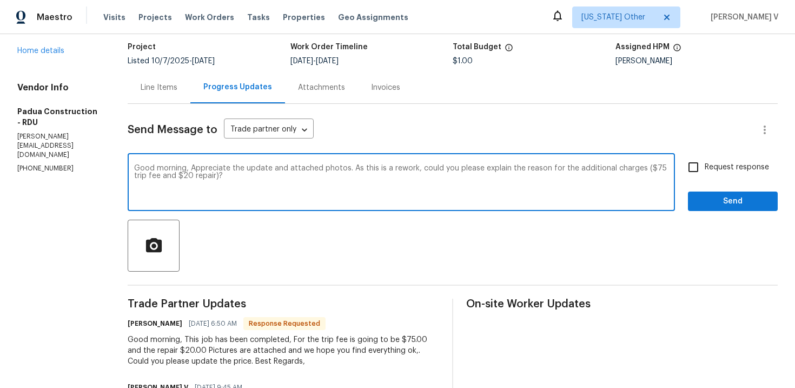
scroll to position [75, 0]
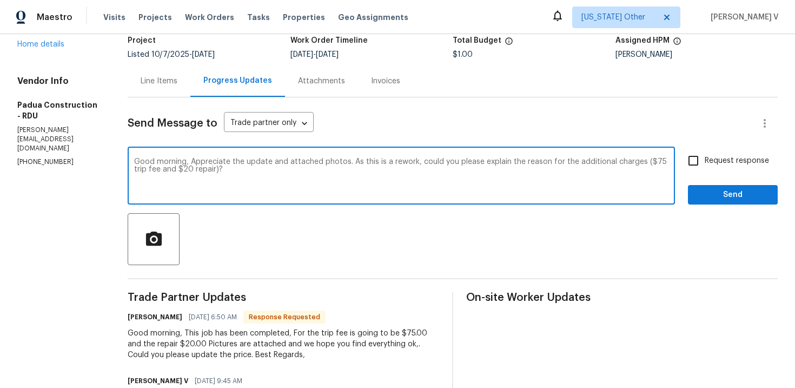
type textarea "Good morning, Appreciate the update and attached photos. As this is a rework, c…"
click at [703, 169] on input "Request response" at bounding box center [693, 160] width 23 height 23
checkbox input "true"
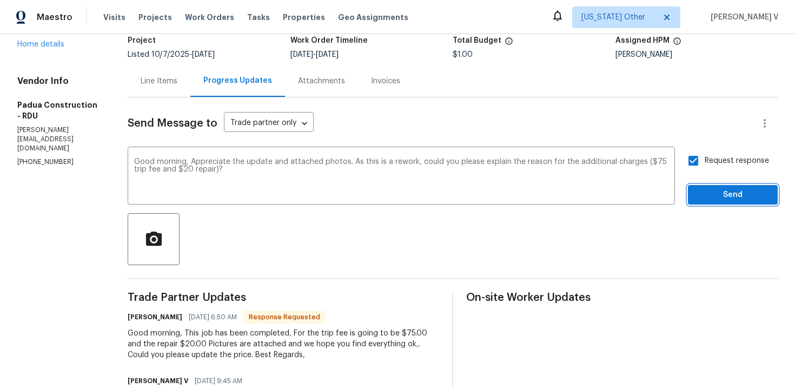
click at [741, 198] on span "Send" at bounding box center [733, 195] width 72 height 14
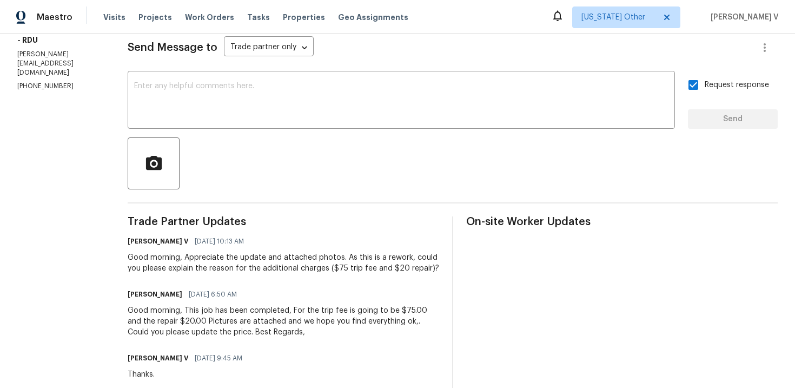
scroll to position [185, 0]
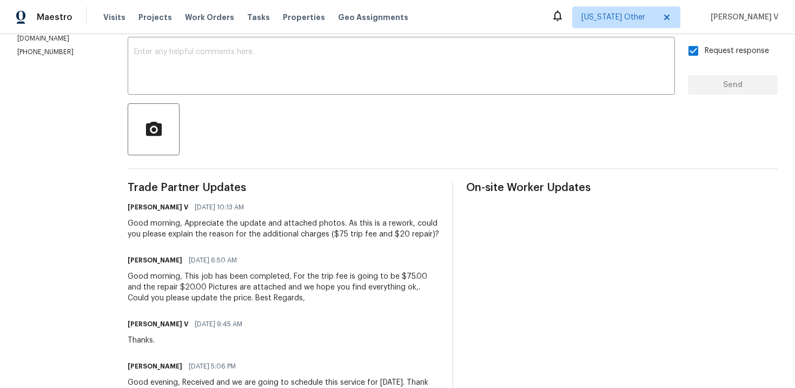
click at [140, 292] on div "Good morning, This job has been completed, For the trip fee is going to be $75.…" at bounding box center [284, 287] width 312 height 32
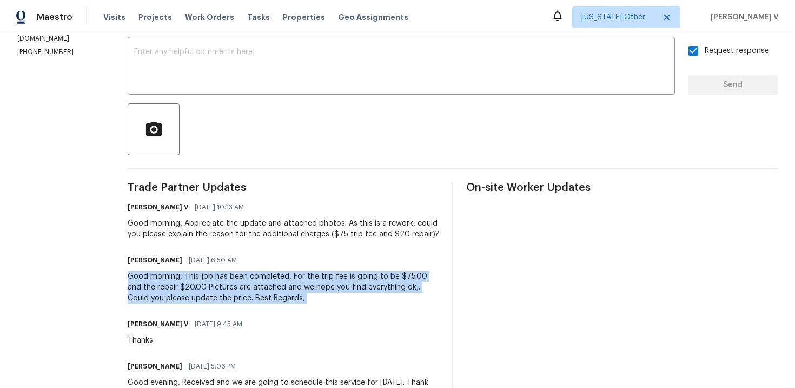
copy div "Good morning, This job has been completed, For the trip fee is going to be $75.…"
click at [240, 212] on span "10/15/2025 10:13 AM" at bounding box center [219, 207] width 49 height 11
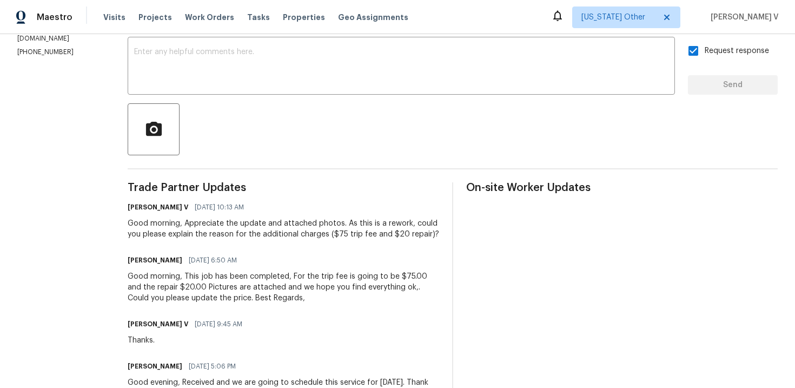
click at [163, 234] on div "Good morning, Appreciate the update and attached photos. As this is a rework, c…" at bounding box center [284, 229] width 312 height 22
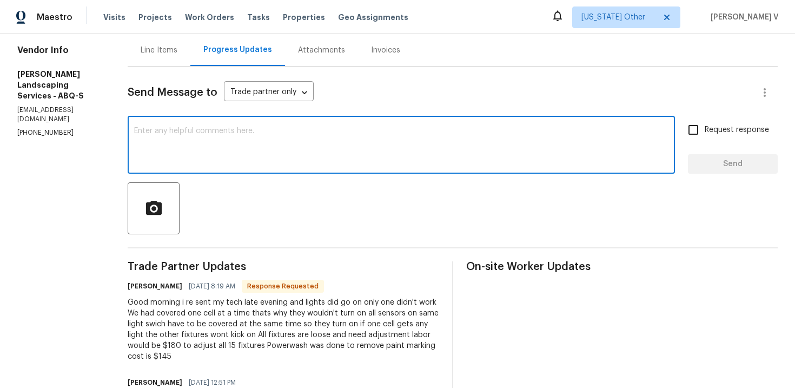
scroll to position [133, 0]
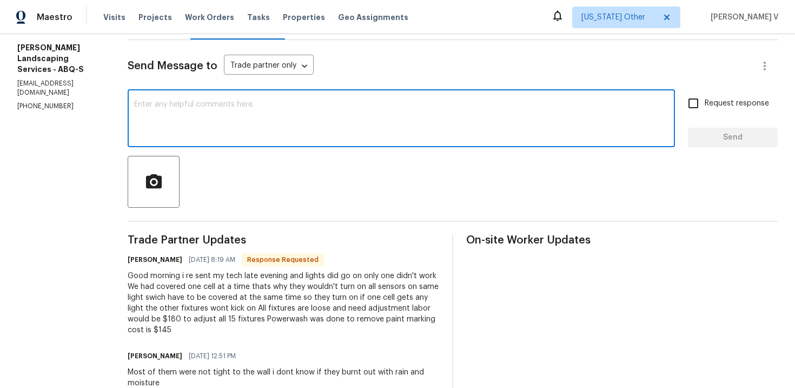
click at [227, 309] on div "Good morning i re sent my tech late evening and lights did go on only one didn'…" at bounding box center [284, 302] width 312 height 65
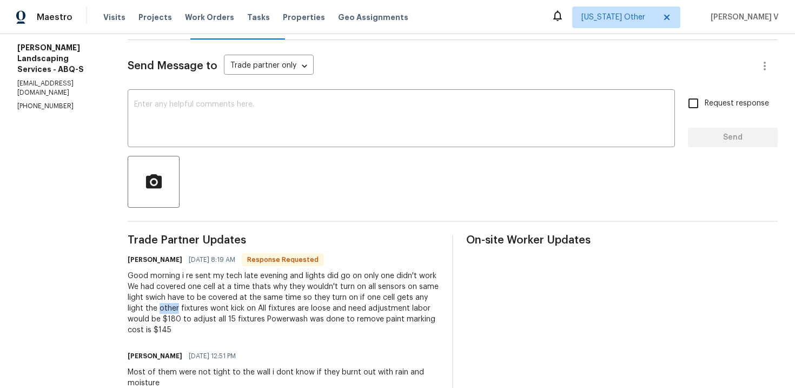
click at [227, 309] on div "Good morning i re sent my tech late evening and lights did go on only one didn'…" at bounding box center [284, 302] width 312 height 65
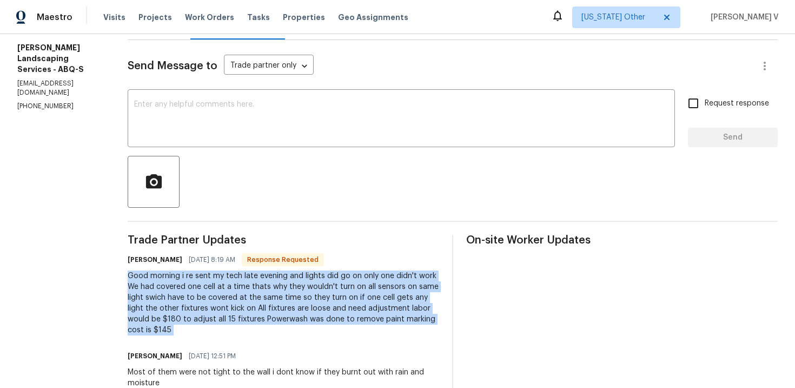
copy div "Good morning i re sent my tech late evening and lights did go on only one didn'…"
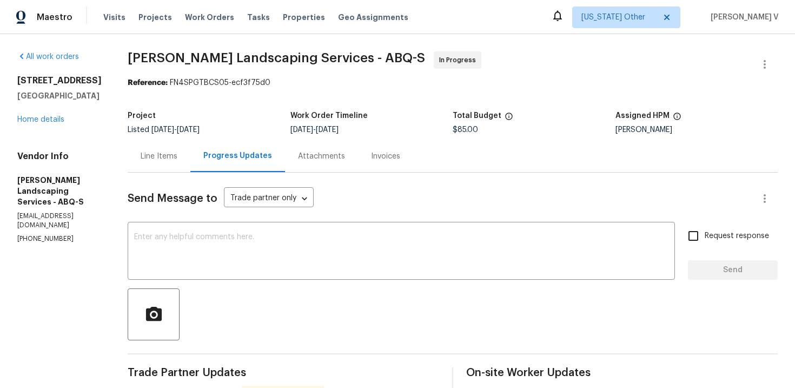
click at [177, 154] on div "Line Items" at bounding box center [159, 156] width 37 height 11
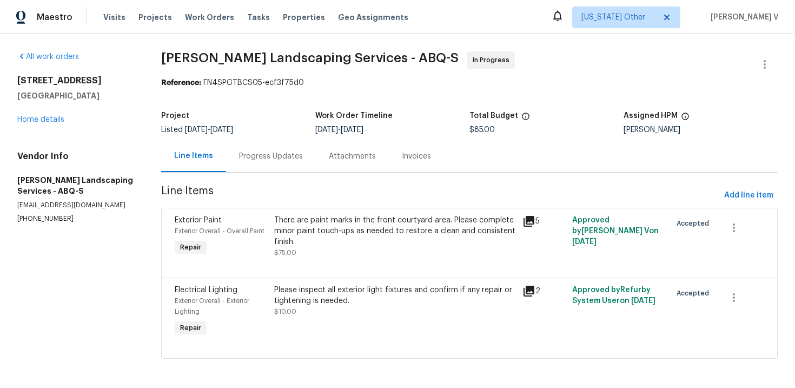
click at [322, 228] on div "There are paint marks in the front courtyard area. Please complete minor paint …" at bounding box center [395, 231] width 242 height 32
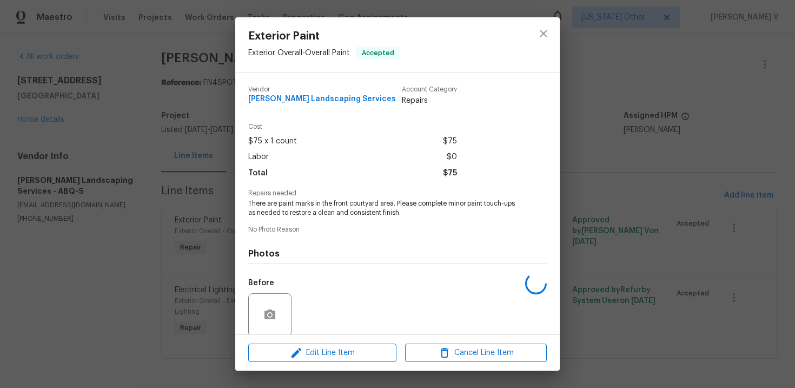
scroll to position [83, 0]
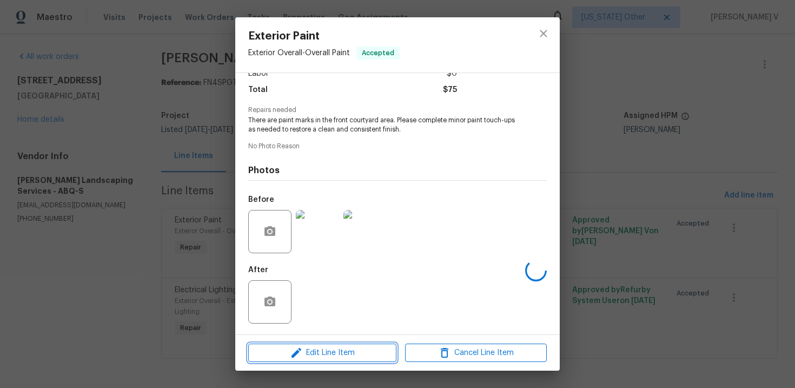
click at [305, 353] on span "Edit Line Item" at bounding box center [323, 353] width 142 height 14
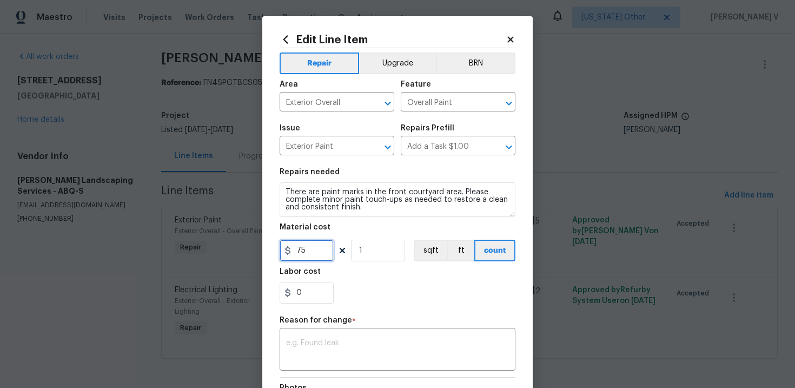
click at [311, 253] on input "75" at bounding box center [307, 251] width 54 height 22
type input "145"
click at [342, 347] on textarea at bounding box center [397, 350] width 223 height 23
paste textarea "(DV) Updated per vendor’s final cost."
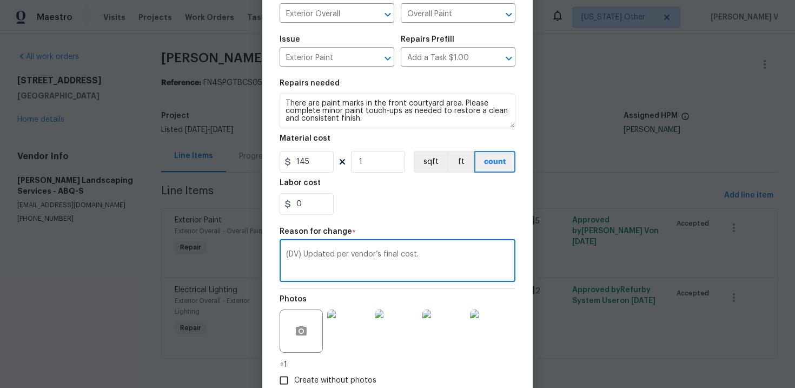
scroll to position [136, 0]
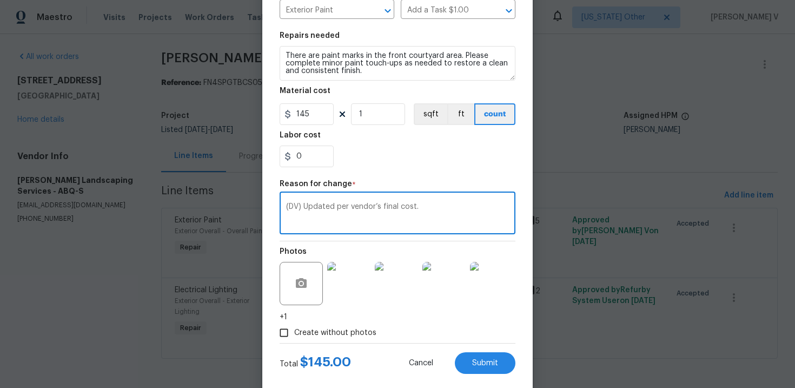
type textarea "(DV) Updated per vendor’s final cost."
click at [500, 327] on div "Create without photos" at bounding box center [398, 332] width 236 height 21
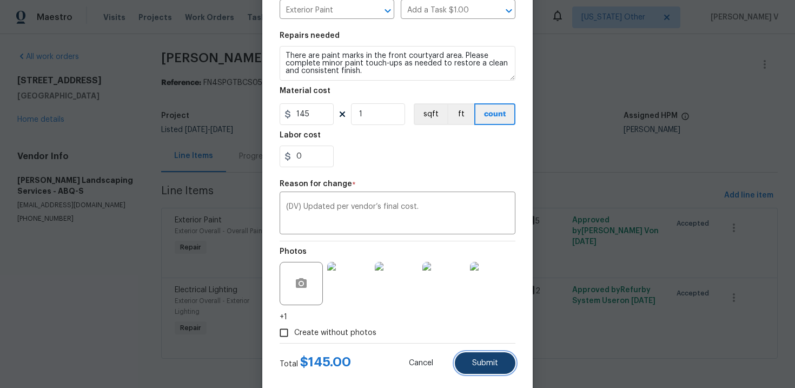
click at [482, 358] on button "Submit" at bounding box center [485, 363] width 61 height 22
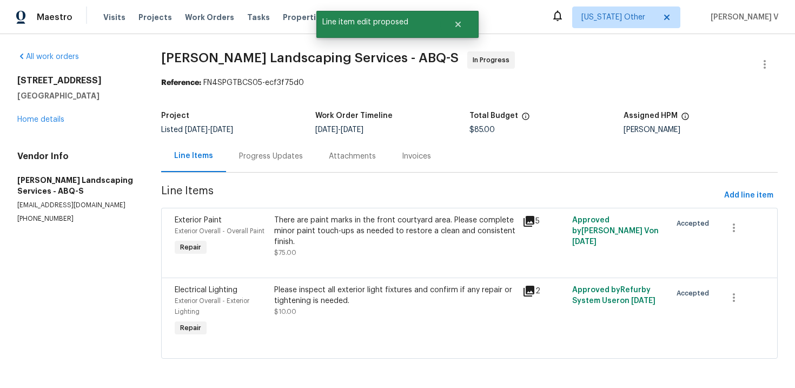
scroll to position [0, 0]
click at [751, 366] on section "Rodriguez Landscaping Services - ABQ-S In Progress Reference: FN4SPGTBCS05-ecf3…" at bounding box center [469, 211] width 617 height 320
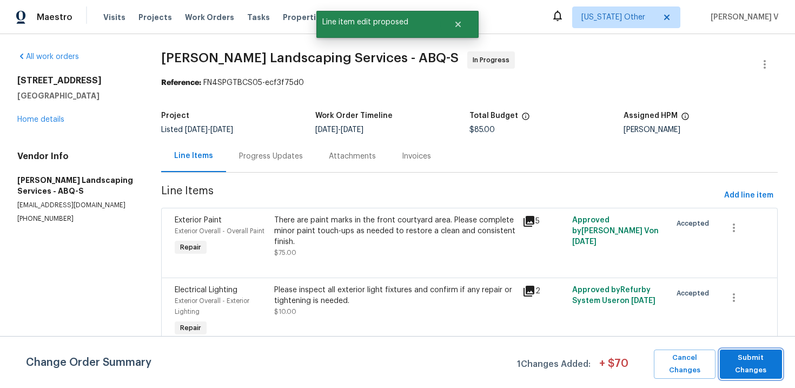
click at [751, 366] on span "Submit Changes" at bounding box center [750, 364] width 51 height 25
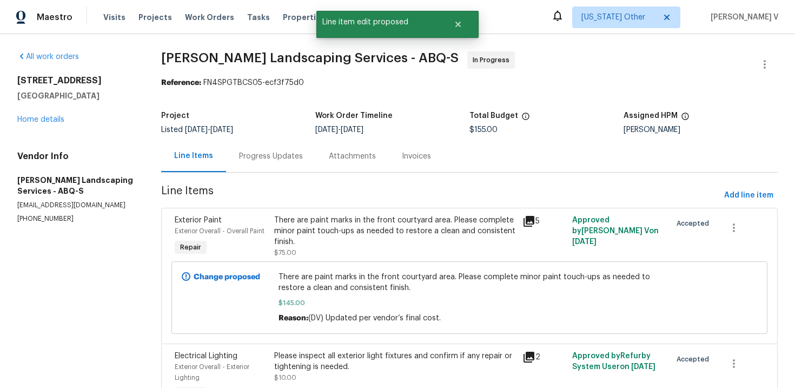
scroll to position [53, 0]
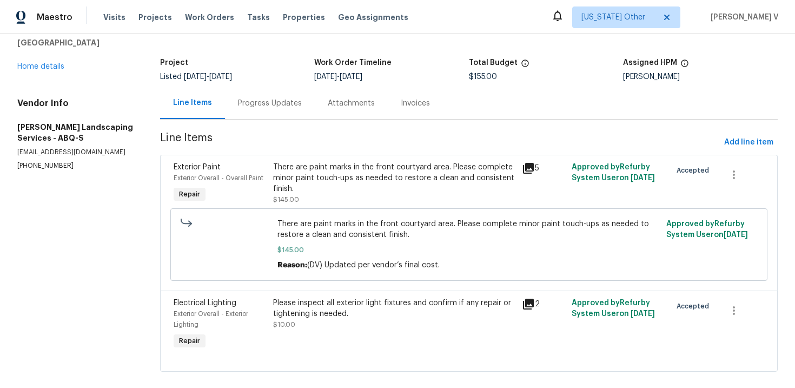
click at [322, 299] on div "Please inspect all exterior light fixtures and confirm if any repair or tighten…" at bounding box center [394, 309] width 242 height 22
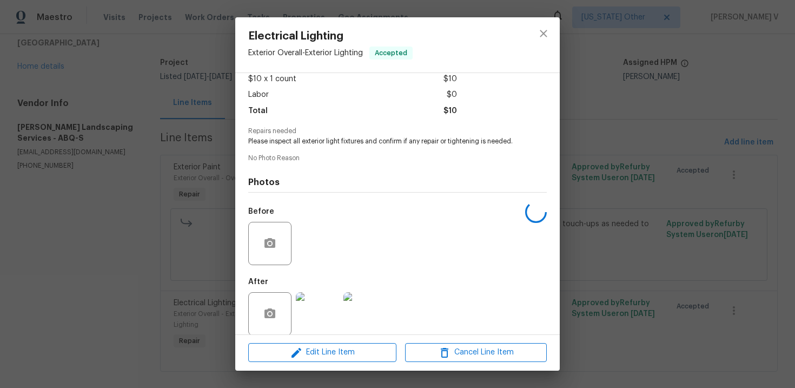
scroll to position [74, 0]
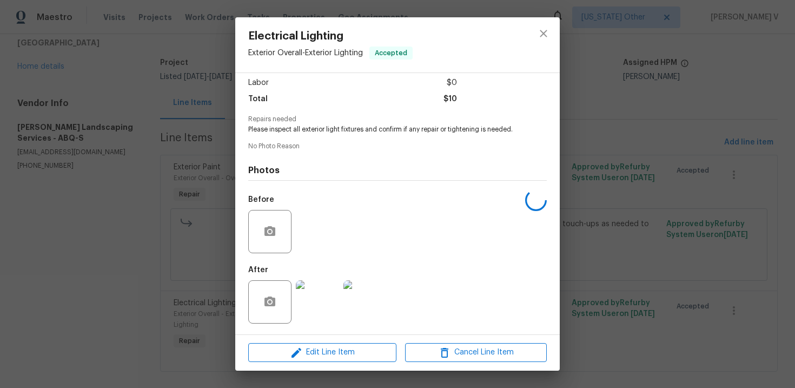
click at [326, 340] on div "Edit Line Item Cancel Line Item" at bounding box center [397, 352] width 325 height 36
click at [315, 347] on span "Edit Line Item" at bounding box center [323, 353] width 142 height 14
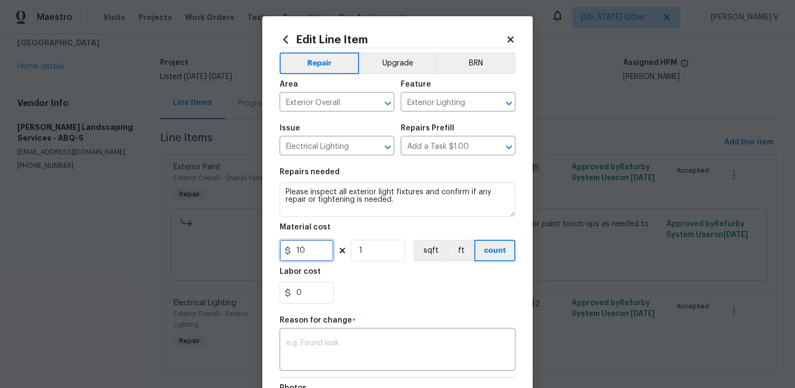
click at [312, 247] on input "10" at bounding box center [307, 251] width 54 height 22
type input "180"
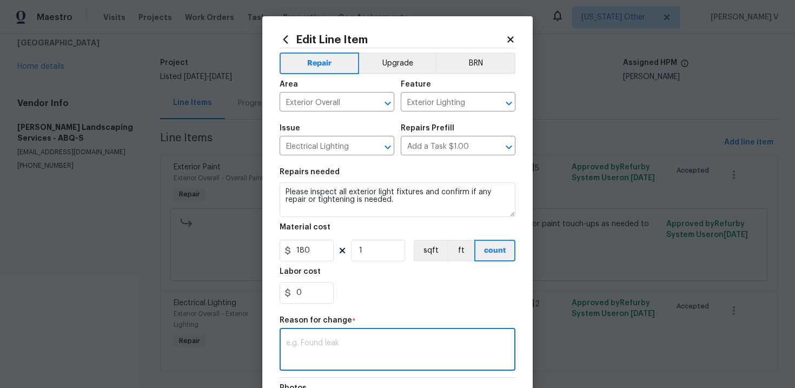
click at [339, 346] on textarea at bounding box center [397, 350] width 223 height 23
paste textarea "(DV) Updated per vendor’s final cost."
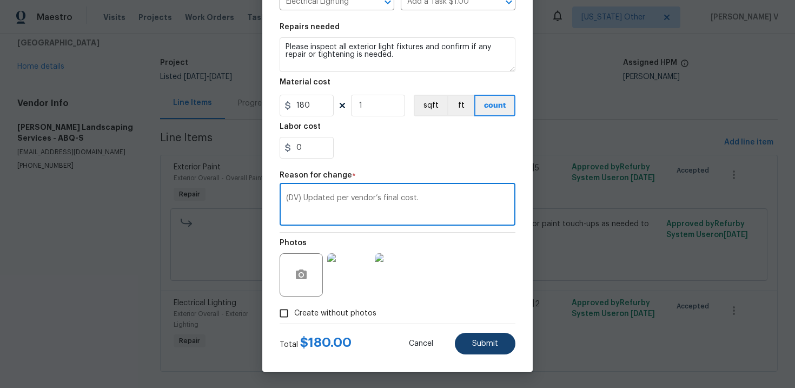
type textarea "(DV) Updated per vendor’s final cost."
click at [467, 333] on button "Submit" at bounding box center [485, 344] width 61 height 22
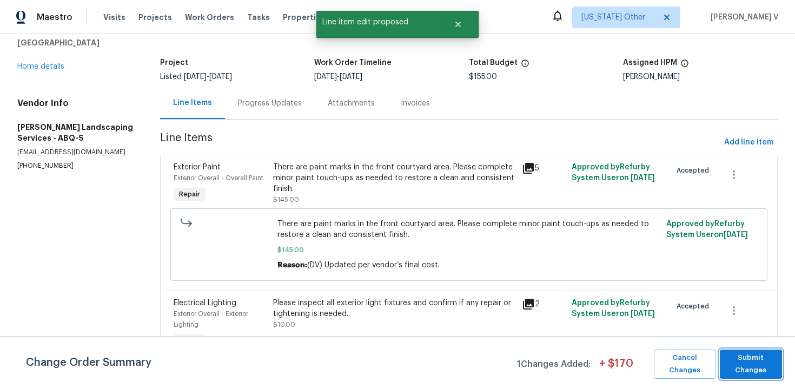
click at [755, 368] on span "Submit Changes" at bounding box center [750, 364] width 51 height 25
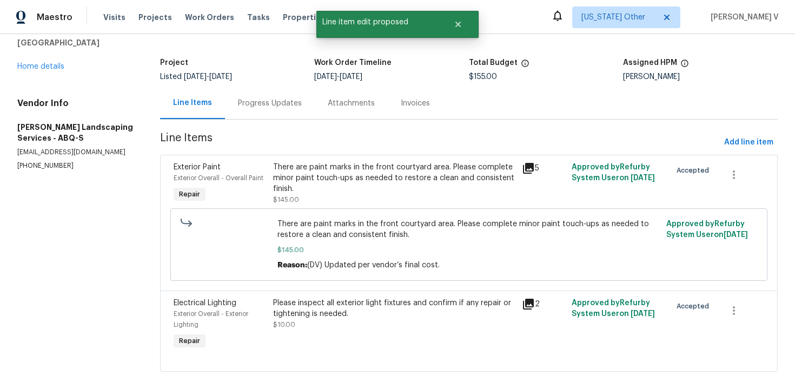
click at [257, 102] on div "Progress Updates" at bounding box center [270, 103] width 64 height 11
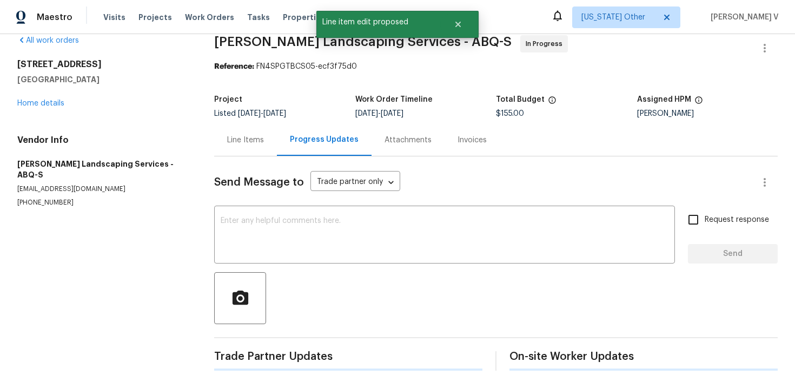
click at [208, 121] on div "All work orders 8015 Alto Rey Ct NW Albuquerque, NM 87120 Home details Vendor I…" at bounding box center [397, 203] width 795 height 370
click at [229, 132] on div "Line Items" at bounding box center [245, 140] width 63 height 32
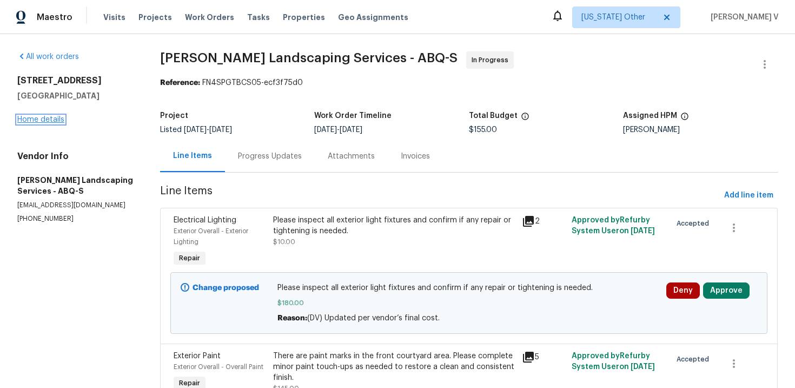
click at [46, 116] on link "Home details" at bounding box center [40, 120] width 47 height 8
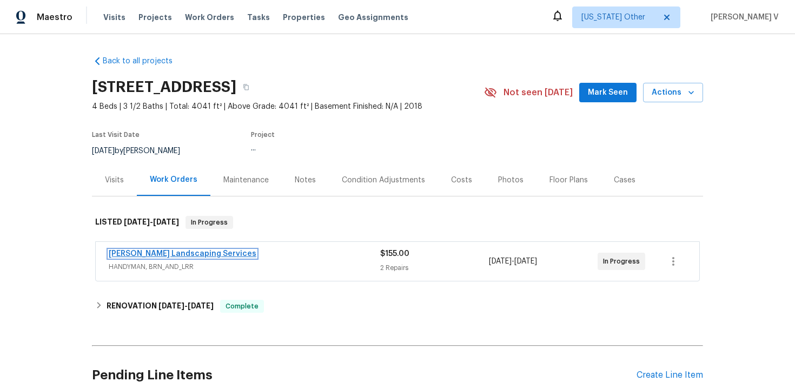
click at [142, 255] on link "Rodriguez Landscaping Services" at bounding box center [183, 254] width 148 height 8
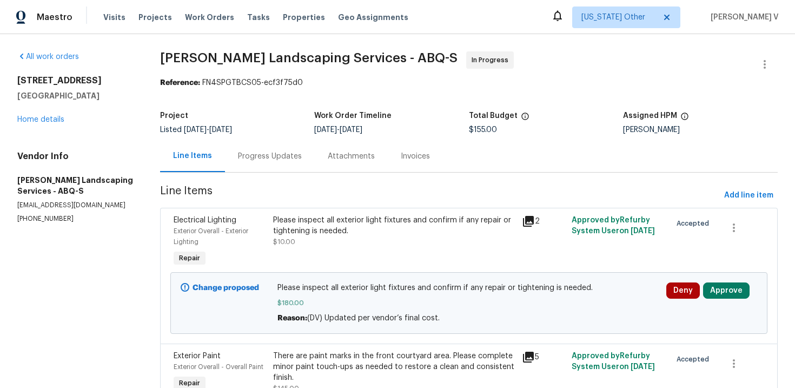
click at [289, 187] on span "Line Items" at bounding box center [440, 196] width 560 height 20
click at [281, 164] on div "Progress Updates" at bounding box center [270, 156] width 90 height 32
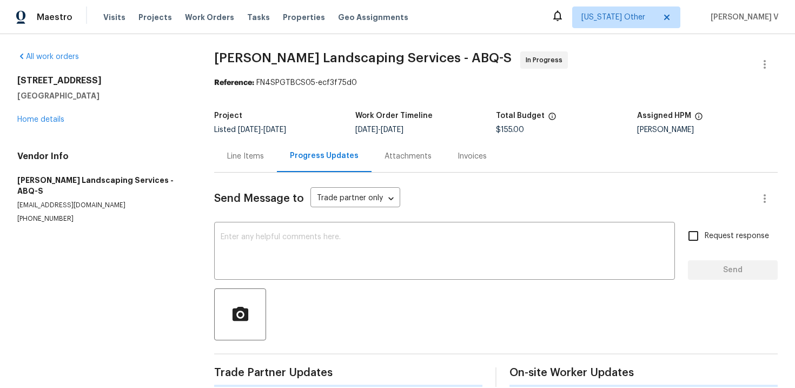
scroll to position [16, 0]
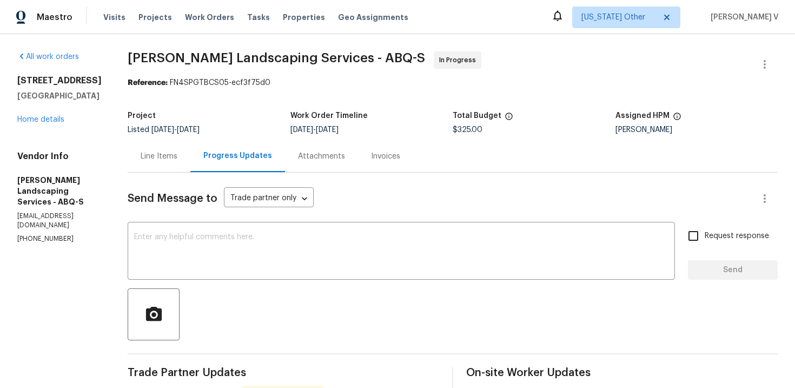
click at [177, 157] on div "Line Items" at bounding box center [159, 156] width 37 height 11
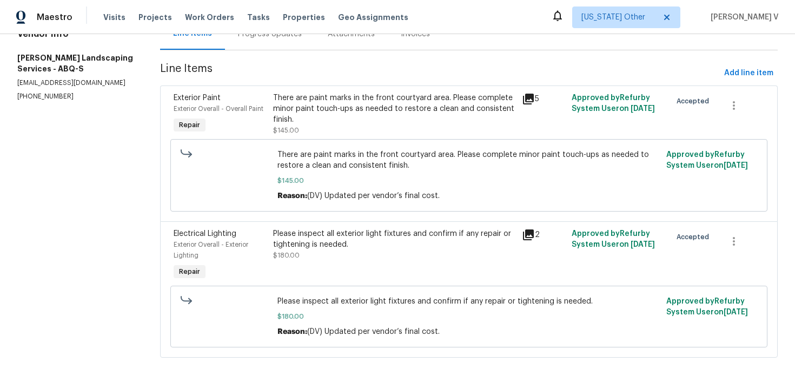
scroll to position [63, 0]
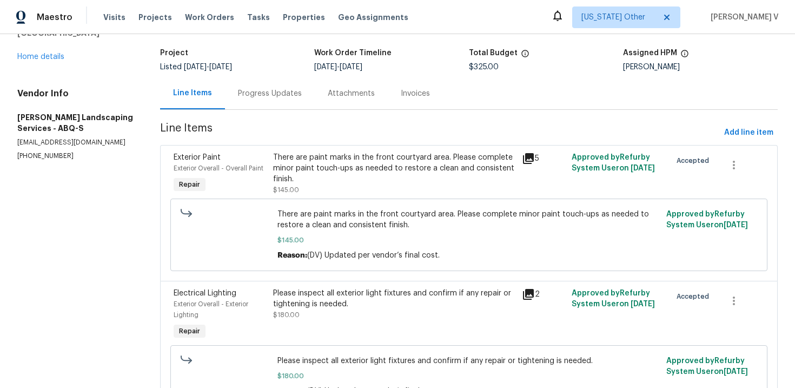
click at [254, 112] on section "[PERSON_NAME] Landscaping Services - ABQ-S In Progress Reference: FN4SPGTBCS05-…" at bounding box center [469, 209] width 618 height 441
click at [264, 104] on div "Progress Updates" at bounding box center [270, 93] width 90 height 32
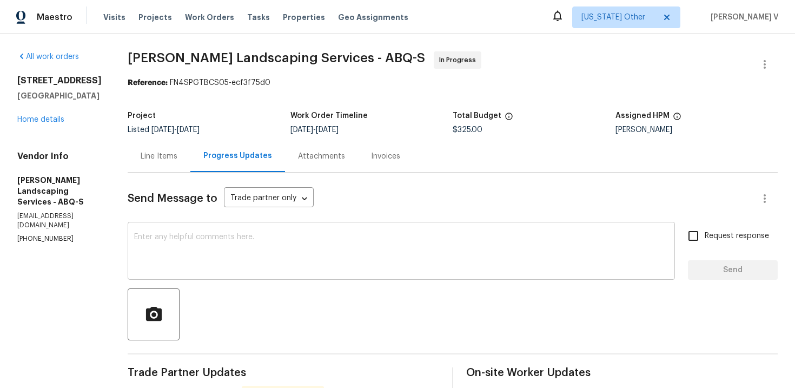
click at [191, 252] on textarea at bounding box center [401, 252] width 534 height 38
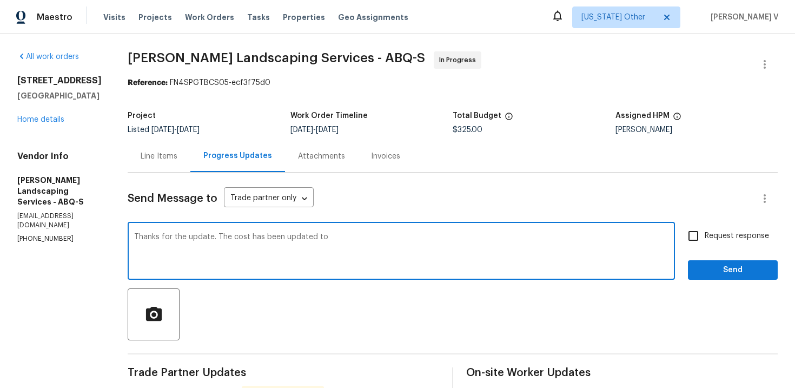
click at [496, 130] on div "$325.00" at bounding box center [534, 130] width 163 height 8
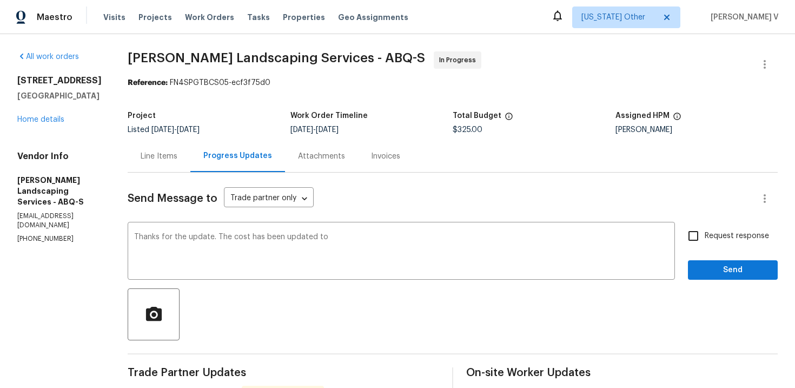
click at [496, 130] on div "$325.00" at bounding box center [534, 130] width 163 height 8
copy span "$325.00"
click at [417, 248] on textarea "Thanks for the update. The cost has been updated to" at bounding box center [401, 252] width 534 height 38
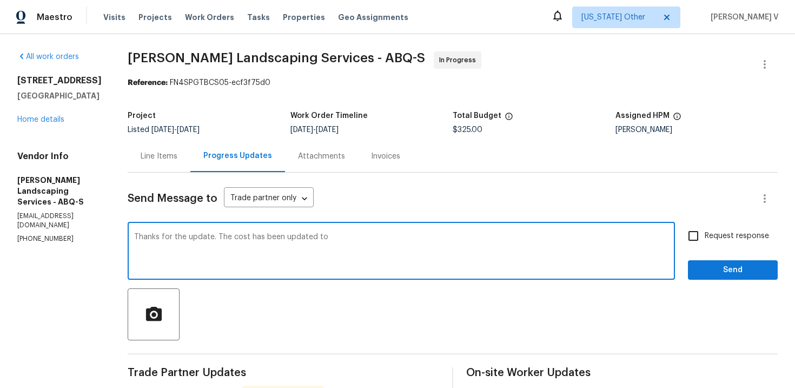
paste textarea "$325.00"
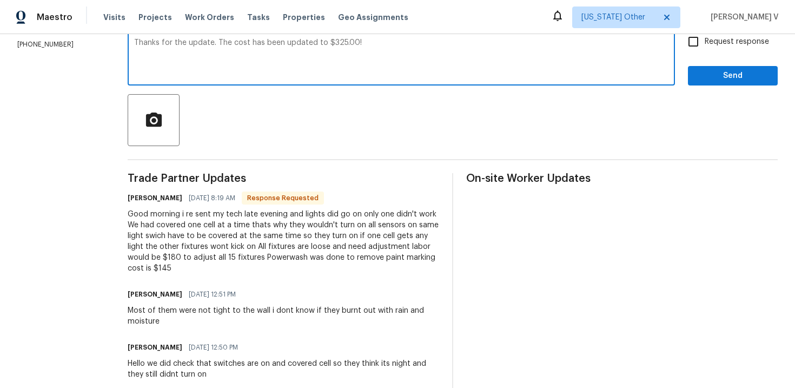
scroll to position [135, 0]
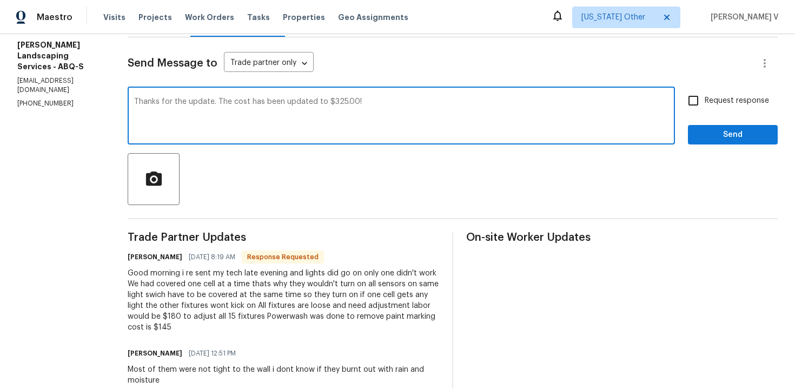
type textarea "Thanks for the update. The cost has been updated to $325.00!"
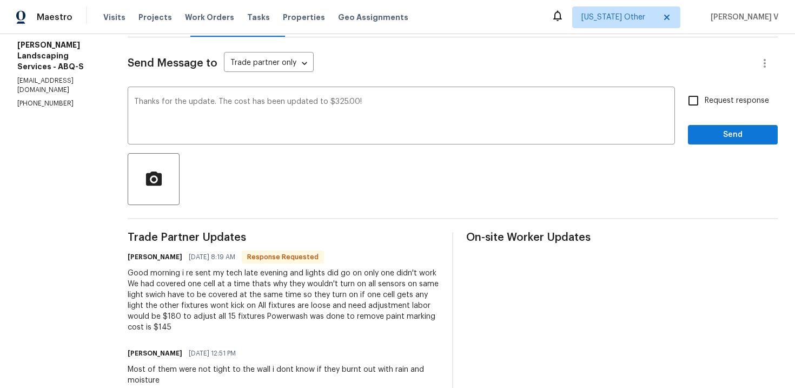
click at [679, 112] on div "Thanks for the update. The cost has been updated to $325.00! x ​ Request respon…" at bounding box center [453, 116] width 650 height 55
drag, startPoint x: 697, startPoint y: 97, endPoint x: 703, endPoint y: 103, distance: 8.4
click at [697, 97] on input "Request response" at bounding box center [693, 100] width 23 height 23
checkbox input "true"
click at [719, 128] on span "Send" at bounding box center [733, 135] width 72 height 14
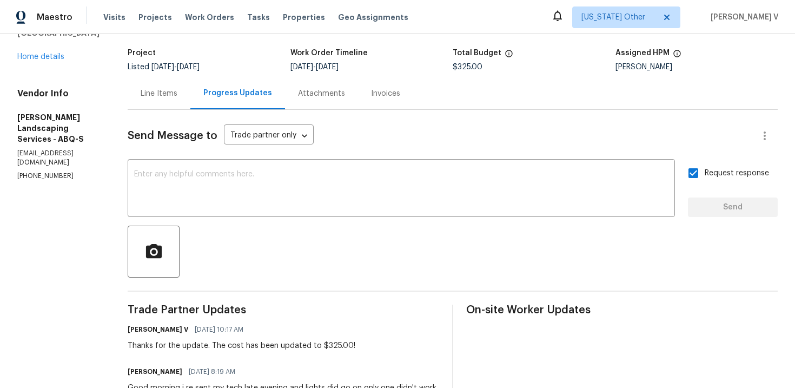
scroll to position [5, 0]
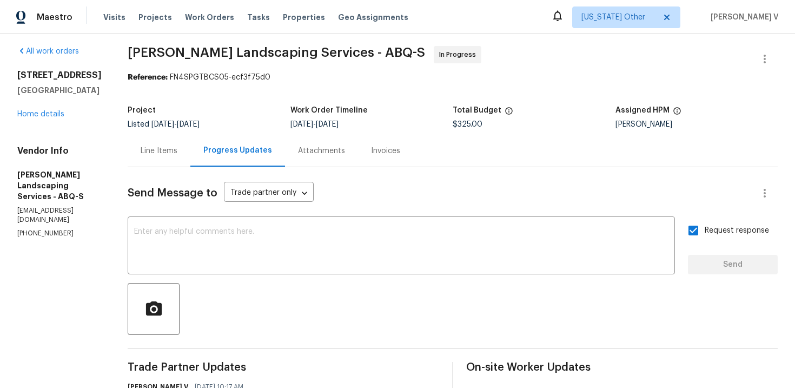
click at [480, 134] on div "Project Listed [DATE] - [DATE] Work Order Timeline [DATE] - [DATE] Total Budget…" at bounding box center [453, 117] width 650 height 35
click at [477, 120] on div "Total Budget" at bounding box center [534, 114] width 163 height 14
click at [477, 124] on span "$325.00" at bounding box center [468, 125] width 30 height 8
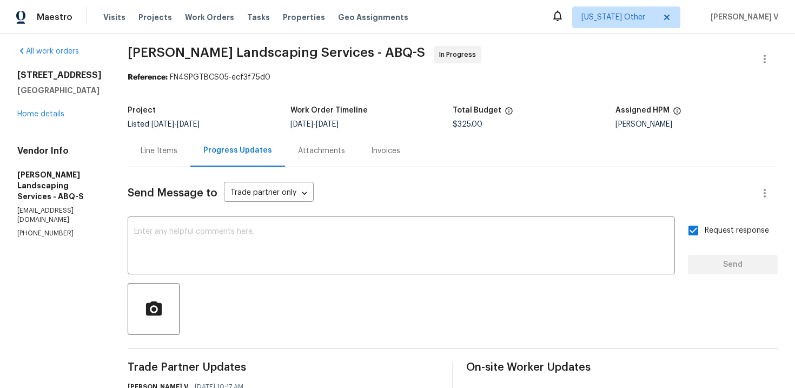
click at [477, 124] on span "$325.00" at bounding box center [468, 125] width 30 height 8
copy span "325.00"
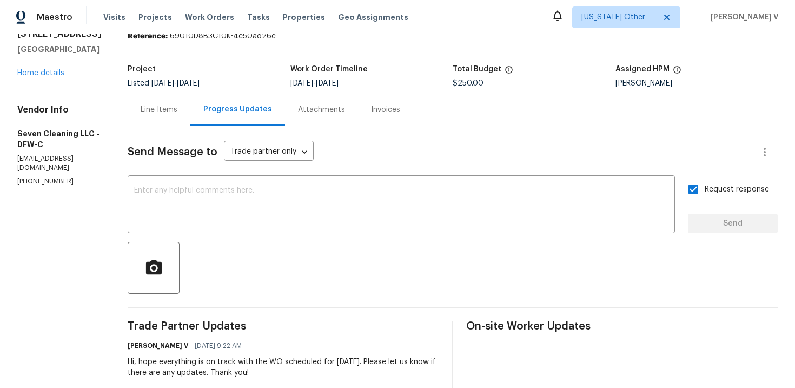
scroll to position [40, 0]
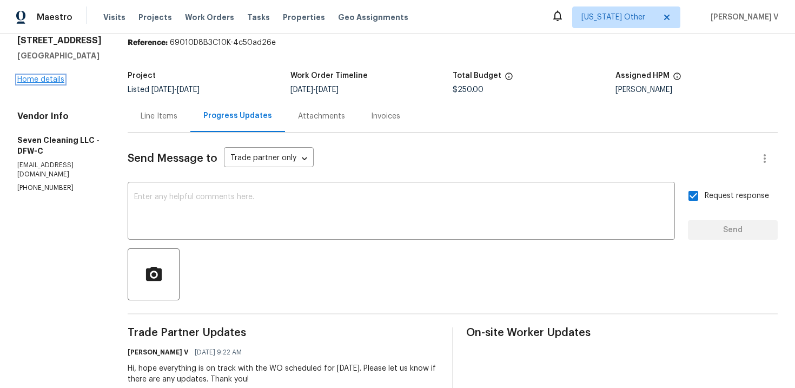
click at [56, 81] on link "Home details" at bounding box center [40, 80] width 47 height 8
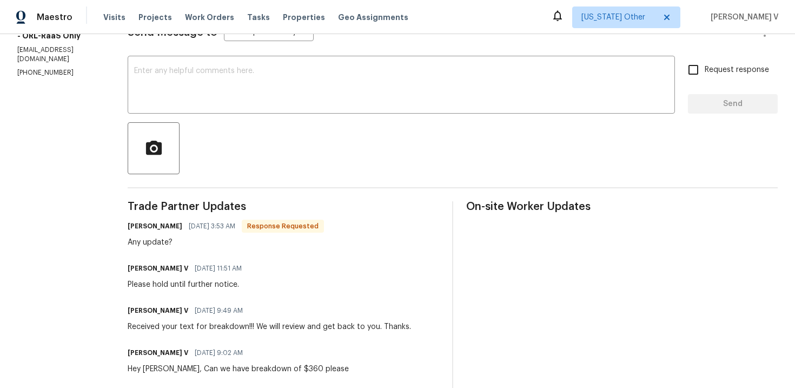
scroll to position [140, 0]
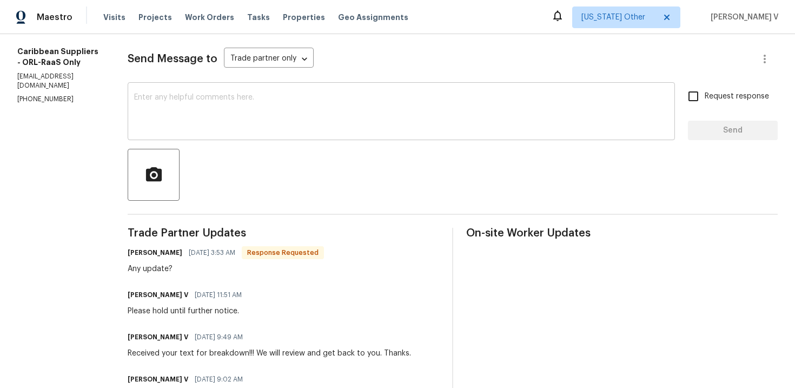
click at [216, 123] on textarea at bounding box center [401, 113] width 534 height 38
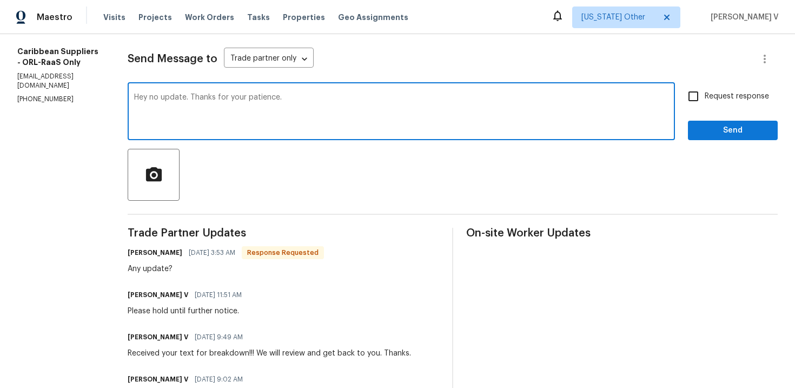
type textarea "Hey no update. Thanks for your patience."
click at [744, 133] on span "Send" at bounding box center [733, 131] width 72 height 14
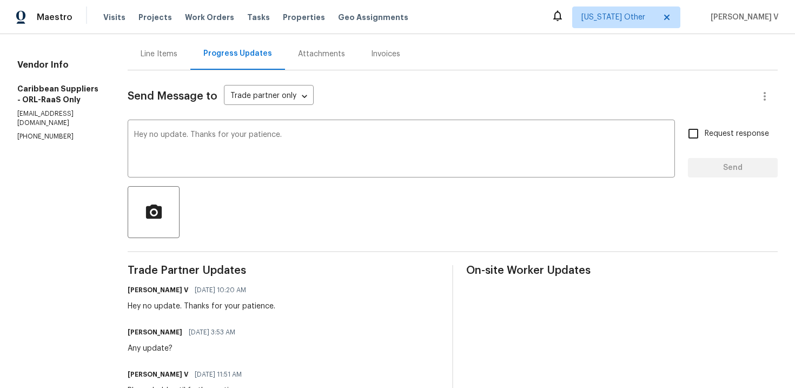
scroll to position [0, 0]
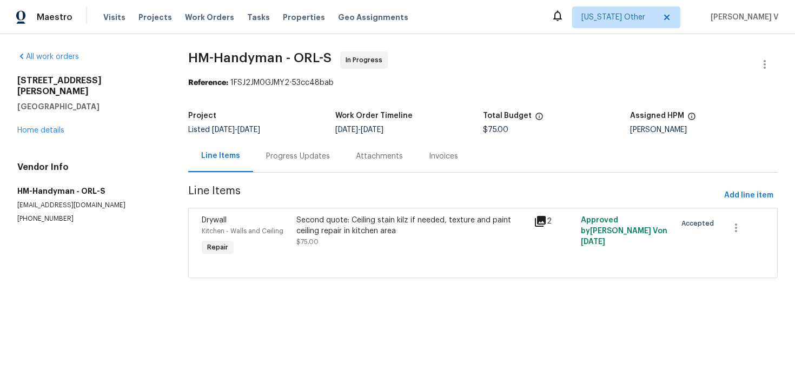
click at [287, 168] on div "Progress Updates" at bounding box center [298, 156] width 90 height 32
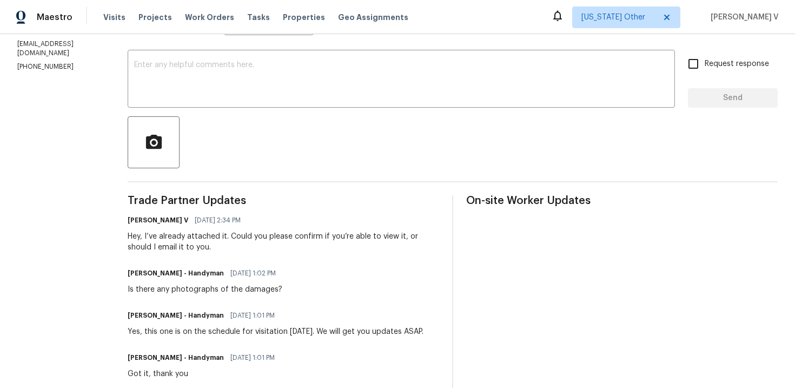
scroll to position [164, 0]
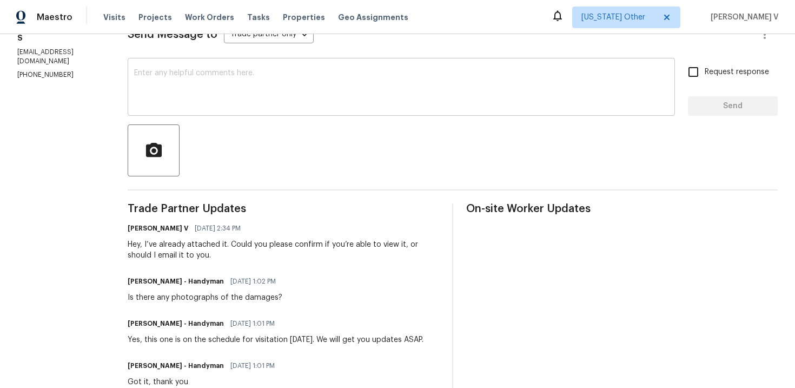
click at [227, 107] on textarea at bounding box center [401, 88] width 534 height 38
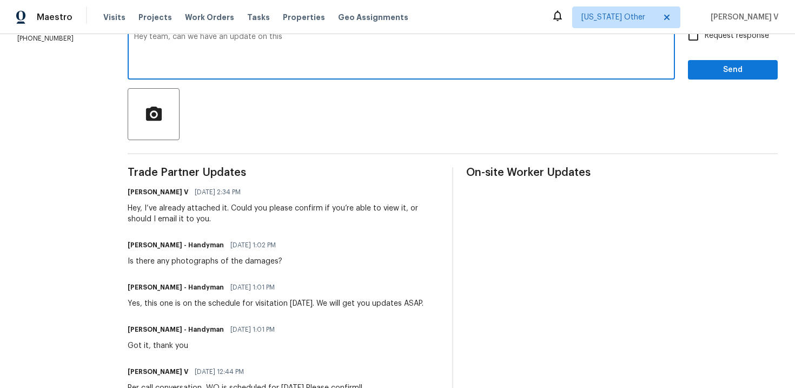
scroll to position [156, 0]
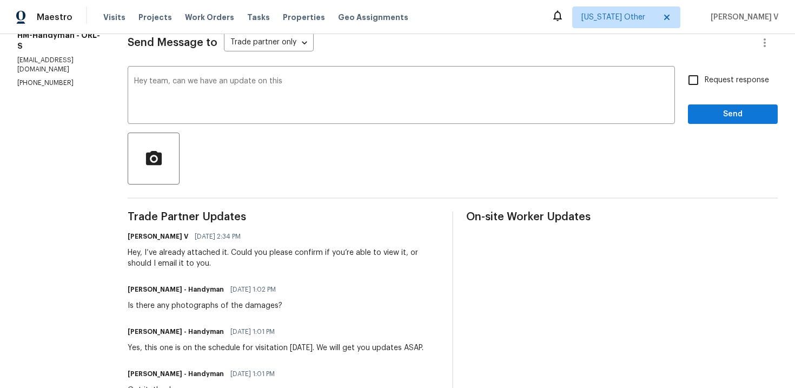
click at [234, 140] on div at bounding box center [453, 159] width 650 height 52
click at [283, 97] on textarea "Hey team, can we have an update on this" at bounding box center [401, 96] width 534 height 38
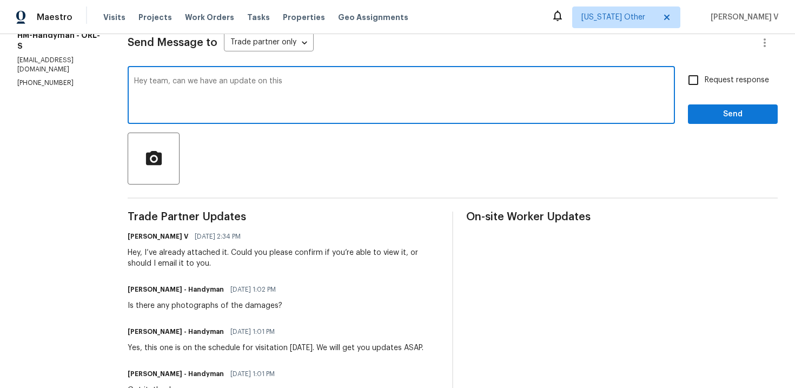
click at [283, 97] on textarea "Hey team, can we have an update on this" at bounding box center [401, 96] width 534 height 38
paste textarea "i, hope everything is on track with the WO scheduled for [DATE]. Please let us …"
type textarea "Hi, hope everything is on track with the WO scheduled for [DATE]. Please let us…"
click at [709, 72] on label "Request response" at bounding box center [725, 80] width 87 height 23
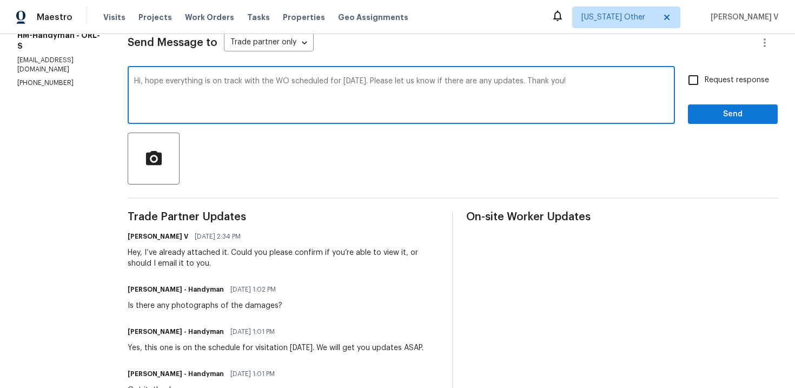
click at [705, 72] on input "Request response" at bounding box center [693, 80] width 23 height 23
checkbox input "true"
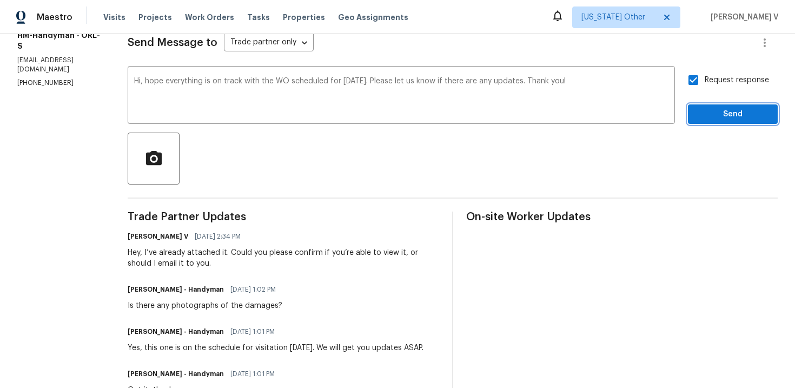
click at [716, 116] on span "Send" at bounding box center [733, 115] width 72 height 14
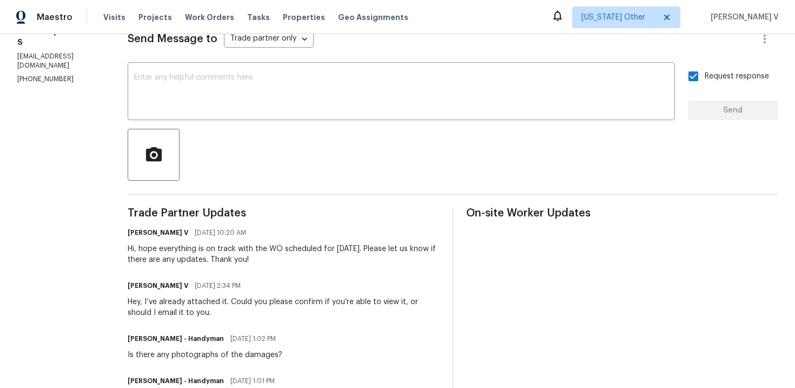
scroll to position [0, 0]
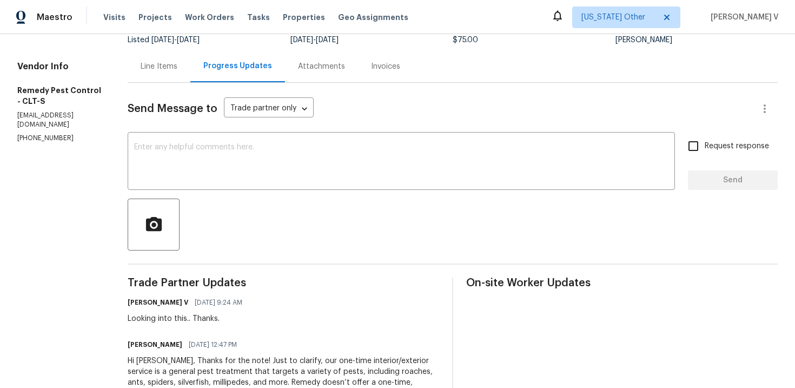
scroll to position [141, 0]
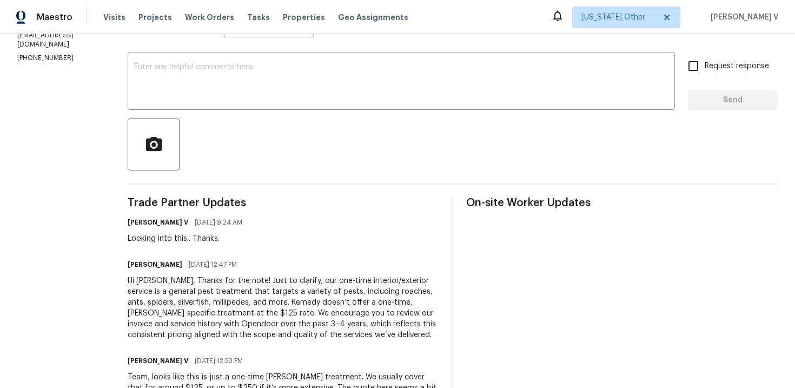
scroll to position [176, 0]
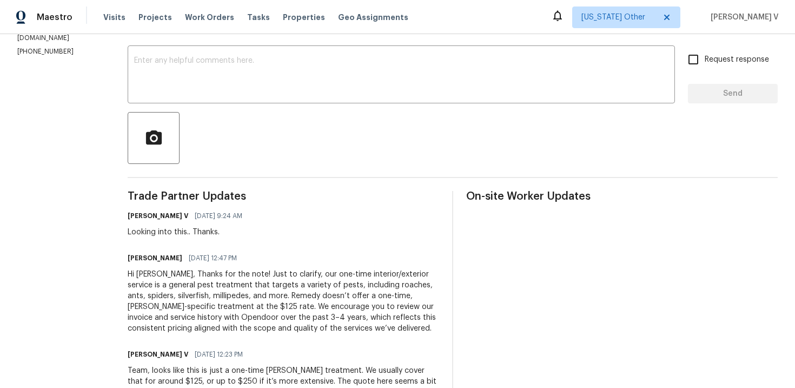
click at [179, 305] on div "Hi [PERSON_NAME], Thanks for the note! Just to clarify, our one-time interior/e…" at bounding box center [284, 301] width 312 height 65
click at [179, 305] on div "Hi Divya, Thanks for the note! Just to clarify, our one-time interior/exterior …" at bounding box center [284, 301] width 312 height 65
click at [158, 289] on div "Hi Divya, Thanks for the note! Just to clarify, our one-time interior/exterior …" at bounding box center [284, 301] width 312 height 65
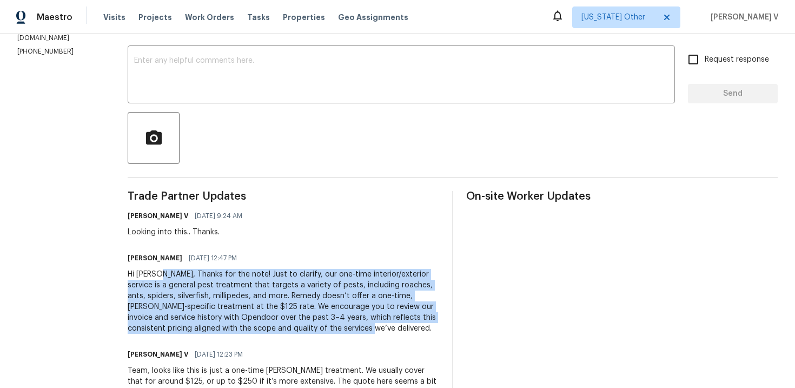
drag, startPoint x: 143, startPoint y: 272, endPoint x: 310, endPoint y: 336, distance: 179.1
copy div "Thanks for the note! Just to clarify, our one-time interior/exterior service is…"
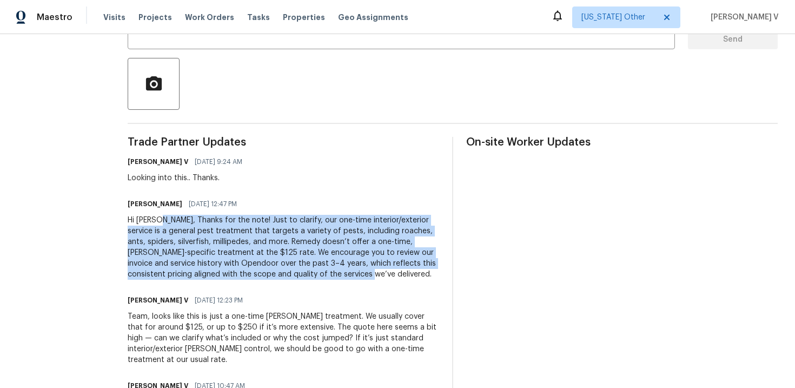
copy div "Thanks for the note! Just to clarify, our one-time interior/exterior service is…"
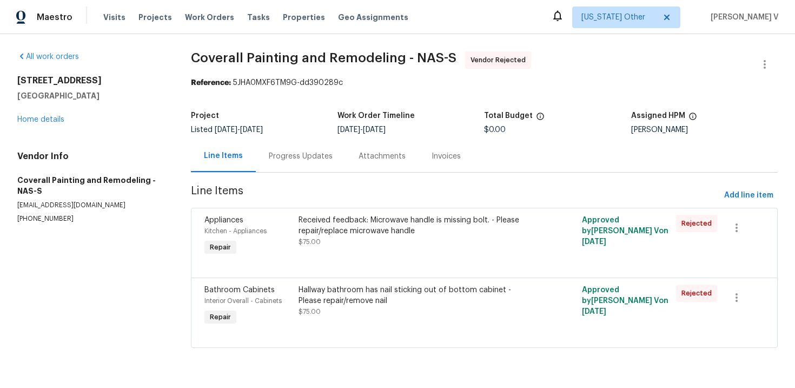
click at [281, 165] on div "Progress Updates" at bounding box center [301, 156] width 90 height 32
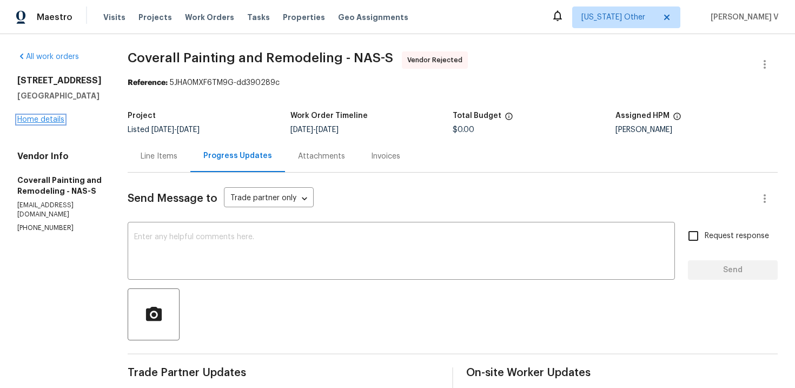
click at [54, 120] on link "Home details" at bounding box center [40, 120] width 47 height 8
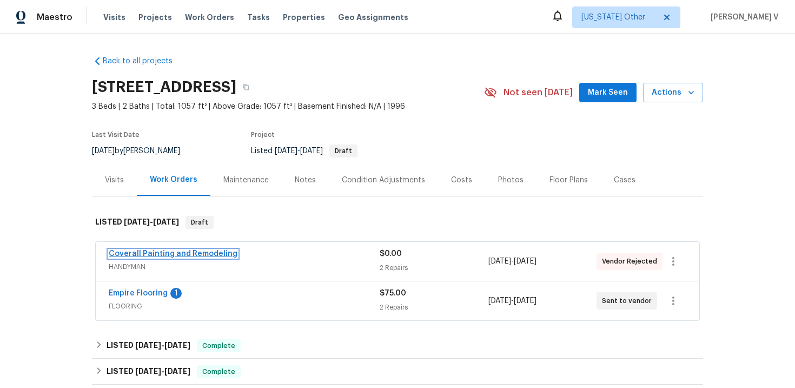
click at [157, 256] on link "Coverall Painting and Remodeling" at bounding box center [173, 254] width 129 height 8
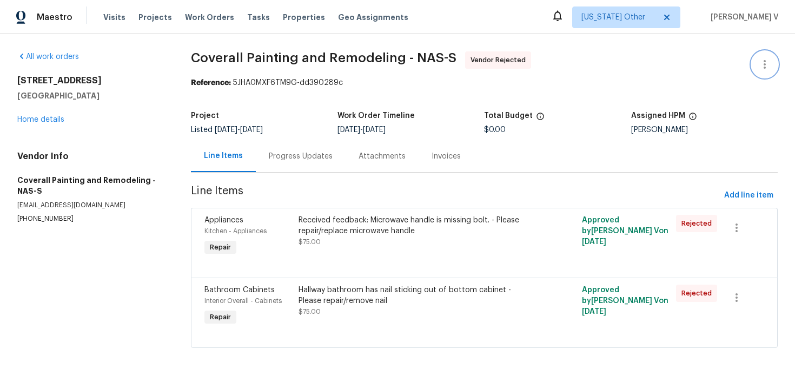
click at [757, 57] on button "button" at bounding box center [765, 64] width 26 height 26
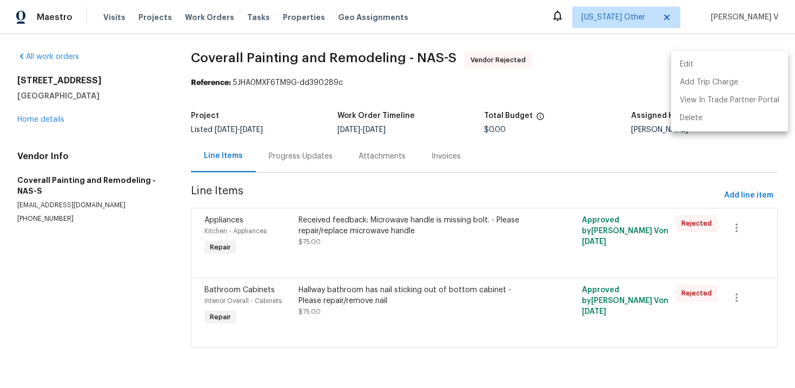
click at [757, 57] on li "Edit" at bounding box center [729, 65] width 117 height 18
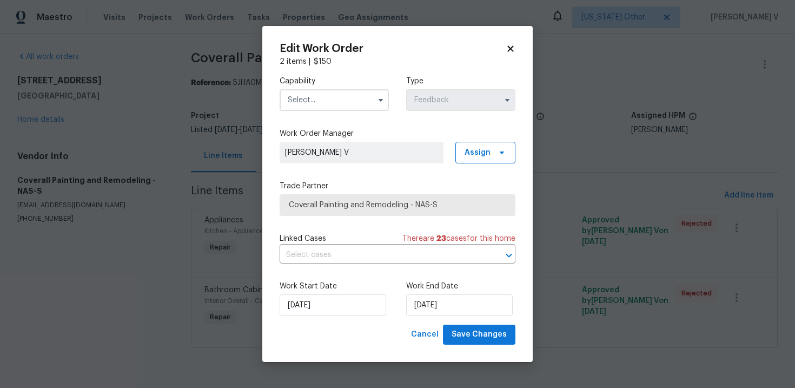
click at [345, 107] on input "text" at bounding box center [334, 100] width 109 height 22
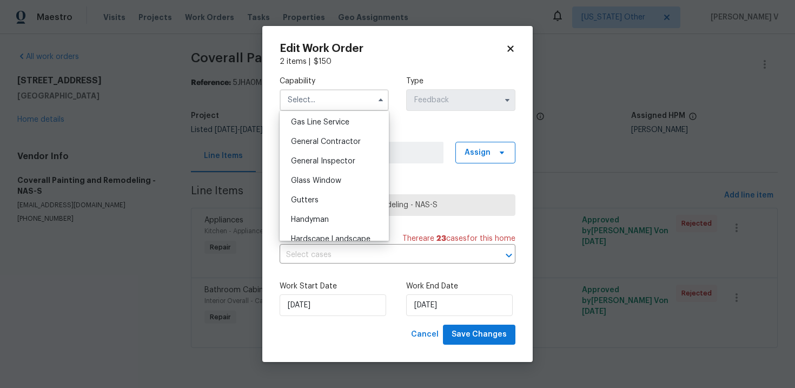
scroll to position [544, 0]
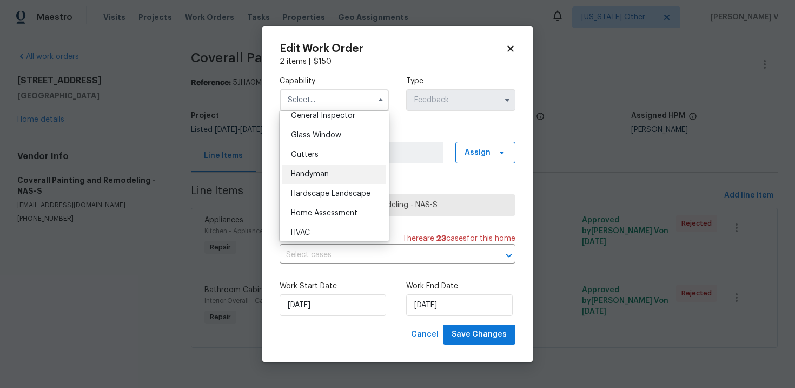
click at [324, 179] on div "Handyman" at bounding box center [334, 173] width 104 height 19
type input "Handyman"
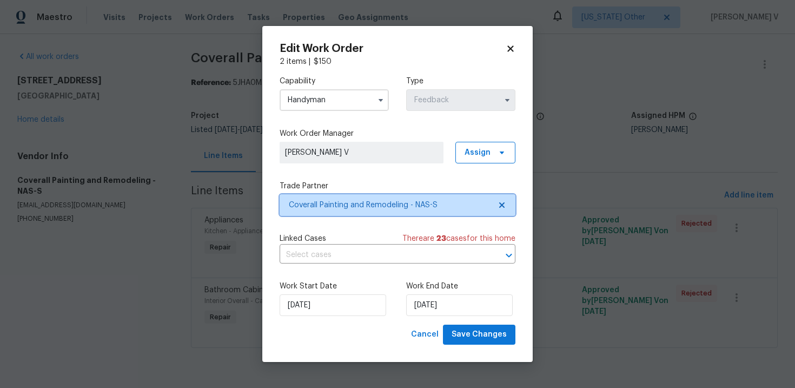
click at [510, 210] on span "Coverall Painting and Remodeling - NAS-S" at bounding box center [398, 205] width 236 height 22
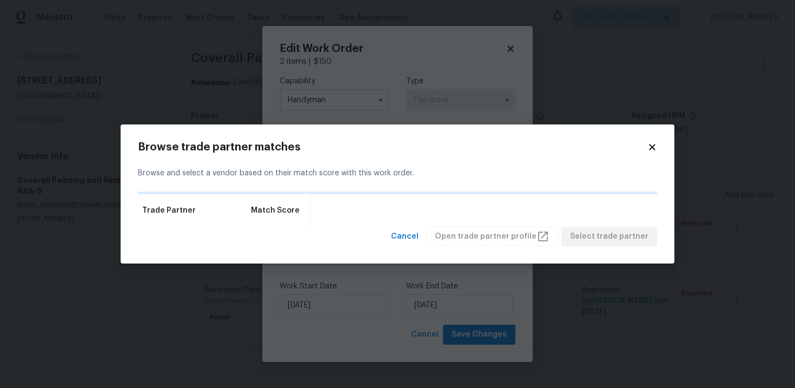
click at [510, 210] on div "Trade Partner Match Score" at bounding box center [397, 210] width 519 height 32
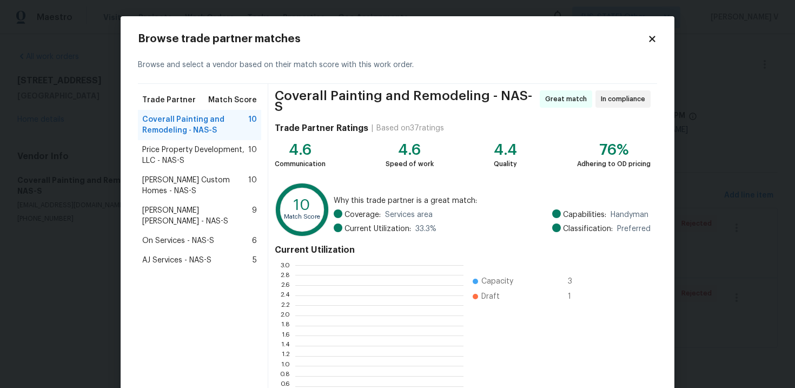
scroll to position [1, 1]
click at [191, 150] on span "Price Property Development, LLC - NAS-S" at bounding box center [195, 155] width 106 height 22
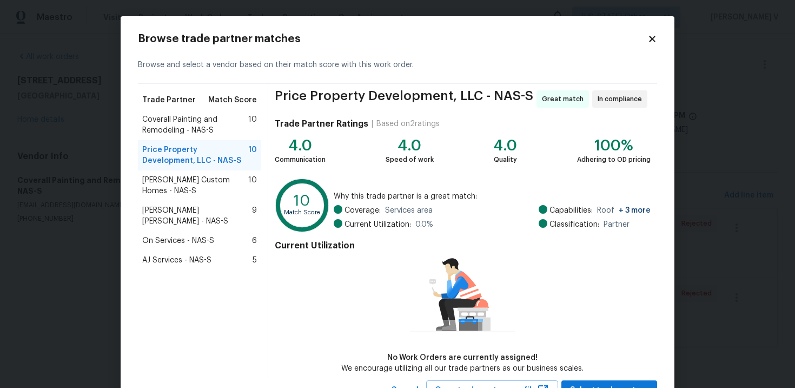
scroll to position [45, 0]
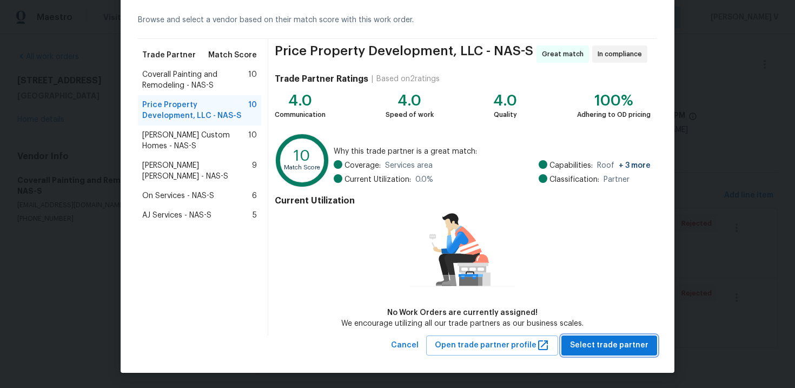
click at [620, 346] on span "Select trade partner" at bounding box center [609, 346] width 78 height 14
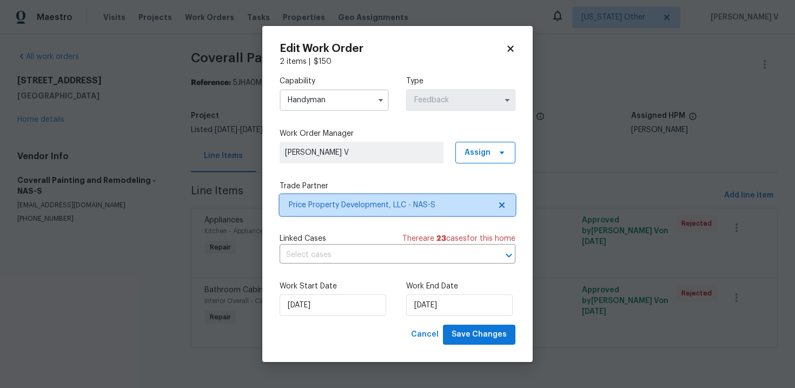
scroll to position [0, 0]
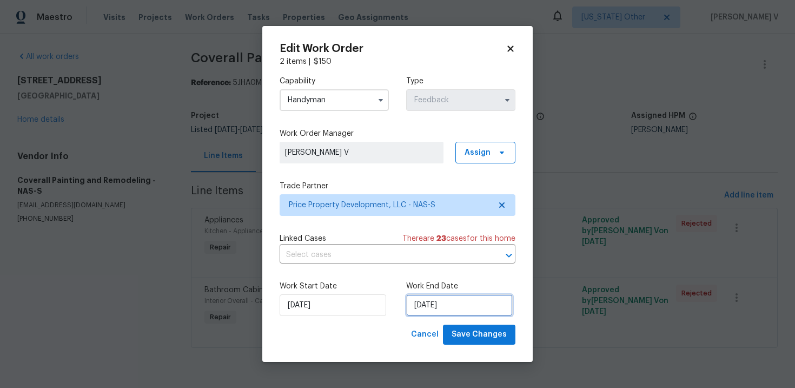
click at [460, 298] on input "16/10/2025" at bounding box center [459, 305] width 107 height 22
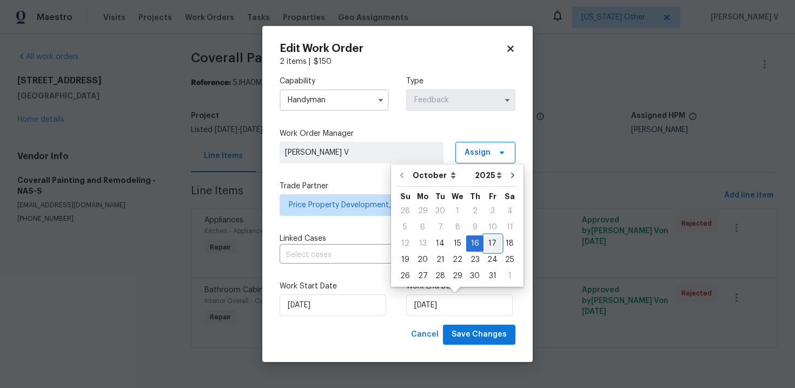
click at [490, 240] on div "17" at bounding box center [493, 243] width 18 height 15
type input "17/10/2025"
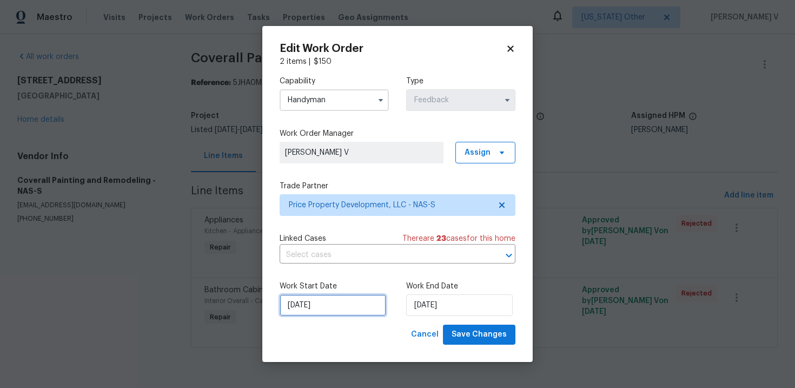
click at [339, 306] on input "14/10/2025" at bounding box center [333, 305] width 107 height 22
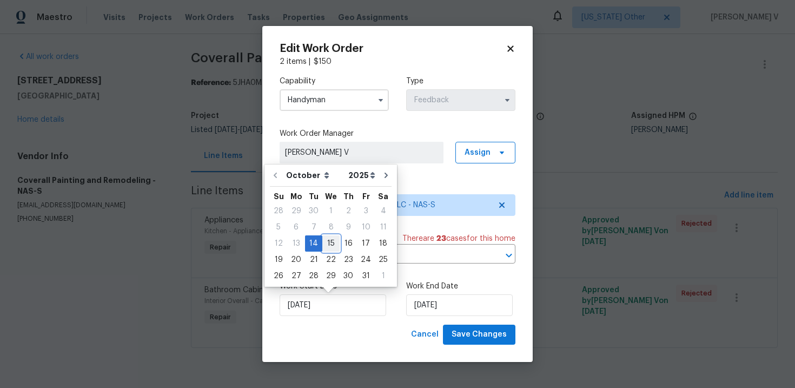
click at [322, 245] on div "15" at bounding box center [330, 243] width 17 height 15
type input "15/10/2025"
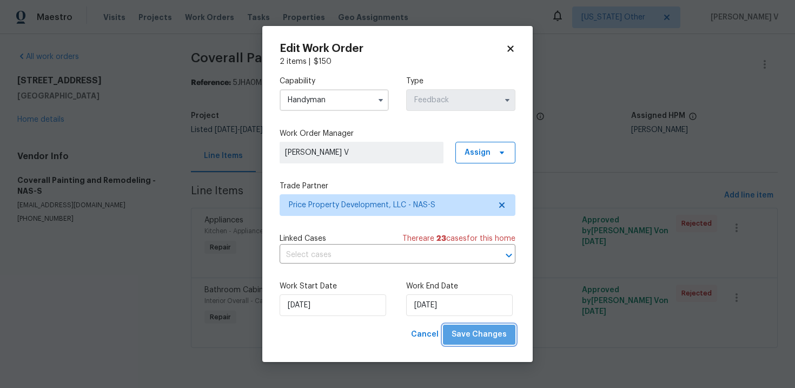
click at [492, 336] on span "Save Changes" at bounding box center [479, 335] width 55 height 14
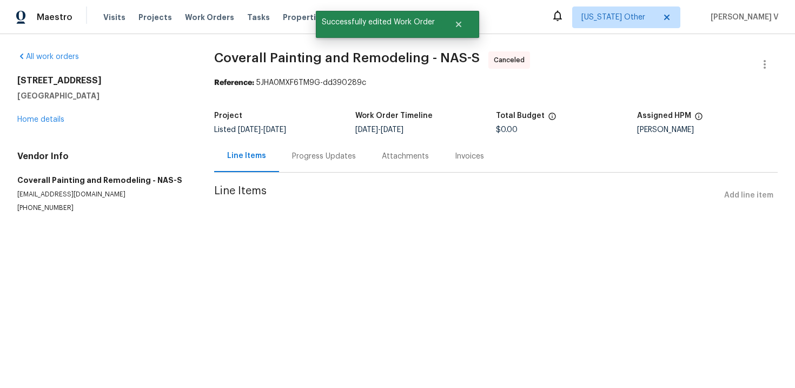
click at [320, 149] on div "Progress Updates" at bounding box center [324, 156] width 90 height 32
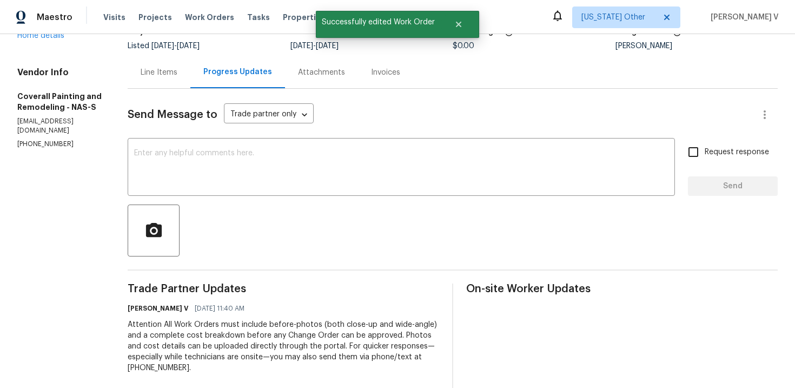
scroll to position [185, 0]
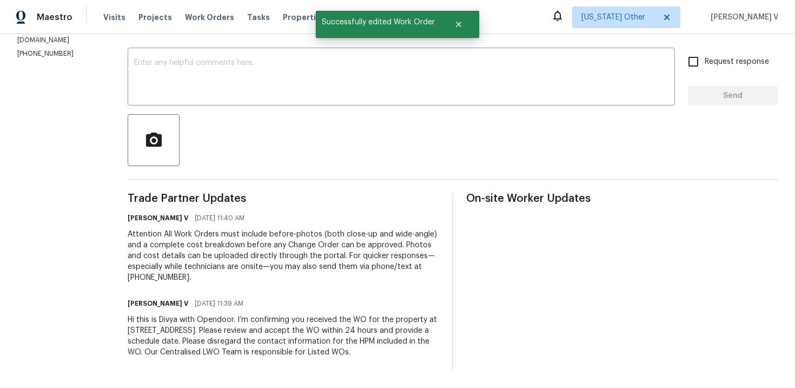
click at [267, 314] on div "Hi this is Divya with Opendoor. I’m confirming you received the WO for the prop…" at bounding box center [284, 335] width 312 height 43
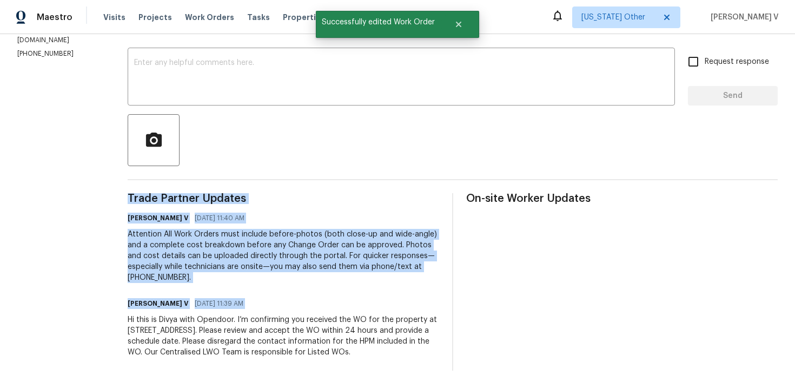
copy div "Trade Partner Updates Divya Dharshini V 10/14/2025 11:40 AM Attention All Work …"
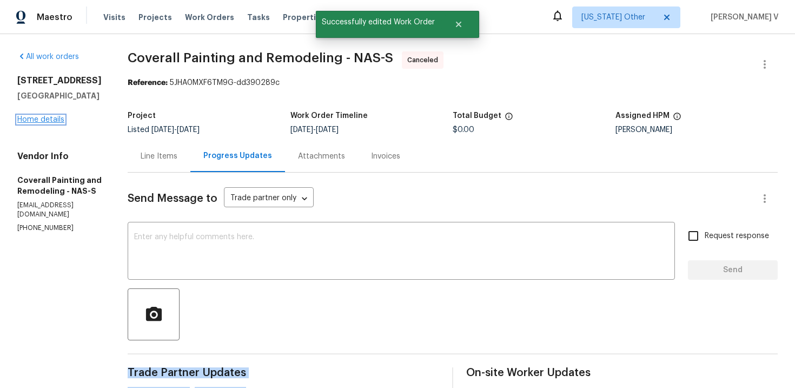
click at [43, 116] on link "Home details" at bounding box center [40, 120] width 47 height 8
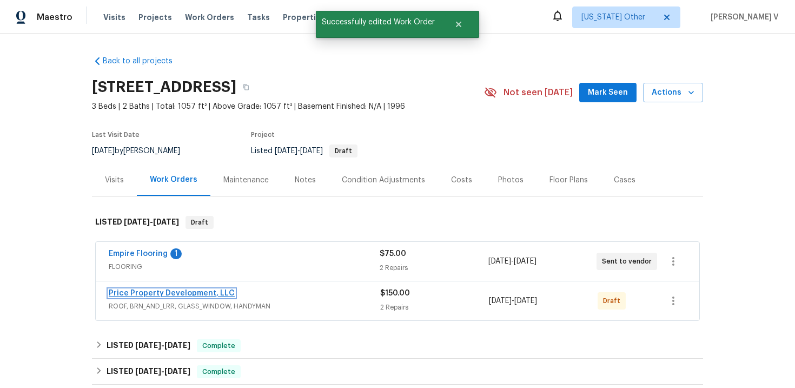
click at [147, 294] on link "Price Property Development, LLC" at bounding box center [172, 293] width 126 height 8
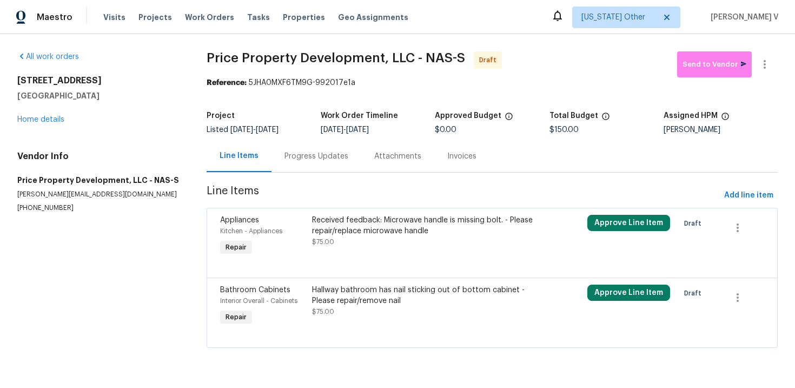
click at [278, 164] on div "Progress Updates" at bounding box center [317, 156] width 90 height 32
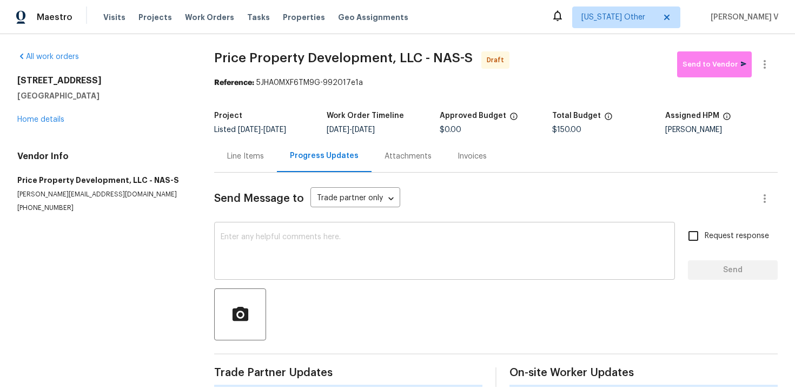
click at [327, 232] on div "x ​" at bounding box center [444, 251] width 461 height 55
paste textarea "Hi this is Divya with Opendoor. I’m confirming you received the WO for the prop…"
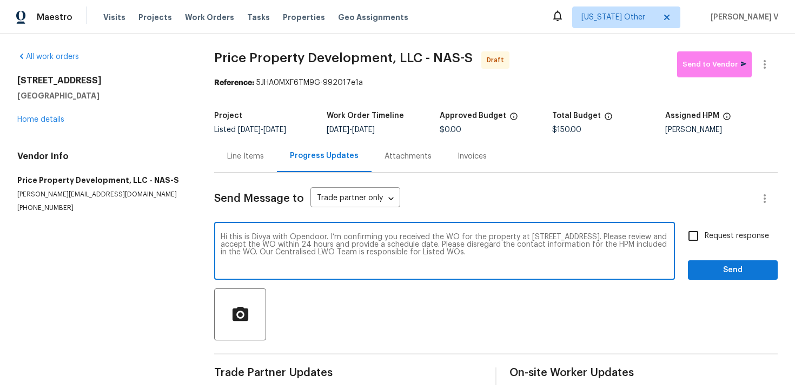
type textarea "Hi this is Divya with Opendoor. I’m confirming you received the WO for the prop…"
click at [721, 247] on label "Request response" at bounding box center [725, 235] width 87 height 23
click at [705, 247] on input "Request response" at bounding box center [693, 235] width 23 height 23
checkbox input "true"
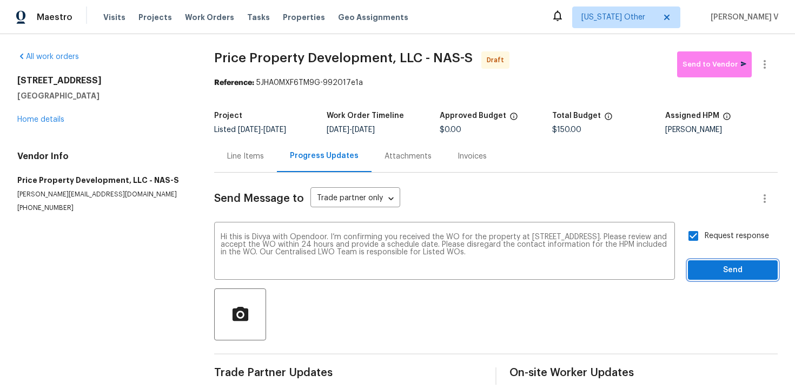
click at [728, 276] on span "Send" at bounding box center [733, 270] width 72 height 14
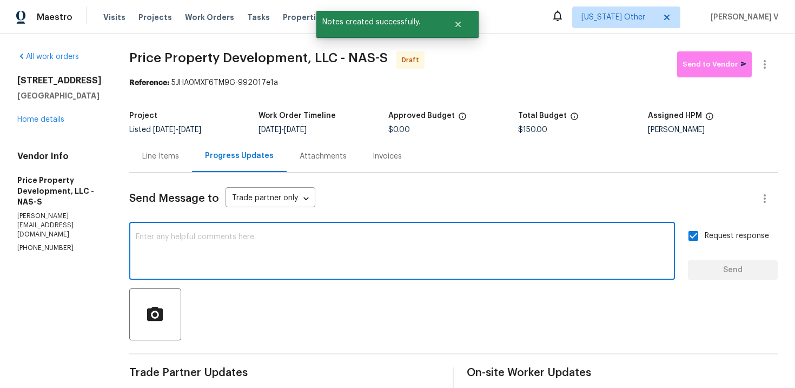
click at [250, 240] on textarea at bounding box center [402, 252] width 533 height 38
paste textarea "Attention All Work Orders must include before-photos (both close-up and wide-an…"
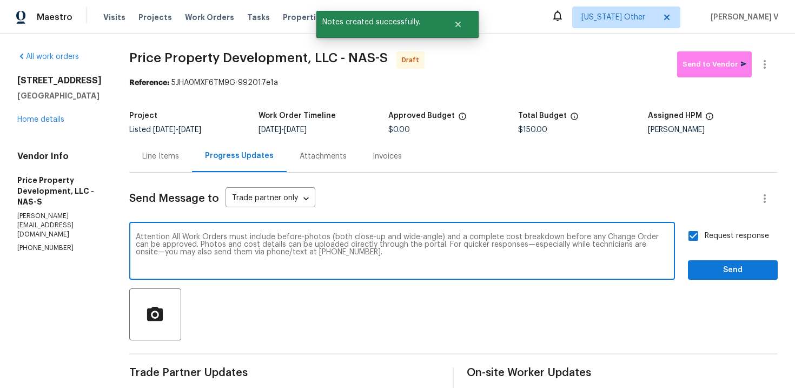
type textarea "Attention All Work Orders must include before-photos (both close-up and wide-an…"
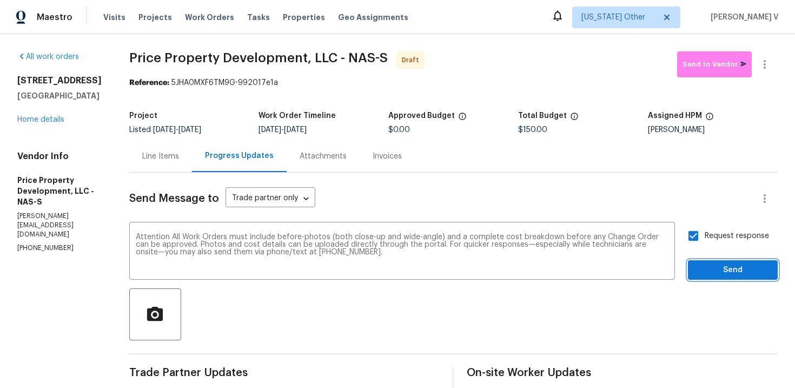
click at [712, 267] on span "Send" at bounding box center [733, 270] width 72 height 14
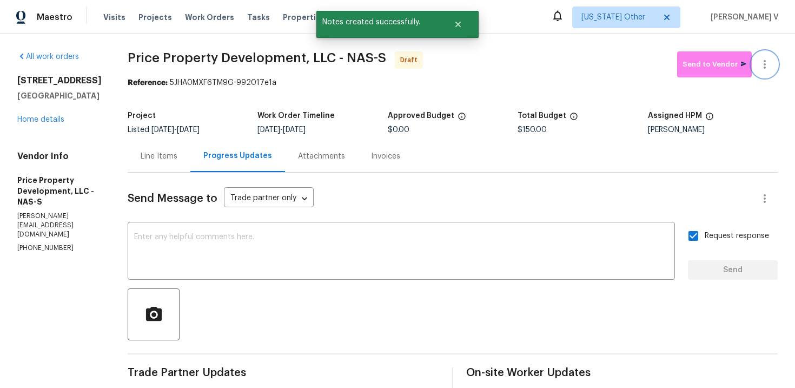
click at [769, 63] on icon "button" at bounding box center [764, 64] width 13 height 13
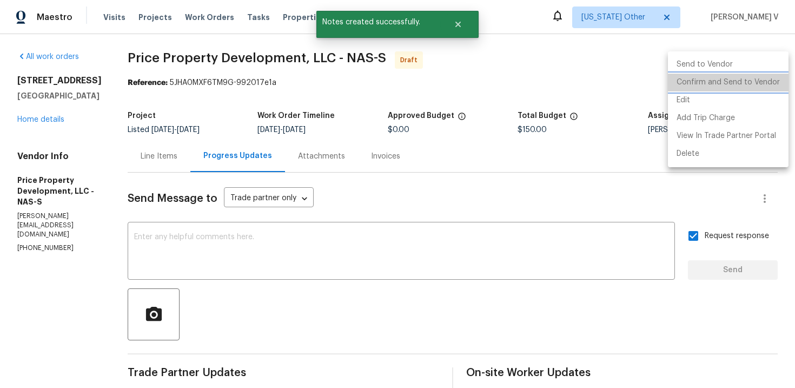
click at [734, 90] on li "Confirm and Send to Vendor" at bounding box center [728, 83] width 121 height 18
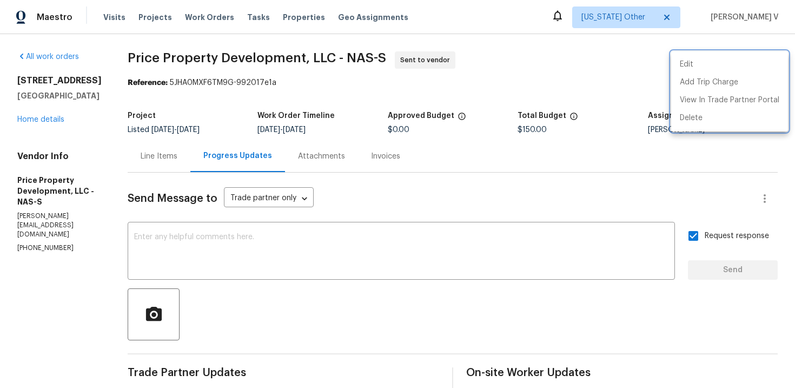
drag, startPoint x: 159, startPoint y: 67, endPoint x: 376, endPoint y: 58, distance: 217.6
click at [377, 59] on div at bounding box center [397, 194] width 795 height 388
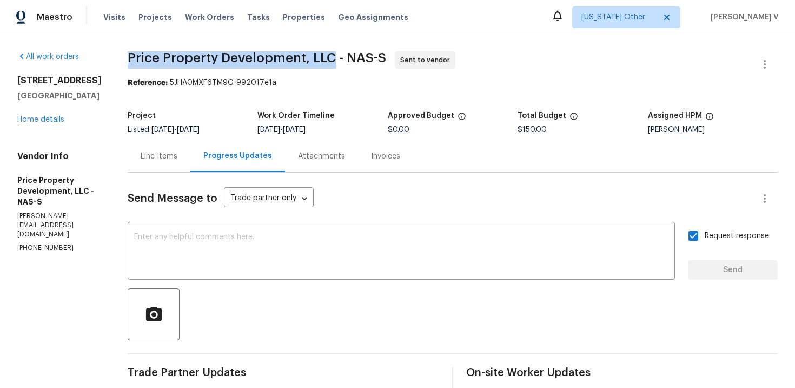
drag, startPoint x: 157, startPoint y: 59, endPoint x: 367, endPoint y: 59, distance: 209.3
click at [367, 60] on div "All work orders 2620 Taigans Ct Nashville, TN 37218 Home details Vendor Info Pr…" at bounding box center [397, 298] width 795 height 528
copy span "Price Property Development, LLC"
click at [39, 120] on link "Home details" at bounding box center [40, 120] width 47 height 8
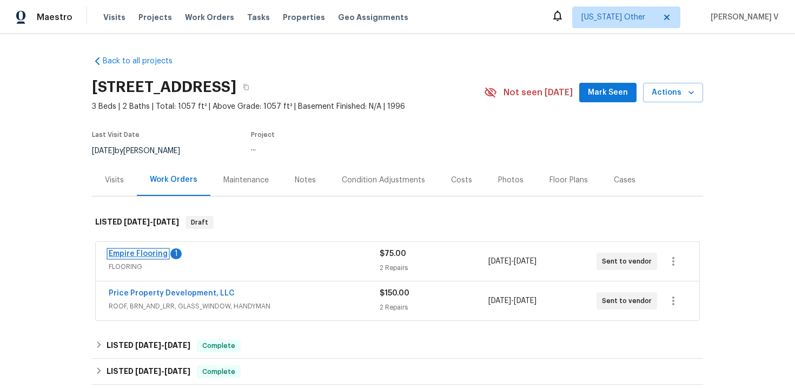
click at [152, 254] on link "Empire Flooring" at bounding box center [138, 254] width 59 height 8
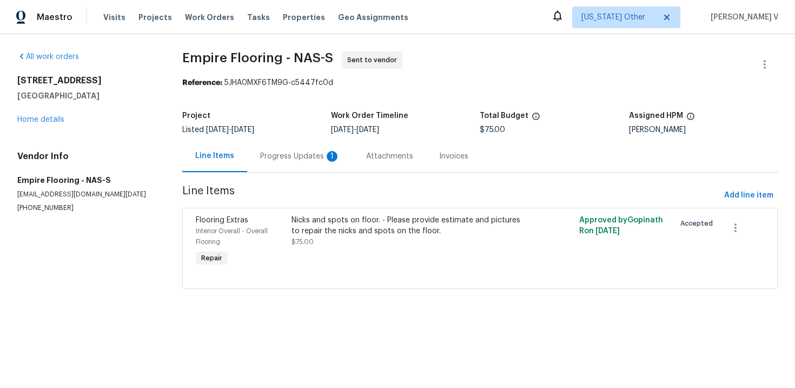
click at [303, 156] on div "Progress Updates 1" at bounding box center [300, 156] width 80 height 11
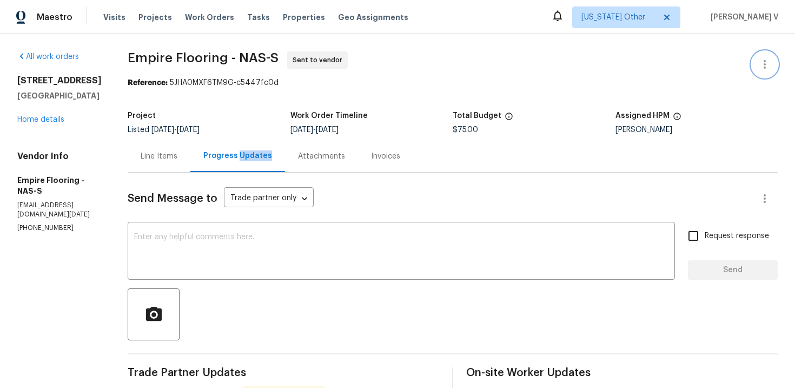
click at [769, 56] on button "button" at bounding box center [765, 64] width 26 height 26
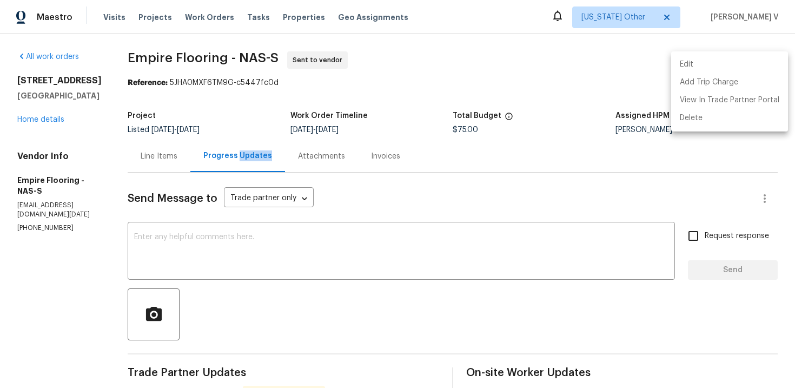
click at [748, 58] on li "Edit" at bounding box center [729, 65] width 117 height 18
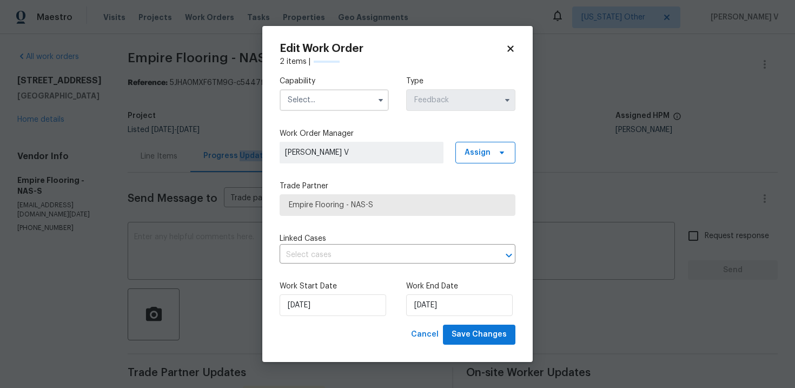
click at [313, 100] on input "text" at bounding box center [334, 100] width 109 height 22
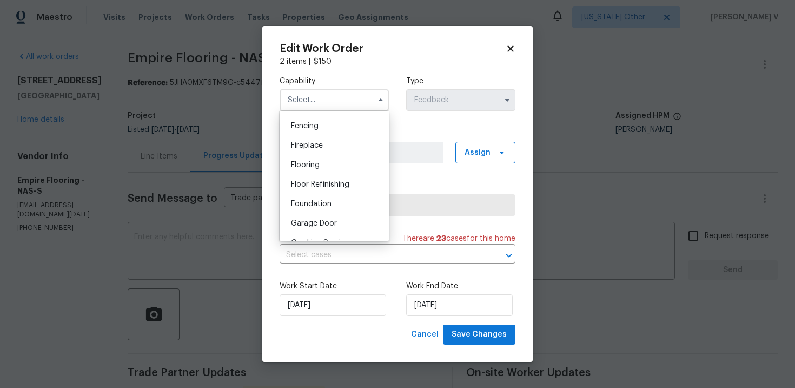
scroll to position [360, 0]
click at [312, 181] on span "Flooring" at bounding box center [305, 183] width 29 height 8
type input "Flooring"
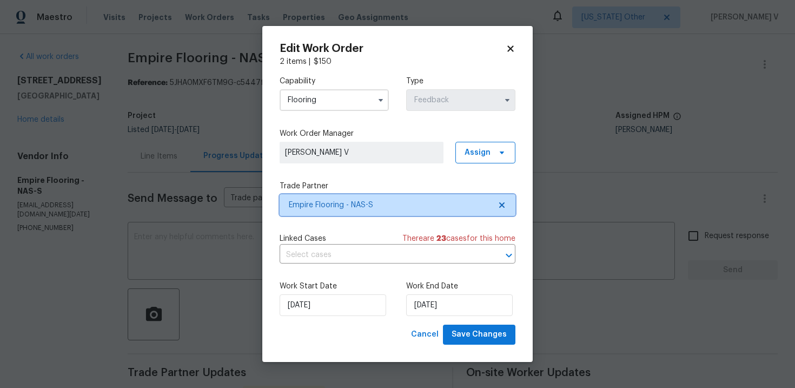
click at [497, 204] on span at bounding box center [500, 205] width 12 height 9
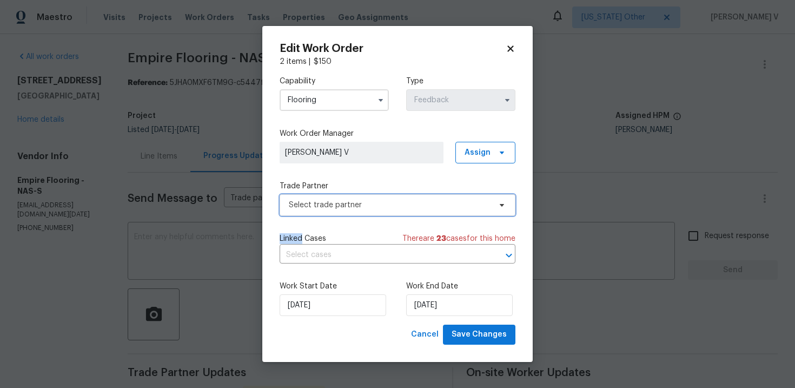
click at [497, 204] on span at bounding box center [500, 205] width 12 height 9
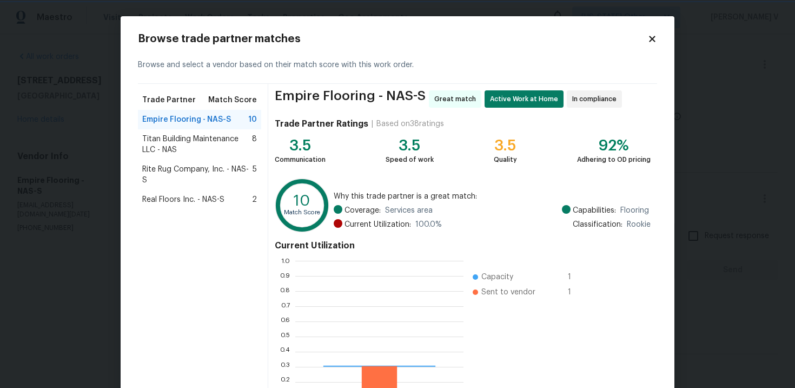
scroll to position [151, 168]
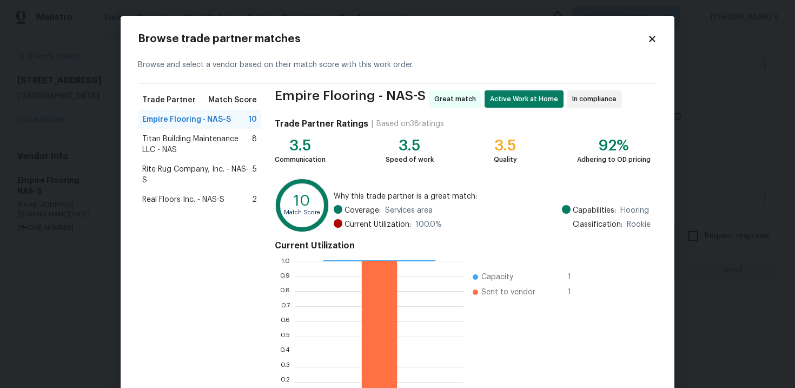
click at [162, 148] on span "Titan Building Maintenance LLC - NAS" at bounding box center [197, 145] width 110 height 22
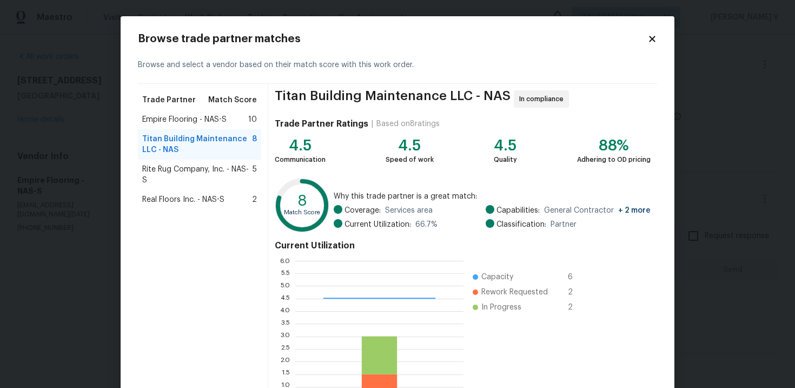
scroll to position [89, 0]
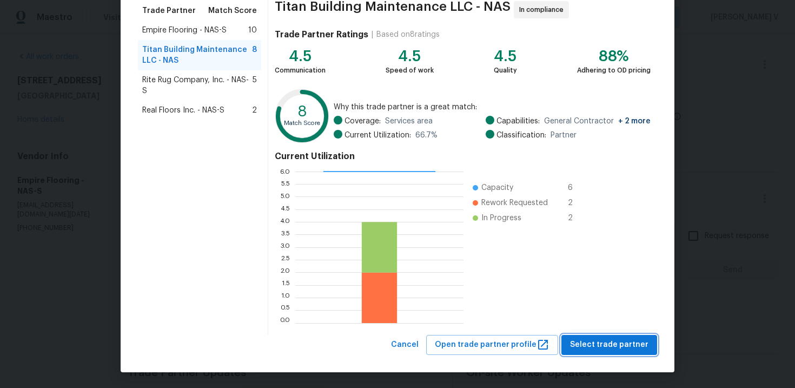
click at [613, 341] on span "Select trade partner" at bounding box center [609, 345] width 78 height 14
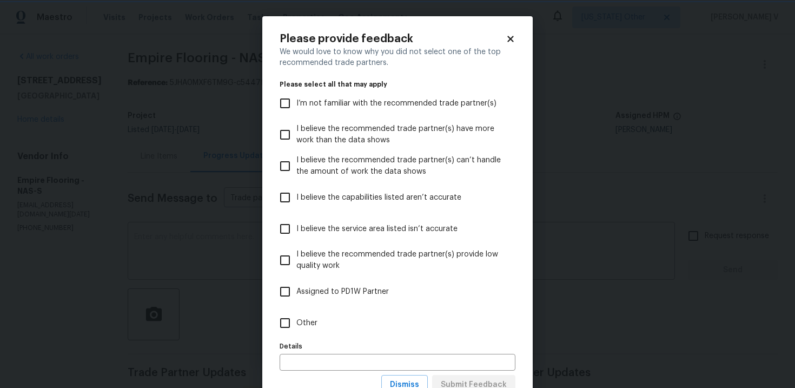
scroll to position [0, 0]
click at [461, 307] on label "Assigned to PD1W Partner" at bounding box center [390, 291] width 233 height 31
click at [296, 303] on input "Assigned to PD1W Partner" at bounding box center [285, 291] width 23 height 23
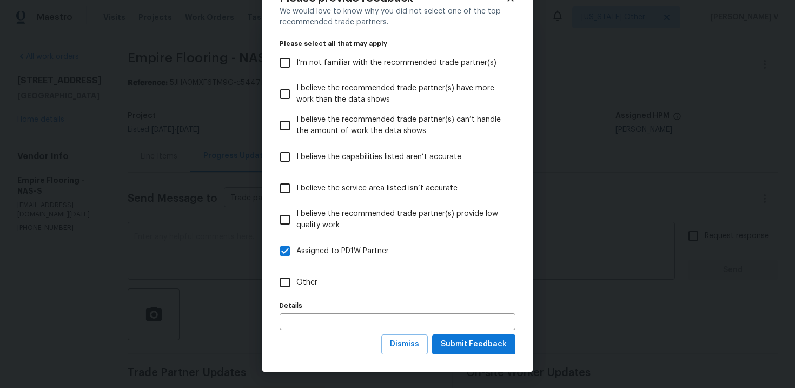
click at [406, 256] on label "Assigned to PD1W Partner" at bounding box center [390, 250] width 233 height 31
click at [296, 256] on input "Assigned to PD1W Partner" at bounding box center [285, 251] width 23 height 23
checkbox input "false"
click at [347, 298] on div "Details Details" at bounding box center [398, 314] width 236 height 32
click at [359, 289] on label "Other" at bounding box center [390, 282] width 233 height 31
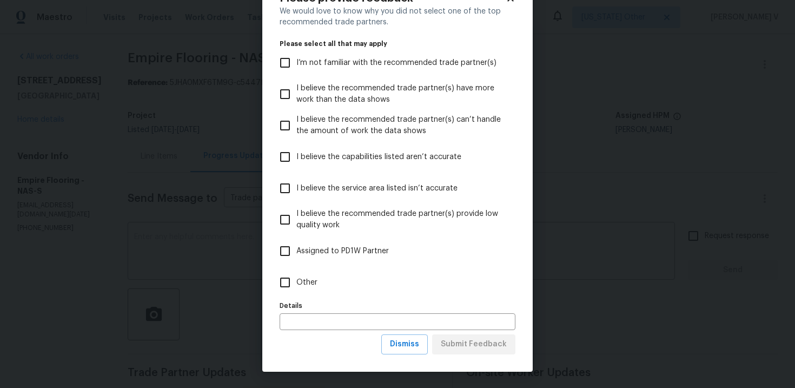
click at [296, 289] on input "Other" at bounding box center [285, 282] width 23 height 23
checkbox input "true"
click at [476, 350] on span "Submit Feedback" at bounding box center [474, 345] width 66 height 14
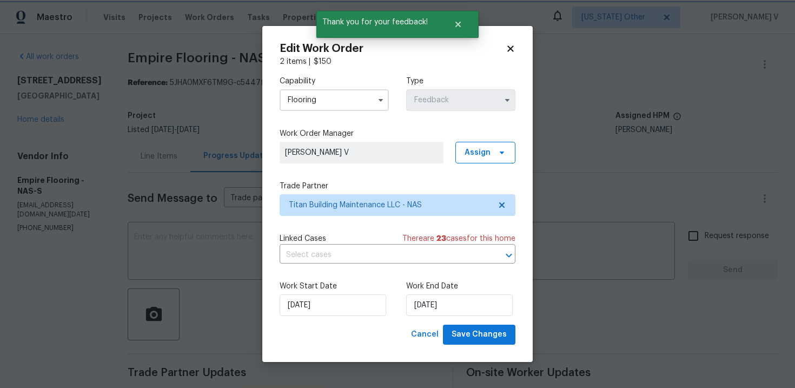
scroll to position [0, 0]
click at [441, 309] on input "16/10/2025" at bounding box center [459, 305] width 107 height 22
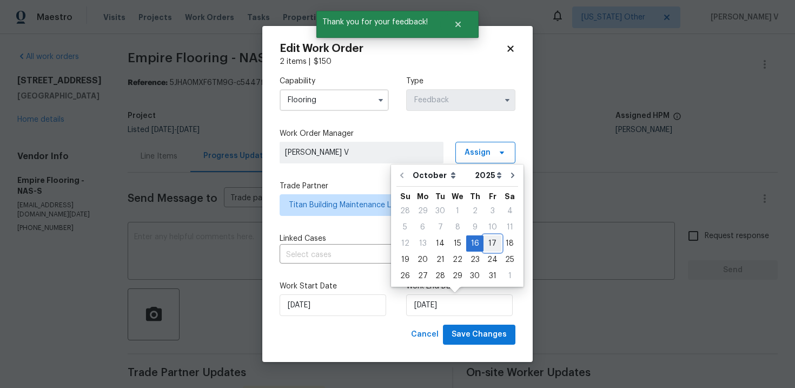
click at [484, 242] on div "17" at bounding box center [493, 243] width 18 height 15
type input "17/10/2025"
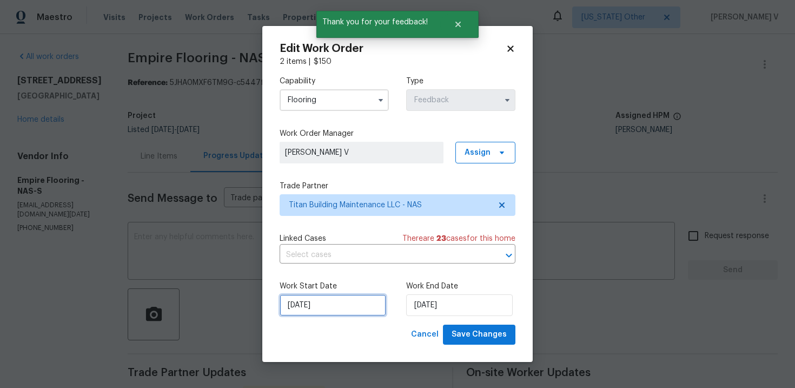
click at [323, 309] on input "14/10/2025" at bounding box center [333, 305] width 107 height 22
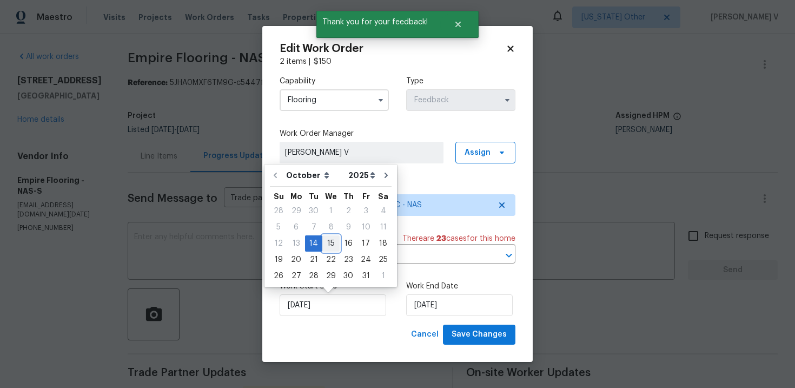
click at [322, 241] on div "15" at bounding box center [330, 243] width 17 height 15
type input "15/10/2025"
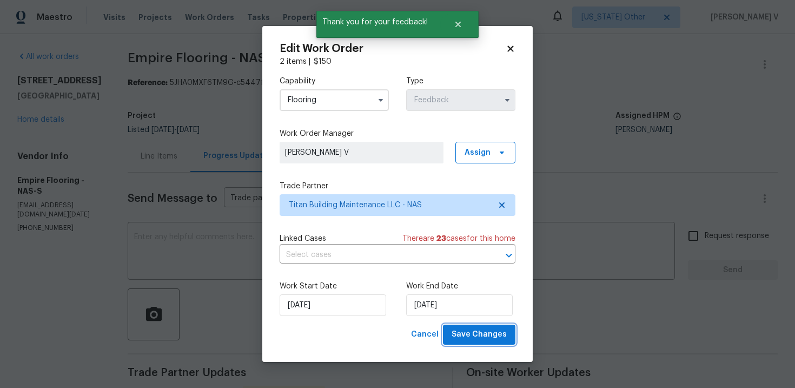
click at [463, 341] on button "Save Changes" at bounding box center [479, 335] width 72 height 20
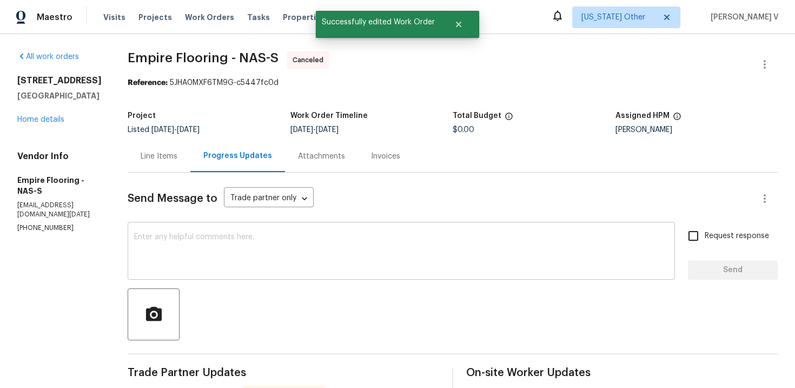
scroll to position [238, 0]
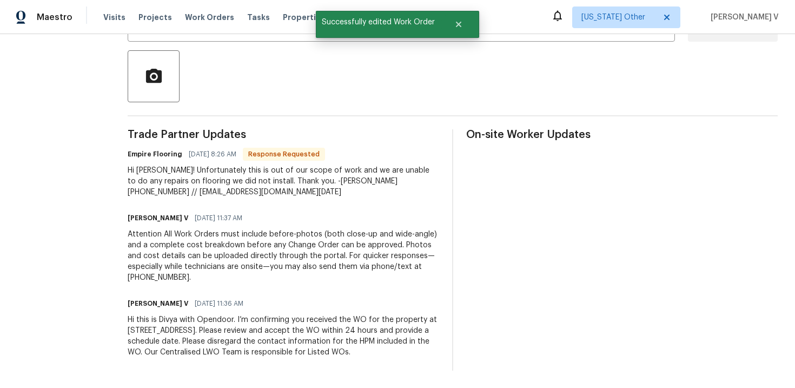
click at [235, 321] on div "Hi this is Divya with Opendoor. I’m confirming you received the WO for the prop…" at bounding box center [284, 335] width 312 height 43
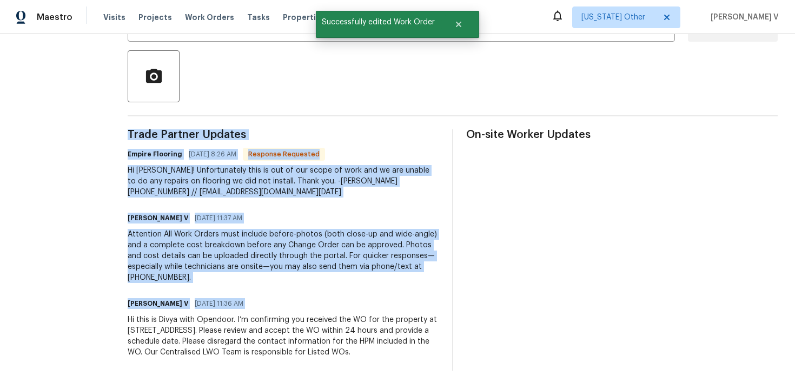
copy div "Trade Partner Updates Empire Flooring 10/15/2025 8:26 AM Response Requested Hi …"
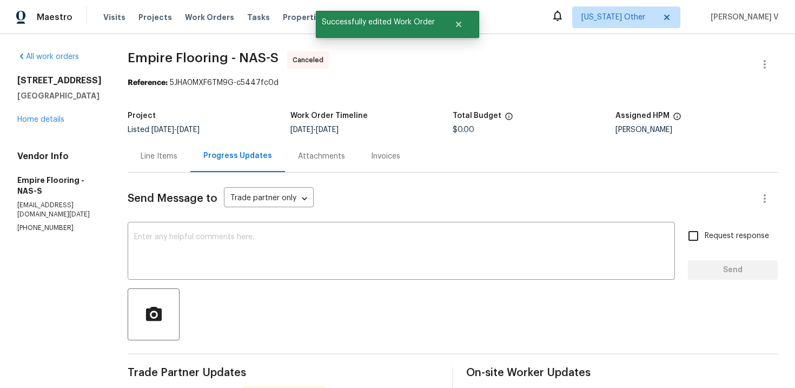
click at [51, 115] on div "2620 Taigans Ct Nashville, TN 37218 Home details" at bounding box center [59, 100] width 84 height 50
click at [55, 122] on link "Home details" at bounding box center [40, 120] width 47 height 8
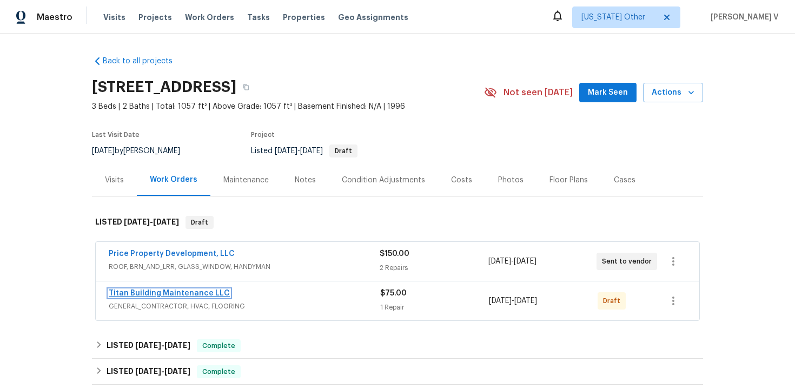
click at [157, 293] on link "Titan Building Maintenance LLC" at bounding box center [169, 293] width 121 height 8
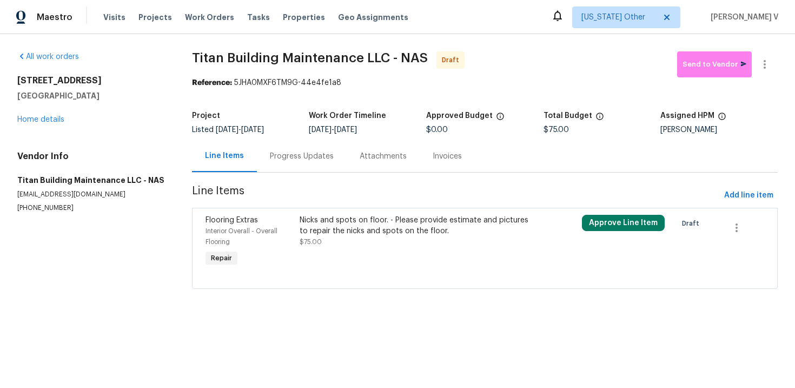
click at [305, 160] on div "Progress Updates" at bounding box center [302, 156] width 64 height 11
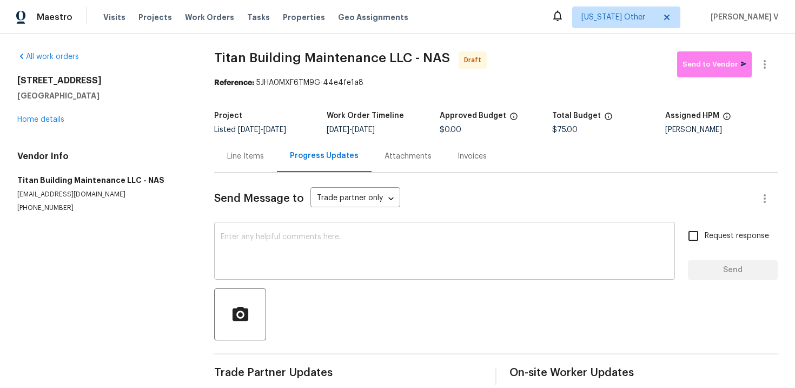
click at [325, 242] on textarea at bounding box center [445, 252] width 448 height 38
paste textarea "Hi this is Divya with Opendoor. I’m confirming you received the WO for the prop…"
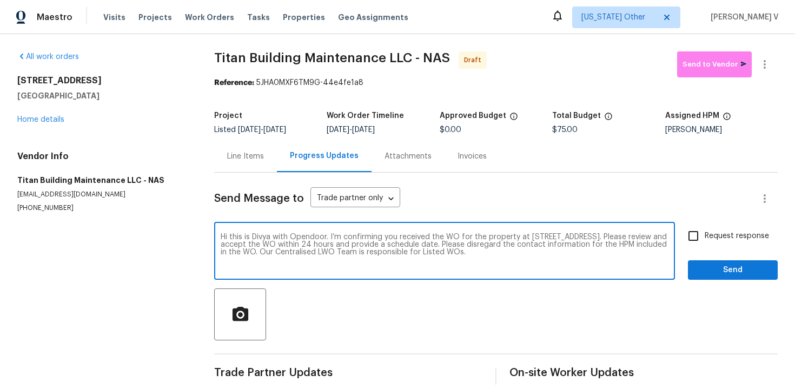
type textarea "Hi this is Divya with Opendoor. I’m confirming you received the WO for the prop…"
click at [718, 244] on label "Request response" at bounding box center [725, 235] width 87 height 23
click at [705, 244] on input "Request response" at bounding box center [693, 235] width 23 height 23
checkbox input "true"
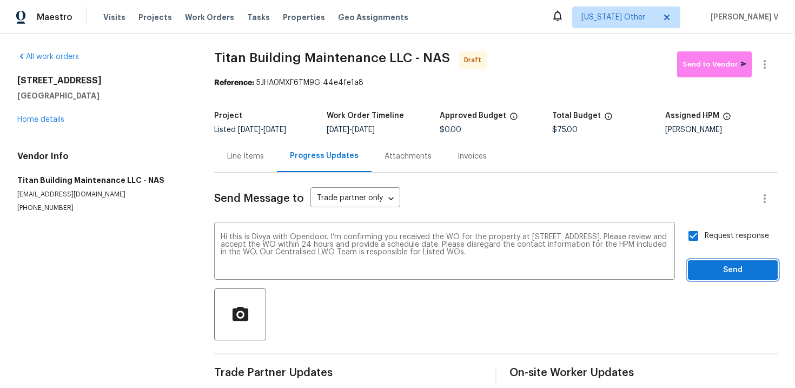
click at [720, 278] on button "Send" at bounding box center [733, 270] width 90 height 20
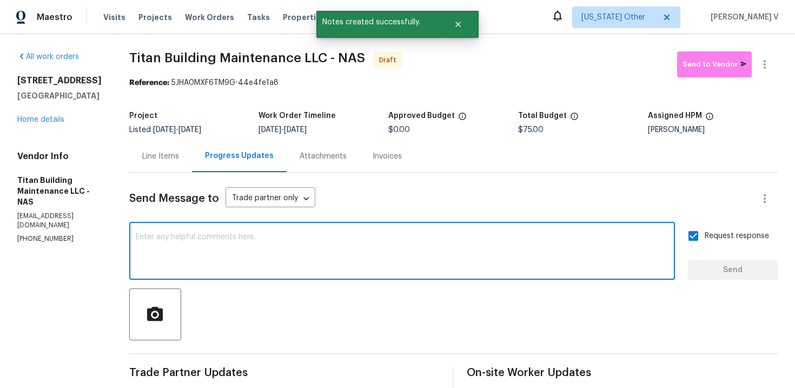
click at [327, 245] on textarea at bounding box center [402, 252] width 533 height 38
paste textarea "Attention All Work Orders must include before-photos (both close-up and wide-an…"
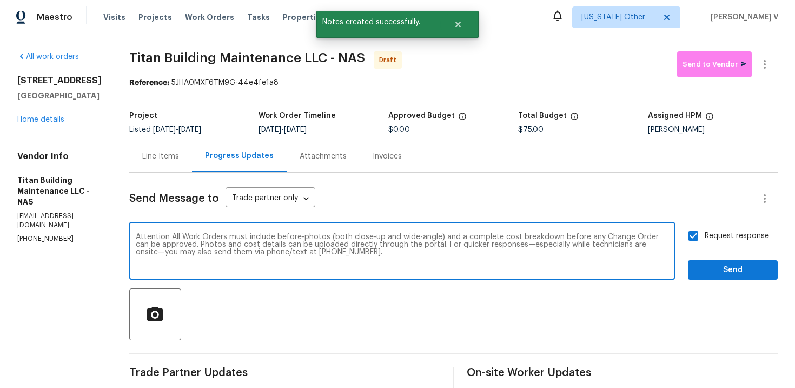
type textarea "Attention All Work Orders must include before-photos (both close-up and wide-an…"
click at [677, 274] on div "Attention All Work Orders must include before-photos (both close-up and wide-an…" at bounding box center [453, 251] width 649 height 55
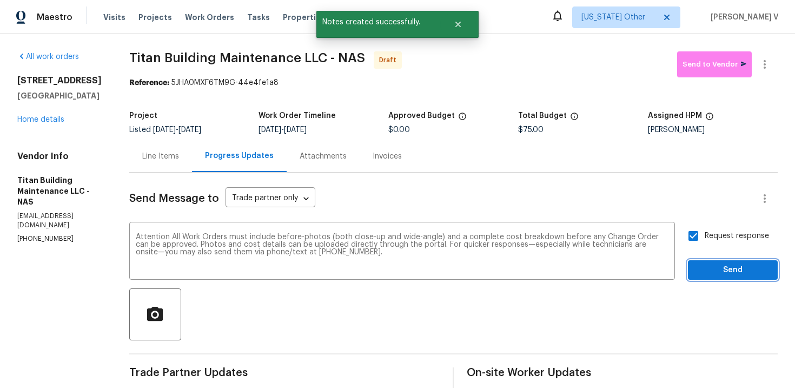
click at [707, 274] on span "Send" at bounding box center [733, 270] width 72 height 14
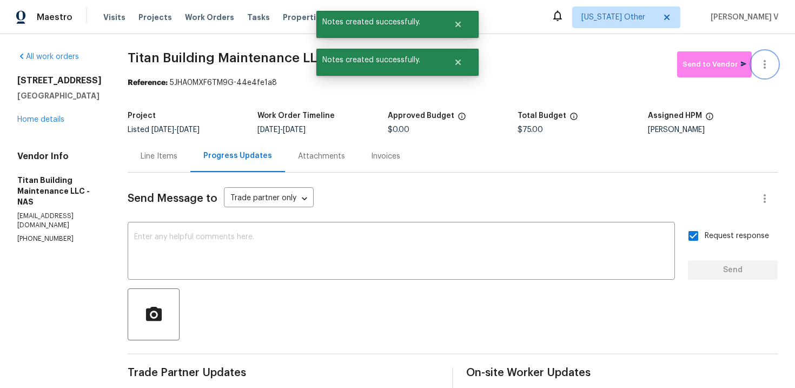
click at [767, 56] on button "button" at bounding box center [765, 64] width 26 height 26
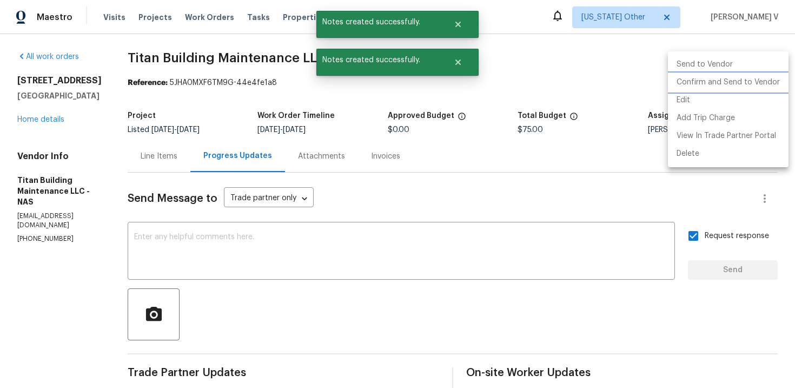
click at [731, 77] on li "Confirm and Send to Vendor" at bounding box center [728, 83] width 121 height 18
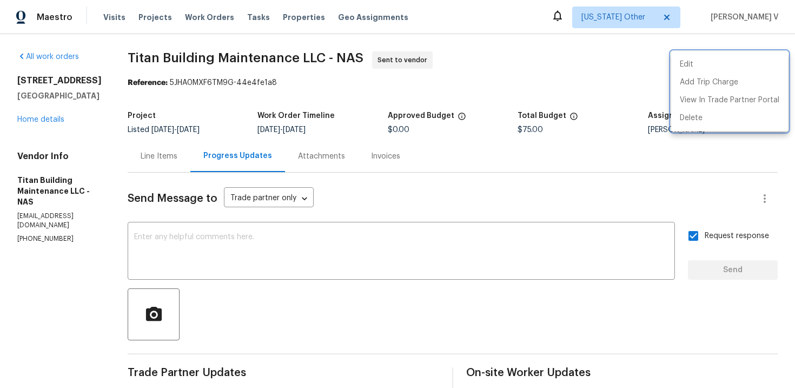
click at [114, 61] on div at bounding box center [397, 194] width 795 height 388
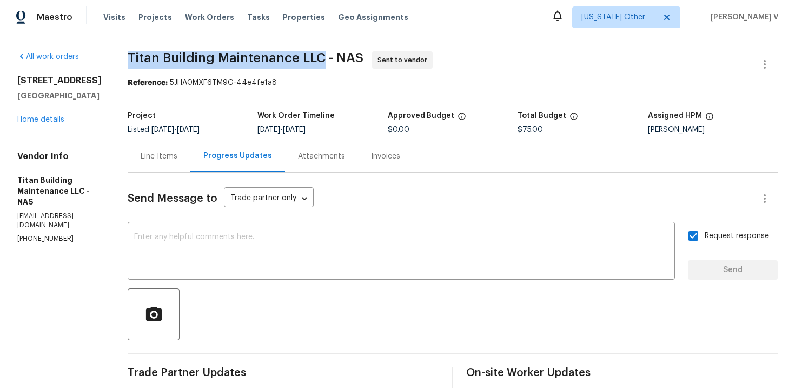
drag, startPoint x: 114, startPoint y: 61, endPoint x: 300, endPoint y: 61, distance: 186.1
click at [300, 61] on div "All work orders 2620 Taigans Ct Nashville, TN 37218 Home details Vendor Info Ti…" at bounding box center [397, 298] width 795 height 528
copy span "Titan Building Maintenance LLC"
click at [37, 117] on link "Home details" at bounding box center [40, 120] width 47 height 8
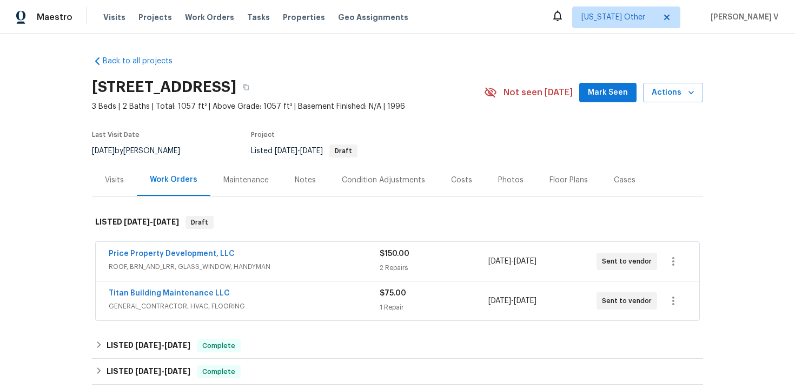
click at [98, 292] on div "Titan Building Maintenance LLC GENERAL_CONTRACTOR, HVAC, FLOORING $75.00 1 Repa…" at bounding box center [398, 300] width 604 height 39
drag, startPoint x: 100, startPoint y: 292, endPoint x: 299, endPoint y: 289, distance: 198.5
click at [299, 289] on div "Titan Building Maintenance LLC GENERAL_CONTRACTOR, HVAC, FLOORING $75.00 1 Repa…" at bounding box center [398, 300] width 604 height 39
copy link "Titan Building Maintenance LLC"
drag, startPoint x: 102, startPoint y: 257, endPoint x: 314, endPoint y: 256, distance: 212.1
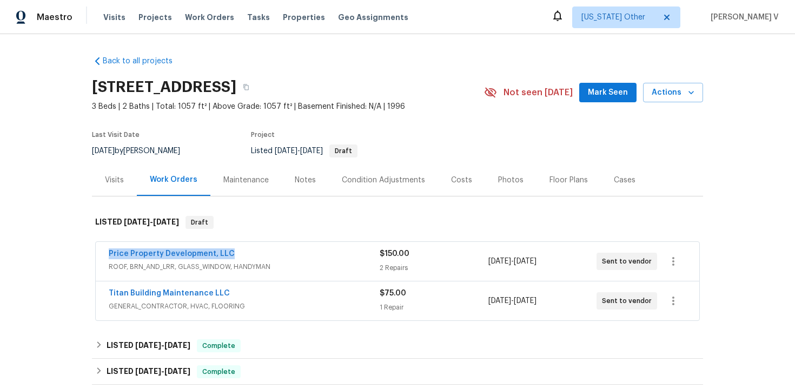
click at [314, 256] on div "Price Property Development, LLC ROOF, BRN_AND_LRR, GLASS_WINDOW, HANDYMAN $150.…" at bounding box center [398, 261] width 604 height 39
copy link "Price Property Development, LLC"
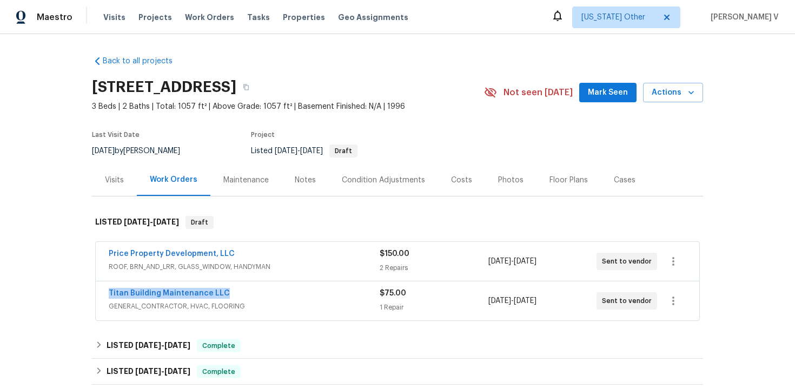
drag, startPoint x: 99, startPoint y: 296, endPoint x: 292, endPoint y: 295, distance: 193.1
click at [292, 295] on div "Titan Building Maintenance LLC GENERAL_CONTRACTOR, HVAC, FLOORING $75.00 1 Repa…" at bounding box center [398, 300] width 604 height 39
copy link "Titan Building Maintenance LLC"
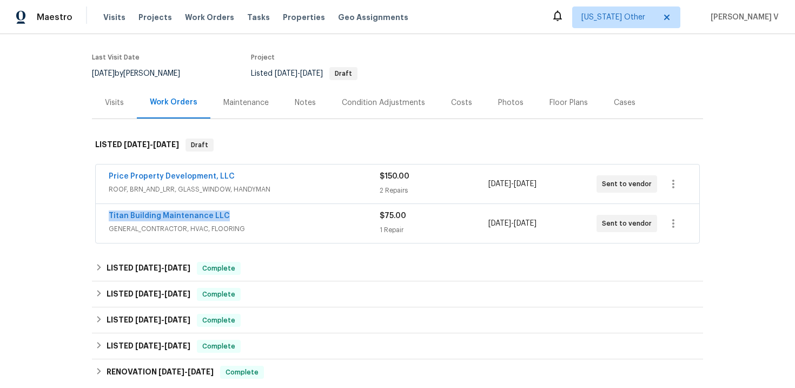
scroll to position [111, 0]
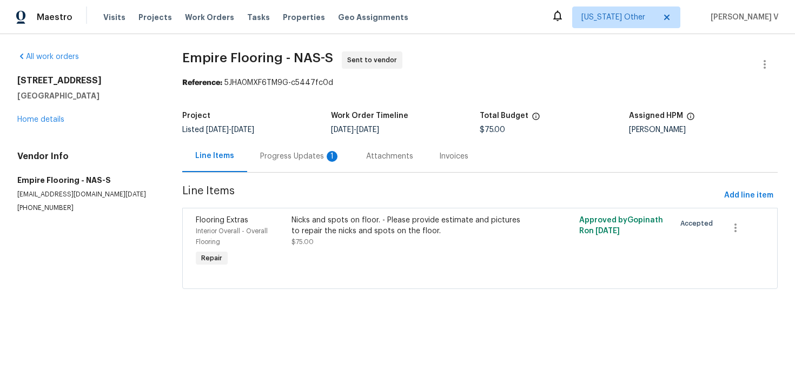
click at [296, 168] on div "Progress Updates 1" at bounding box center [300, 156] width 106 height 32
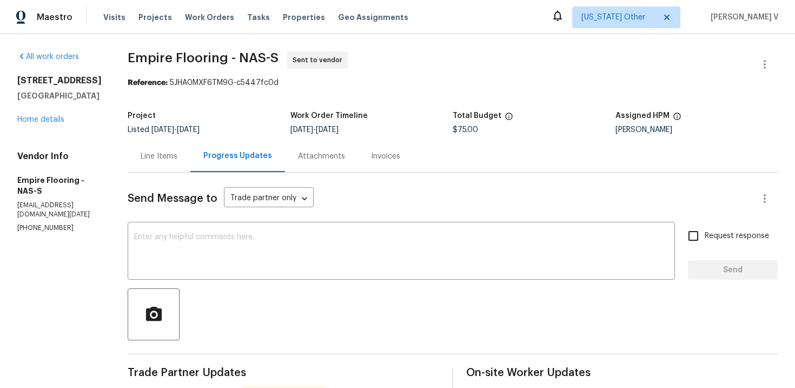
scroll to position [1, 0]
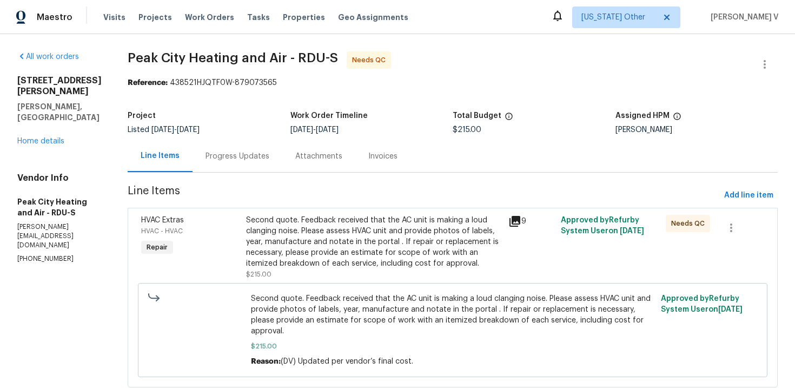
click at [250, 157] on div "Progress Updates" at bounding box center [238, 156] width 64 height 11
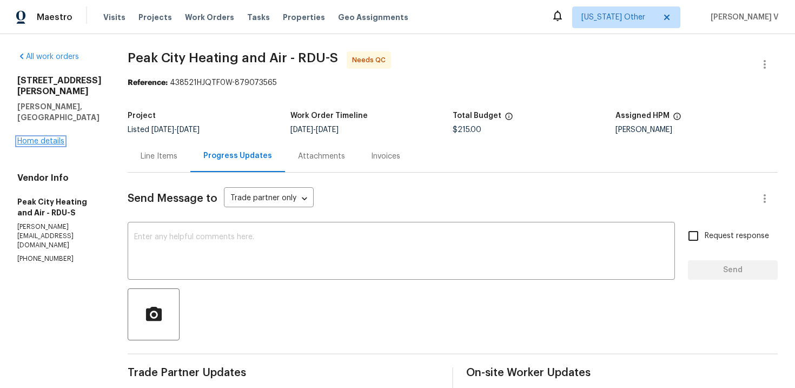
click at [51, 137] on link "Home details" at bounding box center [40, 141] width 47 height 8
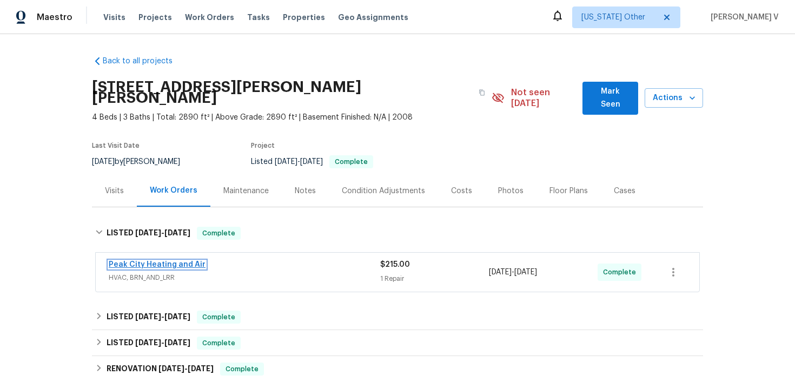
click at [178, 261] on link "Peak City Heating and Air" at bounding box center [157, 265] width 97 height 8
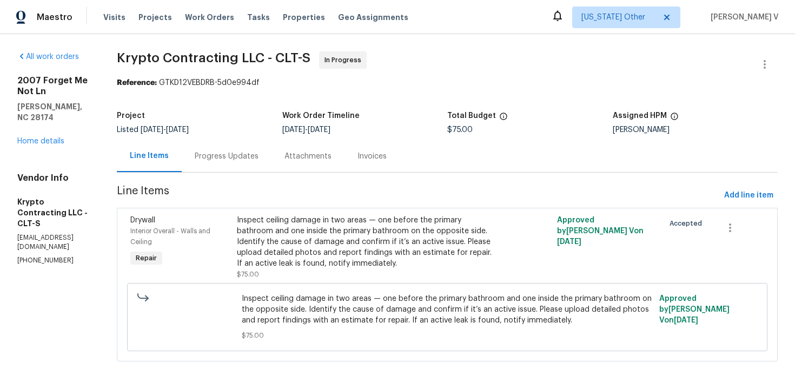
click at [229, 167] on div "Progress Updates" at bounding box center [227, 156] width 90 height 32
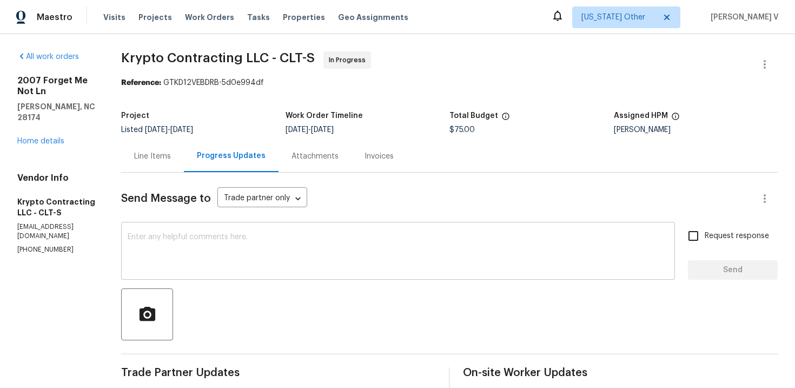
click at [227, 273] on div "x ​" at bounding box center [398, 251] width 554 height 55
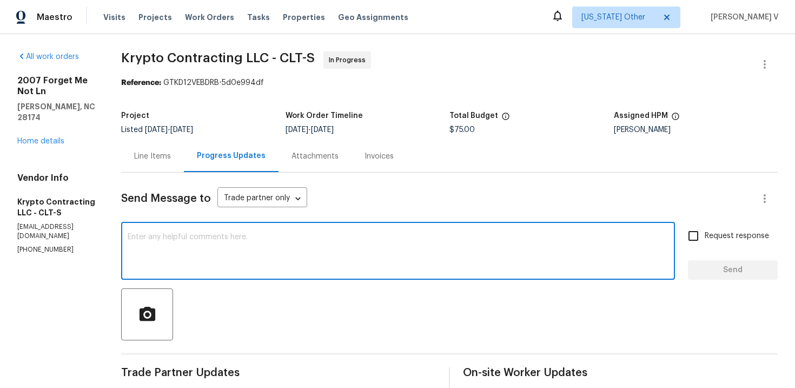
paste textarea "Hi team, Thank you for accepting the work order. Could you please provide a sch…"
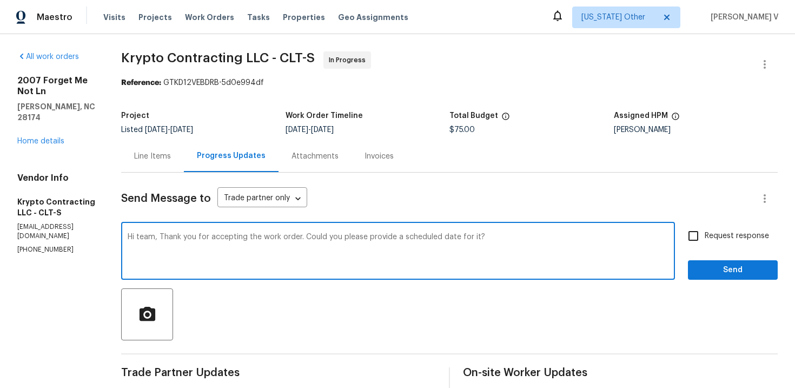
scroll to position [174, 0]
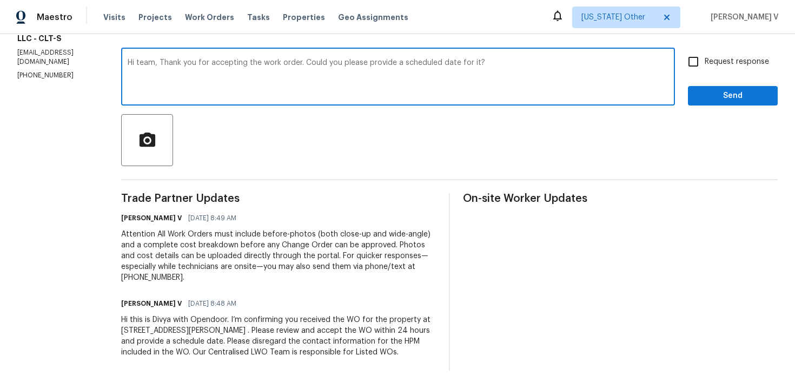
type textarea "Hi team, Thank you for accepting the work order. Could you please provide a sch…"
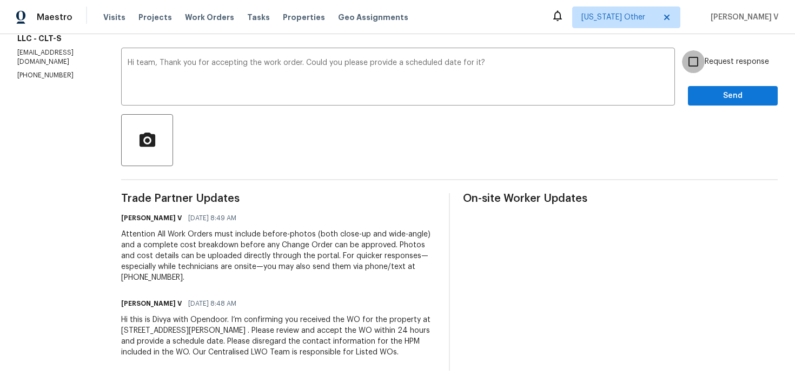
click at [690, 69] on input "Request response" at bounding box center [693, 61] width 23 height 23
checkbox input "true"
click at [715, 90] on span "Send" at bounding box center [733, 96] width 72 height 14
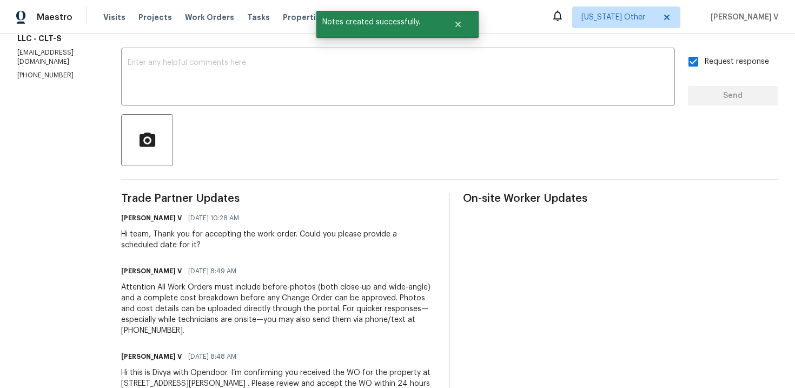
scroll to position [0, 0]
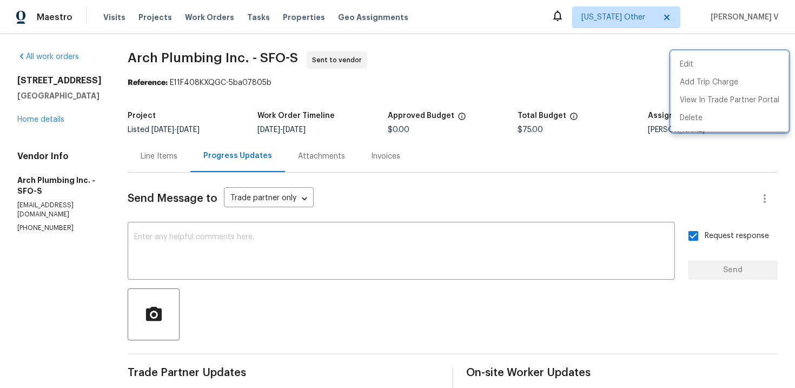
click at [307, 233] on div at bounding box center [397, 194] width 795 height 388
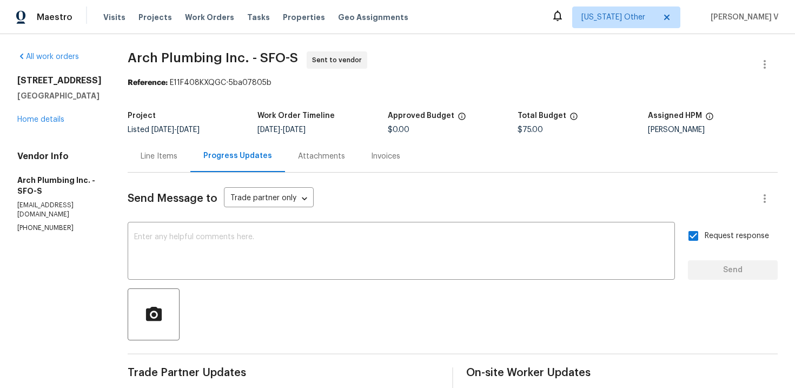
click at [482, 155] on div "Line Items Progress Updates Attachments Invoices" at bounding box center [453, 156] width 650 height 32
click at [58, 123] on link "Home details" at bounding box center [40, 120] width 47 height 8
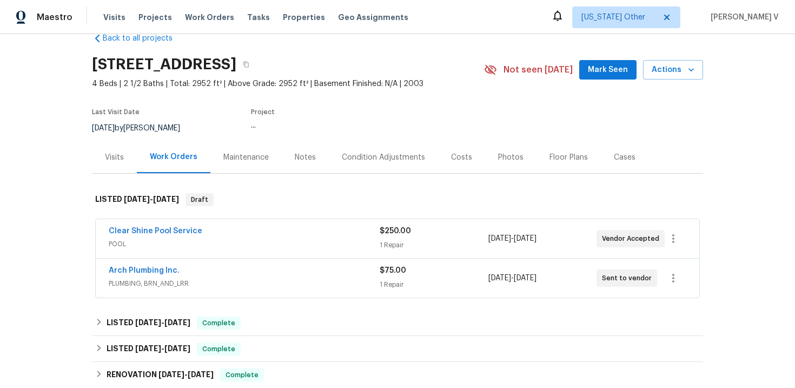
scroll to position [55, 0]
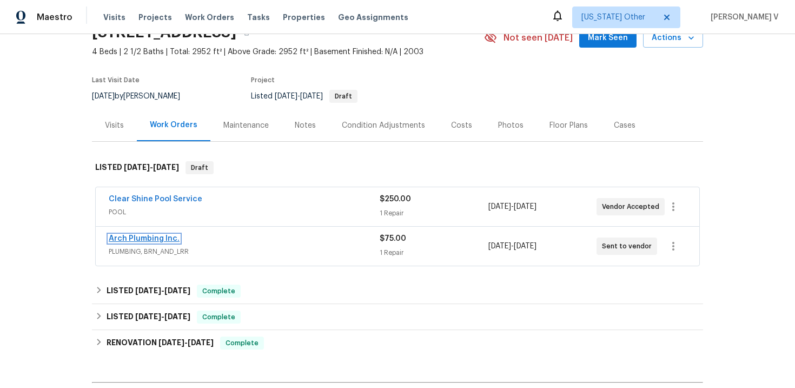
click at [169, 240] on link "Arch Plumbing Inc." at bounding box center [144, 239] width 71 height 8
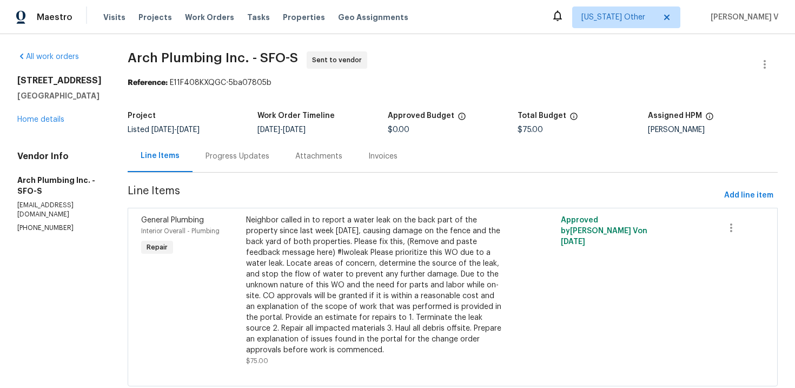
click at [276, 154] on div "Progress Updates" at bounding box center [238, 156] width 90 height 32
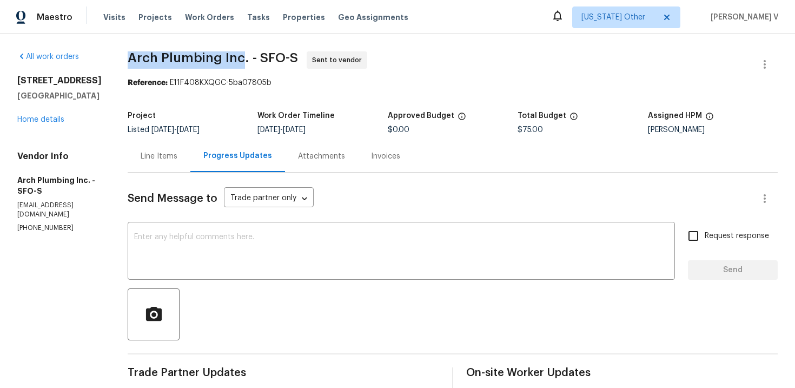
drag, startPoint x: 137, startPoint y: 60, endPoint x: 250, endPoint y: 58, distance: 113.1
click at [250, 58] on div "All work orders 1127 Santa Margherita Way Brentwood, CA 94513 Home details Vend…" at bounding box center [397, 298] width 795 height 528
copy span "Arch Plumbing Inc"
click at [42, 123] on link "Home details" at bounding box center [40, 120] width 47 height 8
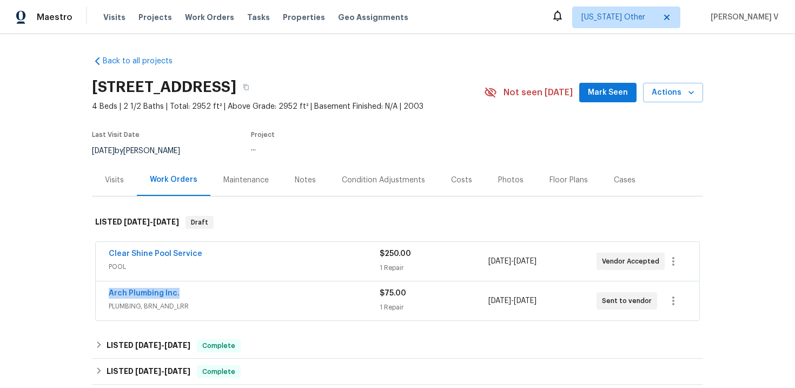
drag, startPoint x: 90, startPoint y: 297, endPoint x: 242, endPoint y: 297, distance: 152.0
click at [242, 297] on div "Back to all projects 1127 Santa Margherita Way, Brentwood, CA 94513 4 Beds | 2 …" at bounding box center [397, 211] width 795 height 354
copy link "Arch Plumbing Inc."
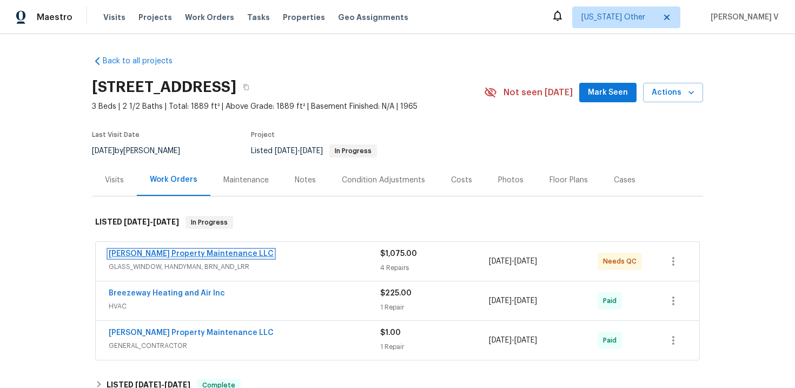
click at [190, 255] on link "[PERSON_NAME] Property Maintenance LLC" at bounding box center [191, 254] width 165 height 8
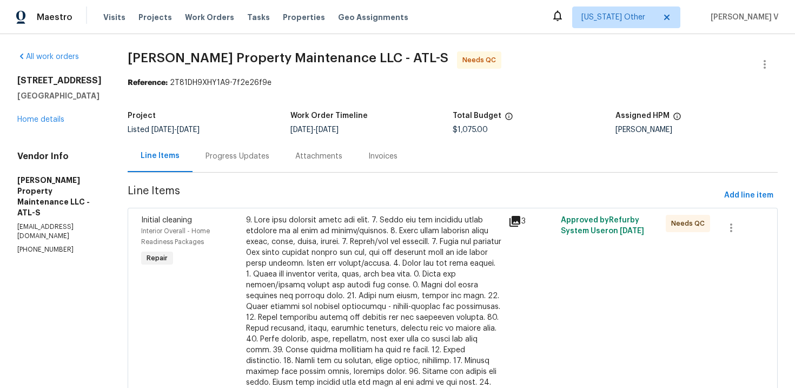
click at [637, 127] on div "[PERSON_NAME]" at bounding box center [697, 130] width 163 height 8
click at [58, 80] on h2 "[STREET_ADDRESS]" at bounding box center [59, 80] width 84 height 11
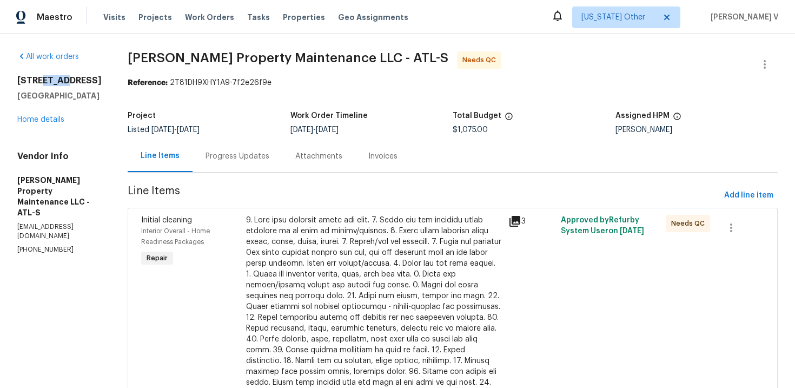
copy h2 "Santa"
click at [39, 125] on div "All work orders [STREET_ADDRESS] Home details Vendor Info [PERSON_NAME] Propert…" at bounding box center [59, 152] width 84 height 203
click at [45, 124] on div "[STREET_ADDRESS] Home details" at bounding box center [59, 100] width 84 height 50
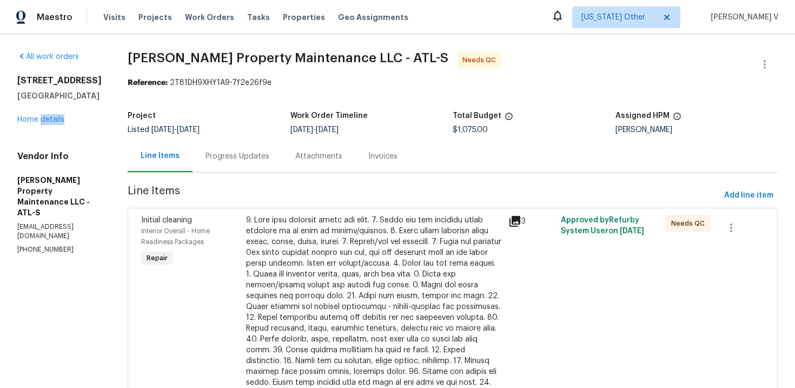
click at [45, 124] on div "[STREET_ADDRESS] Home details" at bounding box center [59, 100] width 84 height 50
click at [51, 121] on link "Home details" at bounding box center [40, 120] width 47 height 8
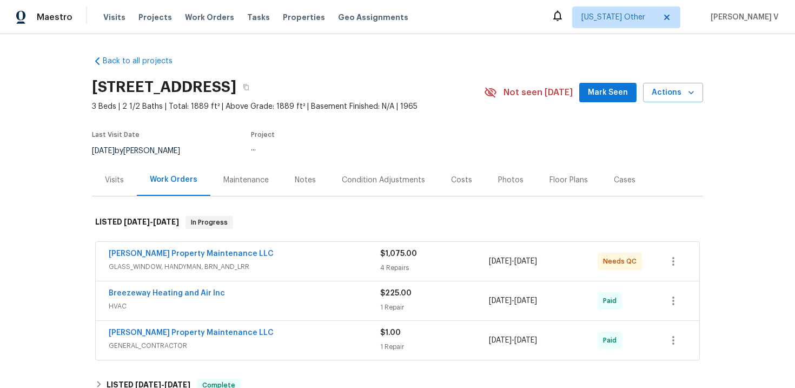
click at [302, 179] on div "Notes" at bounding box center [305, 180] width 21 height 11
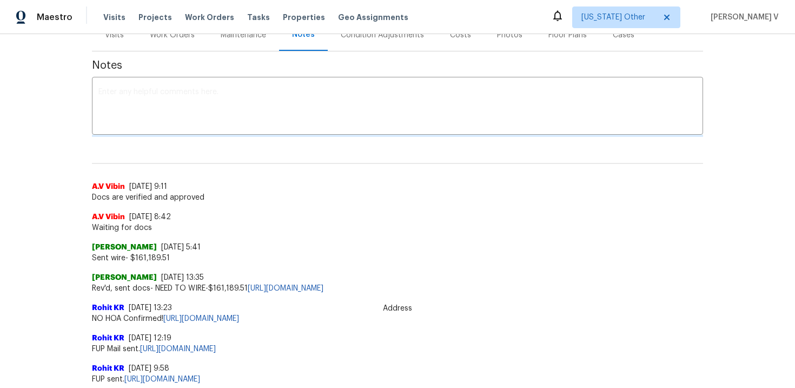
scroll to position [189, 0]
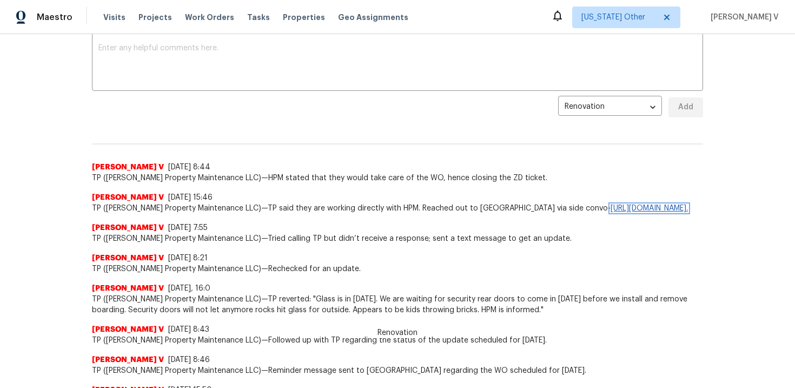
click at [611, 212] on link "[URL][DOMAIN_NAME]." at bounding box center [649, 208] width 77 height 8
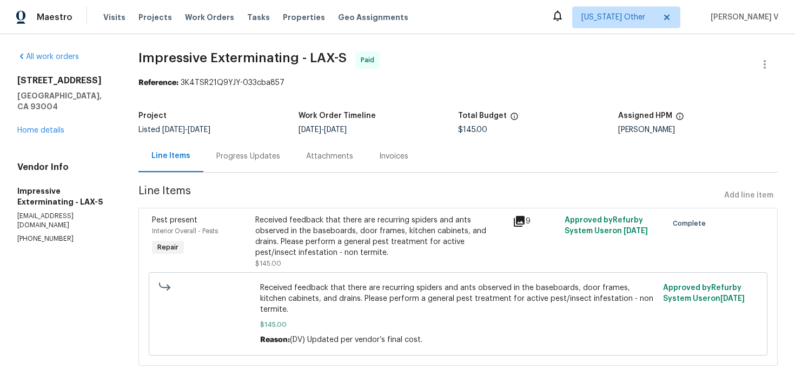
click at [279, 150] on div "Progress Updates" at bounding box center [248, 156] width 90 height 32
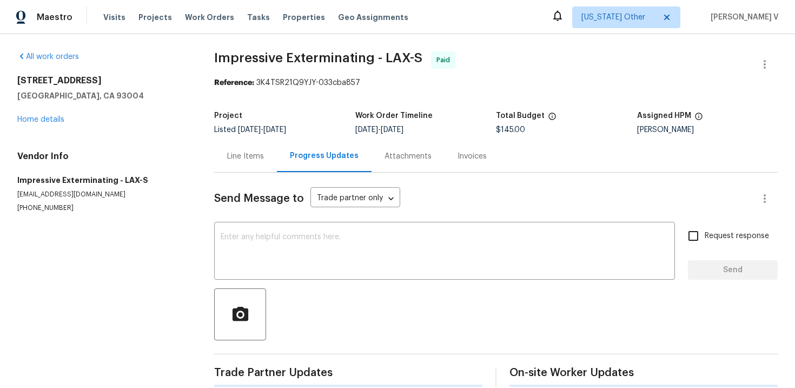
click at [64, 120] on div "1534 Pyramid Ave Ventura, CA 93004 Home details" at bounding box center [102, 100] width 171 height 50
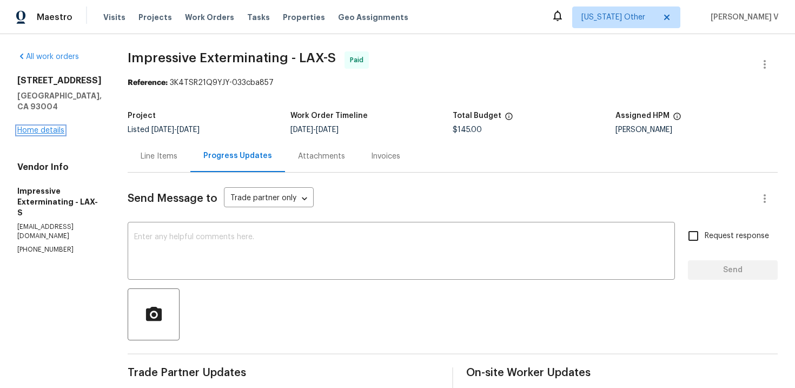
click at [54, 127] on link "Home details" at bounding box center [40, 131] width 47 height 8
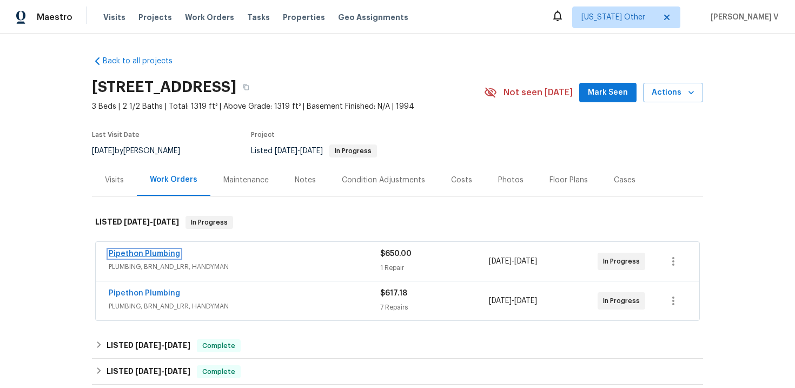
click at [167, 257] on link "Pipethon Plumbing" at bounding box center [144, 254] width 71 height 8
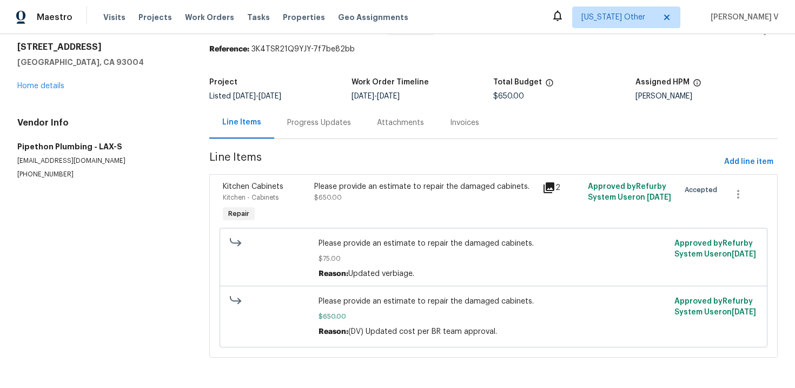
click at [312, 129] on div "Progress Updates" at bounding box center [319, 123] width 90 height 32
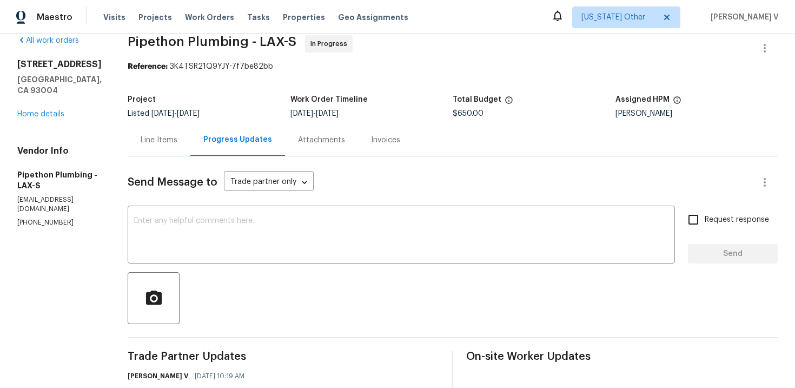
scroll to position [188, 0]
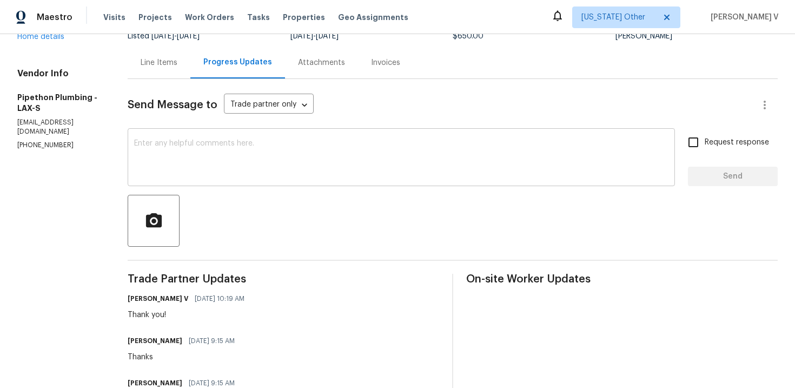
click at [218, 151] on textarea at bounding box center [401, 159] width 534 height 38
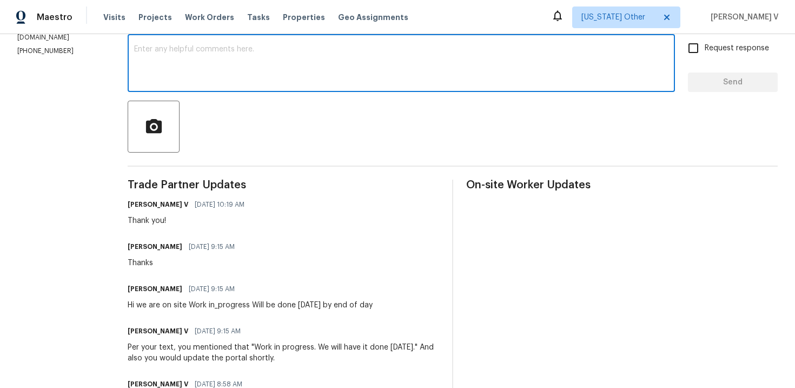
scroll to position [6, 0]
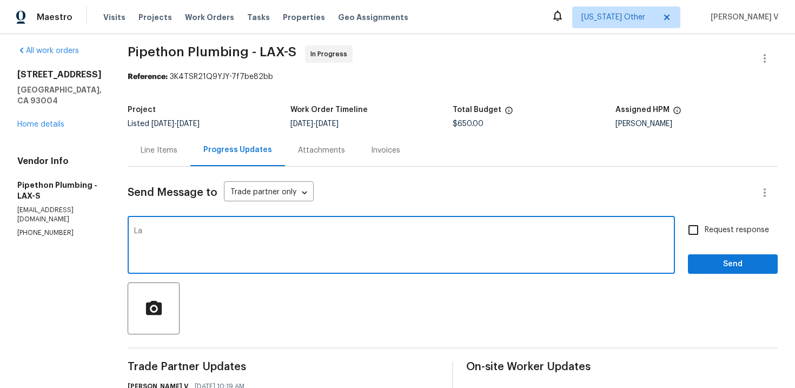
type textarea "L"
type textarea "Please provide an update on this WO ASAP."
click at [707, 232] on span "Request response" at bounding box center [737, 229] width 64 height 11
click at [705, 232] on input "Request response" at bounding box center [693, 230] width 23 height 23
checkbox input "true"
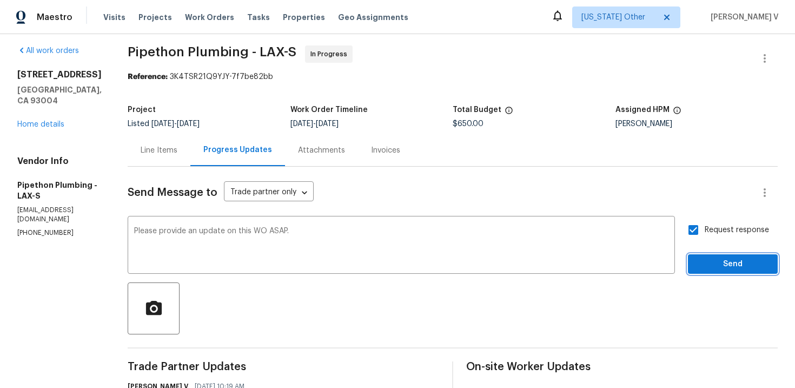
click at [716, 259] on span "Send" at bounding box center [733, 264] width 72 height 14
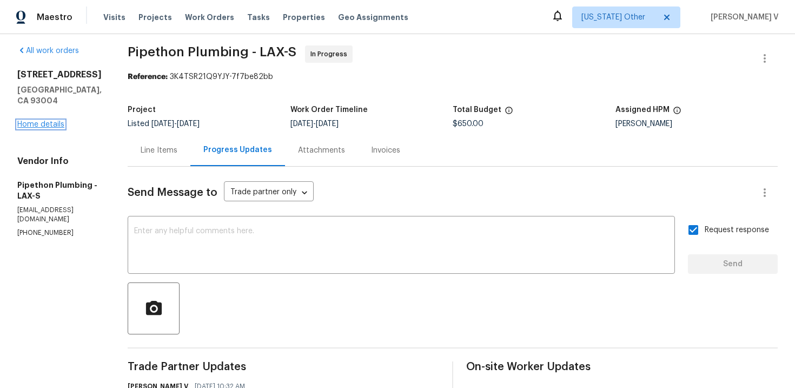
click at [42, 121] on link "Home details" at bounding box center [40, 125] width 47 height 8
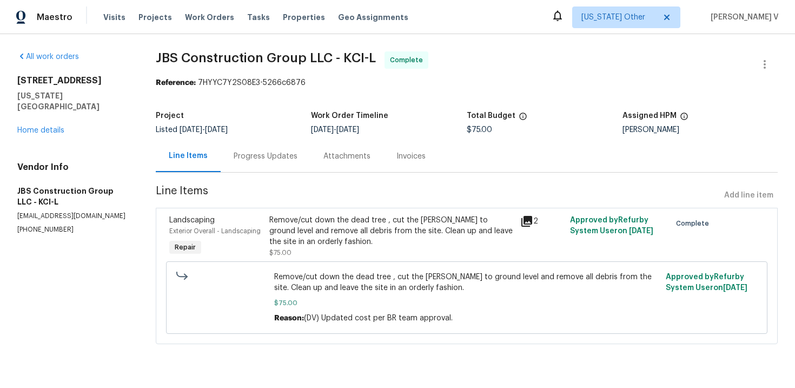
click at [246, 151] on div "Progress Updates" at bounding box center [266, 156] width 64 height 11
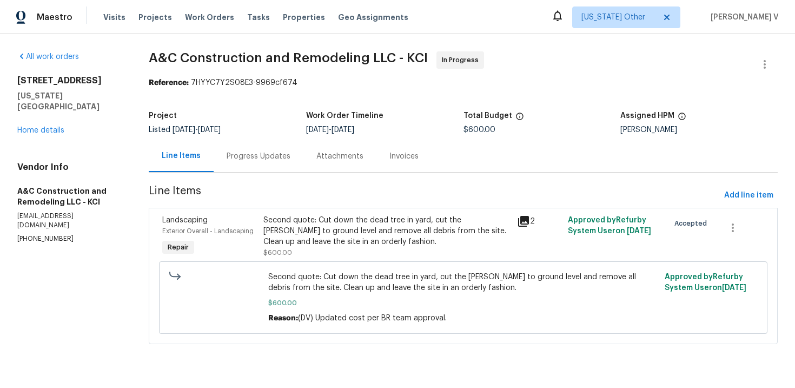
click at [252, 166] on div "Progress Updates" at bounding box center [259, 156] width 90 height 32
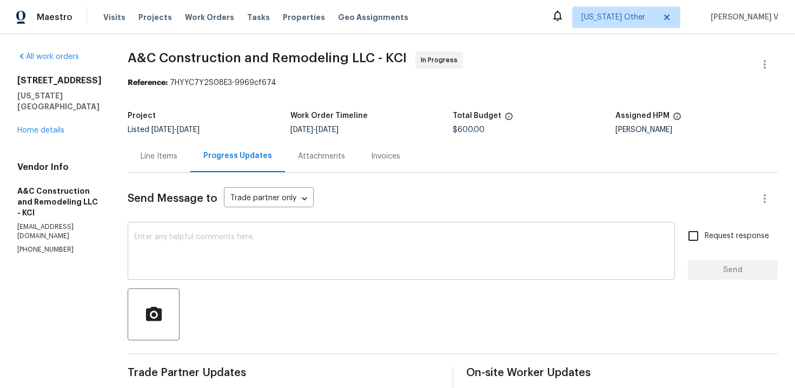
click at [221, 255] on textarea at bounding box center [401, 252] width 534 height 38
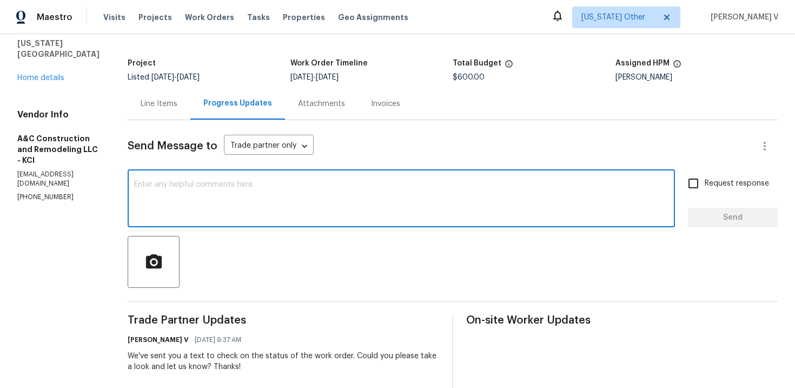
scroll to position [87, 0]
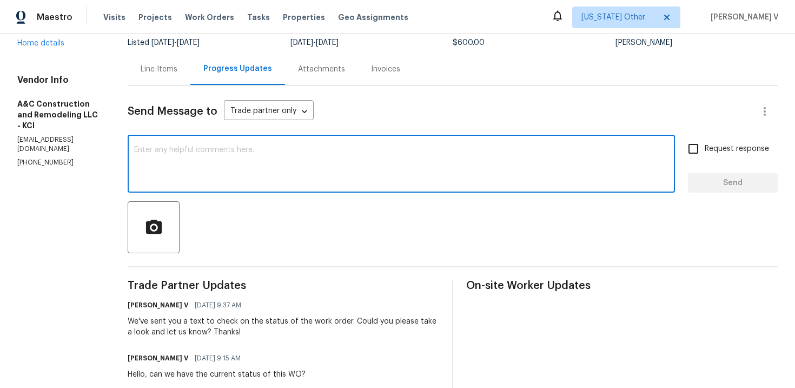
click at [31, 158] on p "(816) 668-2362" at bounding box center [59, 162] width 84 height 9
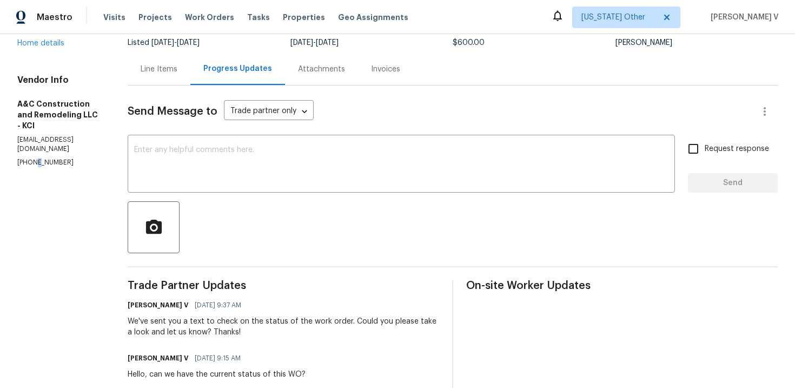
click at [31, 158] on p "(816) 668-2362" at bounding box center [59, 162] width 84 height 9
copy p "(816) 668-2362"
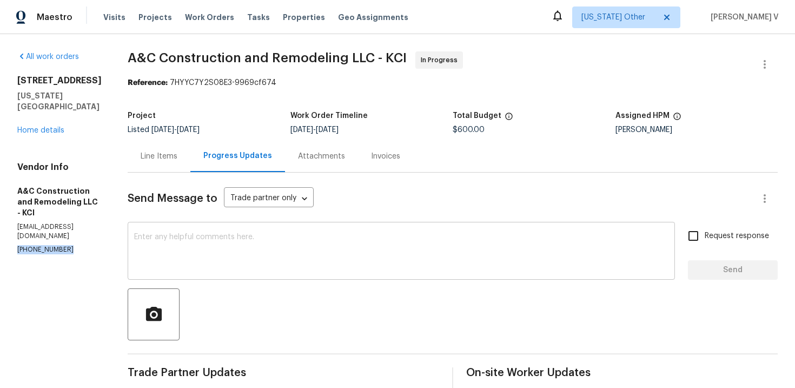
click at [207, 247] on textarea at bounding box center [401, 252] width 534 height 38
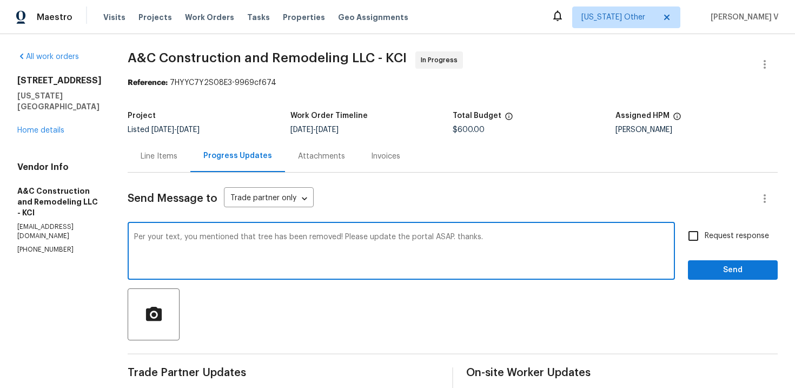
type textarea "Per your text, you mentioned that tree has been removed! Please update the port…"
click at [712, 242] on label "Request response" at bounding box center [725, 235] width 87 height 23
click at [705, 242] on input "Request response" at bounding box center [693, 235] width 23 height 23
checkbox input "true"
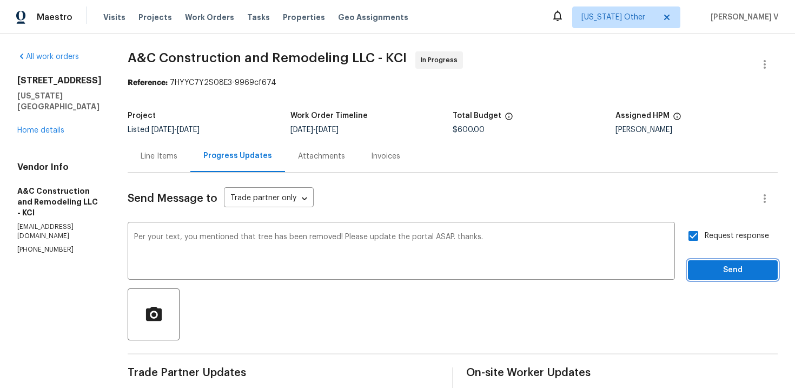
click at [721, 277] on button "Send" at bounding box center [733, 270] width 90 height 20
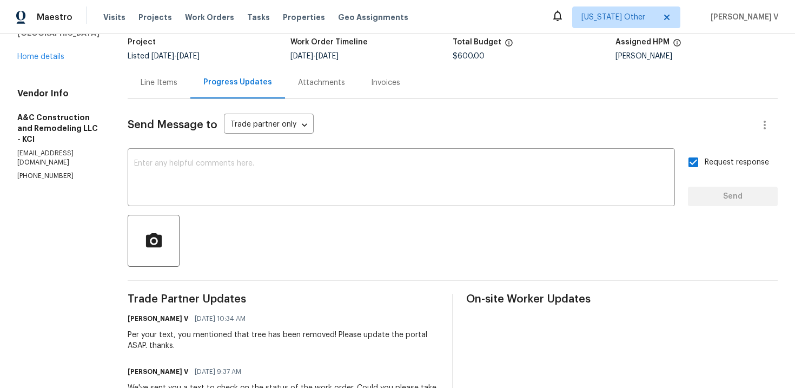
scroll to position [119, 0]
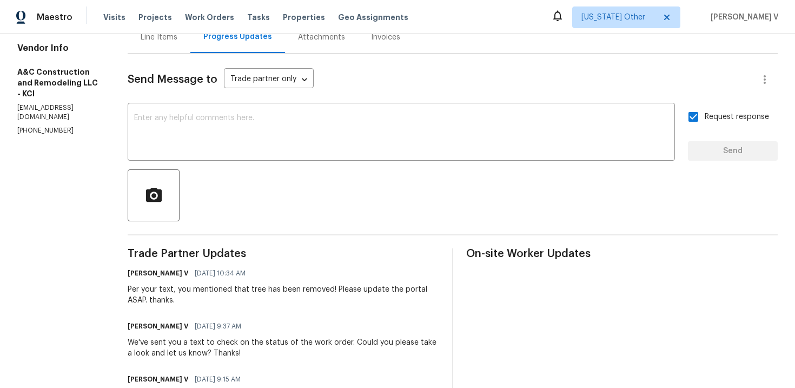
click at [177, 341] on div "We've sent you a text to check on the status of the work order. Could you pleas…" at bounding box center [284, 348] width 312 height 22
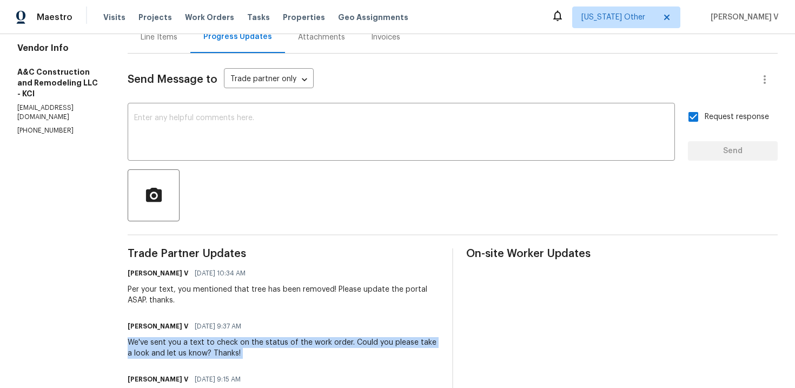
scroll to position [0, 0]
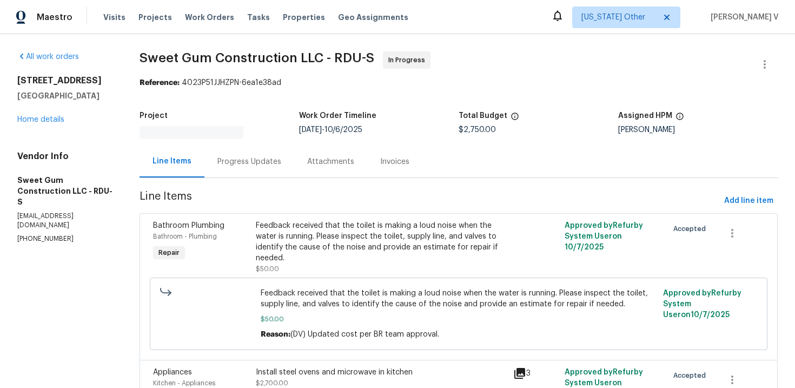
click at [254, 146] on div "Progress Updates" at bounding box center [249, 162] width 90 height 32
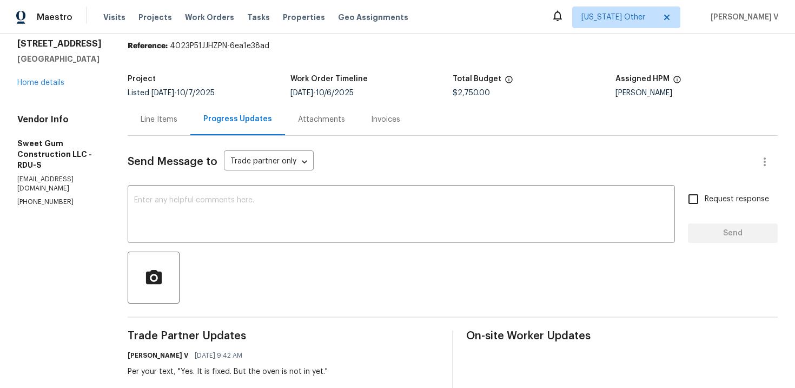
scroll to position [36, 0]
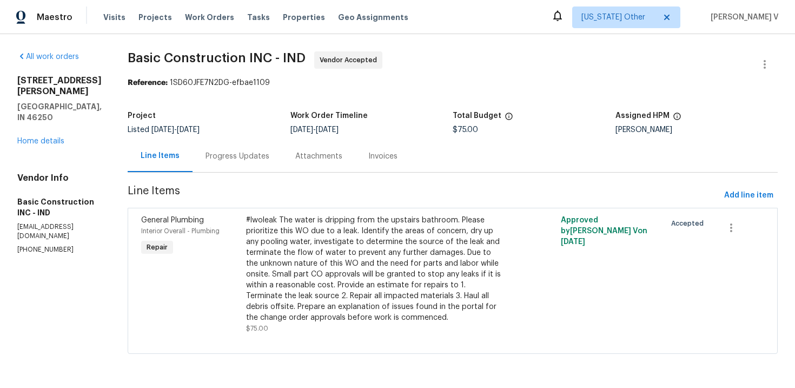
click at [209, 157] on div "Progress Updates" at bounding box center [238, 156] width 64 height 11
